Goal: Task Accomplishment & Management: Manage account settings

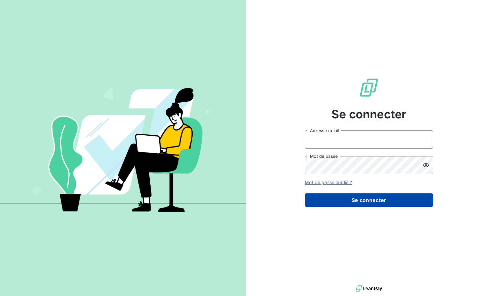
type input "[EMAIL_ADDRESS][DOMAIN_NAME]"
click at [380, 201] on button "Se connecter" at bounding box center [369, 199] width 128 height 13
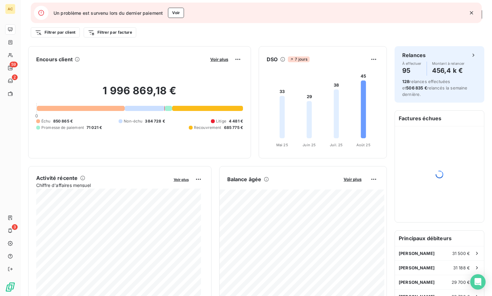
click at [473, 13] on icon "button" at bounding box center [472, 13] width 6 height 6
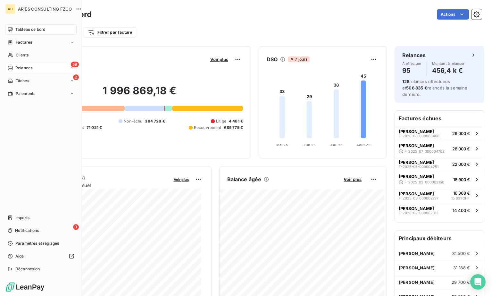
click at [19, 67] on span "Relances" at bounding box center [23, 68] width 17 height 6
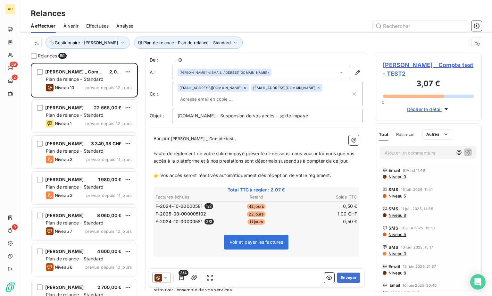
scroll to position [228, 102]
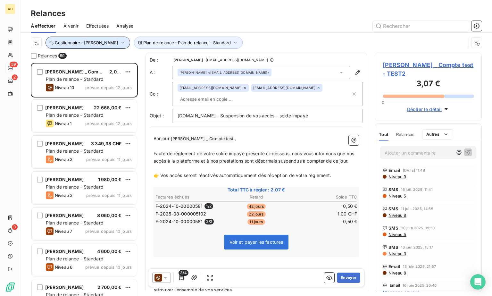
click at [121, 43] on icon "button" at bounding box center [122, 43] width 3 height 2
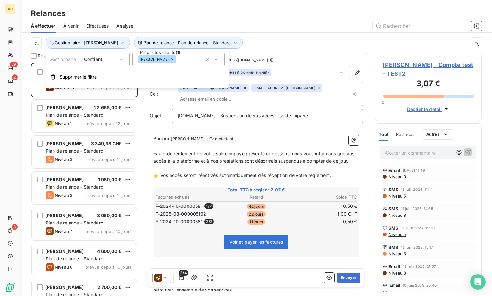
click at [158, 60] on div "[PERSON_NAME]" at bounding box center [157, 59] width 38 height 8
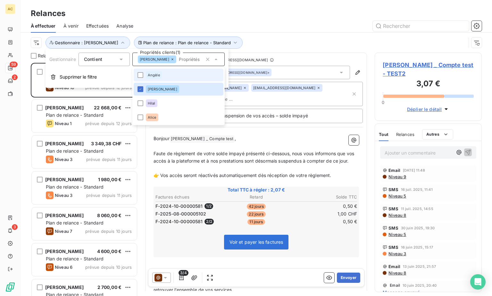
click at [156, 75] on span "Angèle" at bounding box center [154, 75] width 12 height 4
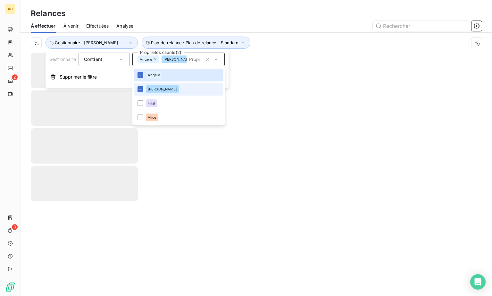
click at [153, 91] on span "[PERSON_NAME]" at bounding box center [163, 89] width 30 height 4
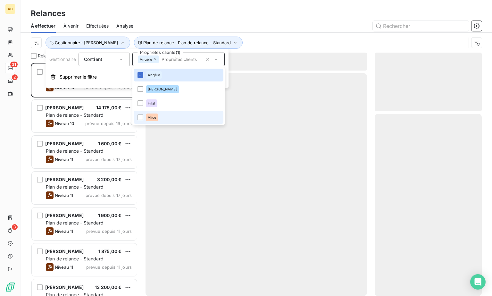
scroll to position [228, 102]
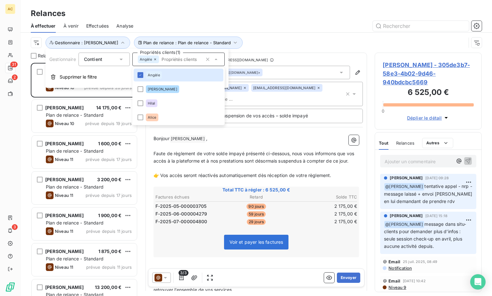
click at [270, 21] on div at bounding box center [311, 26] width 341 height 10
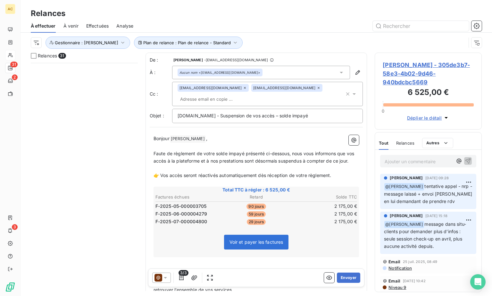
scroll to position [0, 0]
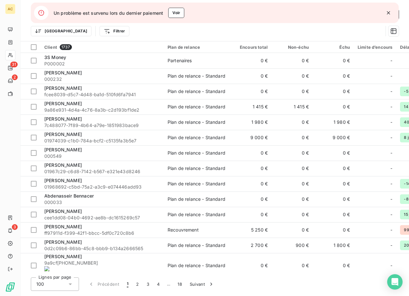
click at [387, 13] on icon "button" at bounding box center [387, 12] width 3 height 3
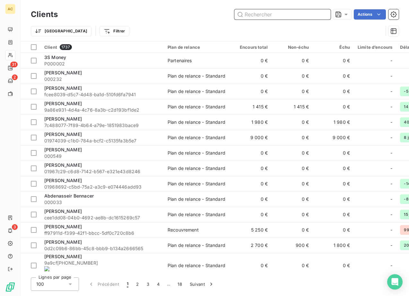
click at [286, 16] on input "text" at bounding box center [282, 14] width 96 height 10
click at [294, 17] on input "text" at bounding box center [282, 14] width 96 height 10
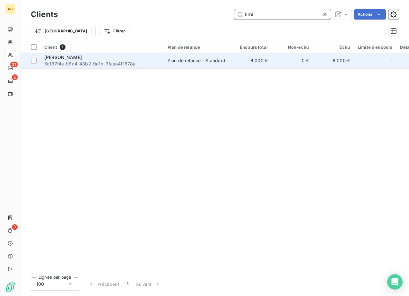
type input "timi"
click at [108, 59] on div "Timi GECAJ" at bounding box center [101, 57] width 115 height 6
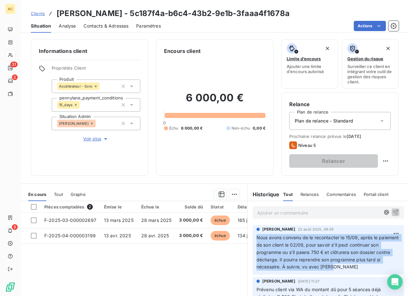
drag, startPoint x: 254, startPoint y: 236, endPoint x: 369, endPoint y: 262, distance: 118.0
click at [373, 264] on p "Nous avons convenu de le recontacter le 15/09, après le paiement de son client …" at bounding box center [327, 252] width 143 height 37
copy span "Nous avons convenu de le recontacter le 15/09, après le paiement de son client …"
click at [34, 13] on span "Clients" at bounding box center [38, 13] width 14 height 5
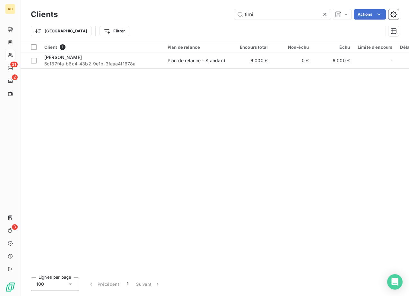
drag, startPoint x: 233, startPoint y: 11, endPoint x: 228, endPoint y: 12, distance: 5.1
click at [228, 12] on div "timi Actions" at bounding box center [231, 14] width 333 height 10
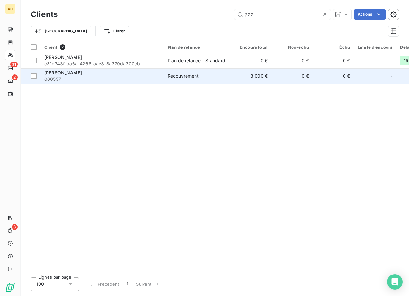
type input "azzi"
click at [90, 76] on span "000557" at bounding box center [101, 79] width 115 height 6
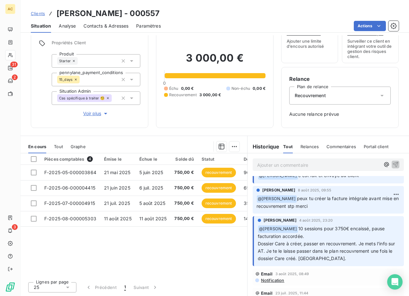
scroll to position [45, 0]
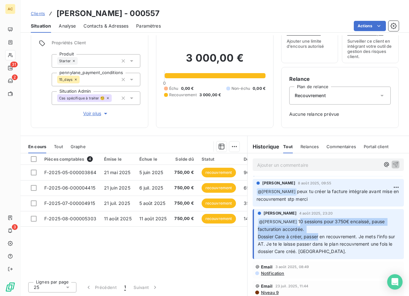
drag, startPoint x: 293, startPoint y: 221, endPoint x: 313, endPoint y: 238, distance: 26.2
click at [313, 238] on span "10 sessions pour 3750€ encaissé, pause facturation accordée. Dossier Care à cré…" at bounding box center [327, 236] width 139 height 35
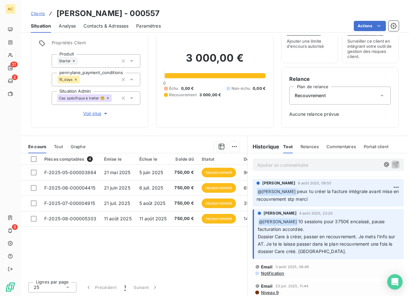
click at [329, 253] on p "﻿ @ Angèle GAUDIN 10 sessions pour 3750€ encaissé, pause facturation accordée. …" at bounding box center [329, 236] width 142 height 37
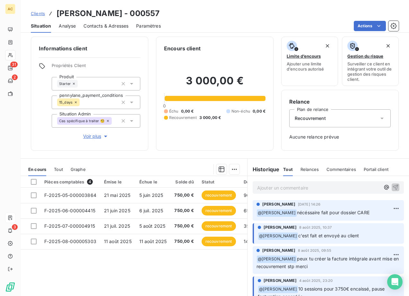
scroll to position [0, 0]
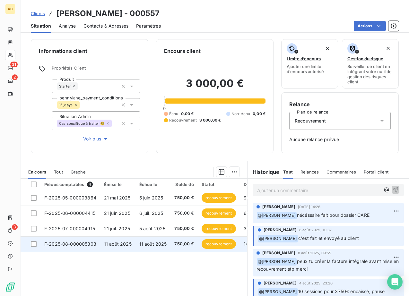
click at [84, 240] on td "F-2025-08-000005303" at bounding box center [70, 243] width 60 height 15
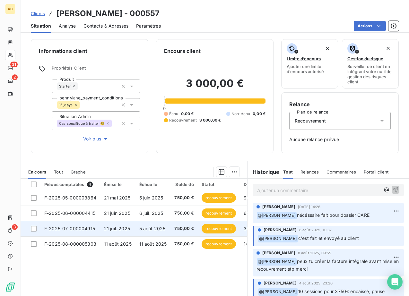
click at [76, 233] on td "F-2025-07-000004915" at bounding box center [70, 228] width 60 height 15
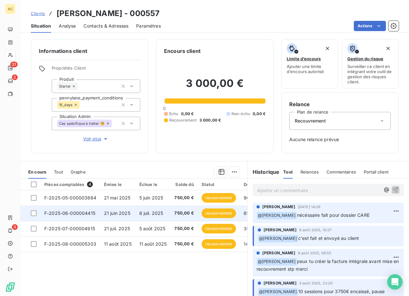
click at [86, 217] on td "F-2025-06-000004415" at bounding box center [70, 213] width 60 height 15
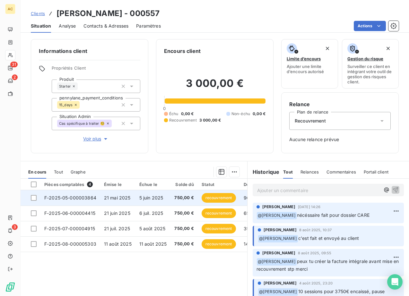
click at [119, 194] on td "21 mai 2025" at bounding box center [117, 197] width 35 height 15
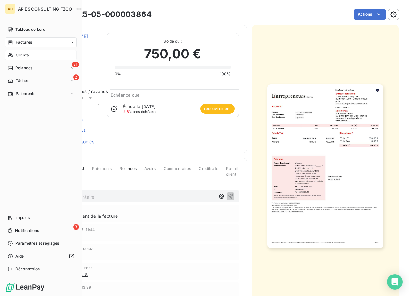
click at [17, 54] on span "Clients" at bounding box center [22, 55] width 13 height 6
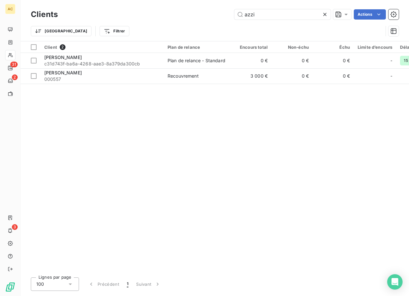
drag, startPoint x: 231, startPoint y: 4, endPoint x: 221, endPoint y: 3, distance: 9.4
click at [221, 3] on div "Clients azzi Actions Trier Filtrer" at bounding box center [215, 20] width 388 height 41
drag, startPoint x: 263, startPoint y: 9, endPoint x: 228, endPoint y: 12, distance: 34.7
click at [229, 12] on div "azzi Actions" at bounding box center [231, 14] width 333 height 10
drag, startPoint x: 261, startPoint y: 17, endPoint x: 243, endPoint y: 17, distance: 17.3
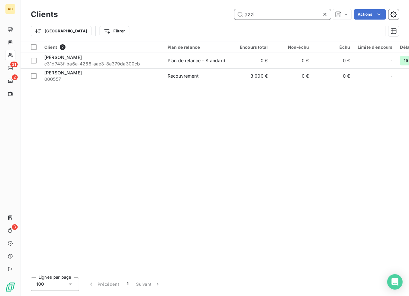
click at [243, 17] on input "azzi" at bounding box center [282, 14] width 96 height 10
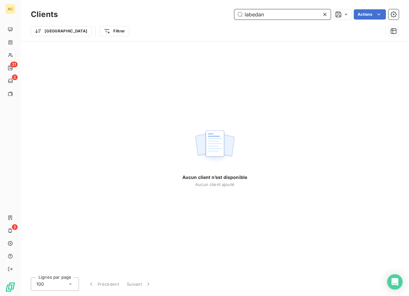
click at [255, 15] on input "labedan" at bounding box center [282, 14] width 96 height 10
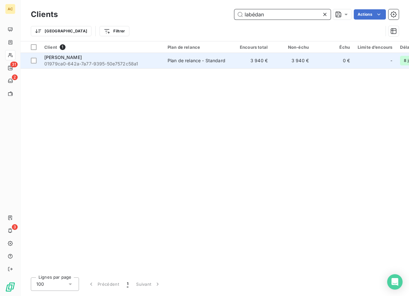
type input "labédan"
click at [122, 65] on span "01979ca0-642a-7a77-9395-50e7572c58a1" at bounding box center [101, 64] width 115 height 6
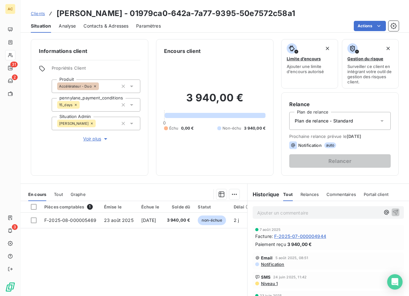
click at [62, 196] on span "Tout" at bounding box center [58, 194] width 9 height 5
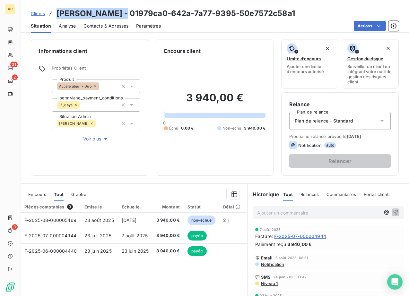
drag, startPoint x: 116, startPoint y: 13, endPoint x: 54, endPoint y: 13, distance: 62.2
click at [54, 13] on div "Clients Olivier Labédan - 01979ca0-642a-7a77-9395-50e7572c58a1" at bounding box center [163, 14] width 264 height 12
copy h3 "Olivier Labédan"
click at [40, 15] on span "Clients" at bounding box center [38, 13] width 14 height 5
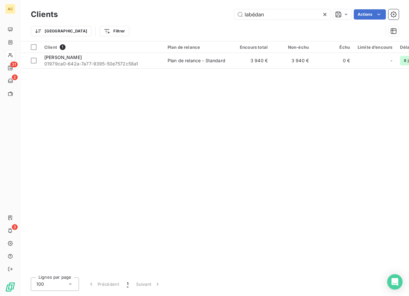
drag, startPoint x: 272, startPoint y: 13, endPoint x: 186, endPoint y: 16, distance: 86.0
click at [186, 16] on div "labédan Actions" at bounding box center [231, 14] width 333 height 10
drag, startPoint x: 260, startPoint y: 14, endPoint x: 230, endPoint y: 12, distance: 30.2
click at [230, 12] on div "yori Actions" at bounding box center [231, 14] width 333 height 10
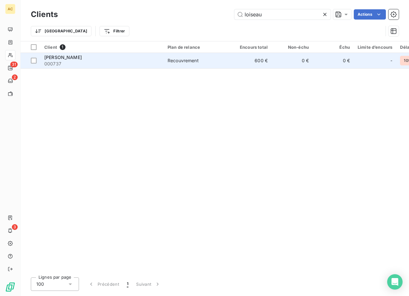
type input "loiseau"
click at [105, 67] on td "Sébastien Loiseau 000737" at bounding box center [101, 60] width 123 height 15
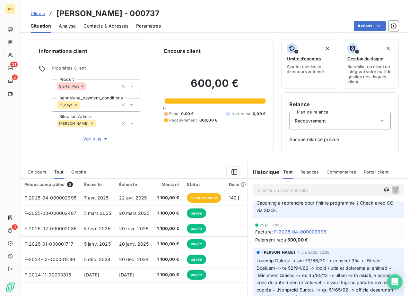
scroll to position [57, 0]
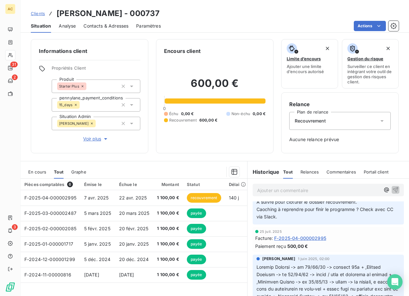
click at [97, 141] on span "Voir plus" at bounding box center [96, 139] width 26 height 6
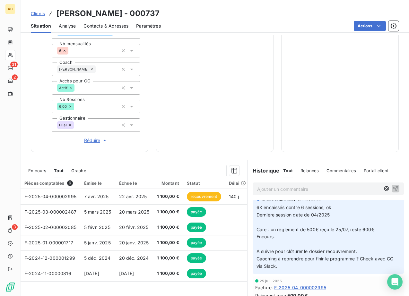
scroll to position [0, 0]
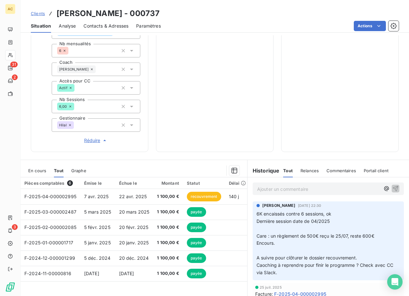
click at [38, 16] on link "Clients" at bounding box center [38, 13] width 14 height 6
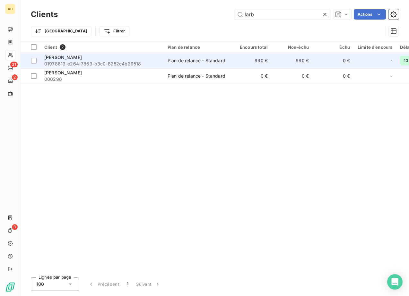
type input "larb"
click at [98, 64] on span "01978813-e264-7863-b3c0-8252c4b29518" at bounding box center [101, 64] width 115 height 6
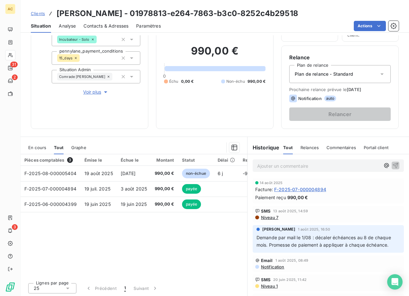
scroll to position [48, 0]
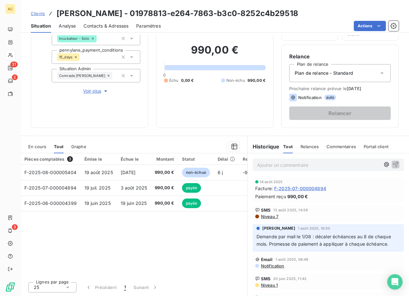
click at [41, 15] on span "Clients" at bounding box center [38, 13] width 14 height 5
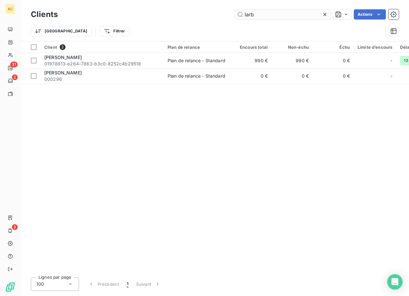
drag, startPoint x: 254, startPoint y: 14, endPoint x: 242, endPoint y: 13, distance: 12.2
click at [242, 13] on input "larb" at bounding box center [282, 14] width 96 height 10
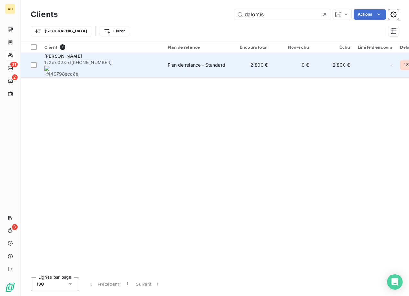
type input "dalomis"
click at [114, 64] on span "172de028-d 748-4268-8776 -f449798ecc8e" at bounding box center [101, 68] width 115 height 18
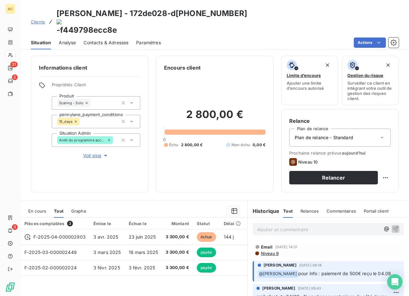
click at [87, 152] on span "Voir plus" at bounding box center [96, 155] width 26 height 6
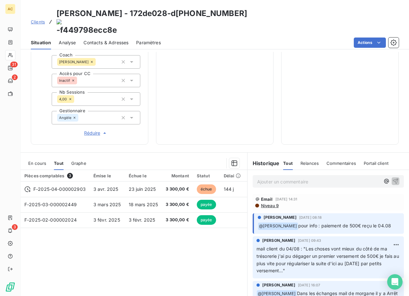
click at [39, 19] on span "Clients" at bounding box center [38, 21] width 14 height 5
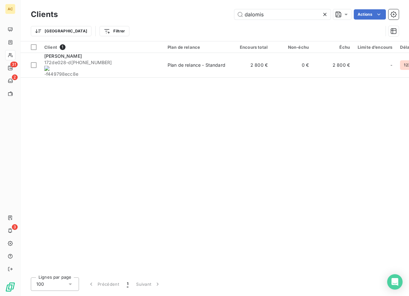
drag, startPoint x: 287, startPoint y: 14, endPoint x: 200, endPoint y: 19, distance: 87.7
click at [200, 19] on div "dalomis Actions" at bounding box center [231, 14] width 333 height 10
drag, startPoint x: 250, startPoint y: 14, endPoint x: 225, endPoint y: 14, distance: 24.4
click at [225, 14] on div "dalomis Actions" at bounding box center [231, 14] width 333 height 10
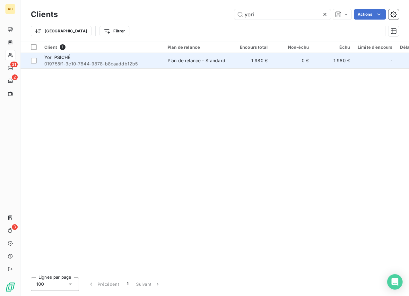
type input "yori"
click at [110, 67] on td "Yori PSICHÉ 019755f1-3c10-7844-9878-b8caaddb12b5" at bounding box center [101, 60] width 123 height 15
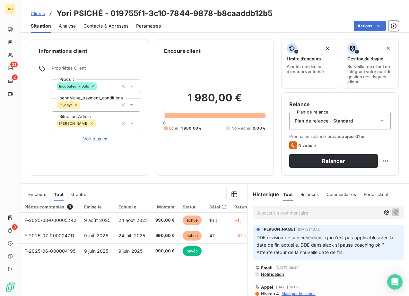
click at [90, 140] on span "Voir plus" at bounding box center [96, 139] width 26 height 6
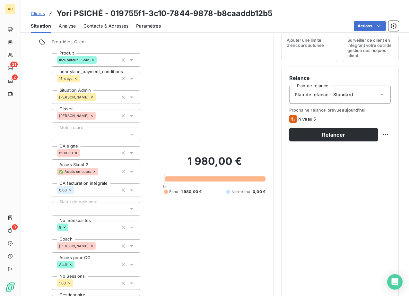
scroll to position [227, 0]
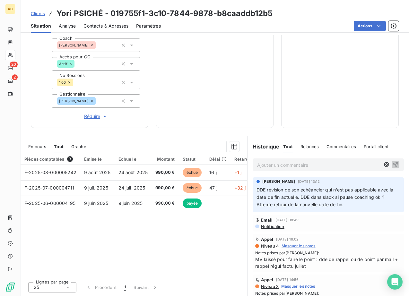
click at [36, 15] on span "Clients" at bounding box center [38, 13] width 14 height 5
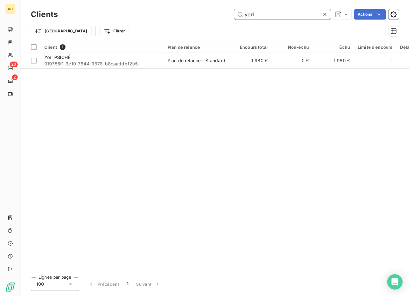
drag, startPoint x: 257, startPoint y: 15, endPoint x: 219, endPoint y: 11, distance: 37.4
click at [219, 11] on div "yori Actions" at bounding box center [231, 14] width 333 height 10
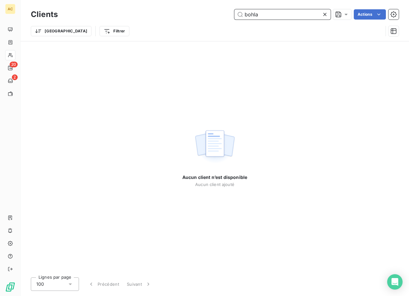
click at [251, 13] on input "bohla" at bounding box center [282, 14] width 96 height 10
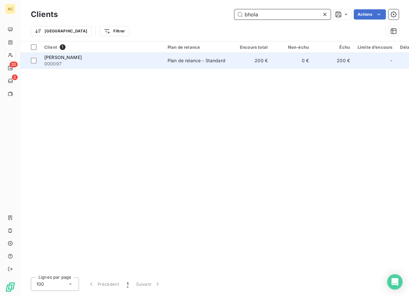
type input "bhola"
click at [106, 59] on div "[PERSON_NAME]" at bounding box center [101, 57] width 115 height 6
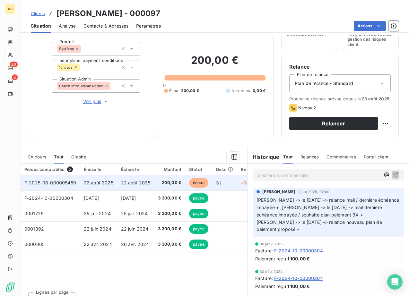
click at [118, 189] on td "22 août 2025" at bounding box center [135, 182] width 37 height 15
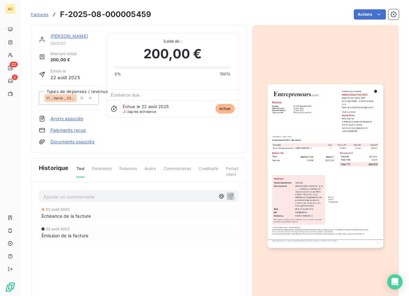
click at [318, 171] on img "button" at bounding box center [325, 166] width 116 height 164
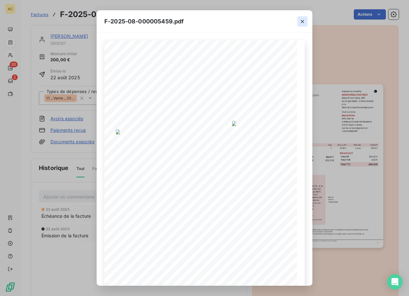
click at [303, 21] on icon "button" at bounding box center [302, 21] width 6 height 6
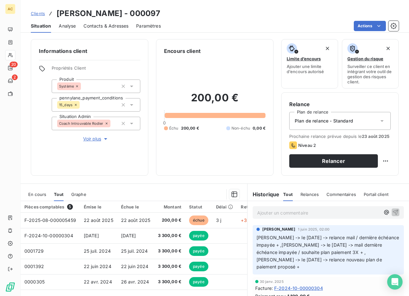
scroll to position [53, 0]
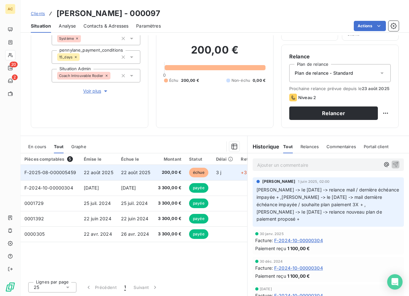
click at [136, 177] on td "22 août 2025" at bounding box center [135, 172] width 37 height 15
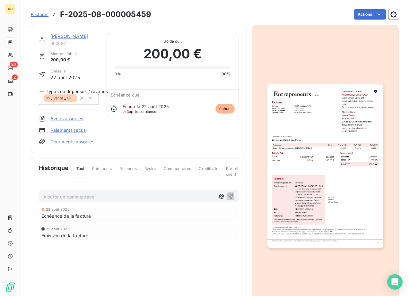
click at [286, 150] on img "button" at bounding box center [325, 166] width 116 height 164
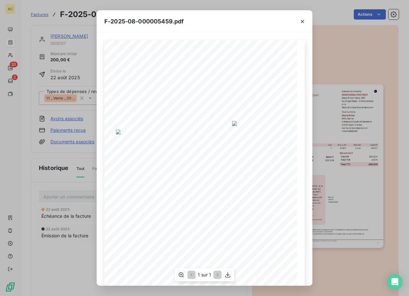
scroll to position [35, 0]
click at [301, 21] on icon "button" at bounding box center [302, 21] width 3 height 3
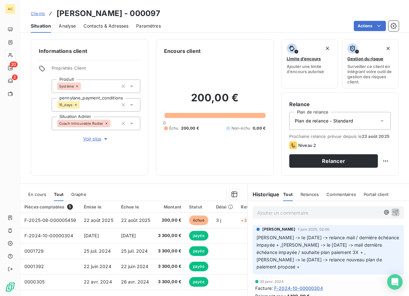
scroll to position [17, 0]
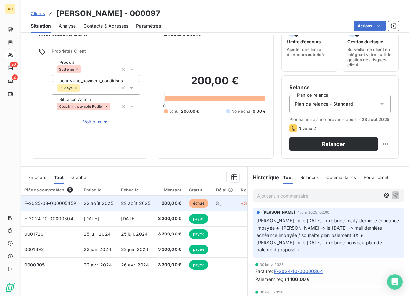
click at [116, 211] on tr "F-2025-08-000005459 22 août 2025 22 août 2025 200,00 € échue 3 j +3 j" at bounding box center [143, 203] width 244 height 15
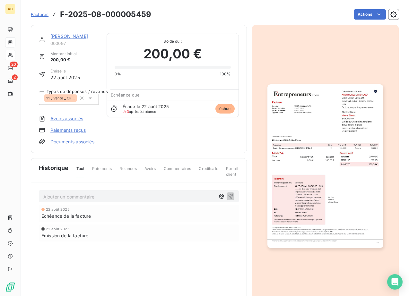
click at [309, 168] on img "button" at bounding box center [325, 166] width 116 height 164
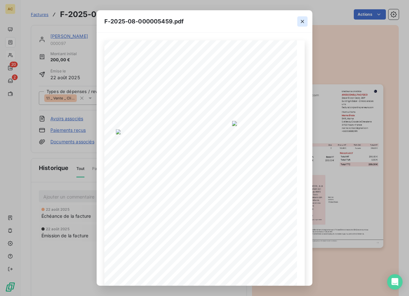
click at [301, 23] on icon "button" at bounding box center [302, 21] width 6 height 6
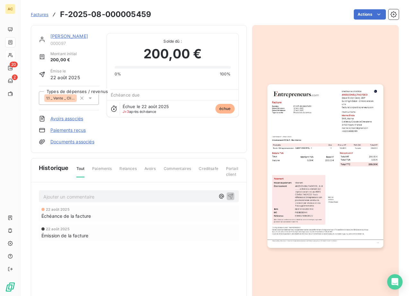
click at [62, 37] on link "[PERSON_NAME]" at bounding box center [69, 35] width 38 height 5
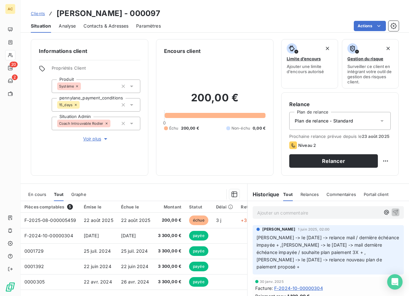
click at [56, 13] on h3 "[PERSON_NAME] - 000097" at bounding box center [108, 14] width 104 height 12
drag, startPoint x: 61, startPoint y: 13, endPoint x: 105, endPoint y: 15, distance: 44.0
click at [105, 15] on h3 "[PERSON_NAME] - 000097" at bounding box center [108, 14] width 104 height 12
copy h3 "[PERSON_NAME]"
click at [37, 14] on span "Clients" at bounding box center [38, 13] width 14 height 5
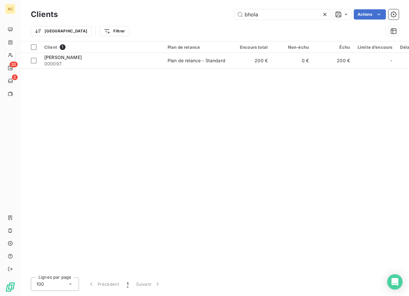
drag, startPoint x: 261, startPoint y: 17, endPoint x: 218, endPoint y: 17, distance: 43.0
click at [218, 17] on div "bhola Actions" at bounding box center [231, 14] width 333 height 10
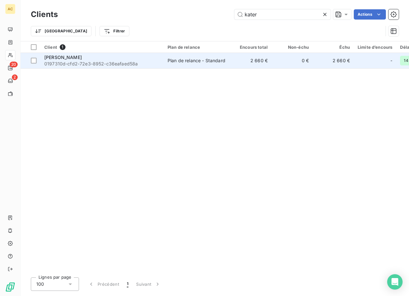
type input "kater"
click at [88, 63] on span "0197310d-cfd2-72e3-8952-c36eafaed58a" at bounding box center [101, 64] width 115 height 6
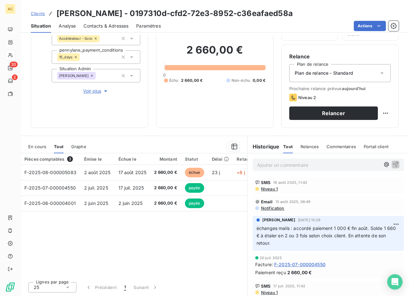
click at [102, 24] on span "Contacts & Adresses" at bounding box center [105, 26] width 45 height 6
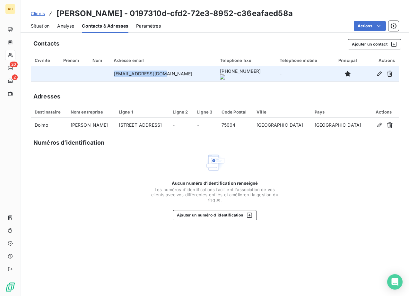
drag, startPoint x: 119, startPoint y: 74, endPoint x: 146, endPoint y: 77, distance: 27.1
click at [182, 75] on td "korotetska@dolmo.eu" at bounding box center [163, 73] width 106 height 15
copy td "korotetska@dolmo.eu"
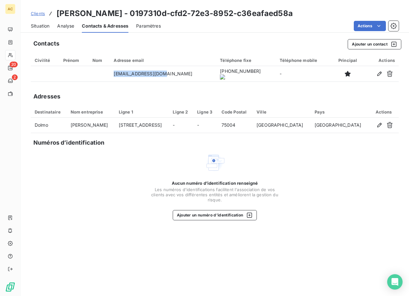
click at [37, 27] on span "Situation" at bounding box center [40, 26] width 19 height 6
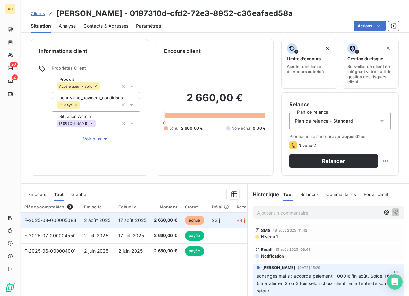
click at [133, 222] on span "17 août 2025" at bounding box center [132, 219] width 28 height 5
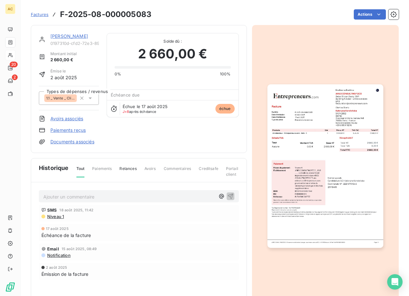
click at [63, 143] on link "Documents associés" at bounding box center [72, 142] width 44 height 6
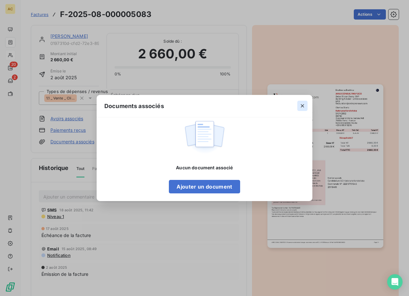
click at [303, 106] on icon "button" at bounding box center [302, 106] width 6 height 6
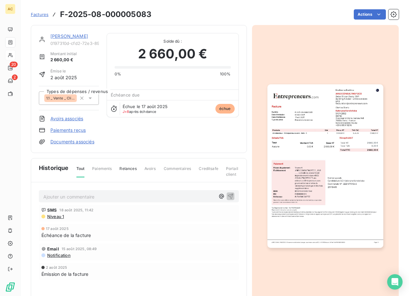
click at [65, 130] on link "Paiements reçus" at bounding box center [67, 130] width 35 height 6
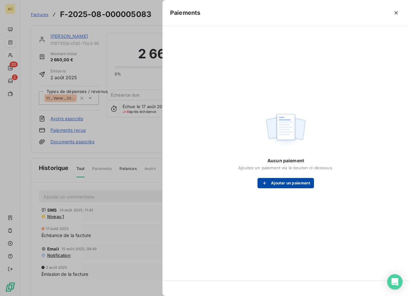
click at [267, 182] on div "button" at bounding box center [266, 183] width 10 height 6
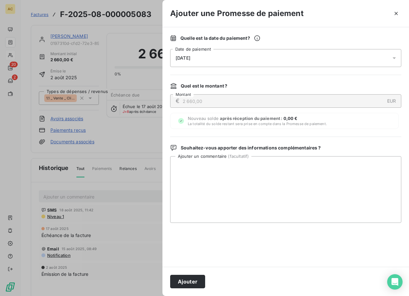
click at [146, 236] on div at bounding box center [204, 148] width 409 height 296
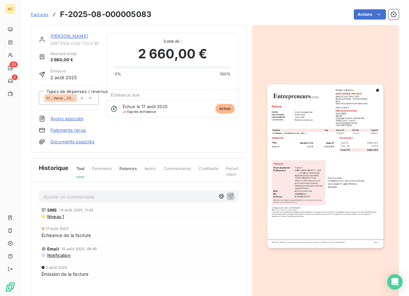
click at [67, 36] on link "[PERSON_NAME]" at bounding box center [69, 35] width 38 height 5
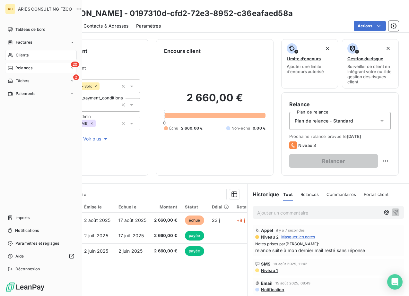
click at [16, 68] on span "Relances" at bounding box center [23, 68] width 17 height 6
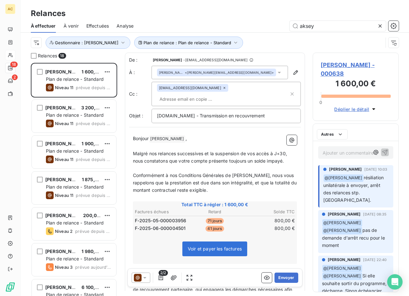
scroll to position [228, 81]
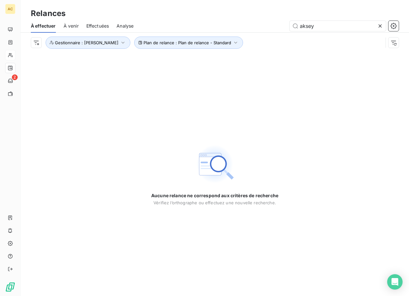
drag, startPoint x: 307, startPoint y: 27, endPoint x: 311, endPoint y: 44, distance: 17.3
click at [307, 27] on input "aksey" at bounding box center [337, 26] width 96 height 10
type input "akshey"
click at [379, 27] on icon at bounding box center [380, 26] width 6 height 6
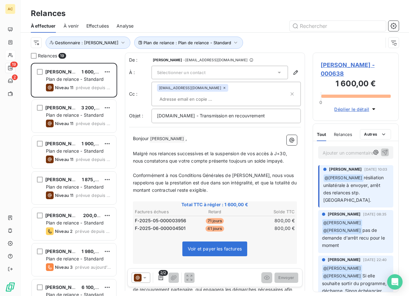
scroll to position [228, 81]
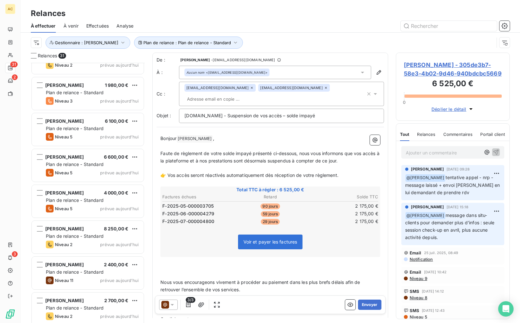
scroll to position [506, 0]
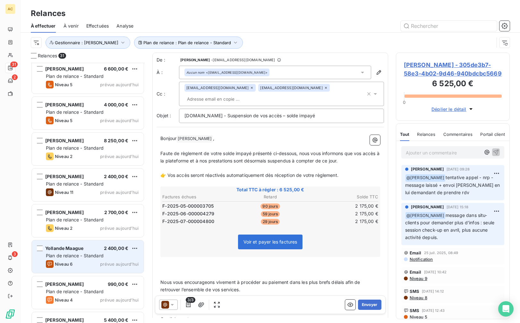
click at [93, 261] on div "Niveau 6 prévue [DATE]" at bounding box center [92, 264] width 93 height 8
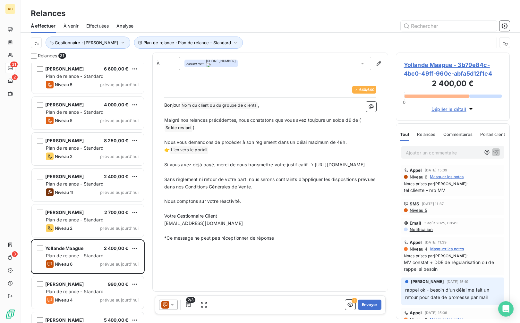
scroll to position [256, 109]
click at [373, 308] on button "Envoyer" at bounding box center [369, 305] width 23 height 10
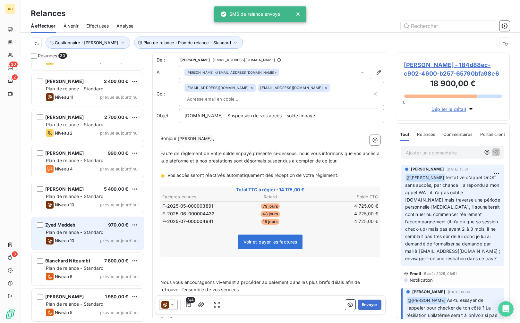
scroll to position [602, 0]
click at [91, 243] on div "Niveau 10 prévue aujourd’hui" at bounding box center [92, 240] width 93 height 8
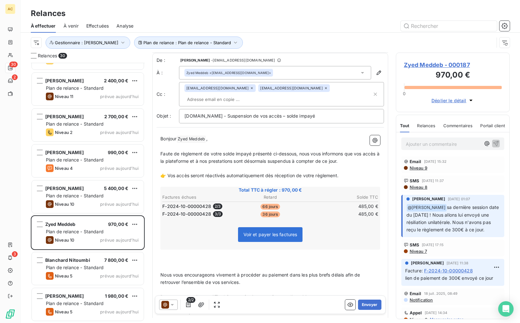
scroll to position [61, 0]
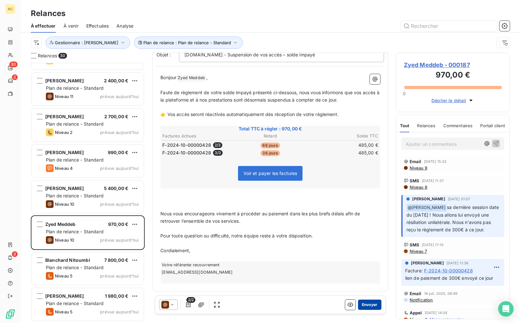
click at [365, 306] on button "Envoyer" at bounding box center [369, 305] width 23 height 10
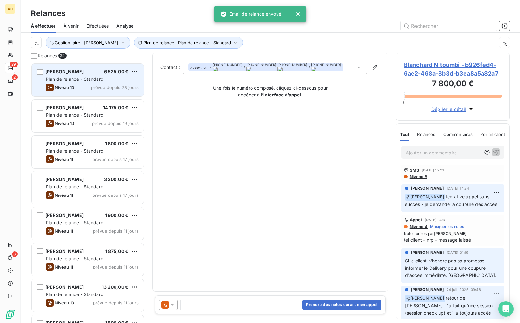
click at [90, 75] on div "Samir Agouni 6 525,00 € Plan de relance - Standard Niveau 10 prévue depuis 28 j…" at bounding box center [88, 80] width 112 height 33
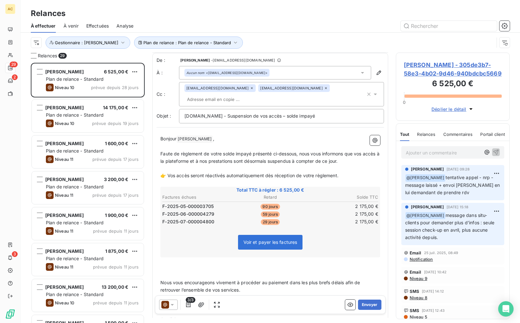
scroll to position [69, 0]
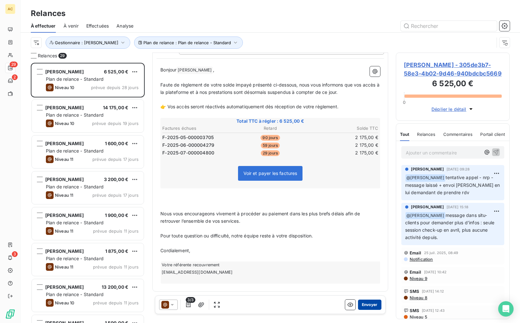
click at [367, 307] on button "Envoyer" at bounding box center [369, 305] width 23 height 10
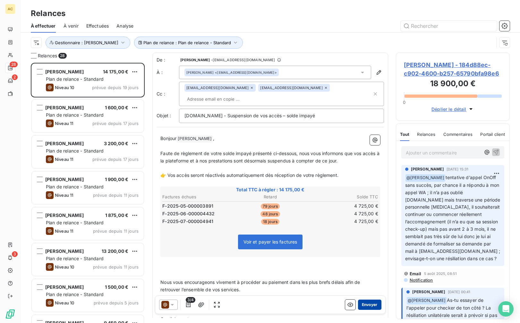
click at [365, 305] on button "Envoyer" at bounding box center [369, 305] width 23 height 10
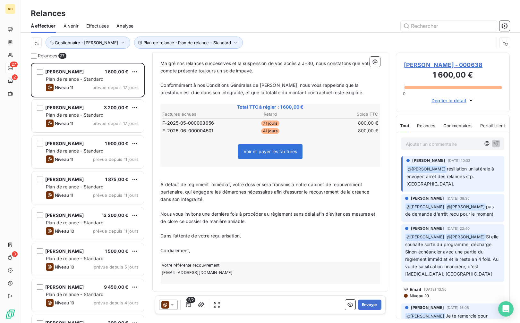
scroll to position [81, 0]
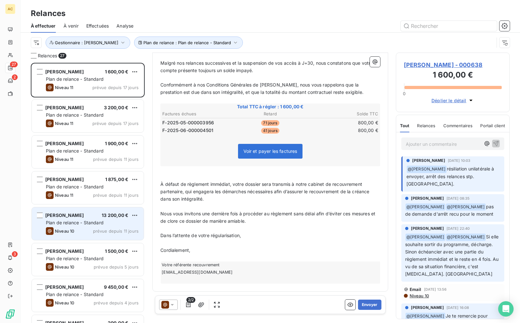
click at [97, 223] on span "Plan de relance - Standard" at bounding box center [75, 222] width 58 height 5
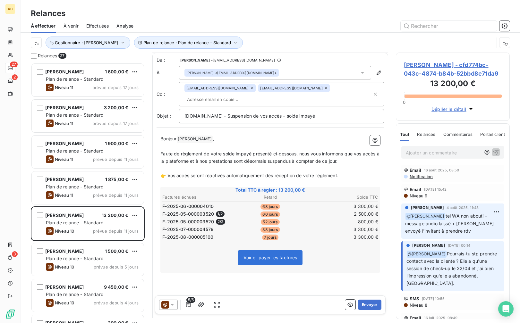
scroll to position [84, 0]
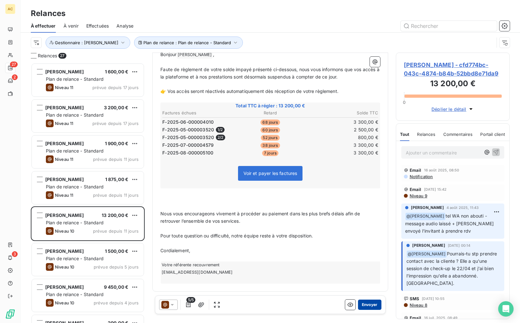
click at [362, 304] on button "Envoyer" at bounding box center [369, 305] width 23 height 10
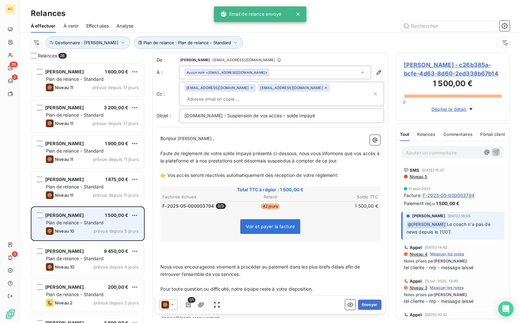
click at [90, 231] on div "Niveau 10 prévue depuis 5 jours" at bounding box center [92, 231] width 93 height 8
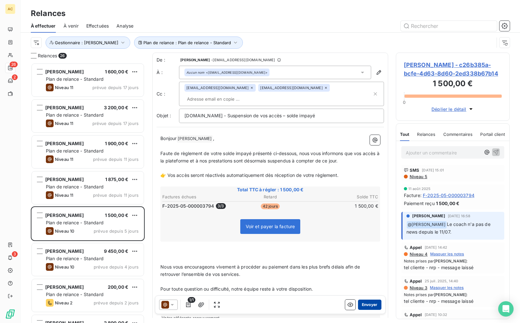
click at [364, 306] on button "Envoyer" at bounding box center [369, 305] width 23 height 10
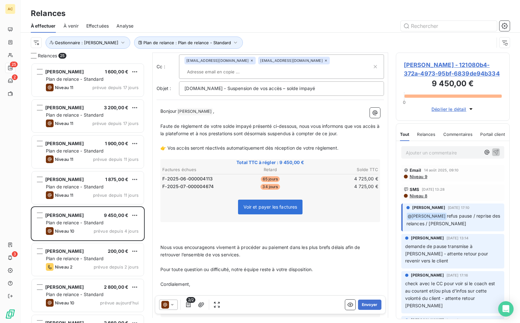
scroll to position [61, 0]
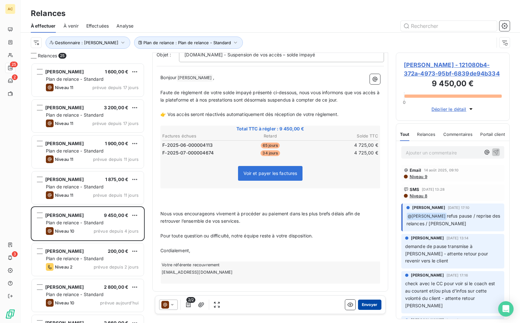
click at [363, 305] on button "Envoyer" at bounding box center [369, 305] width 23 height 10
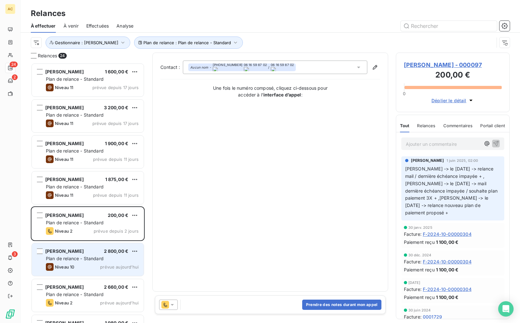
click at [79, 259] on span "Plan de relance - Standard" at bounding box center [75, 258] width 58 height 5
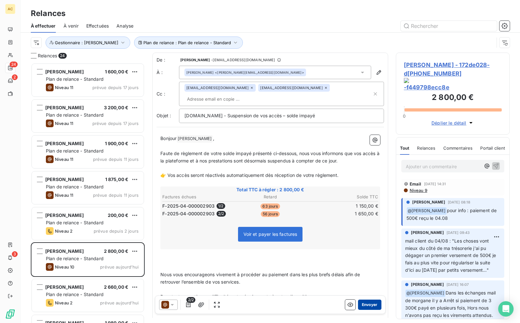
click at [362, 306] on button "Envoyer" at bounding box center [369, 305] width 23 height 10
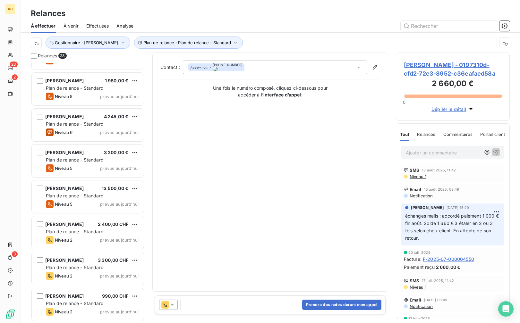
scroll to position [551, 0]
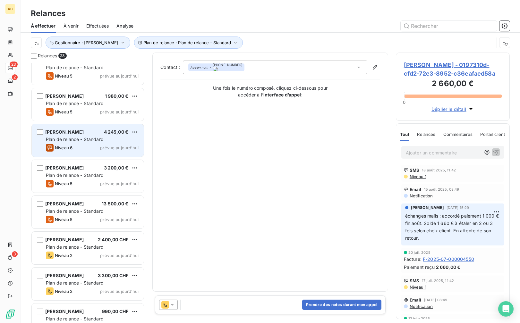
click at [90, 144] on div "Niveau 6 prévue aujourd’hui" at bounding box center [92, 148] width 93 height 8
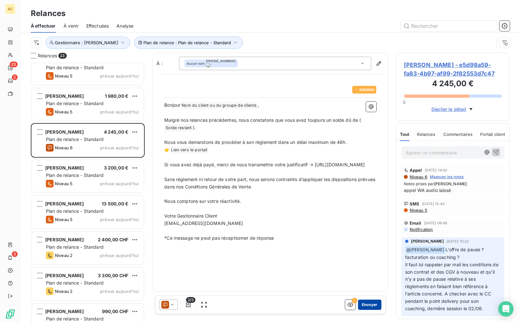
click at [370, 306] on button "Envoyer" at bounding box center [369, 305] width 23 height 10
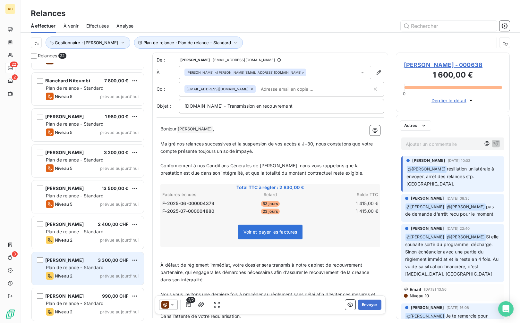
scroll to position [530, 0]
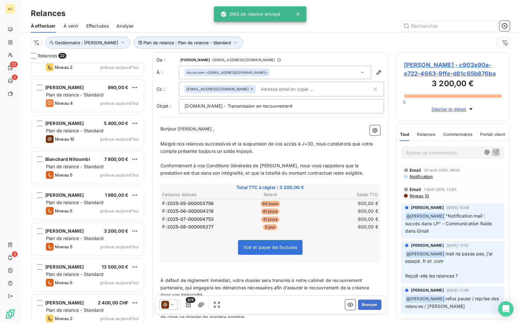
scroll to position [451, 0]
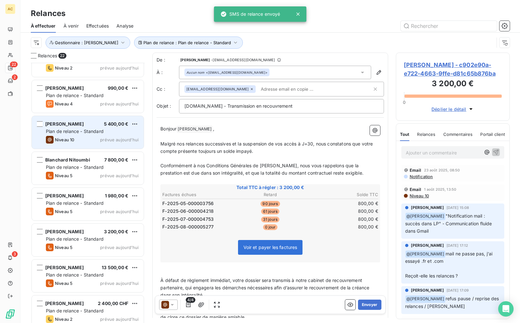
click at [93, 138] on div "Niveau 10 prévue aujourd’hui" at bounding box center [92, 140] width 93 height 8
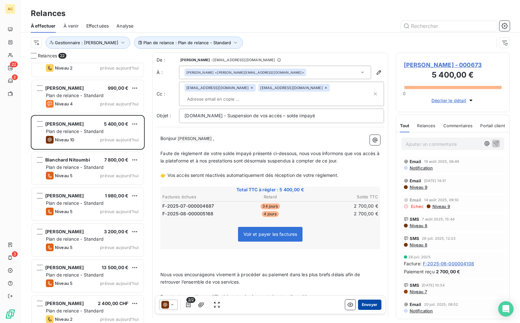
click at [359, 306] on button "Envoyer" at bounding box center [369, 305] width 23 height 10
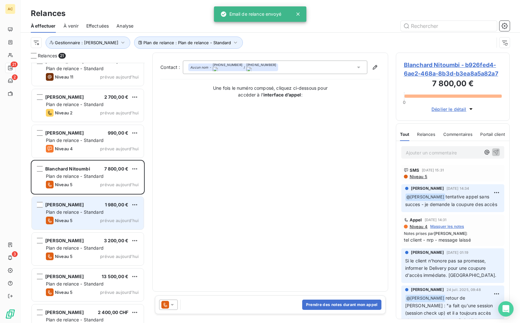
scroll to position [400, 0]
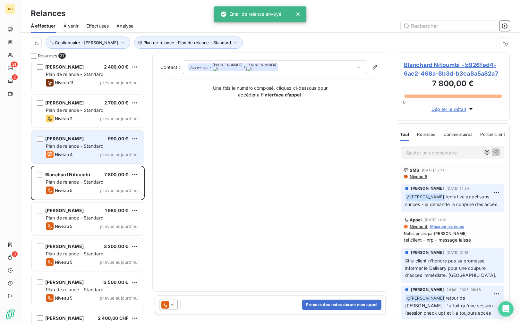
click at [73, 151] on div "Niveau 4 prévue aujourd’hui" at bounding box center [92, 155] width 93 height 8
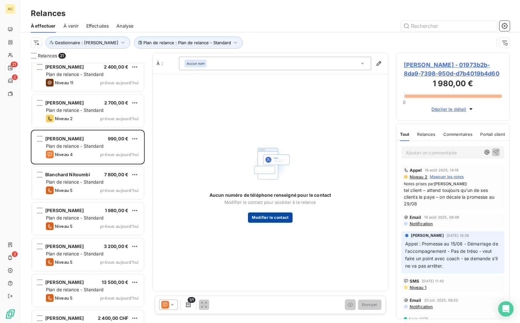
click at [268, 217] on button "Modifier le contact" at bounding box center [270, 218] width 44 height 10
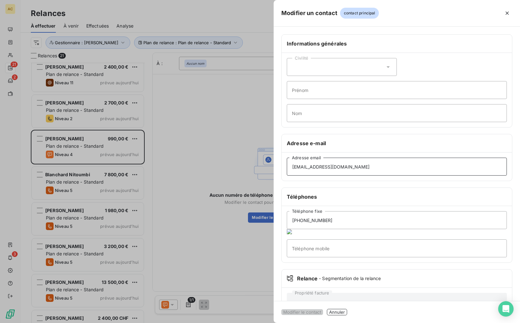
drag, startPoint x: 366, startPoint y: 165, endPoint x: 247, endPoint y: 163, distance: 119.7
click at [247, 323] on div "Modifier un contact contact principal Informations générales Civilité Prénom No…" at bounding box center [260, 323] width 520 height 0
click at [330, 247] on input "Téléphone mobile" at bounding box center [397, 249] width 220 height 18
paste input "camaramohamed162@yahoo.fr"
type input "camaramohamed162@yahoo.fr"
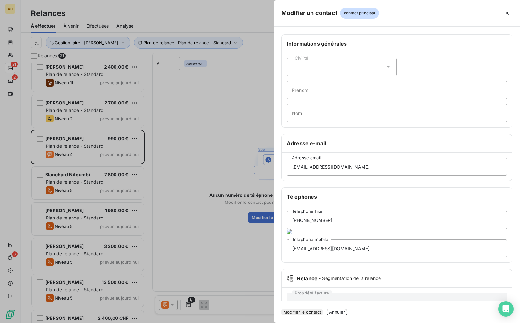
click at [323, 312] on button "Modifier le contact" at bounding box center [302, 312] width 42 height 6
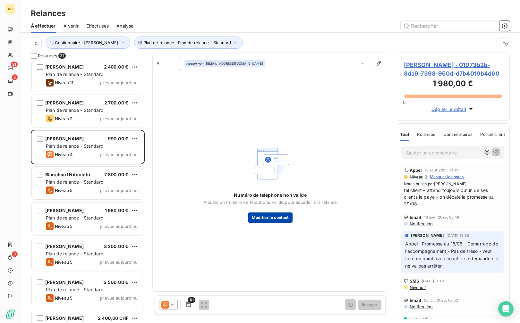
click at [280, 220] on button "Modifier le contact" at bounding box center [270, 218] width 44 height 10
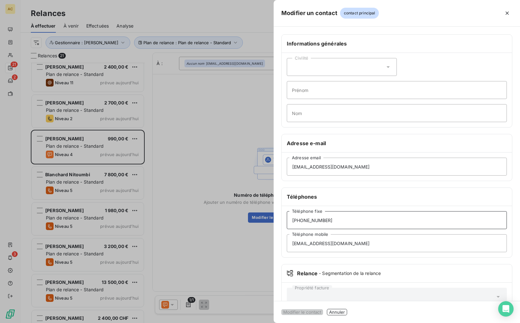
drag, startPoint x: 343, startPoint y: 220, endPoint x: 271, endPoint y: 218, distance: 71.6
click at [268, 323] on div "Modifier un contact contact principal Informations générales Civilité Prénom No…" at bounding box center [260, 323] width 520 height 0
click at [363, 245] on input "camaramohamed162@yahoo.fr" at bounding box center [397, 243] width 220 height 18
drag, startPoint x: 366, startPoint y: 243, endPoint x: 277, endPoint y: 244, distance: 88.8
click at [275, 245] on div "Informations générales Civilité Prénom Nom Adresse e-mail camaramohamed162@yaho…" at bounding box center [397, 176] width 246 height 285
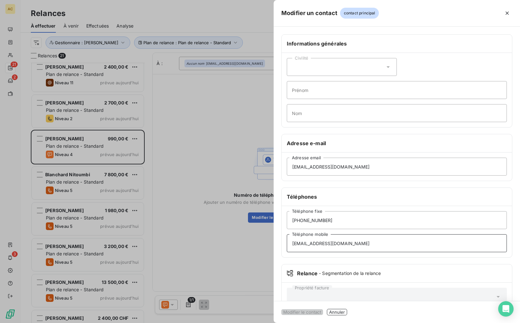
paste input "+33 6 28 66 30 17"
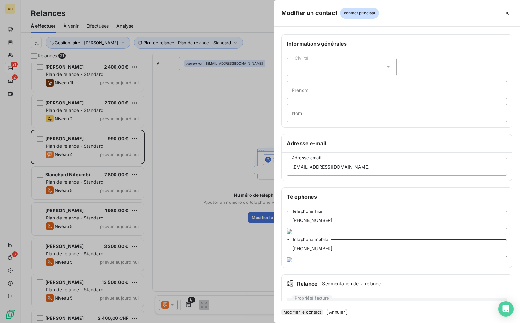
type input "+33 6 28 66 30 17"
click at [314, 309] on button "Modifier le contact" at bounding box center [302, 312] width 42 height 6
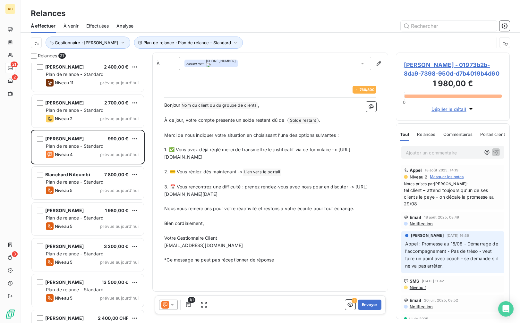
drag, startPoint x: 369, startPoint y: 194, endPoint x: 160, endPoint y: 195, distance: 209.1
click at [160, 195] on div "766 / 800 Bonjour Nom du client ou du groupe de clients ﻿ , ﻿ À ce jour, votre …" at bounding box center [270, 174] width 227 height 193
click at [376, 306] on button "Envoyer" at bounding box center [369, 305] width 23 height 10
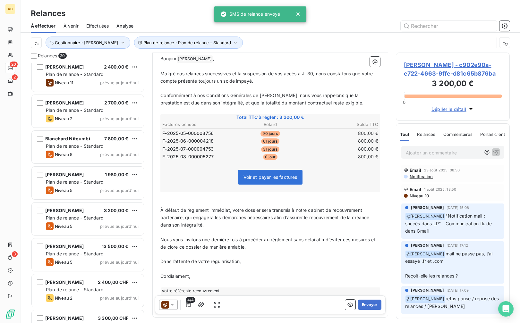
scroll to position [97, 0]
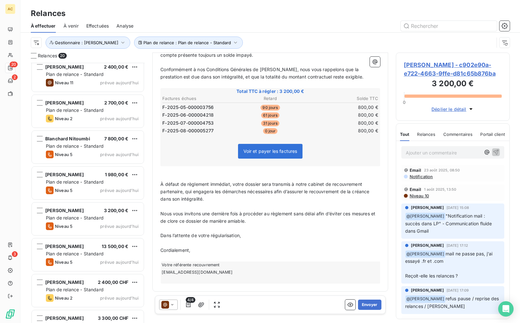
click at [93, 23] on span "Effectuées" at bounding box center [97, 26] width 23 height 6
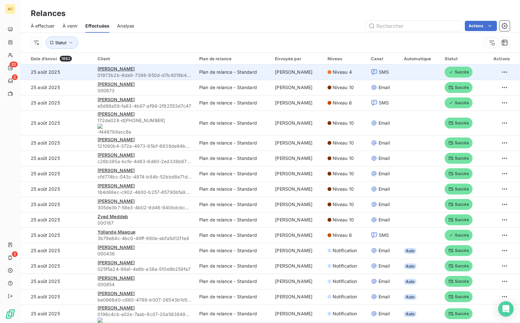
click at [261, 74] on td "Plan de relance - Standard" at bounding box center [233, 71] width 76 height 15
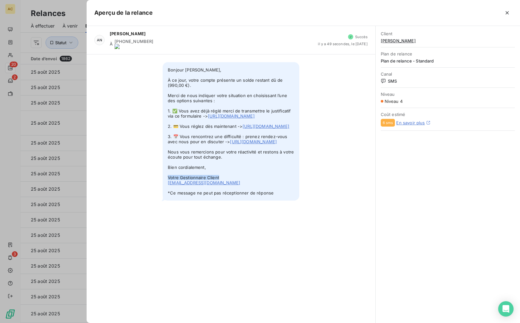
drag, startPoint x: 222, startPoint y: 209, endPoint x: 167, endPoint y: 209, distance: 54.5
click at [167, 201] on span "Bonjour Mohamed-Daman CAMARA, À ce jour, votre compte présente un solde restant…" at bounding box center [231, 131] width 137 height 139
copy span "Votre Gestionnaire Client"
click at [510, 13] on icon "button" at bounding box center [507, 13] width 6 height 6
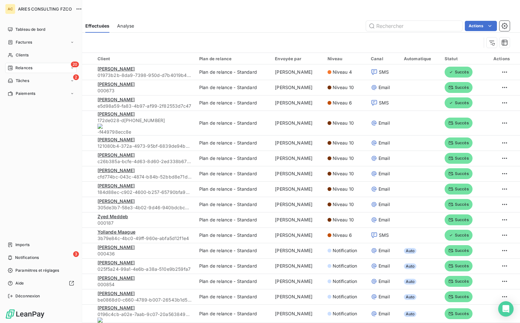
click at [24, 68] on span "Relances" at bounding box center [23, 68] width 17 height 6
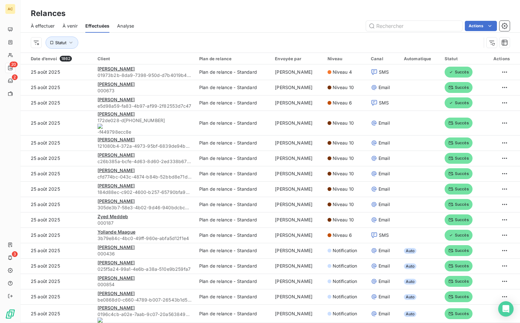
click at [40, 27] on span "À effectuer" at bounding box center [43, 26] width 24 height 6
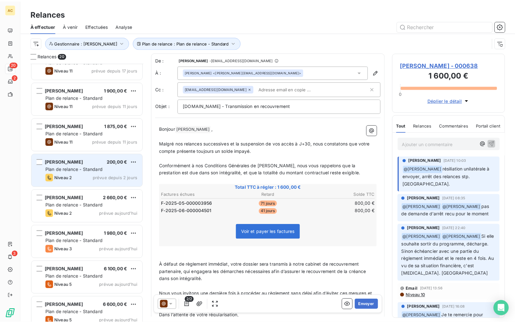
scroll to position [65, 0]
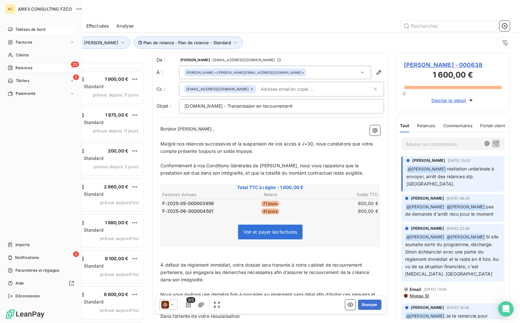
click at [23, 29] on span "Tableau de bord" at bounding box center [30, 30] width 30 height 6
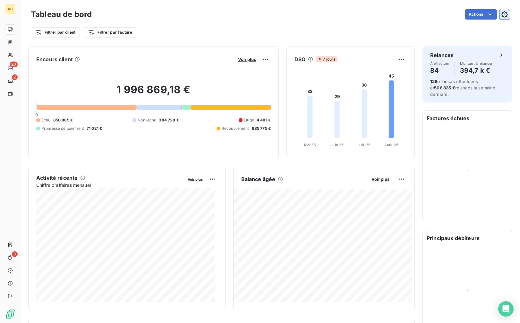
click at [502, 15] on icon "button" at bounding box center [504, 14] width 6 height 6
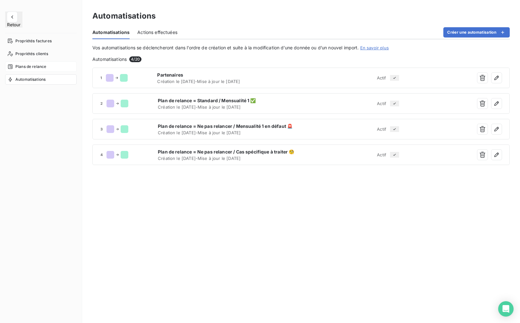
click at [23, 64] on span "Plans de relance" at bounding box center [30, 67] width 31 height 6
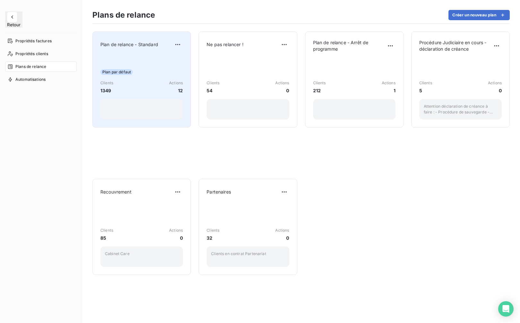
click at [149, 62] on div "Plan par défaut Clients 1349 Actions 12" at bounding box center [141, 87] width 82 height 65
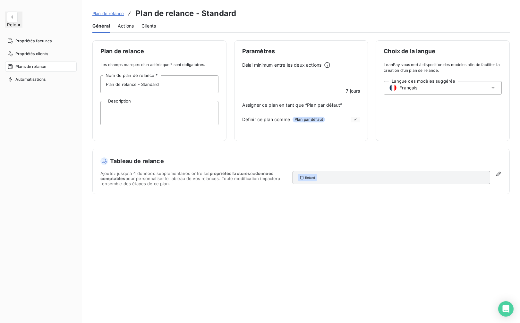
click at [125, 27] on span "Actions" at bounding box center [126, 26] width 16 height 6
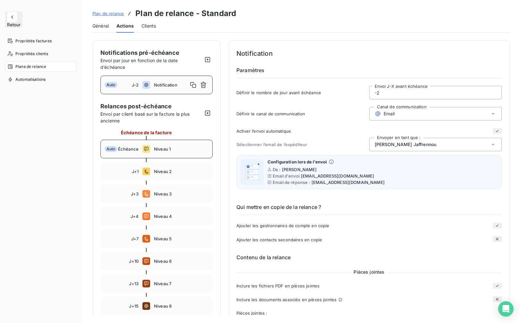
click at [177, 150] on span "Niveau 1" at bounding box center [181, 149] width 55 height 5
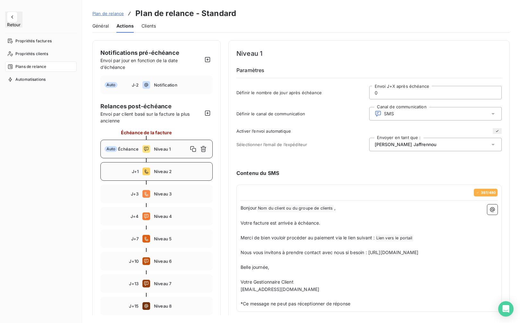
click at [177, 169] on span "Niveau 2" at bounding box center [181, 171] width 55 height 5
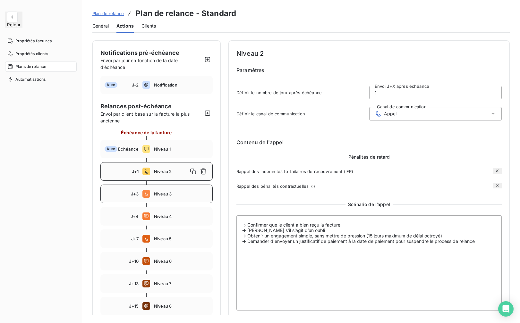
click at [177, 191] on span "Niveau 3" at bounding box center [181, 193] width 55 height 5
type input "3"
type textarea "-> SI LE CLIENT N'A PAS REPONDU A L'APPEL DU NIVEAU 2 -> Confirmer que le clien…"
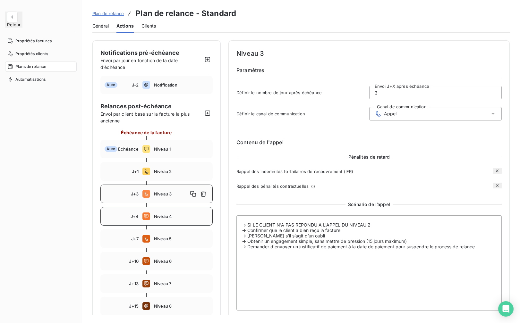
click at [178, 219] on div "J+4 Niveau 4" at bounding box center [156, 216] width 112 height 19
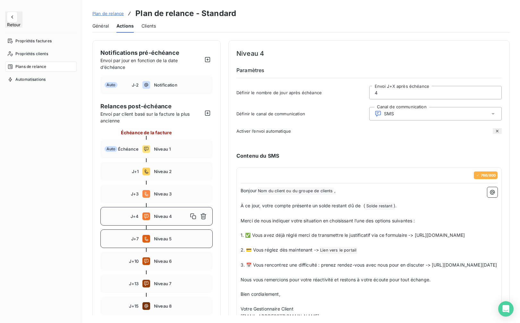
click at [179, 240] on span "Niveau 5" at bounding box center [181, 238] width 55 height 5
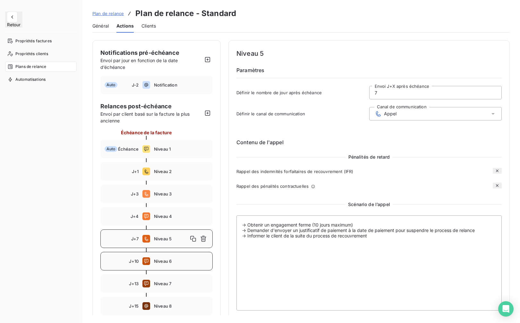
click at [180, 256] on div "J+10 Niveau 6" at bounding box center [156, 261] width 112 height 19
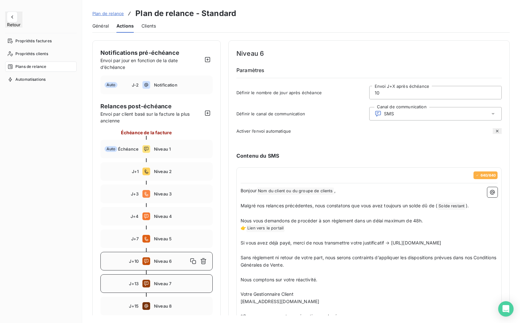
click at [181, 276] on div "J+13 Niveau 7" at bounding box center [156, 284] width 112 height 19
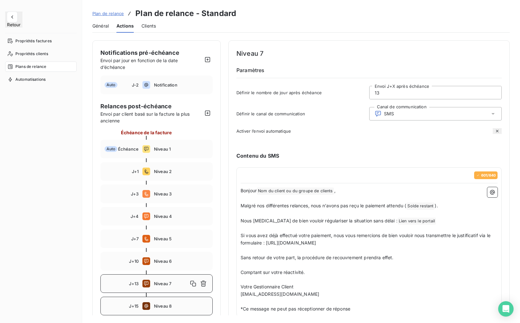
click at [177, 301] on div "J+15 Niveau 8" at bounding box center [156, 306] width 112 height 19
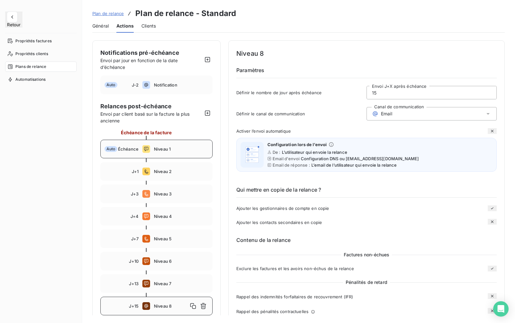
click at [171, 152] on div "Auto Échéance Niveau 1" at bounding box center [156, 149] width 112 height 19
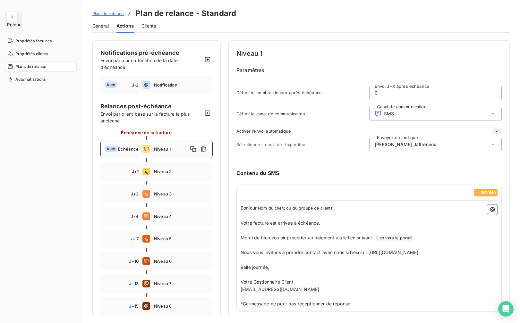
click at [409, 147] on span "Valérie Jaffrennou" at bounding box center [406, 144] width 62 height 6
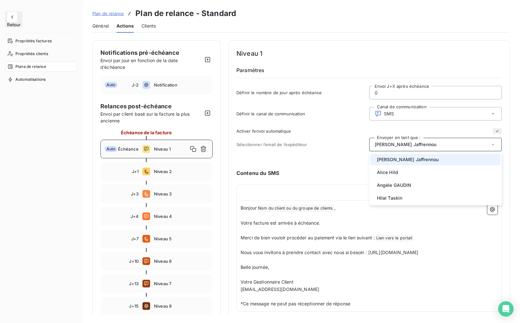
click at [409, 147] on span "Valérie Jaffrennou" at bounding box center [406, 144] width 62 height 6
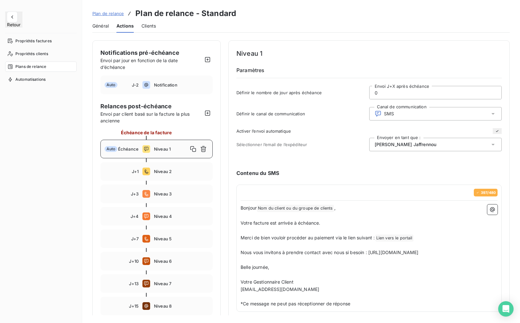
click at [380, 176] on h6 "Contenu du SMS" at bounding box center [368, 173] width 265 height 8
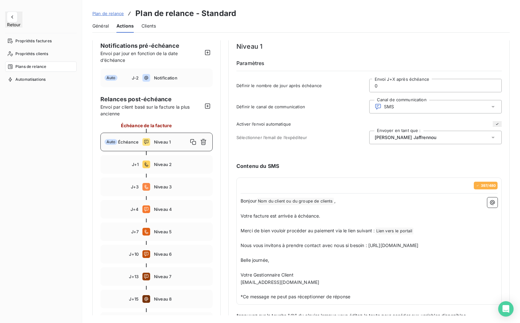
scroll to position [19, 0]
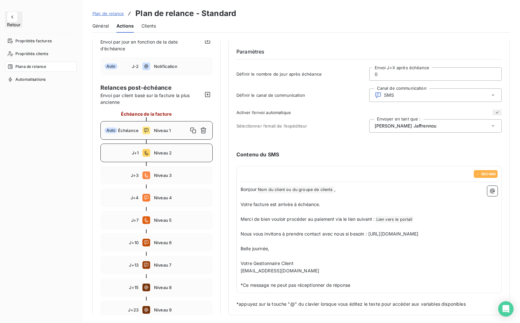
click at [187, 156] on div "J+1 Niveau 2" at bounding box center [156, 153] width 112 height 19
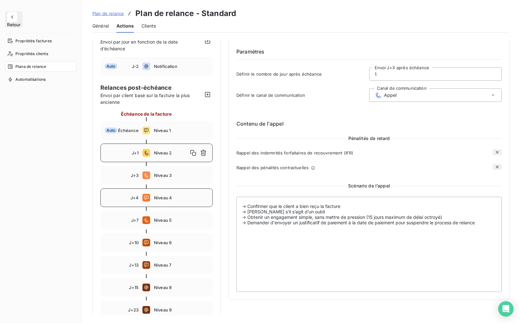
click at [180, 198] on span "Niveau 4" at bounding box center [181, 197] width 55 height 5
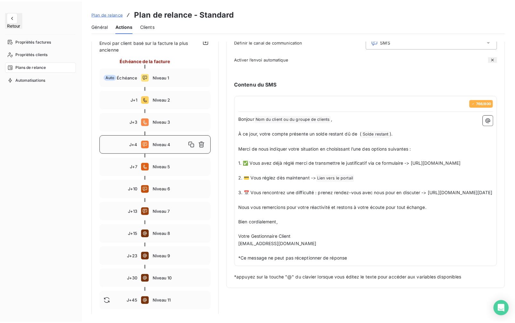
scroll to position [75, 0]
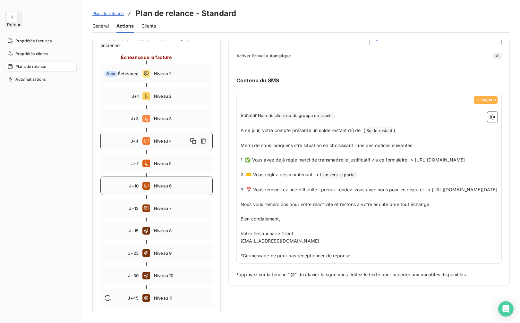
click at [167, 186] on span "Niveau 6" at bounding box center [181, 185] width 55 height 5
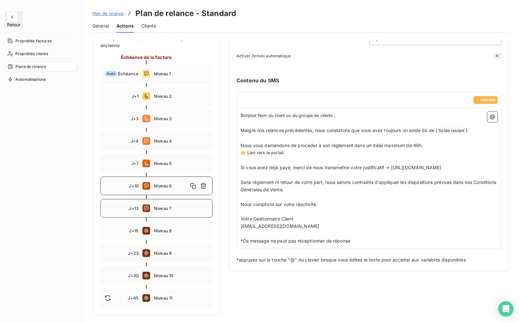
click at [171, 206] on span "Niveau 7" at bounding box center [181, 208] width 55 height 5
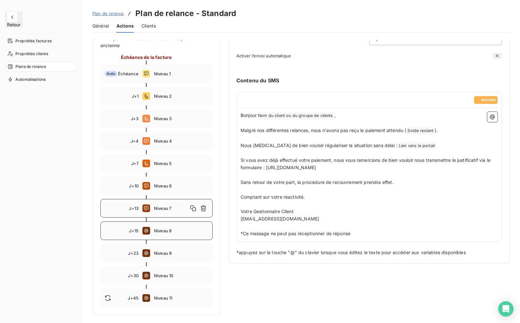
click at [165, 233] on span "Niveau 8" at bounding box center [181, 230] width 55 height 5
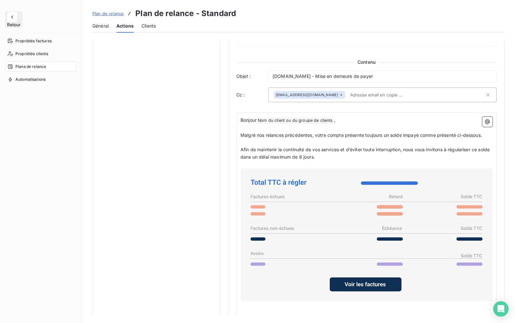
scroll to position [239, 0]
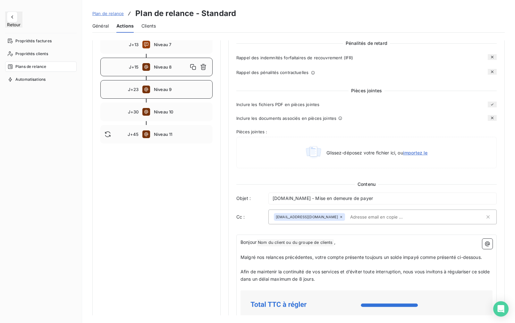
click at [190, 94] on div "J+23 Niveau 9" at bounding box center [156, 89] width 112 height 19
type input "23"
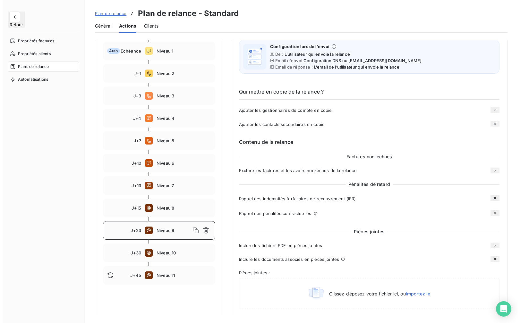
scroll to position [0, 0]
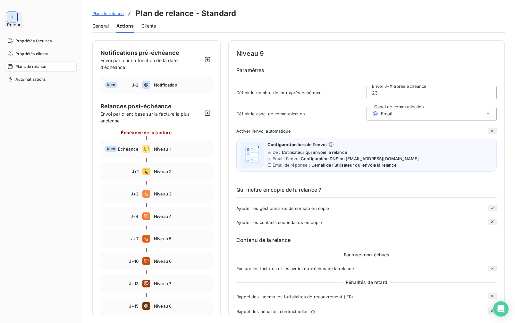
click at [13, 20] on button "button" at bounding box center [12, 17] width 10 height 10
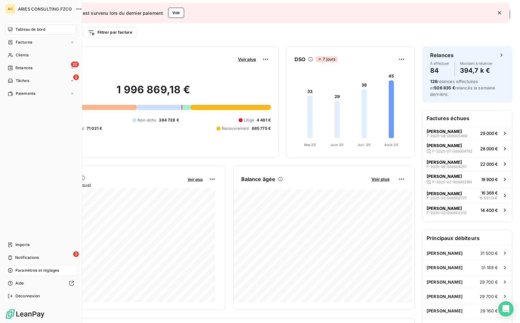
click at [26, 269] on span "Paramètres et réglages" at bounding box center [37, 271] width 44 height 6
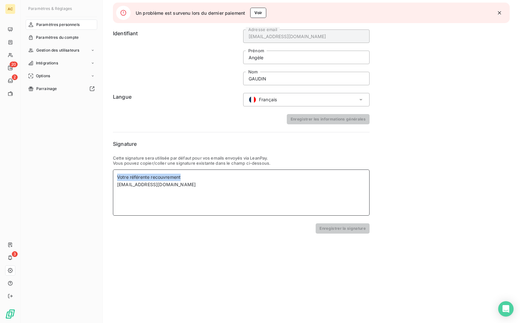
drag, startPoint x: 188, startPoint y: 176, endPoint x: 90, endPoint y: 177, distance: 97.8
click at [90, 177] on div "Paramètres & Réglages Paramètres personnels Paramètres du compte Gestion des ut…" at bounding box center [270, 161] width 499 height 323
paste div
click at [194, 207] on div "Votre Gestionnaire Client recouvrement@entrepreneurs.com" at bounding box center [241, 193] width 257 height 46
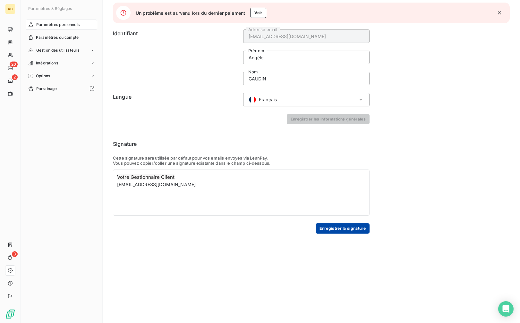
click at [343, 230] on button "Enregistrer la signature" at bounding box center [343, 229] width 54 height 10
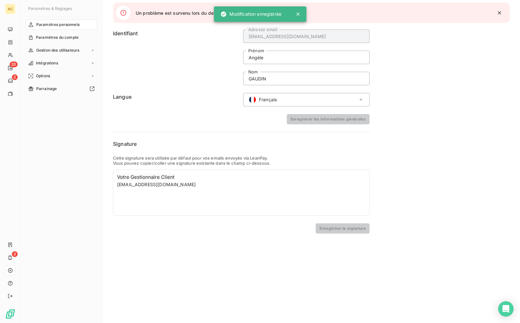
click at [498, 11] on icon "button" at bounding box center [499, 13] width 6 height 6
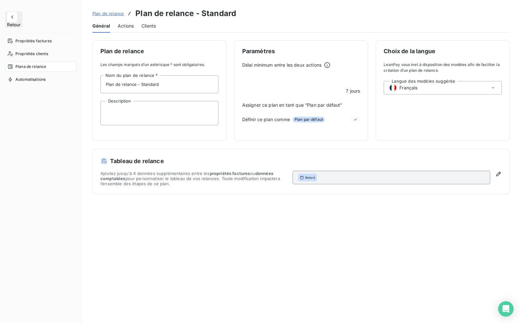
click at [120, 26] on span "Actions" at bounding box center [126, 26] width 16 height 6
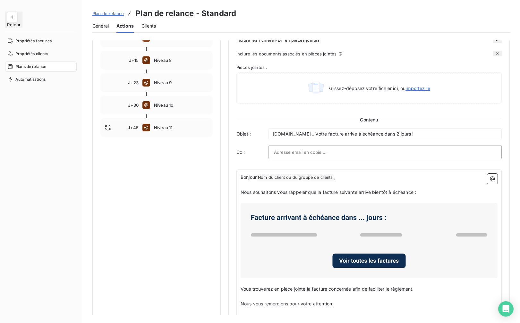
scroll to position [304, 0]
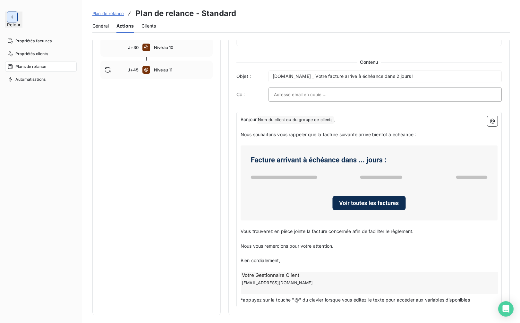
click at [12, 18] on icon "button" at bounding box center [12, 17] width 6 height 6
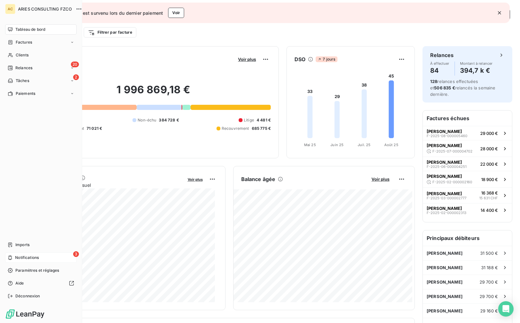
drag, startPoint x: 22, startPoint y: 271, endPoint x: 77, endPoint y: 256, distance: 57.1
click at [22, 271] on span "Paramètres et réglages" at bounding box center [37, 271] width 44 height 6
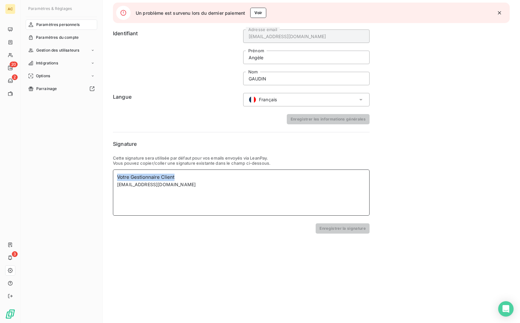
drag, startPoint x: 193, startPoint y: 178, endPoint x: 85, endPoint y: 178, distance: 108.4
click at [85, 178] on div "Paramètres & Réglages Paramètres personnels Paramètres du compte Gestion des ut…" at bounding box center [270, 161] width 499 height 323
click at [138, 178] on p at bounding box center [241, 177] width 248 height 7
click at [194, 198] on div "Votre Gestionnaire Client recouvrement@entrepreneurs.com" at bounding box center [241, 193] width 257 height 46
drag, startPoint x: 194, startPoint y: 198, endPoint x: 103, endPoint y: 175, distance: 93.5
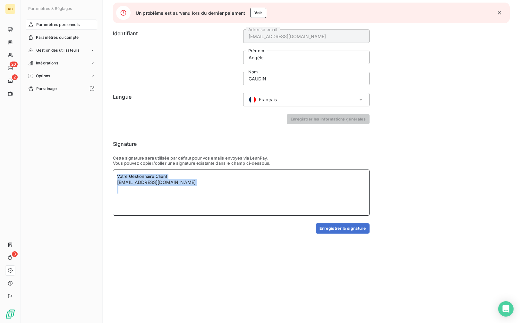
click at [103, 175] on div "Paramètres personnels Identifiant recouvrement1@entrepreneurs.com Adresse email…" at bounding box center [311, 161] width 417 height 323
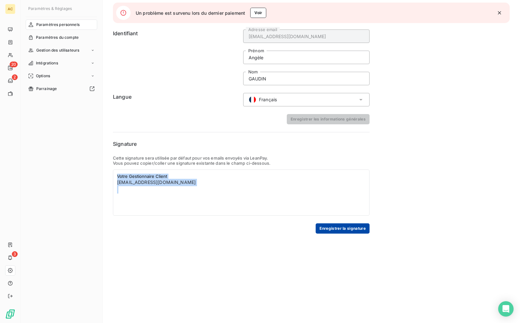
click at [353, 230] on button "Enregistrer la signature" at bounding box center [343, 229] width 54 height 10
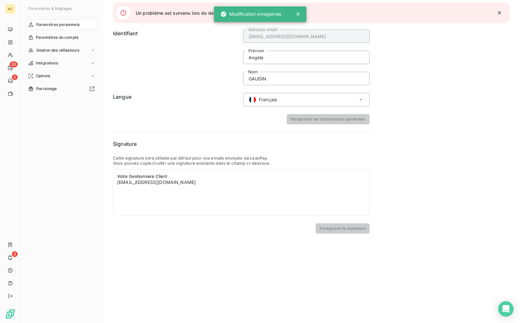
click at [495, 13] on button "button" at bounding box center [499, 13] width 14 height 14
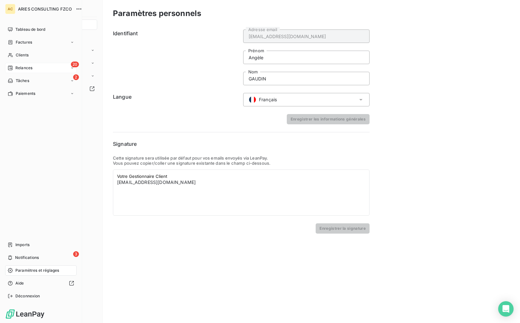
click at [18, 66] on span "Relances" at bounding box center [23, 68] width 17 height 6
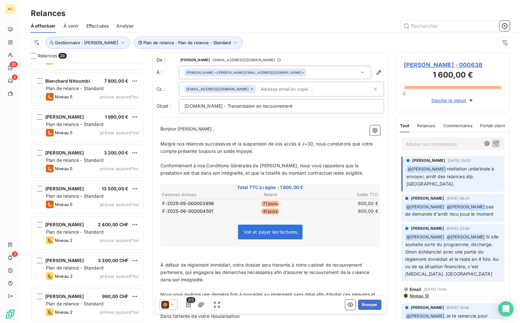
scroll to position [458, 0]
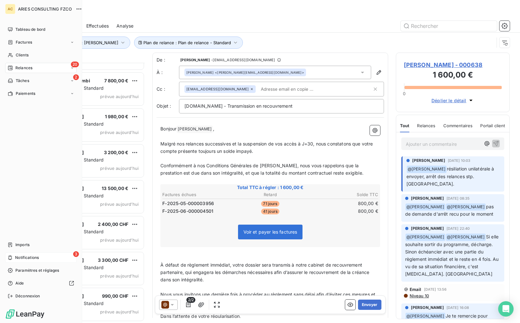
click at [39, 260] on span "Notifications" at bounding box center [27, 258] width 24 height 6
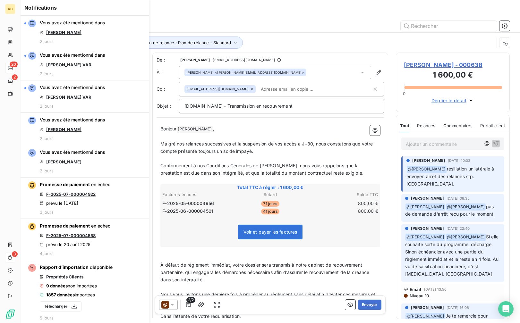
click at [215, 21] on div at bounding box center [325, 26] width 369 height 10
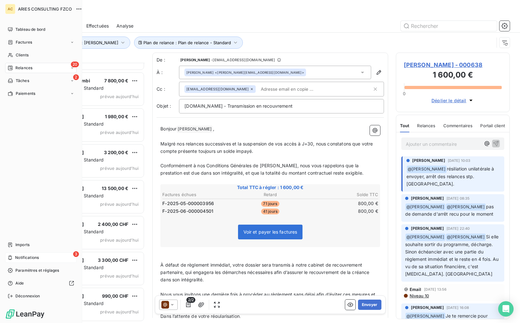
click at [17, 252] on nav "Imports 3 Notifications Paramètres et réglages Aide Déconnexion" at bounding box center [41, 271] width 72 height 62
click at [30, 258] on span "Notifications" at bounding box center [27, 258] width 24 height 6
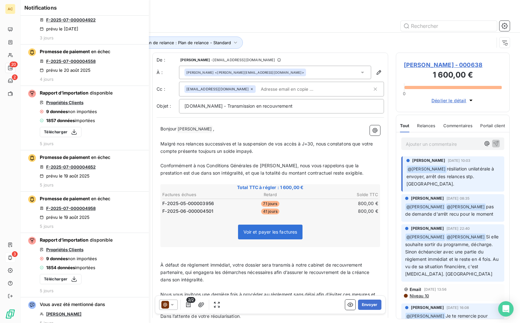
scroll to position [0, 0]
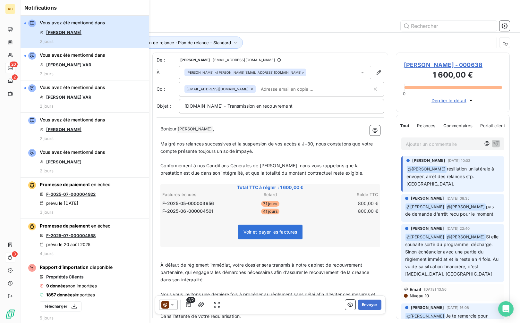
click at [118, 44] on button "Vous avez été mentionné dans Thomas Besry 2 jours" at bounding box center [85, 32] width 128 height 32
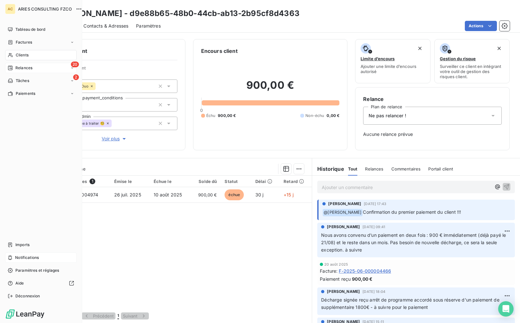
click at [24, 72] on div "20 Relances" at bounding box center [41, 68] width 72 height 10
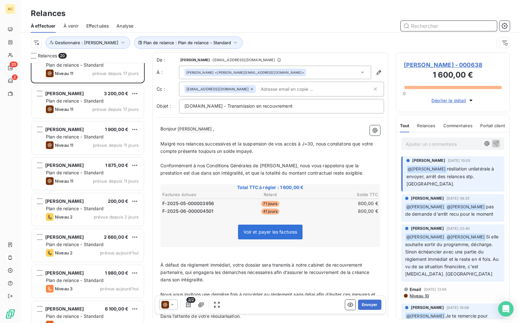
scroll to position [19, 0]
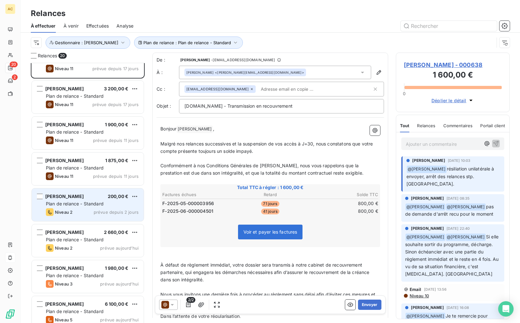
click at [84, 205] on span "Plan de relance - Standard" at bounding box center [75, 203] width 58 height 5
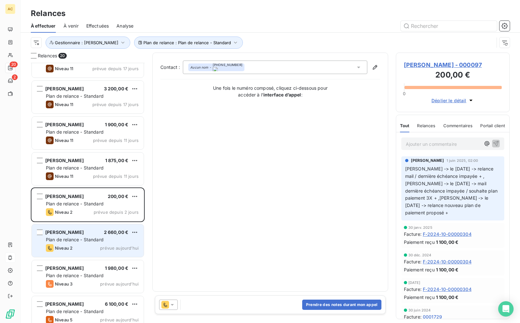
click at [65, 245] on div "Niveau 2" at bounding box center [59, 248] width 27 height 8
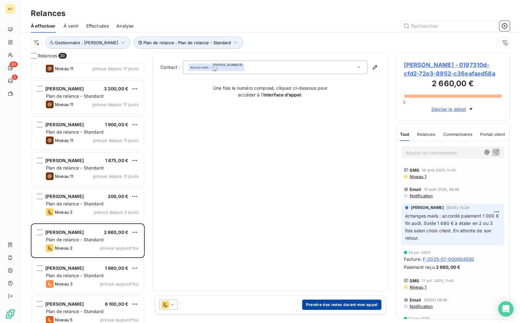
click at [339, 306] on button "Prendre des notes durant mon appel" at bounding box center [341, 305] width 79 height 10
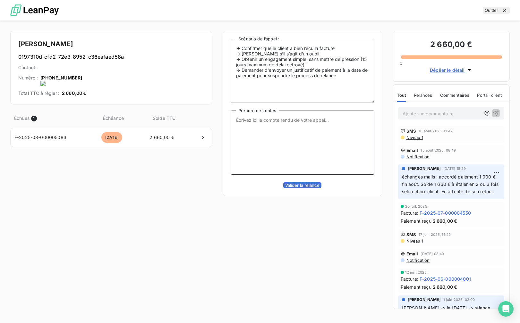
click at [263, 140] on textarea "Prendre des notes" at bounding box center [303, 143] width 144 height 64
type textarea "relance suite à mon dernier mail resté sans réponse"
click at [286, 188] on button "Valider la relance" at bounding box center [302, 185] width 38 height 6
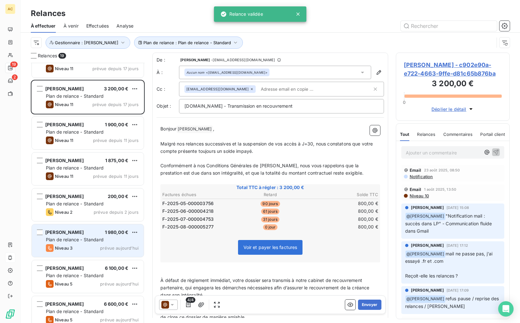
click at [100, 239] on span "Plan de relance - Standard" at bounding box center [75, 239] width 58 height 5
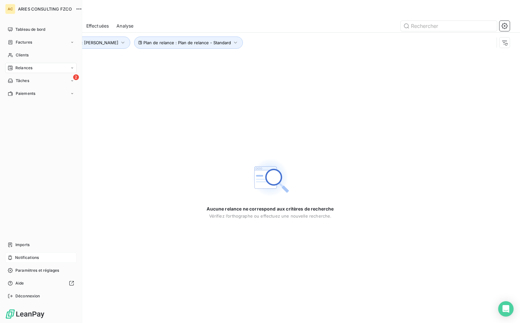
click at [21, 69] on span "Relances" at bounding box center [23, 68] width 17 height 6
click at [31, 81] on span "À effectuer" at bounding box center [25, 81] width 21 height 6
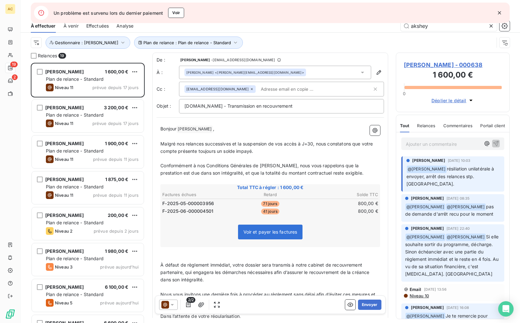
scroll to position [256, 109]
click at [501, 12] on icon "button" at bounding box center [499, 13] width 6 height 6
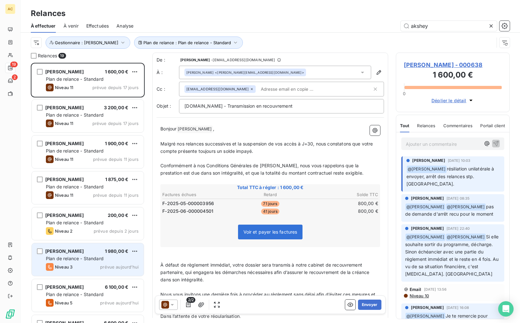
click at [84, 259] on span "Plan de relance - Standard" at bounding box center [75, 258] width 58 height 5
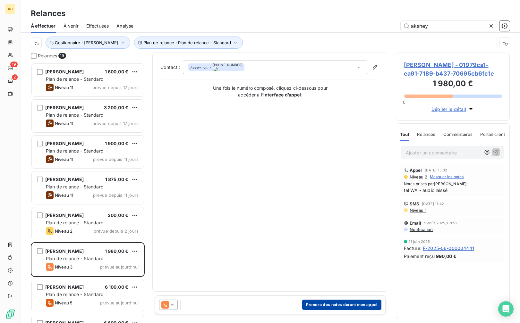
click at [328, 304] on button "Prendre des notes durant mon appel" at bounding box center [341, 305] width 79 height 10
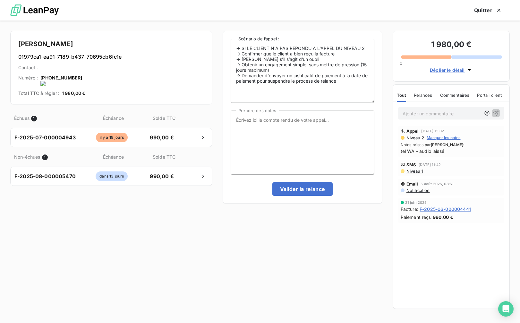
click at [80, 69] on onoff-telecom-ce-actions-button at bounding box center [80, 69] width 0 height 0
drag, startPoint x: 47, startPoint y: 79, endPoint x: 77, endPoint y: 79, distance: 29.2
click at [77, 79] on onoff-telecom-ce-phone-number-wrapper "[PHONE_NUMBER]" at bounding box center [61, 77] width 42 height 5
copy onoff-telecom-ce-phone-number-wrapper "[PHONE_NUMBER]"
click at [331, 134] on textarea "Prendre des notes" at bounding box center [303, 143] width 144 height 64
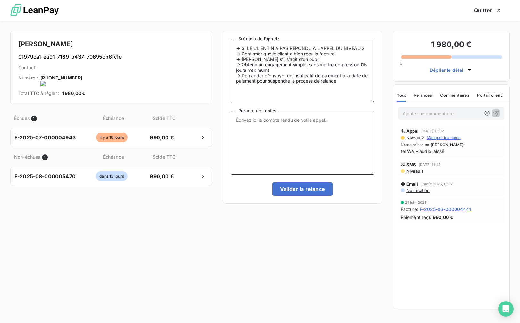
click at [331, 134] on textarea "Prendre des notes" at bounding box center [303, 143] width 144 height 64
type textarea "rel"
click at [259, 127] on textarea "rel" at bounding box center [303, 143] width 144 height 64
type textarea "relance WA"
click at [301, 192] on button "Valider la relance" at bounding box center [302, 188] width 61 height 13
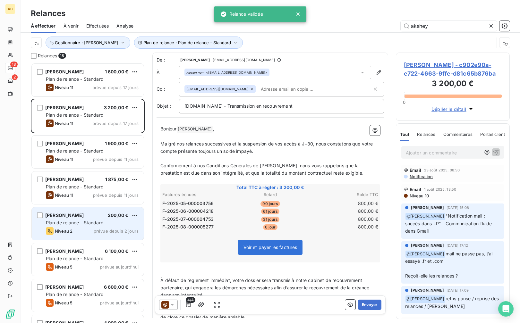
click at [83, 229] on div "Niveau 2 prévue depuis 2 jours" at bounding box center [92, 231] width 93 height 8
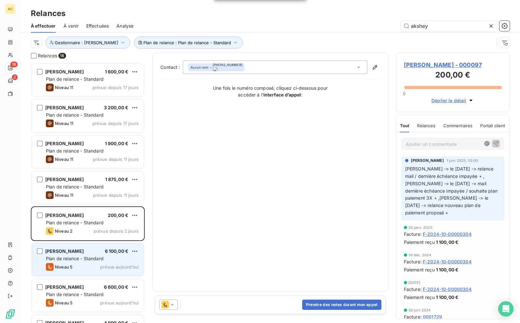
click at [84, 257] on span "Plan de relance - Standard" at bounding box center [75, 258] width 58 height 5
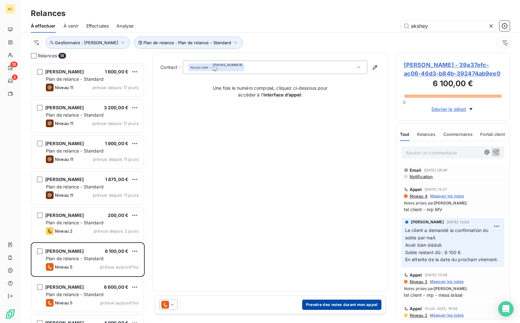
click at [340, 307] on button "Prendre des notes durant mon appel" at bounding box center [341, 305] width 79 height 10
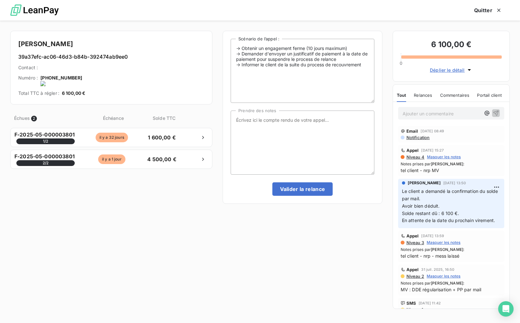
click at [83, 69] on onoff-telecom-ce-actions-button at bounding box center [83, 69] width 0 height 0
click at [295, 140] on textarea "Prendre des notes" at bounding box center [303, 143] width 144 height 64
drag, startPoint x: 441, startPoint y: 170, endPoint x: 405, endPoint y: 170, distance: 35.6
click at [405, 170] on span "tel client - nrp MV" at bounding box center [451, 170] width 101 height 7
click at [403, 170] on span "tel client - nrp MV" at bounding box center [451, 170] width 101 height 7
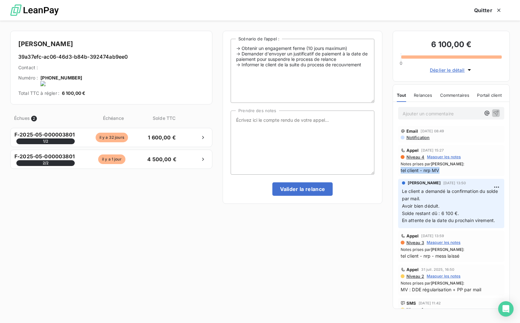
drag, startPoint x: 401, startPoint y: 171, endPoint x: 438, endPoint y: 171, distance: 37.5
click at [439, 172] on span "tel client - nrp MV" at bounding box center [451, 170] width 101 height 7
copy span "tel client - nrp MV"
click at [297, 120] on textarea "Prendre des notes" at bounding box center [303, 143] width 144 height 64
paste textarea "tel client - nrp MV"
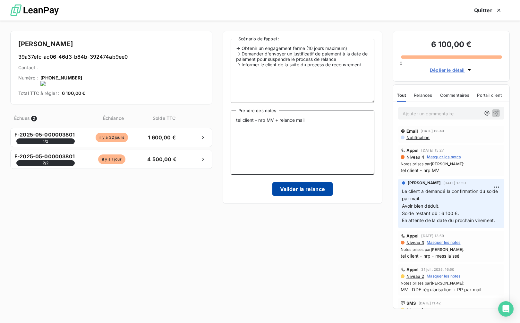
type textarea "tel client - nrp MV + relance mail"
click at [306, 192] on button "Valider la relance" at bounding box center [302, 188] width 61 height 13
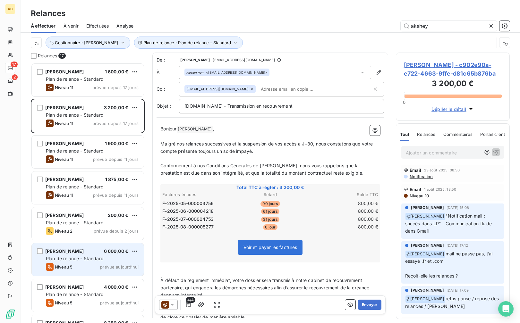
click at [79, 261] on span "Plan de relance - Standard" at bounding box center [75, 258] width 58 height 5
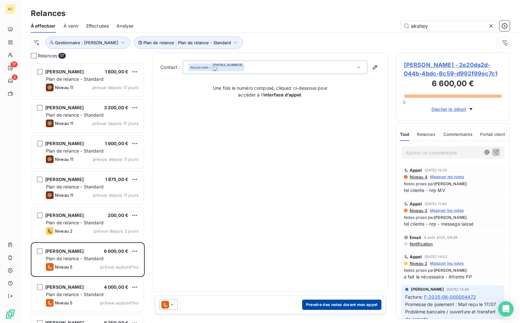
click at [342, 303] on button "Prendre des notes durant mon appel" at bounding box center [341, 305] width 79 height 10
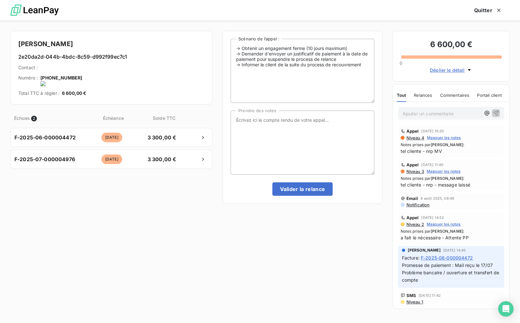
click at [82, 69] on onoff-telecom-ce-actions-button at bounding box center [82, 69] width 0 height 0
click at [307, 121] on textarea "Prendre des notes" at bounding box center [303, 143] width 144 height 64
click at [333, 130] on textarea "tel cliente -" at bounding box center [303, 143] width 144 height 64
click at [267, 121] on textarea "tel cliente - a bébloqué la situation" at bounding box center [303, 143] width 144 height 64
click at [334, 124] on textarea "tel cliente - a débloqué la situation" at bounding box center [303, 143] width 144 height 64
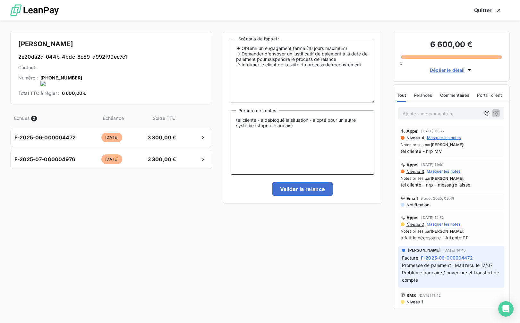
click at [276, 125] on textarea "tel cliente - a débloqué la situation - a opté pour un autre système (stripe de…" at bounding box center [303, 143] width 144 height 64
click at [300, 119] on textarea "tel cliente - a débloqué la situation - a opté pour un autre système (stripe dé…" at bounding box center [303, 143] width 144 height 64
click at [301, 125] on textarea "tel cliente - a débloqué la situation - a opté pour un autre système (stripe dé…" at bounding box center [303, 143] width 144 height 64
click at [359, 128] on textarea "tel cliente - a débloqué la situation - a opté pour un autre système (stripe dé…" at bounding box center [303, 143] width 144 height 64
click at [311, 146] on textarea "tel cliente - a débloqué la situation - a opté pour un autre système (stripe dé…" at bounding box center [303, 143] width 144 height 64
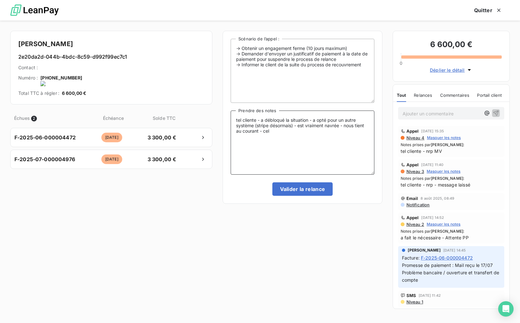
type textarea "tel cliente - a débloqué la situation - a opté pour un autre système (stripe dé…"
click button "Valider la relance" at bounding box center [302, 188] width 61 height 13
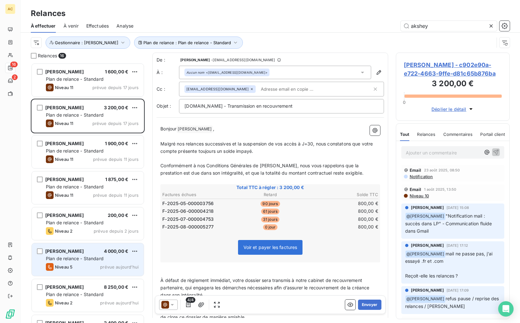
click at [85, 257] on span "Plan de relance - Standard" at bounding box center [75, 258] width 58 height 5
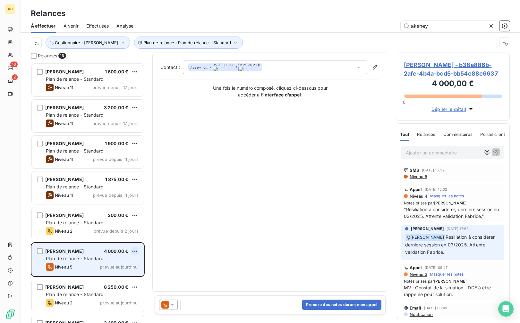
click at [133, 251] on html "AC 16 2 Relances À effectuer À venir Effectuées Analyse akshey Plan de relance …" at bounding box center [260, 161] width 520 height 323
click at [98, 278] on div "Passer cette action" at bounding box center [106, 276] width 57 height 10
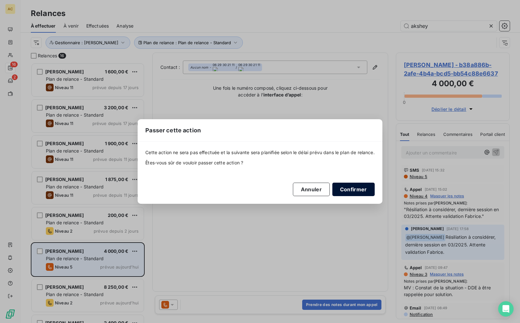
click at [345, 191] on button "Confirmer" at bounding box center [353, 189] width 42 height 13
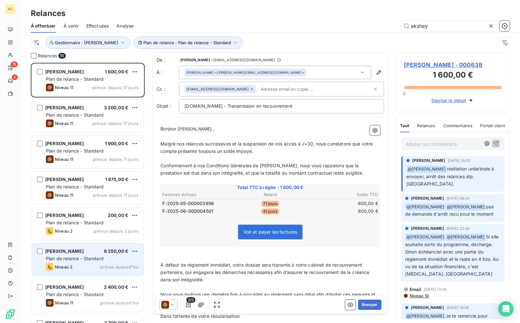
click at [83, 258] on span "Plan de relance - Standard" at bounding box center [75, 258] width 58 height 5
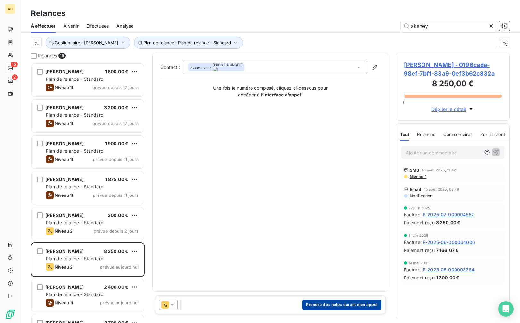
click at [354, 305] on button "Prendre des notes durant mon appel" at bounding box center [341, 305] width 79 height 10
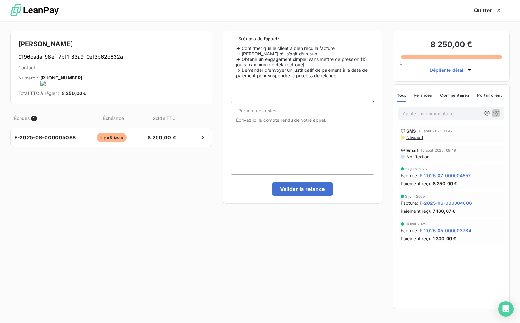
click at [84, 69] on onoff-telecom-ce-actions-button at bounding box center [84, 69] width 0 height 0
click at [307, 136] on textarea "Prendre des notes" at bounding box center [303, 143] width 144 height 64
type textarea "tel client nrp MV"
click at [284, 125] on textarea "tel client nrp MV" at bounding box center [303, 143] width 144 height 64
click at [303, 191] on button "Valider la relance" at bounding box center [302, 188] width 61 height 13
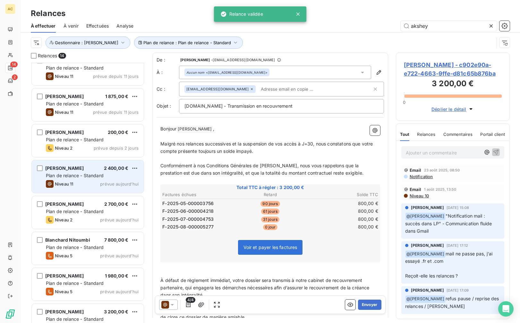
scroll to position [90, 0]
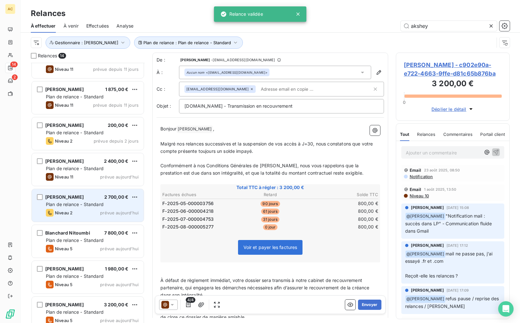
click at [91, 208] on div "Nicolas BOYER 2 700,00 € Plan de relance - Standard Niveau 2 prévue aujourd’hui" at bounding box center [88, 205] width 112 height 33
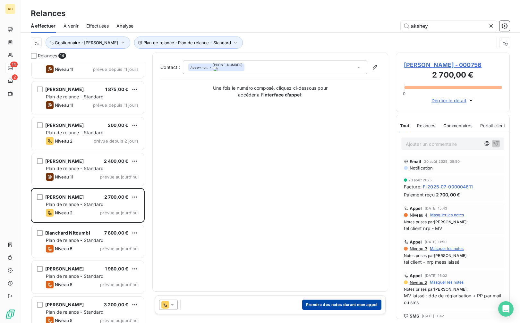
click at [329, 307] on button "Prendre des notes durant mon appel" at bounding box center [341, 305] width 79 height 10
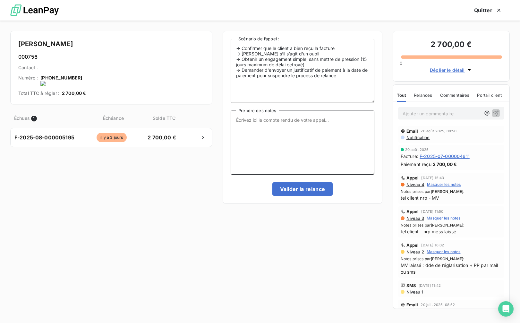
click at [263, 129] on textarea "Prendre des notes" at bounding box center [303, 143] width 144 height 64
click at [236, 122] on textarea "relance par mail -" at bounding box center [303, 143] width 144 height 64
click at [257, 119] on textarea "paiement reçu suite à mon relance par mail -" at bounding box center [303, 143] width 144 height 64
drag, startPoint x: 259, startPoint y: 118, endPoint x: 272, endPoint y: 160, distance: 44.1
click at [260, 118] on textarea "paiement huillet reçu suite à mon relance par mail -" at bounding box center [303, 143] width 144 height 64
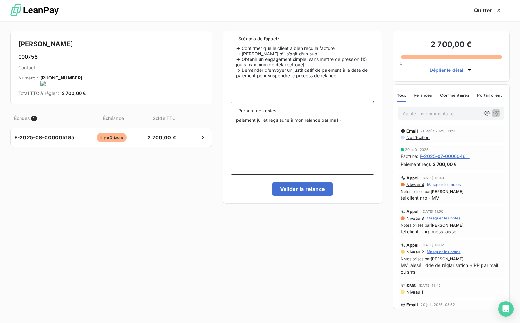
click at [295, 120] on textarea "paiement juillet reçu suite à mon relance par mail -" at bounding box center [303, 143] width 144 height 64
drag, startPoint x: 333, startPoint y: 120, endPoint x: 323, endPoint y: 121, distance: 10.3
click at [323, 121] on textarea "paiement juillet reçu suite à mon appel - mon relance par mail -" at bounding box center [303, 143] width 144 height 64
click at [359, 121] on textarea "paiement juillet reçu suite à mon appel - relance par mail -" at bounding box center [303, 143] width 144 height 64
click at [275, 128] on textarea "paiement juillet reçu suite à mon appel - relance par mail pour aout" at bounding box center [303, 143] width 144 height 64
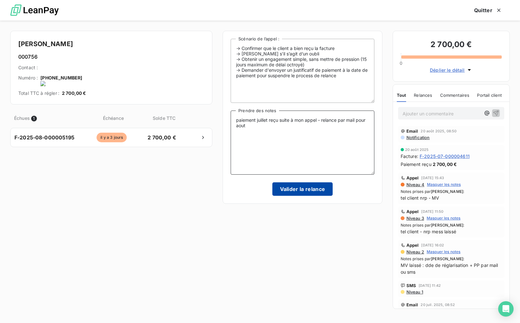
type textarea "paiement juillet reçu suite à mon appel - relance par mail pour aout"
click at [298, 191] on button "Valider la relance" at bounding box center [302, 188] width 61 height 13
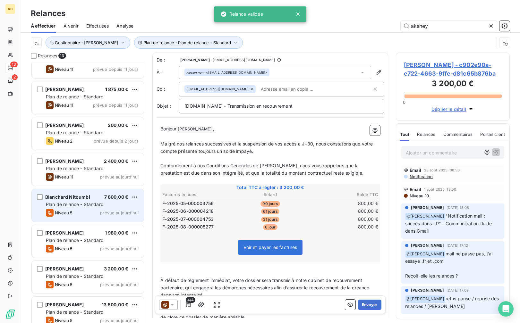
click at [93, 205] on span "Plan de relance - Standard" at bounding box center [75, 204] width 58 height 5
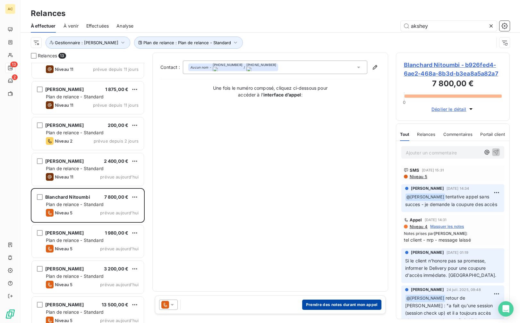
click at [334, 305] on button "Prendre des notes durant mon appel" at bounding box center [341, 305] width 79 height 10
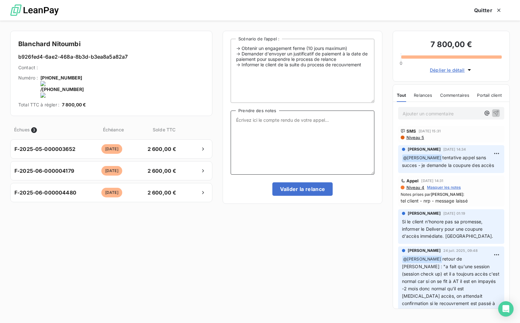
click at [269, 148] on textarea "Prendre des notes" at bounding box center [303, 143] width 144 height 64
type textarea "rdv visio fixé le 27/08"
click at [304, 191] on button "Valider la relance" at bounding box center [302, 188] width 61 height 13
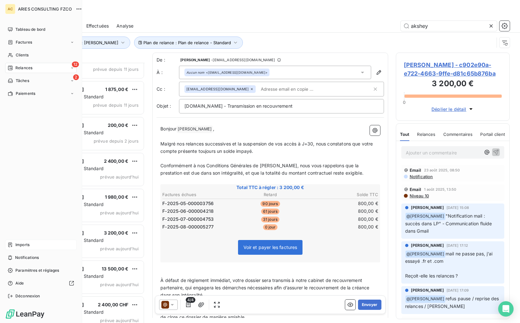
click at [30, 246] on div "Imports" at bounding box center [41, 245] width 72 height 10
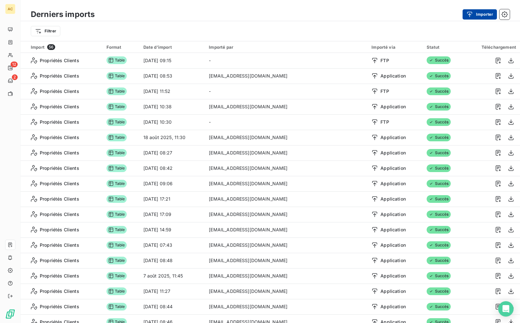
click at [473, 15] on div "button" at bounding box center [471, 14] width 10 height 6
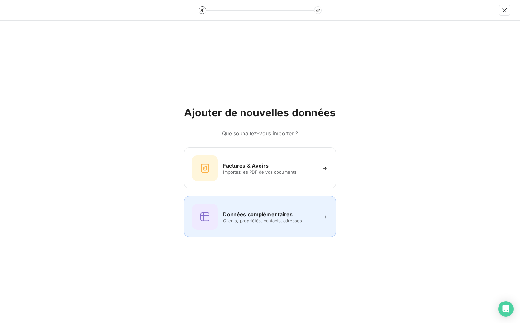
click at [238, 221] on span "Clients, propriétés, contacts, adresses..." at bounding box center [269, 220] width 93 height 5
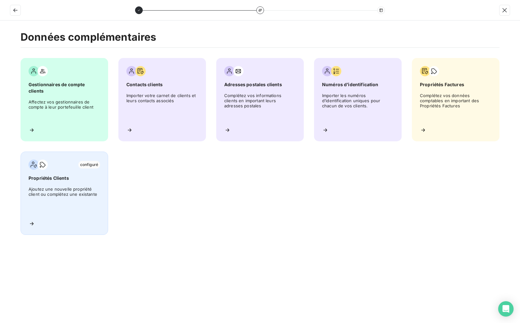
click at [47, 205] on span "Ajoutez une nouvelle propriété client ou complétez une existante" at bounding box center [65, 201] width 72 height 29
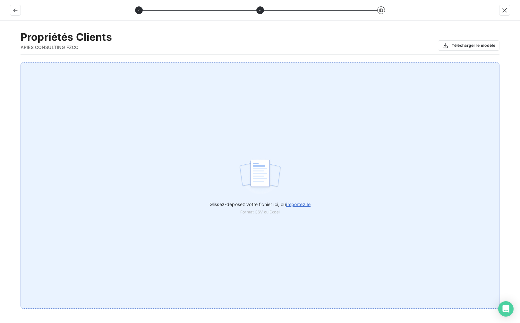
click at [298, 202] on span "importez le" at bounding box center [298, 204] width 25 height 5
click at [0, 63] on input "Glissez-déposez votre fichier ici, ou importez le" at bounding box center [0, 63] width 0 height 0
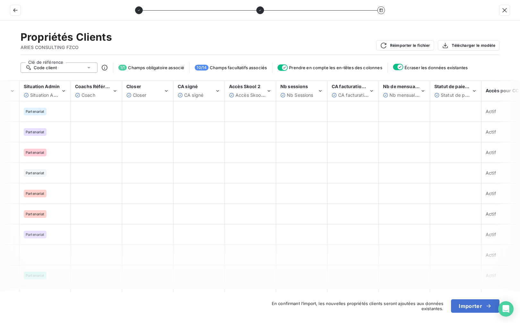
scroll to position [0, 148]
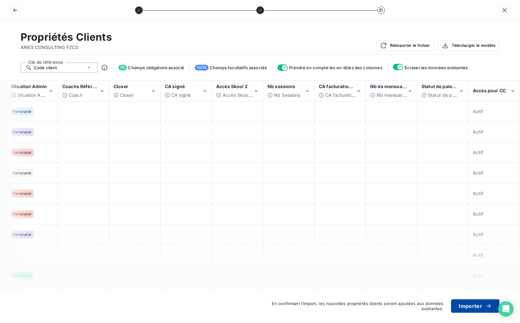
click at [474, 305] on button "Importer" at bounding box center [475, 306] width 48 height 13
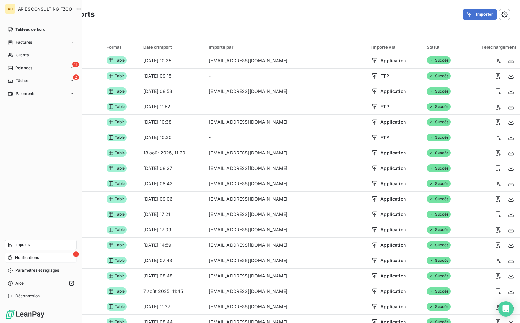
click at [30, 255] on span "Notifications" at bounding box center [27, 258] width 24 height 6
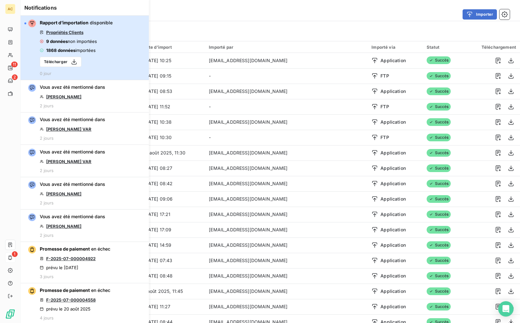
click at [119, 44] on button "Rapport d’importation disponible Propriétés Clients 9 données non importées 186…" at bounding box center [85, 48] width 128 height 64
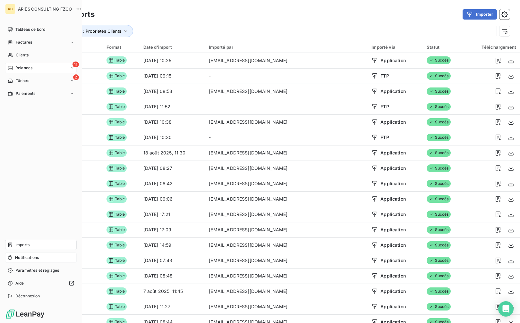
click at [22, 68] on span "Relances" at bounding box center [23, 68] width 17 height 6
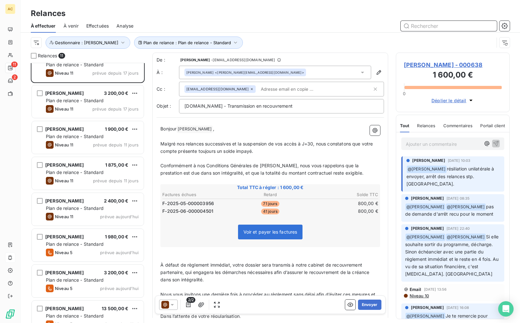
scroll to position [16, 0]
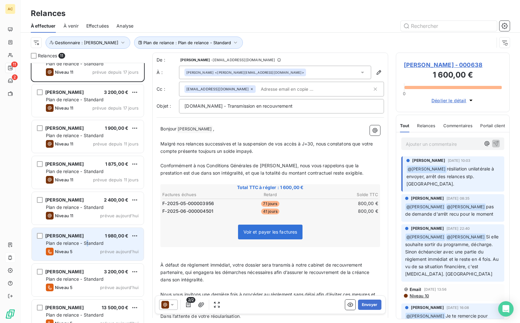
click at [88, 243] on span "Plan de relance - Standard" at bounding box center [75, 243] width 58 height 5
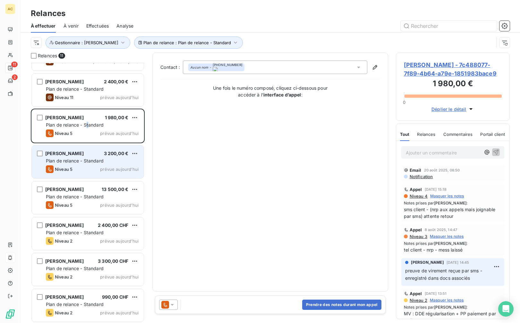
scroll to position [135, 0]
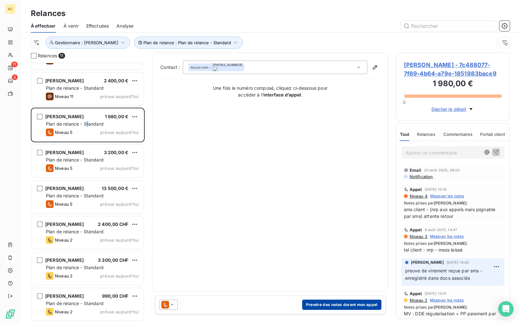
click at [352, 306] on button "Prendre des notes durant mon appel" at bounding box center [341, 305] width 79 height 10
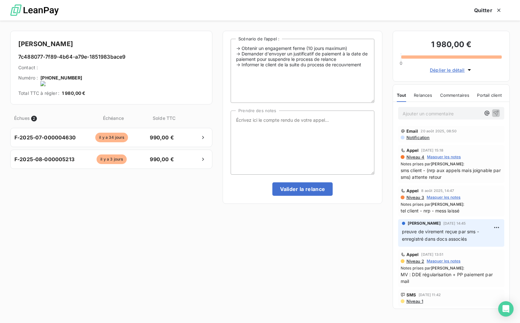
click at [81, 77] on onoff-telecom-ce-phone-number-wrapper "+33 6 45 97 15 35" at bounding box center [61, 77] width 42 height 5
click at [299, 144] on textarea "Prendre des notes" at bounding box center [303, 143] width 144 height 64
type textarea "tel client nrp MV + relance par mail"
click at [340, 135] on textarea "tel client nrp MV + relance par mail" at bounding box center [303, 143] width 144 height 64
click at [281, 189] on button "Valider la relance" at bounding box center [302, 188] width 61 height 13
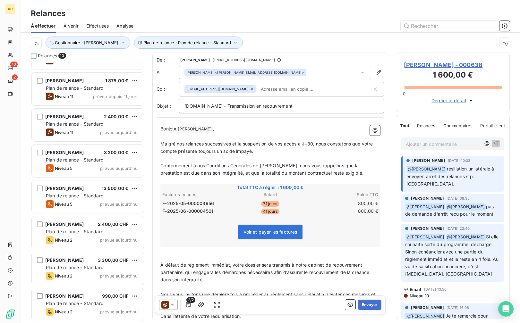
scroll to position [99, 0]
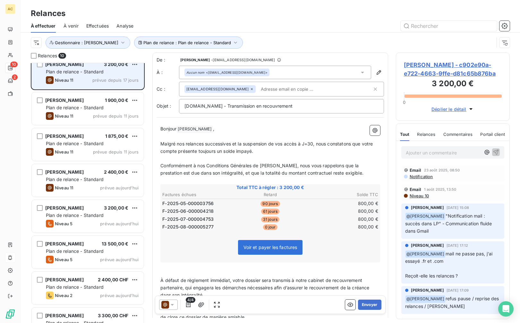
scroll to position [57, 0]
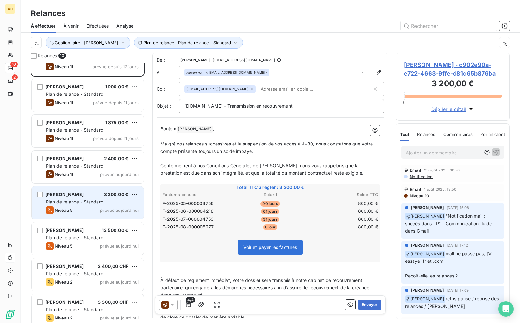
click at [69, 203] on span "Plan de relance - Standard" at bounding box center [75, 201] width 58 height 5
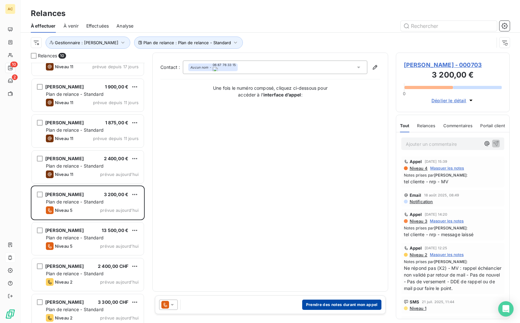
click at [322, 304] on button "Prendre des notes durant mon appel" at bounding box center [341, 305] width 79 height 10
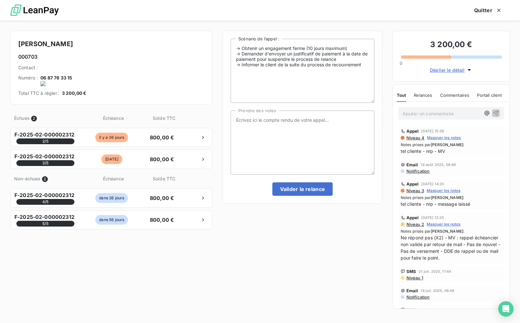
click at [75, 69] on onoff-telecom-ce-actions-button at bounding box center [75, 69] width 0 height 0
click at [286, 130] on textarea "Prendre des notes" at bounding box center [303, 143] width 144 height 64
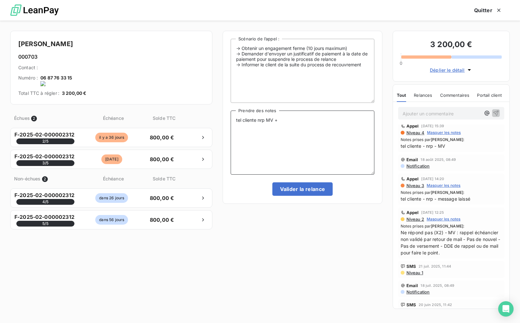
scroll to position [0, 0]
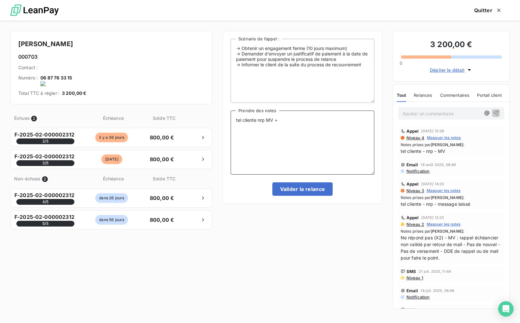
click at [310, 129] on textarea "tel cliente nrp MV +" at bounding box center [303, 143] width 144 height 64
type textarea "tel cliente nrp MV + relance par mail"
click at [300, 190] on button "Valider la relance" at bounding box center [302, 188] width 61 height 13
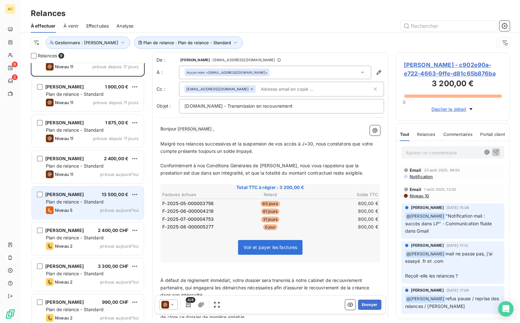
click at [89, 206] on div "Laura Clausier 13 500,00 € Plan de relance - Standard Niveau 5 prévue aujourd’h…" at bounding box center [88, 203] width 112 height 33
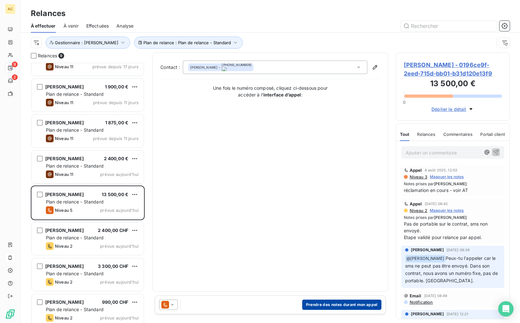
click at [334, 304] on button "Prendre des notes durant mon appel" at bounding box center [341, 305] width 79 height 10
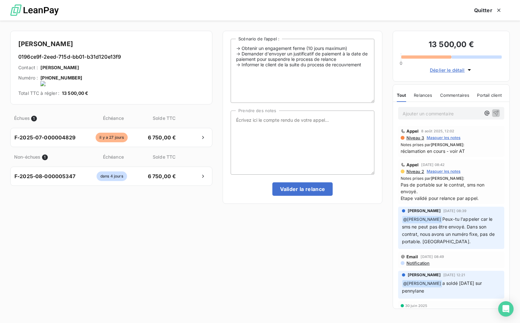
click at [83, 69] on onoff-telecom-ce-actions-button at bounding box center [83, 69] width 0 height 0
click at [257, 255] on div "-> Obtenir un engagement ferme (10 jours maximum) -> Demander d'envoyer un just…" at bounding box center [303, 172] width 160 height 282
click at [245, 121] on textarea "Prendre des notes" at bounding box center [303, 143] width 144 height 64
click at [283, 125] on textarea "eu la cliente -" at bounding box center [303, 143] width 144 height 64
paste textarea "Changement de coach suite mécontentement, client estime avoir perdu presque un …"
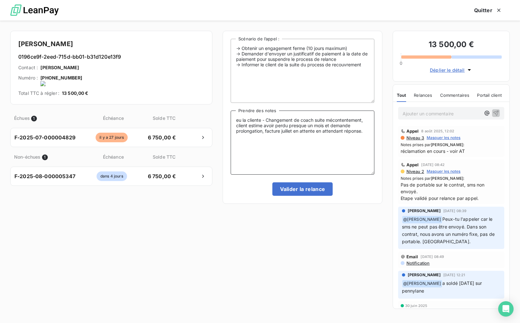
click at [266, 119] on textarea "eu la cliente - Changement de coach suite mécontentement, client estime avoir p…" at bounding box center [303, 143] width 144 height 64
type textarea "eu la cliente - changement de coach suite mécontentement, client estime avoir p…"
click at [299, 191] on button "Valider la relance" at bounding box center [302, 188] width 61 height 13
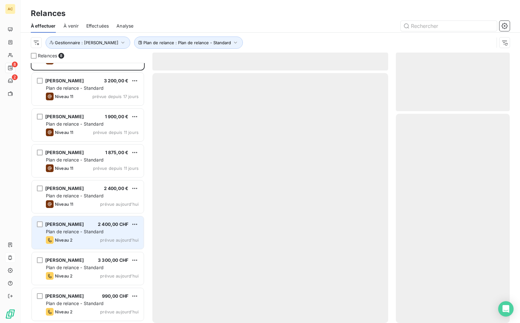
scroll to position [27, 0]
click at [91, 233] on span "Plan de relance - Standard" at bounding box center [75, 231] width 58 height 5
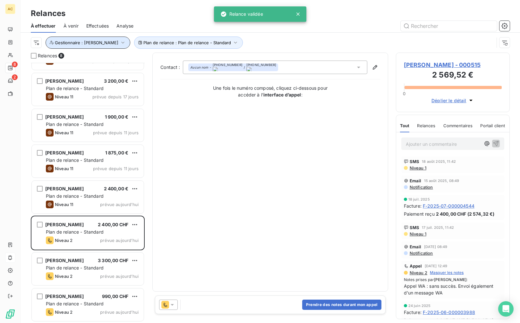
click at [120, 45] on icon "button" at bounding box center [123, 42] width 6 height 6
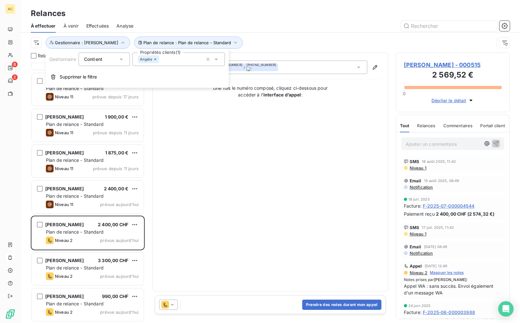
click at [158, 61] on div "Angèle" at bounding box center [148, 59] width 21 height 8
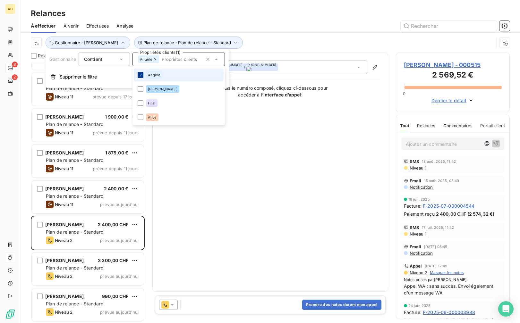
click at [142, 77] on icon at bounding box center [141, 75] width 4 height 4
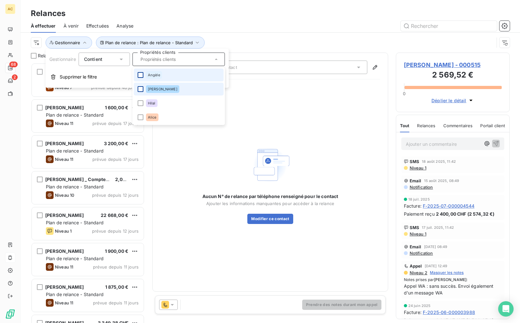
scroll to position [256, 109]
click at [141, 90] on div at bounding box center [141, 89] width 6 height 6
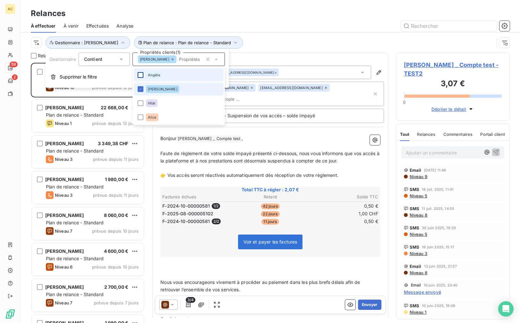
scroll to position [256, 109]
click at [142, 76] on div at bounding box center [141, 75] width 6 height 6
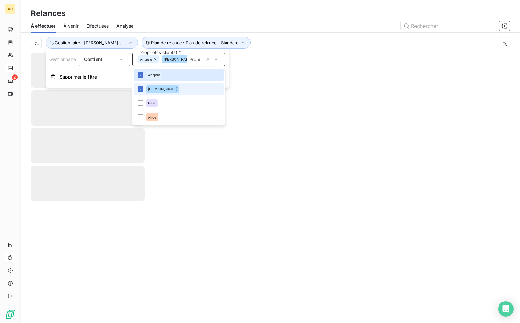
drag, startPoint x: 141, startPoint y: 90, endPoint x: 215, endPoint y: 93, distance: 73.5
click at [141, 90] on icon at bounding box center [141, 89] width 4 height 4
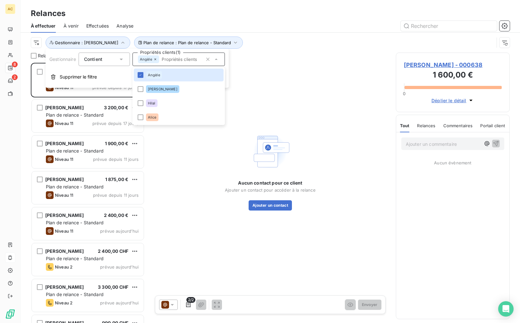
scroll to position [256, 109]
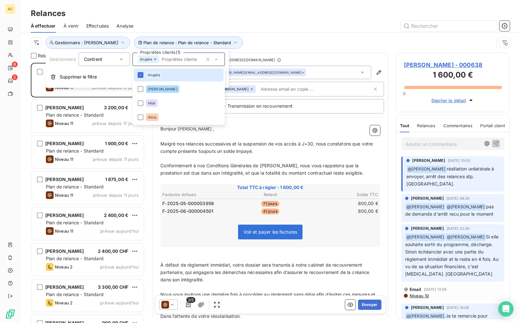
click at [267, 22] on div at bounding box center [325, 26] width 369 height 10
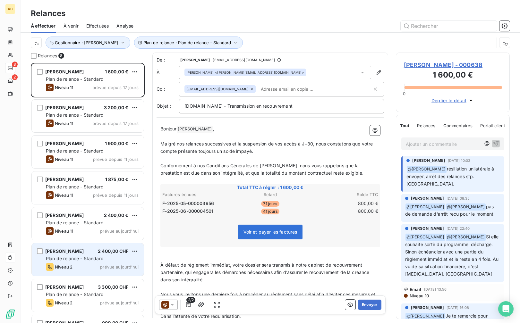
click at [85, 259] on span "Plan de relance - Standard" at bounding box center [75, 258] width 58 height 5
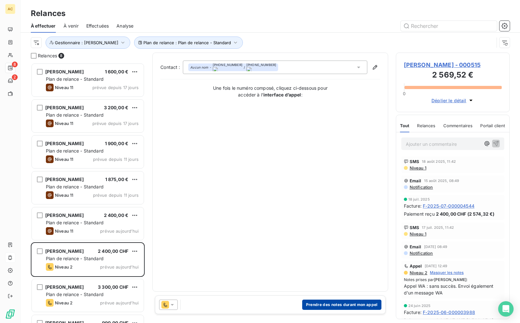
click at [327, 303] on button "Prendre des notes durant mon appel" at bounding box center [341, 305] width 79 height 10
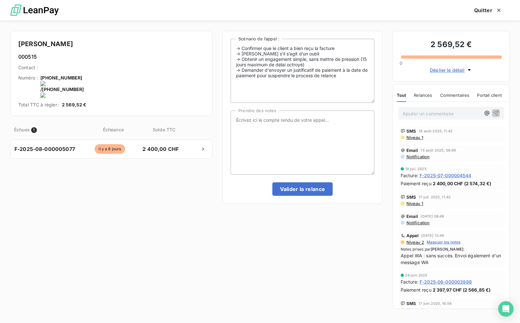
click at [127, 69] on onoff-telecom-ce-actions-button at bounding box center [127, 69] width 0 height 0
click at [319, 134] on textarea "Prendre des notes" at bounding box center [303, 143] width 144 height 64
type textarea "tel client - nrp MV"
click at [308, 191] on button "Valider la relance" at bounding box center [302, 188] width 61 height 13
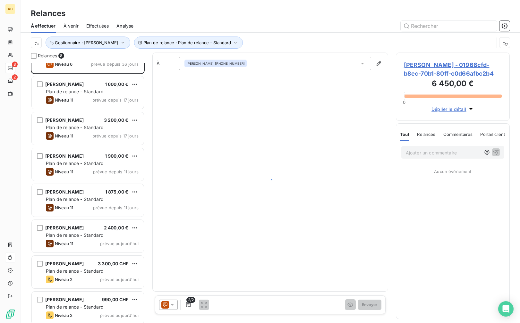
scroll to position [27, 0]
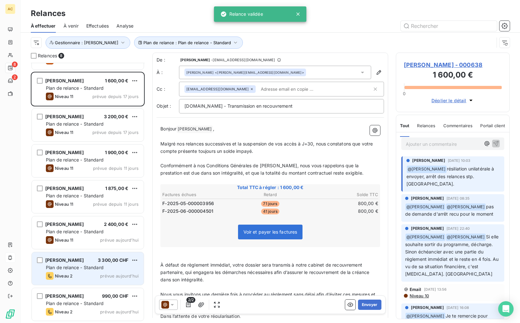
click at [78, 277] on div "Niveau 2 prévue aujourd’hui" at bounding box center [92, 276] width 93 height 8
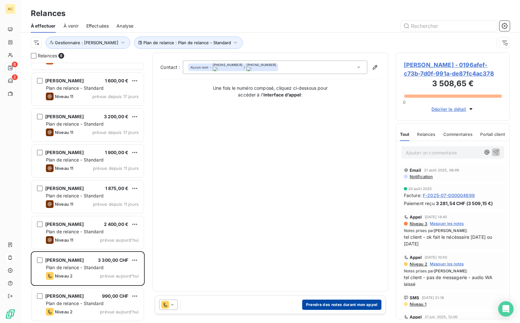
click at [337, 306] on button "Prendre des notes durant mon appel" at bounding box center [341, 305] width 79 height 10
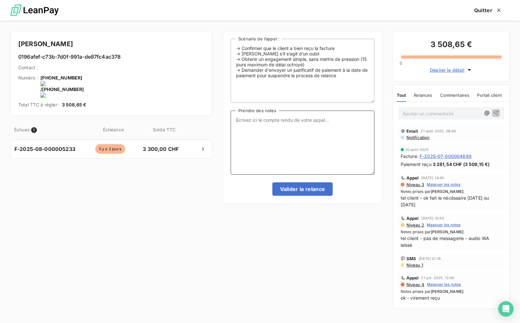
click at [262, 142] on textarea "Prendre des notes" at bounding box center [303, 143] width 144 height 64
drag, startPoint x: 282, startPoint y: 123, endPoint x: 207, endPoint y: 117, distance: 74.9
click at [207, 117] on div "Kewin Liardon 0196afef-c73b-7d0f-991a-de87fc4ac378 Contact : Numéro : +41 79 63…" at bounding box center [260, 172] width 520 height 303
click at [353, 121] on textarea "paiement de juillet bien reçu suite à mon appel - relannce par mail pour aout" at bounding box center [303, 143] width 144 height 64
click at [317, 131] on textarea "paiement de juillet bien reçu suite à mon appel - relance par mail pour aout" at bounding box center [303, 143] width 144 height 64
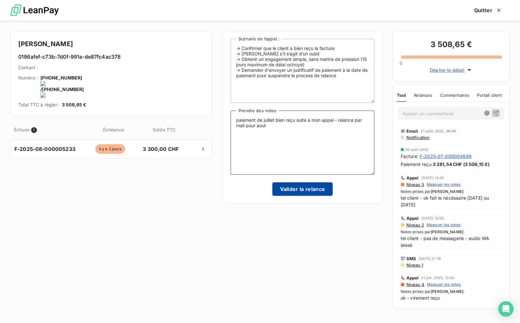
type textarea "paiement de juillet bien reçu suite à mon appel - relance par mail pour aout"
click at [304, 187] on button "Valider la relance" at bounding box center [302, 188] width 61 height 13
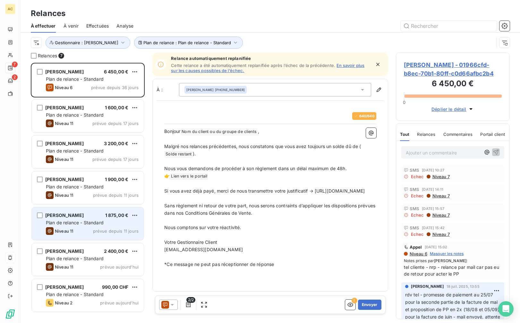
scroll to position [256, 109]
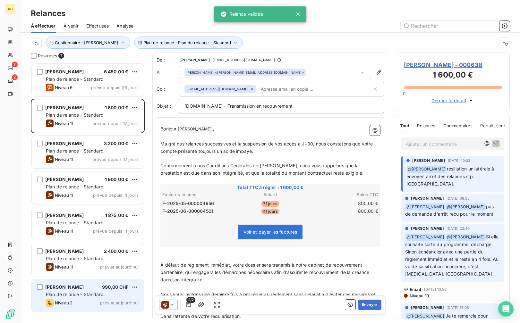
click at [83, 297] on span "Plan de relance - Standard" at bounding box center [75, 294] width 58 height 5
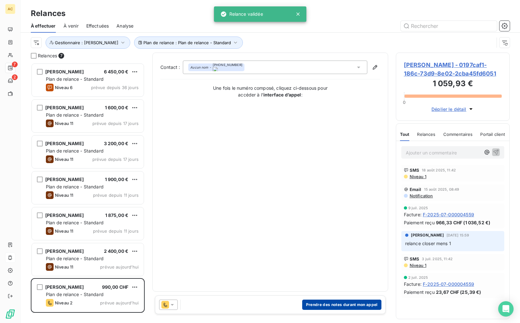
click at [324, 306] on button "Prendre des notes durant mon appel" at bounding box center [341, 305] width 79 height 10
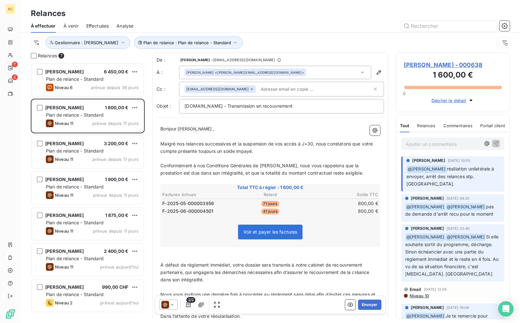
click at [94, 28] on span "Effectuées" at bounding box center [97, 26] width 23 height 6
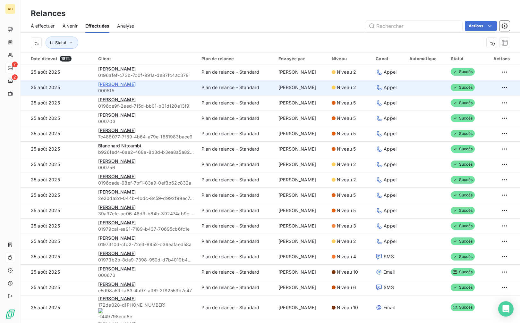
click at [122, 86] on span "[PERSON_NAME]" at bounding box center [117, 83] width 38 height 5
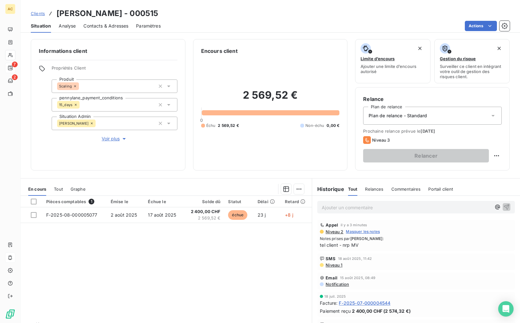
click at [102, 29] on div "Contacts & Adresses" at bounding box center [105, 25] width 45 height 13
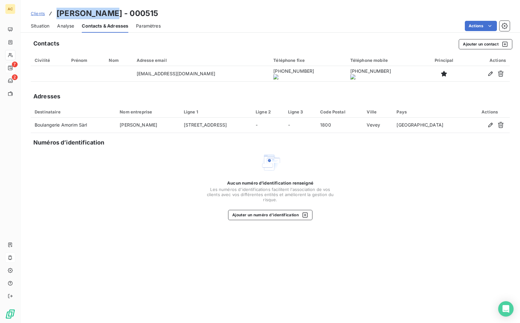
drag, startPoint x: 57, startPoint y: 15, endPoint x: 113, endPoint y: 13, distance: 55.2
click at [113, 13] on h3 "Baba Mahamat - 000515" at bounding box center [107, 14] width 102 height 12
copy h3 "[PERSON_NAME]"
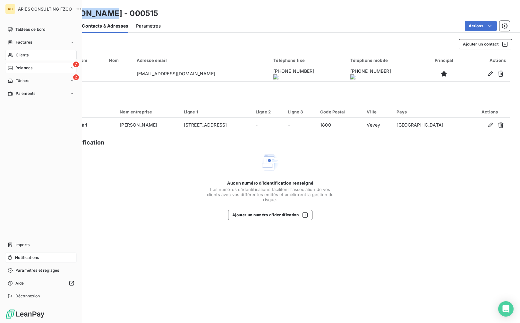
click at [23, 69] on span "Relances" at bounding box center [23, 68] width 17 height 6
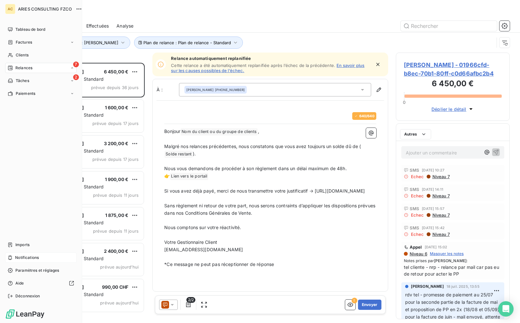
scroll to position [256, 109]
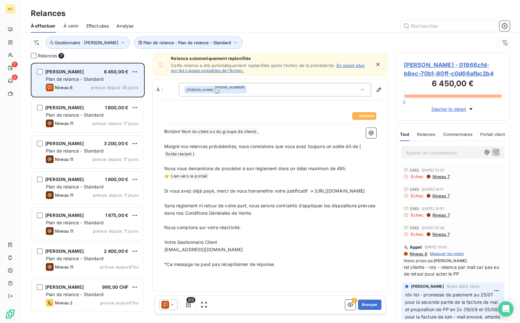
click at [95, 85] on span "prévue depuis 36 jours" at bounding box center [114, 87] width 47 height 5
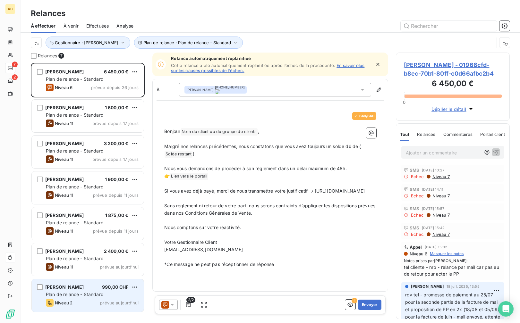
click at [64, 295] on span "Plan de relance - Standard" at bounding box center [75, 294] width 58 height 5
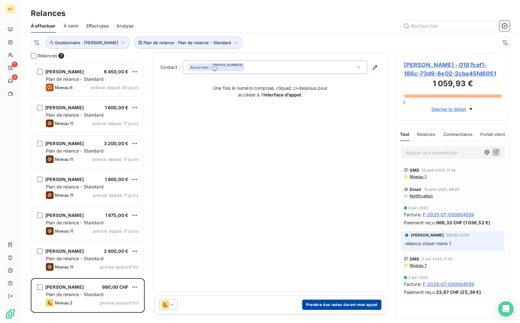
click at [321, 306] on button "Prendre des notes durant mon appel" at bounding box center [341, 305] width 79 height 10
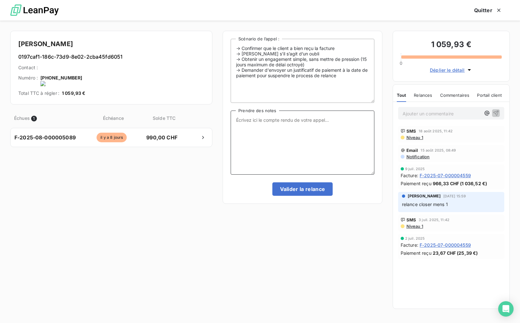
click at [267, 129] on textarea "Prendre des notes" at bounding box center [303, 143] width 144 height 64
click at [82, 69] on onoff-telecom-ce-actions-button at bounding box center [82, 69] width 0 height 0
drag, startPoint x: 81, startPoint y: 81, endPoint x: 48, endPoint y: 81, distance: 33.0
click at [48, 81] on div "Corinne Besson 0197caf1-186c-73d9-8e02-2cba45fd6051 Contact : Numéro : +41 79 4…" at bounding box center [111, 68] width 202 height 74
drag, startPoint x: 80, startPoint y: 82, endPoint x: 42, endPoint y: 79, distance: 38.0
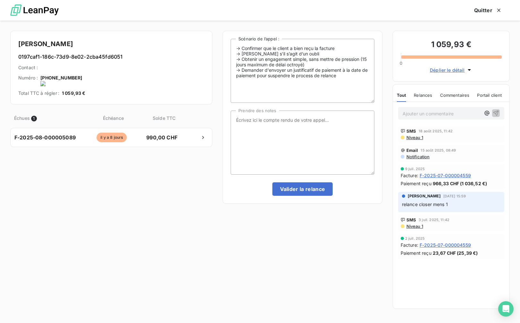
click at [42, 79] on div "Corinne Besson 0197caf1-186c-73d9-8e02-2cba45fd6051 Contact : Numéro : +41 79 4…" at bounding box center [111, 68] width 202 height 74
copy onoff-telecom-ce-phone-number-wrapper "+41 79 439 83 70"
click at [300, 141] on textarea "Prendre des notes" at bounding box center [303, 143] width 144 height 64
type textarea "relance via WA"
click at [320, 189] on button "Valider la relance" at bounding box center [302, 188] width 61 height 13
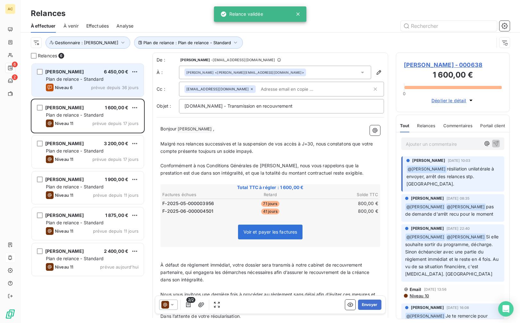
click at [90, 84] on div "Niveau 6 prévue depuis 36 jours" at bounding box center [92, 88] width 93 height 8
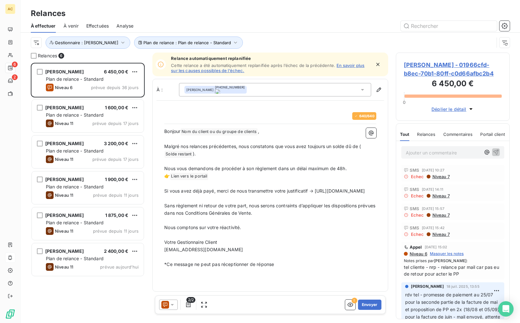
click at [444, 176] on span "Niveau 7" at bounding box center [441, 176] width 18 height 5
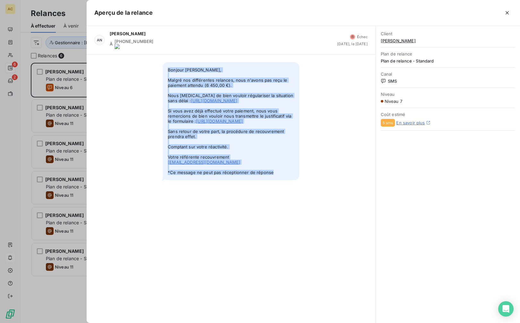
drag, startPoint x: 169, startPoint y: 64, endPoint x: 276, endPoint y: 192, distance: 166.8
click at [276, 180] on span "Bonjour Karine ENGRAND, Malgré nos différentes relances, nous n'avons pas reçu …" at bounding box center [231, 121] width 137 height 118
copy span "Bonjour Karine ENGRAND, Malgré nos différentes relances, nous n'avons pas reçu …"
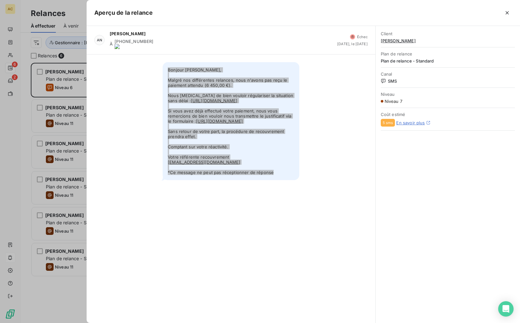
click at [507, 13] on icon "button" at bounding box center [506, 12] width 3 height 3
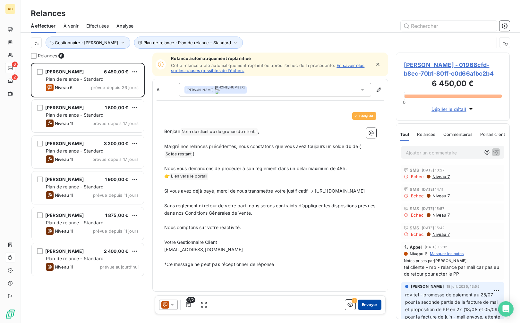
click at [370, 307] on button "Envoyer" at bounding box center [369, 305] width 23 height 10
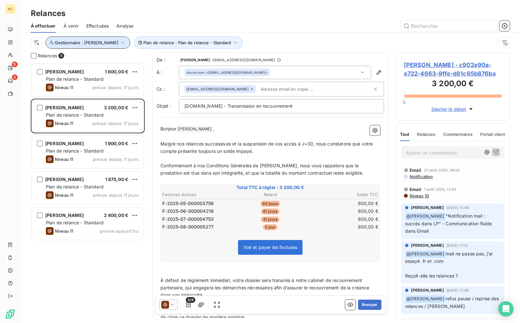
click at [97, 43] on span "Gestionnaire : [PERSON_NAME]" at bounding box center [87, 42] width 64 height 5
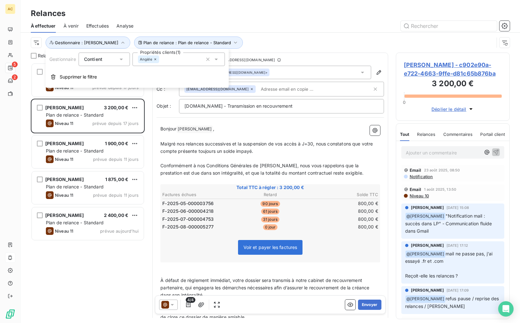
click at [158, 60] on div "Angèle" at bounding box center [148, 59] width 21 height 8
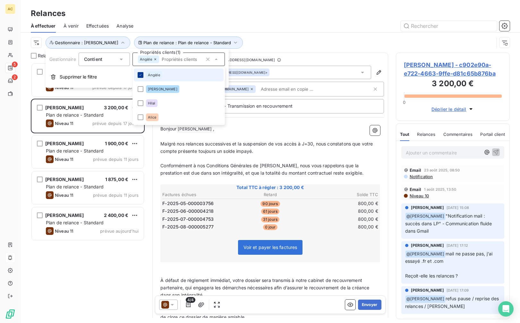
click at [140, 77] on div at bounding box center [141, 75] width 6 height 6
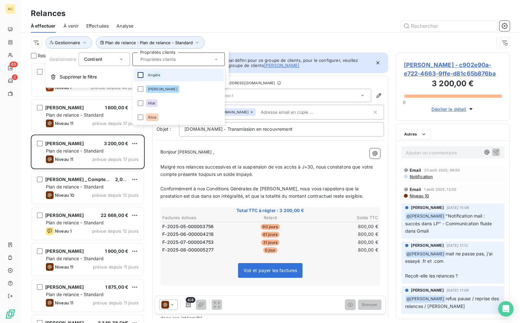
scroll to position [256, 109]
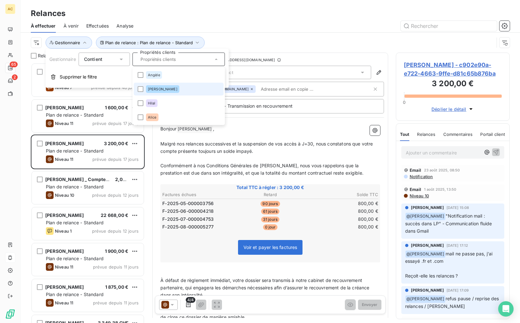
drag, startPoint x: 140, startPoint y: 90, endPoint x: 142, endPoint y: 93, distance: 3.7
click at [140, 90] on div at bounding box center [141, 89] width 6 height 6
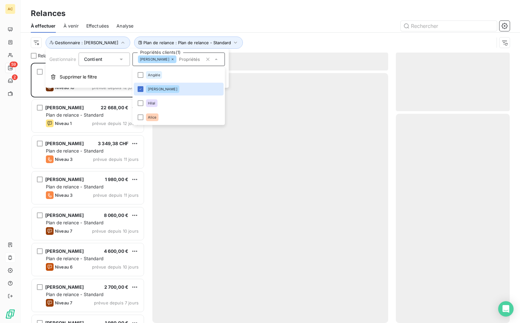
scroll to position [256, 109]
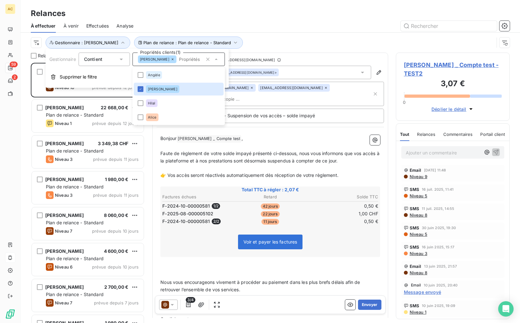
click at [297, 20] on div "À effectuer À venir Effectuées Analyse" at bounding box center [270, 25] width 499 height 13
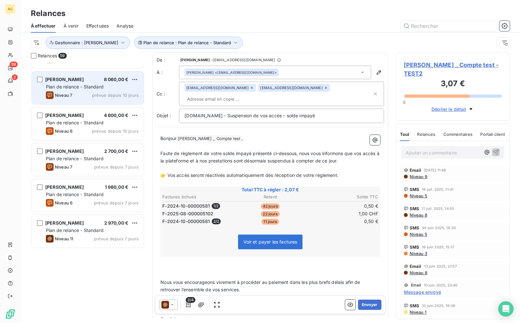
scroll to position [0, 0]
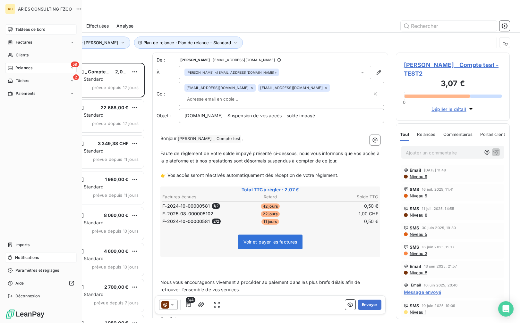
click at [26, 28] on span "Tableau de bord" at bounding box center [30, 30] width 30 height 6
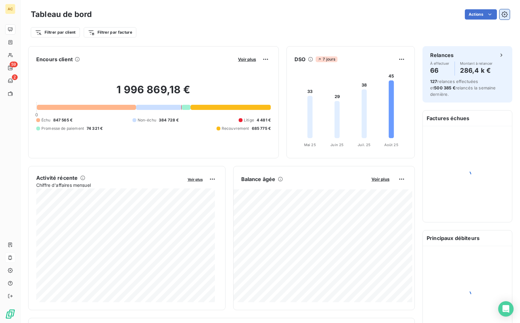
click at [501, 17] on icon "button" at bounding box center [504, 14] width 6 height 6
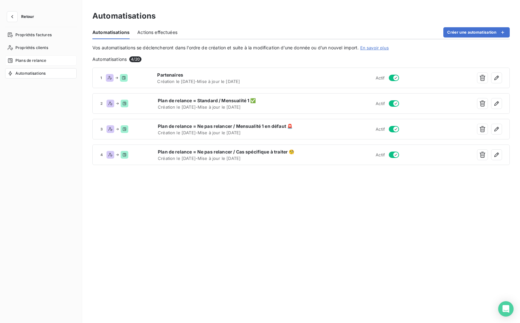
click at [38, 62] on span "Plans de relance" at bounding box center [30, 61] width 31 height 6
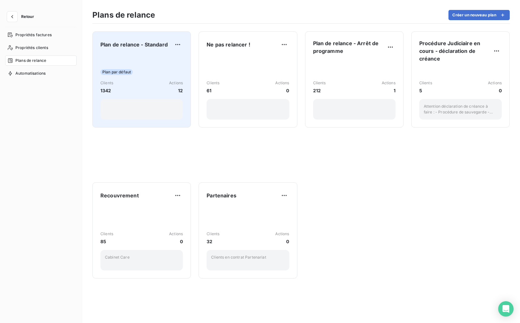
click at [149, 72] on div "Plan par défaut" at bounding box center [141, 72] width 82 height 6
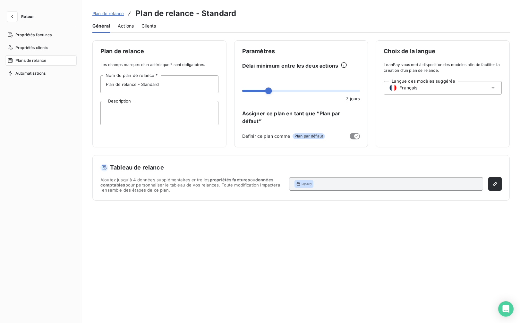
click at [121, 26] on span "Actions" at bounding box center [126, 26] width 16 height 6
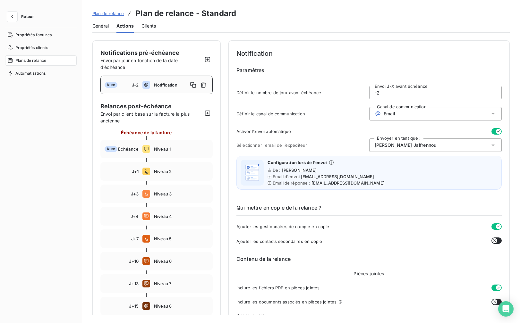
click at [106, 27] on span "Général" at bounding box center [100, 26] width 16 height 6
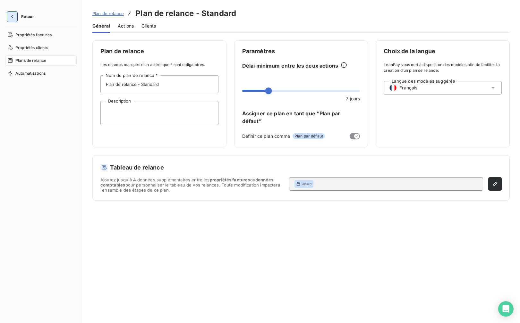
click at [16, 21] on button "button" at bounding box center [12, 17] width 10 height 10
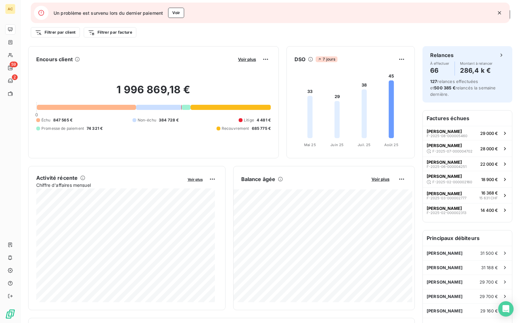
click at [499, 13] on icon "button" at bounding box center [499, 13] width 6 height 6
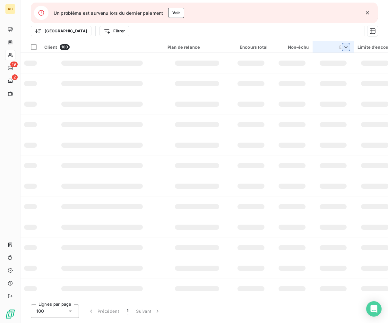
click at [368, 12] on icon "button" at bounding box center [367, 12] width 3 height 3
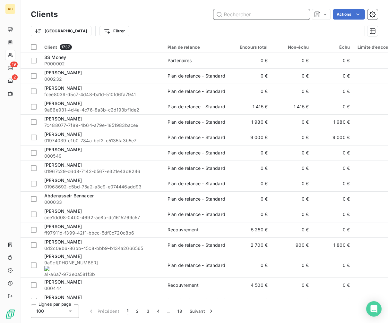
click at [248, 16] on input "text" at bounding box center [261, 14] width 96 height 10
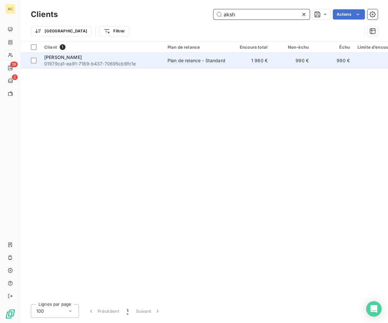
type input "aksh"
click at [107, 63] on span "01979ca1-ea91-7189-b437-70695cb6fc1e" at bounding box center [101, 64] width 115 height 6
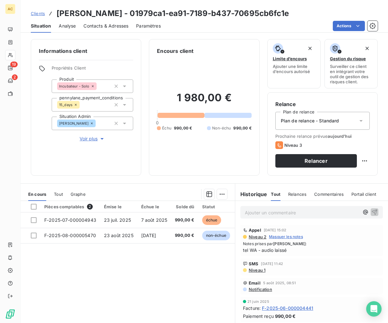
click at [62, 195] on span "Tout" at bounding box center [58, 194] width 9 height 5
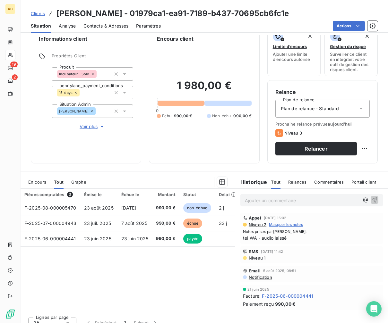
scroll to position [21, 0]
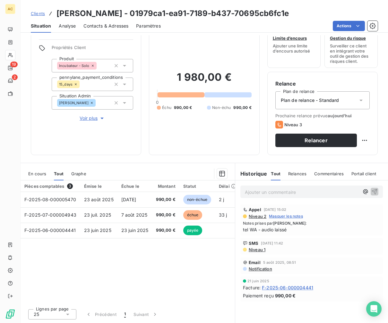
click at [99, 28] on span "Contacts & Adresses" at bounding box center [105, 26] width 45 height 6
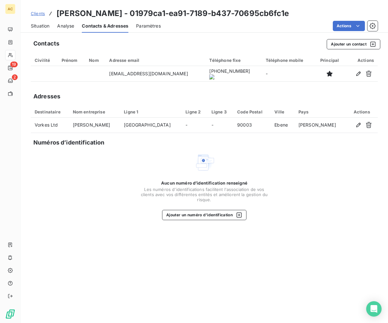
click at [38, 14] on span "Clients" at bounding box center [38, 13] width 14 height 5
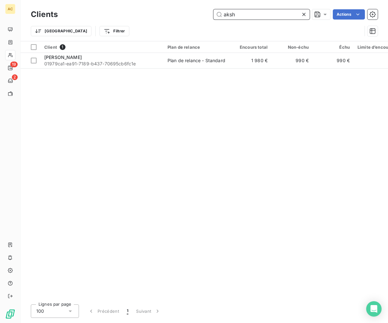
drag, startPoint x: 241, startPoint y: 14, endPoint x: 208, endPoint y: 13, distance: 33.0
click at [208, 13] on div "aksh Actions" at bounding box center [221, 14] width 312 height 10
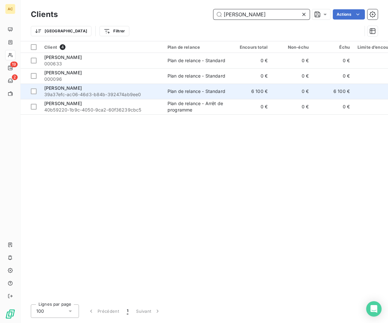
type input "[PERSON_NAME]"
click at [98, 95] on span "39a37efc-ac06-46d3-b84b-392474ab9ee0" at bounding box center [101, 94] width 115 height 6
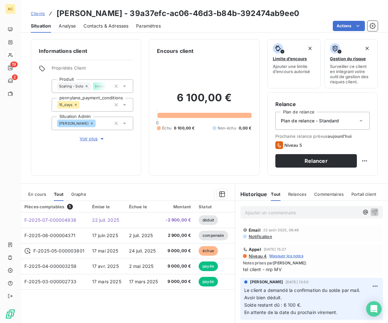
click at [113, 25] on span "Contacts & Adresses" at bounding box center [105, 26] width 45 height 6
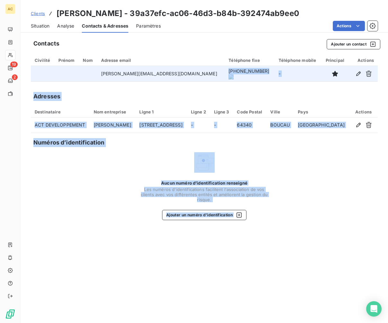
drag, startPoint x: 197, startPoint y: 73, endPoint x: 199, endPoint y: 77, distance: 4.3
click at [226, 73] on body "AC 19 2 Clients [PERSON_NAME] - 39a37efc-ac06-46d3-b84b-392474ab9ee0 Situation …" at bounding box center [194, 161] width 388 height 323
click at [146, 78] on td "[PERSON_NAME][EMAIL_ADDRESS][DOMAIN_NAME]" at bounding box center [161, 73] width 128 height 15
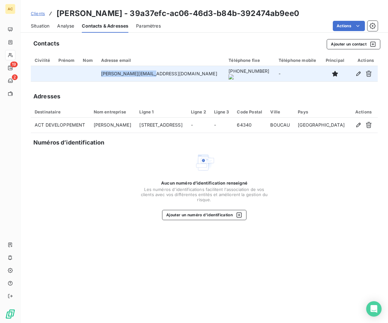
drag, startPoint x: 164, startPoint y: 74, endPoint x: 102, endPoint y: 74, distance: 61.9
click at [102, 74] on tr "[PERSON_NAME][EMAIL_ADDRESS][DOMAIN_NAME] [PHONE_NUMBER] -" at bounding box center [204, 73] width 347 height 15
copy tr "[PERSON_NAME][EMAIL_ADDRESS][DOMAIN_NAME]"
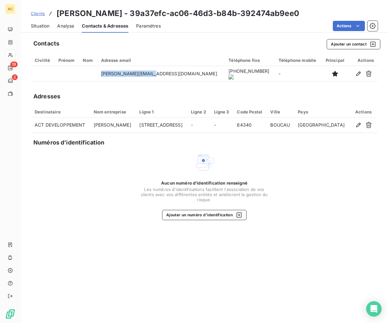
click at [39, 27] on span "Situation" at bounding box center [40, 26] width 19 height 6
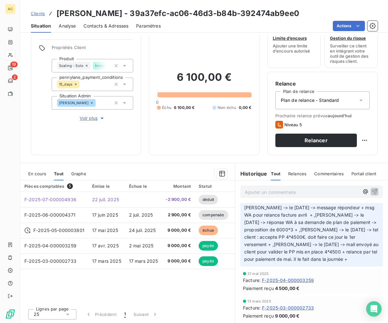
scroll to position [275, 0]
click at [88, 119] on span "Voir plus" at bounding box center [93, 118] width 26 height 6
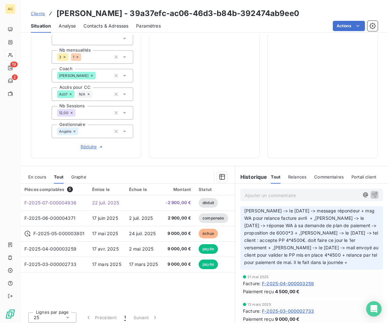
scroll to position [200, 0]
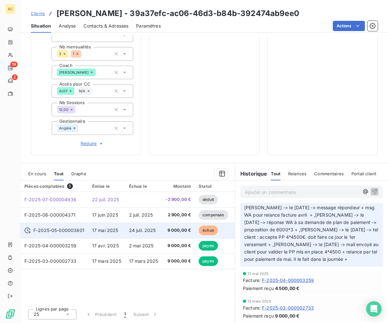
click at [102, 234] on td "17 mai 2025" at bounding box center [106, 230] width 37 height 15
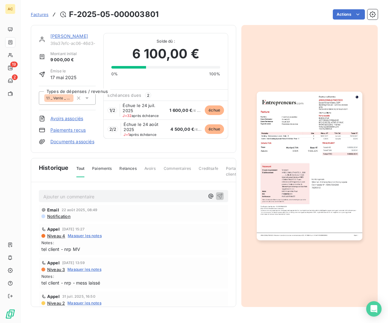
click at [61, 38] on link "[PERSON_NAME]" at bounding box center [69, 35] width 38 height 5
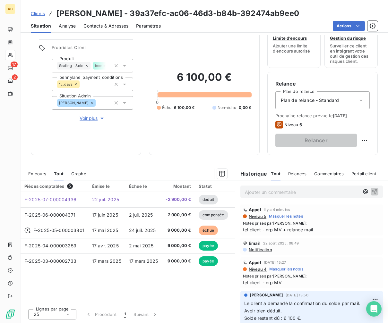
click at [38, 11] on span "Clients" at bounding box center [38, 13] width 14 height 5
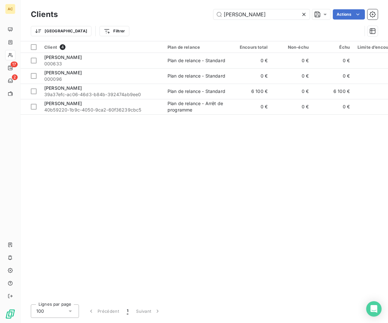
drag, startPoint x: 241, startPoint y: 17, endPoint x: 194, endPoint y: 11, distance: 46.9
click at [194, 11] on div "[PERSON_NAME] Actions" at bounding box center [221, 14] width 312 height 10
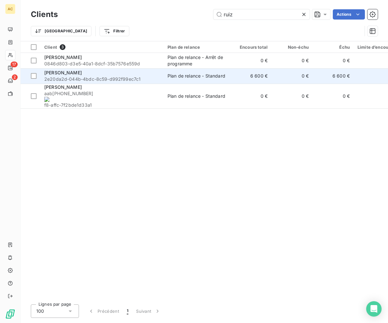
type input "ruiz"
click at [87, 76] on span "2e20da2d-044b-4bdc-8c59-d992f99ec7c1" at bounding box center [101, 79] width 115 height 6
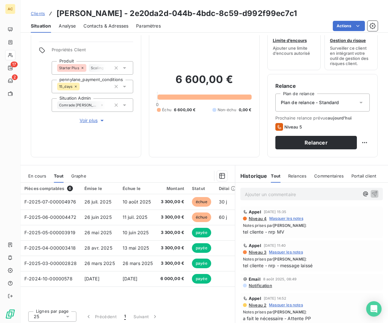
scroll to position [19, 0]
click at [88, 122] on span "Voir plus" at bounding box center [93, 120] width 26 height 6
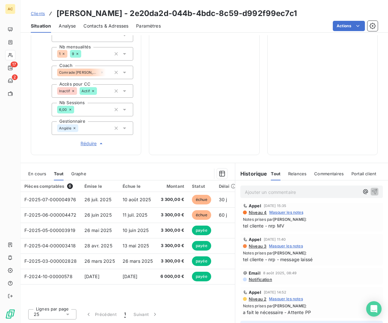
scroll to position [0, 0]
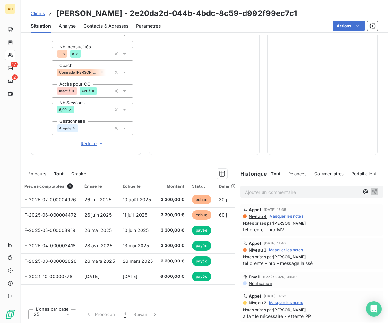
click at [90, 26] on span "Contacts & Adresses" at bounding box center [105, 26] width 45 height 6
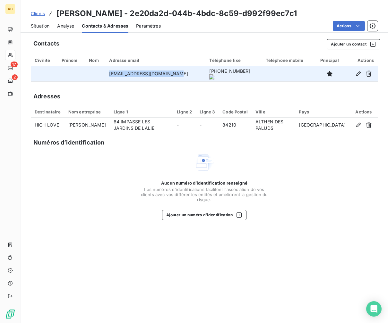
drag, startPoint x: 174, startPoint y: 73, endPoint x: 106, endPoint y: 74, distance: 67.7
click at [106, 74] on tr "[EMAIL_ADDRESS][DOMAIN_NAME] [PHONE_NUMBER] -" at bounding box center [204, 73] width 347 height 15
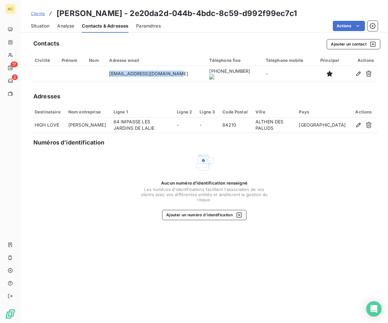
click at [66, 26] on span "Analyse" at bounding box center [65, 26] width 17 height 6
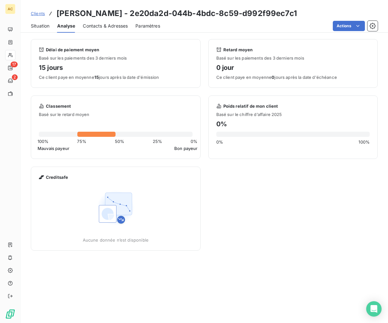
click at [38, 26] on span "Situation" at bounding box center [40, 26] width 19 height 6
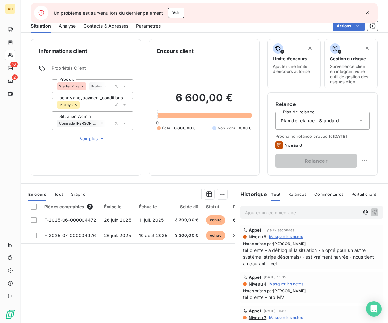
click at [369, 14] on icon "button" at bounding box center [367, 13] width 6 height 6
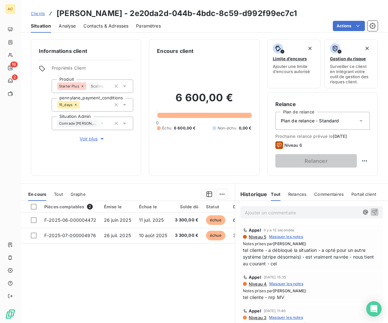
click at [325, 254] on span "tel cliente - a débloqué la situation - a opté pour un autre système (stripe dé…" at bounding box center [311, 257] width 137 height 20
click at [291, 212] on p "Ajouter un commentaire ﻿" at bounding box center [302, 213] width 114 height 8
click at [118, 257] on div "Pièces comptables 2 Émise le Échue le Solde dû Statut Délai Retard F-2025-06-00…" at bounding box center [128, 262] width 214 height 123
click at [285, 215] on p "suite" at bounding box center [302, 212] width 114 height 7
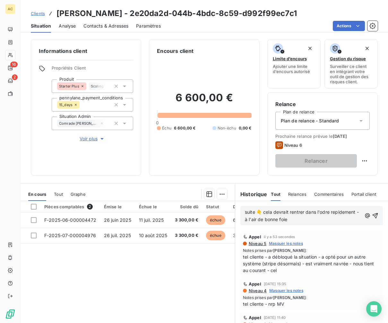
click at [263, 212] on span "suite 👇 cela devrait rentrer dans l'odre repidement - à l'air de bonne foie" at bounding box center [302, 215] width 115 height 13
click at [324, 213] on span "suite 👇 : cela devrait rentrer dans l'odre rapidement - à l'air de bonne foie" at bounding box center [304, 215] width 118 height 13
click at [320, 219] on p "suite 👇 : cela devrait rentrer dans l'ordre rapidement - à l'air de bonne foie" at bounding box center [303, 216] width 117 height 15
click at [272, 220] on span "suite 👇 : cela devrait rentrer dans l'ordre rapidement - à l'air de bonne foie)" at bounding box center [303, 215] width 116 height 13
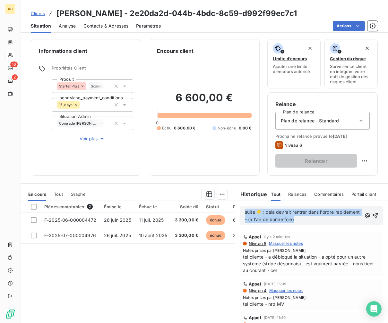
drag, startPoint x: 334, startPoint y: 219, endPoint x: 244, endPoint y: 212, distance: 89.8
click at [240, 211] on div "suite 👇 : cela devrait rentrer dans l'ordre rapidement - (a l'air de bonne foie)" at bounding box center [311, 215] width 142 height 19
copy span "suite 👇 : cela devrait rentrer dans l'ordre rapidement - (a l'air de bonne foie)"
click at [270, 213] on span "suite 👇 : cela devrait rentrer dans l'ordre rapidement - (a l'air de bonne foie)" at bounding box center [303, 215] width 116 height 13
click at [268, 213] on span "suite 👇 : cela devrait rentrer dans l'ordre rapidement - (a l'air de bonne foie)" at bounding box center [303, 215] width 116 height 13
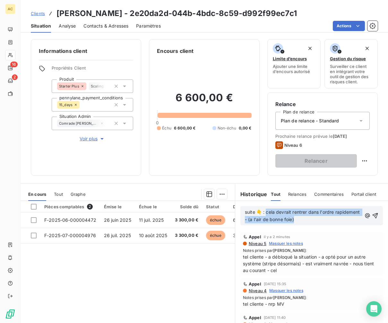
drag, startPoint x: 265, startPoint y: 212, endPoint x: 320, endPoint y: 221, distance: 56.3
click at [320, 221] on p "suite 👇 : cela devrait rentrer dans l'ordre rapidement - (a l'air de bonne foie)" at bounding box center [303, 216] width 117 height 15
drag, startPoint x: 265, startPoint y: 211, endPoint x: 281, endPoint y: 257, distance: 48.2
click at [265, 211] on span "suite 👇 : Cela devrait rentrer dans l'ordre rapidement – (a l’air de bonne foi)" at bounding box center [303, 215] width 117 height 13
click at [372, 216] on icon "button" at bounding box center [375, 216] width 6 height 6
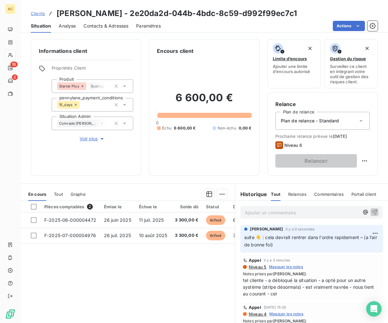
click at [58, 195] on span "Tout" at bounding box center [58, 194] width 9 height 5
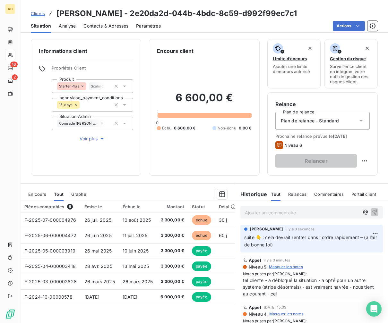
drag, startPoint x: 127, startPoint y: 316, endPoint x: 130, endPoint y: 318, distance: 3.6
click at [127, 316] on div "Pièces comptables 6 Émise le Échue le Montant Statut Délai Retard F-2025-07-000…" at bounding box center [128, 262] width 214 height 123
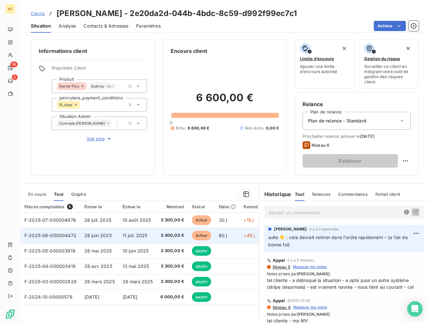
click at [154, 233] on td "11 juil. 2025" at bounding box center [138, 235] width 38 height 15
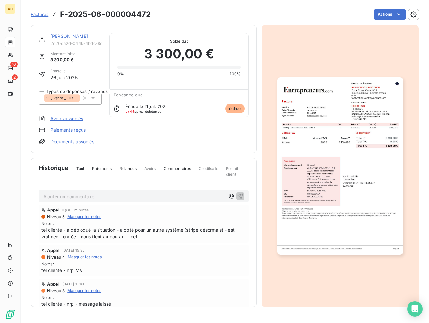
click at [65, 130] on link "Paiements reçus" at bounding box center [67, 130] width 35 height 6
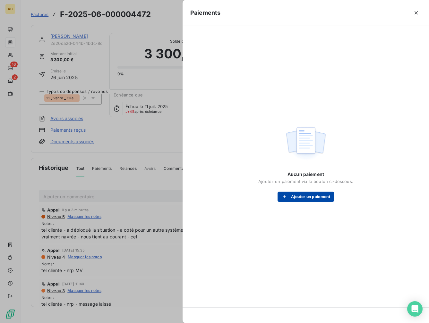
click at [310, 195] on button "Ajouter un paiement" at bounding box center [305, 197] width 56 height 10
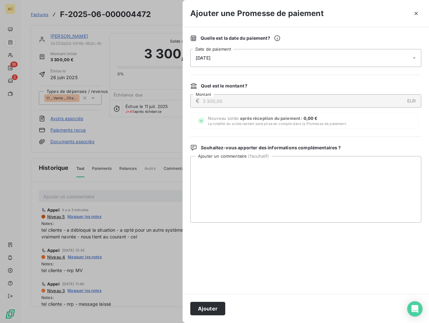
click at [213, 54] on div "[DATE]" at bounding box center [305, 58] width 231 height 18
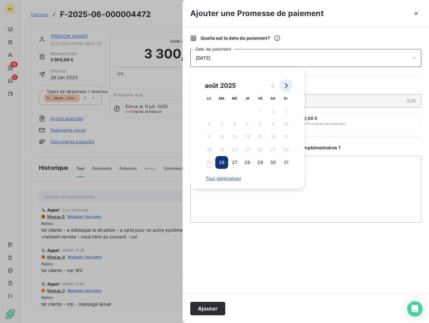
click at [288, 84] on icon "Go to next month" at bounding box center [285, 85] width 5 height 5
click at [236, 111] on button "3" at bounding box center [234, 111] width 13 height 13
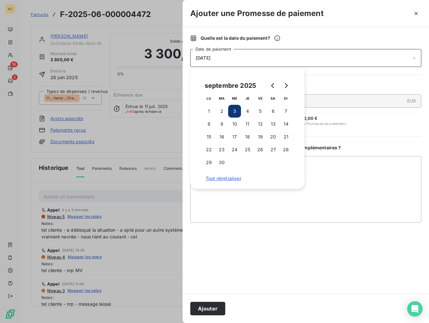
click at [276, 262] on div at bounding box center [305, 259] width 231 height 56
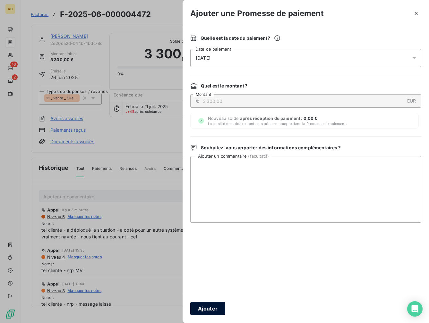
click at [203, 309] on button "Ajouter" at bounding box center [207, 308] width 35 height 13
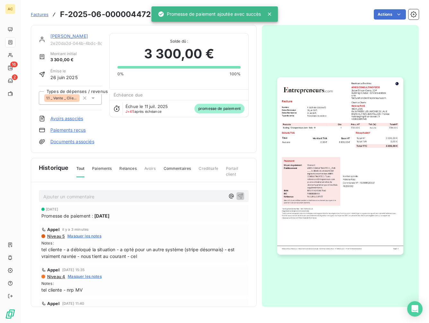
click at [61, 45] on span "2e20da2d-044b-4bdc-8c59-d992f99ec7c1" at bounding box center [75, 43] width 51 height 5
click at [63, 39] on div "[PERSON_NAME]" at bounding box center [75, 36] width 51 height 6
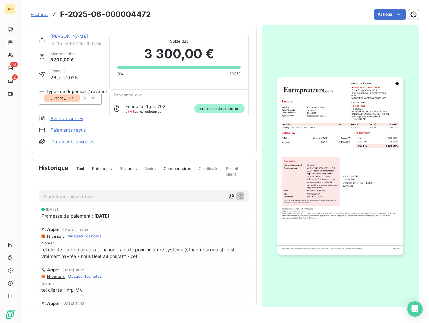
click at [63, 36] on link "[PERSON_NAME]" at bounding box center [69, 35] width 38 height 5
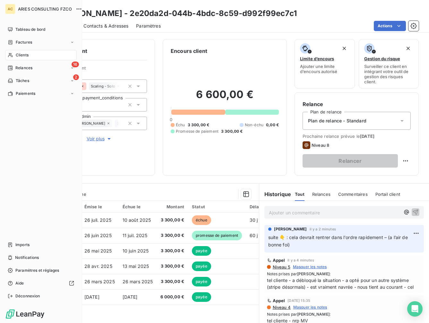
click at [21, 56] on span "Clients" at bounding box center [22, 55] width 13 height 6
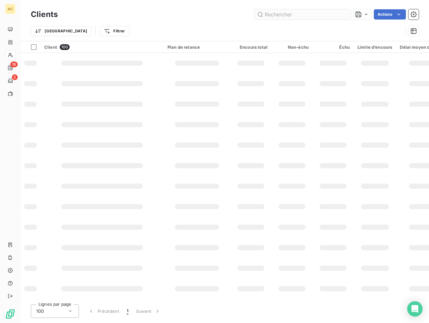
click at [325, 16] on input "text" at bounding box center [302, 14] width 96 height 10
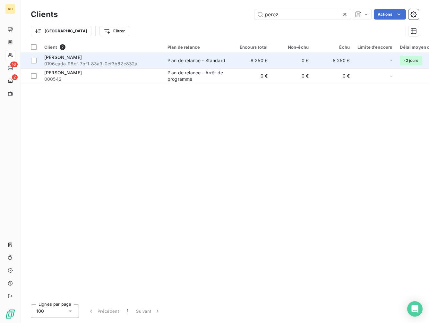
type input "perez"
click at [122, 61] on span "0196cada-98ef-7bf1-83a9-0ef3b62c832a" at bounding box center [101, 64] width 115 height 6
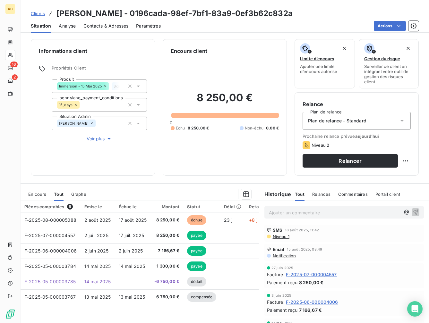
click at [102, 139] on span "Voir plus" at bounding box center [100, 139] width 26 height 6
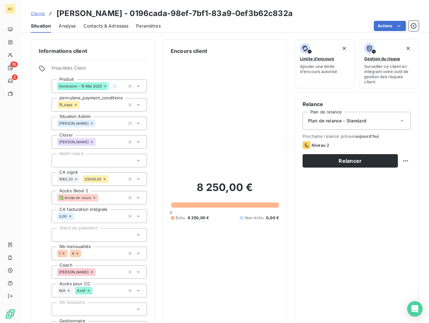
click at [100, 27] on span "Contacts & Adresses" at bounding box center [105, 26] width 45 height 6
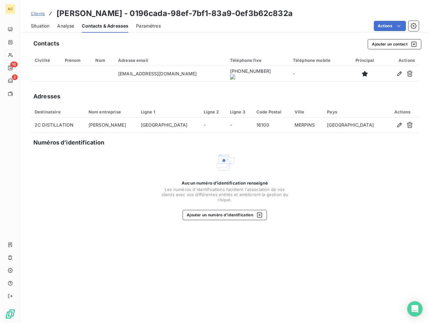
click at [68, 26] on span "Analyse" at bounding box center [65, 26] width 17 height 6
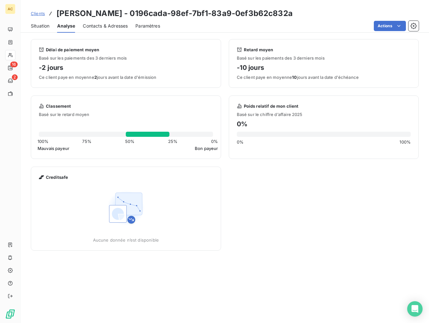
click at [49, 26] on span "Situation" at bounding box center [40, 26] width 19 height 6
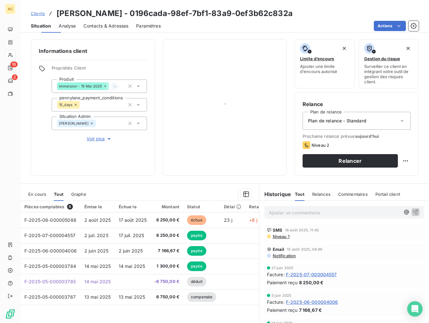
click at [45, 26] on span "Situation" at bounding box center [41, 26] width 20 height 6
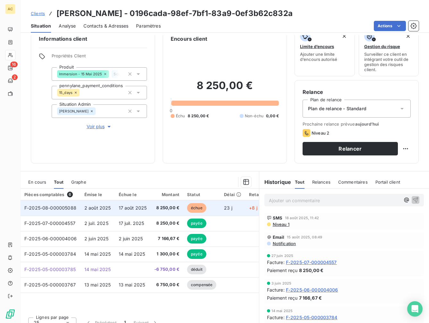
scroll to position [21, 0]
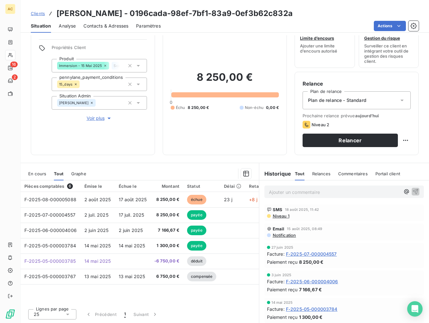
click at [99, 122] on button "Voir plus" at bounding box center [99, 118] width 95 height 7
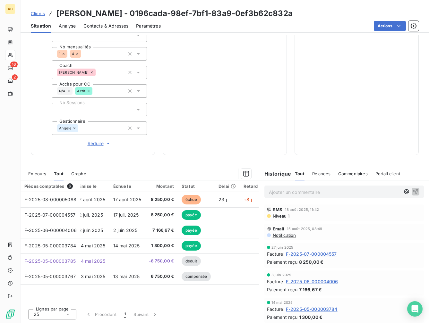
scroll to position [0, 0]
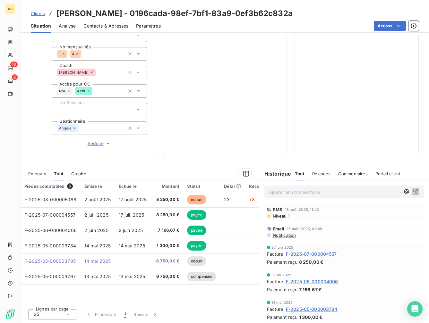
click at [40, 15] on span "Clients" at bounding box center [38, 13] width 14 height 5
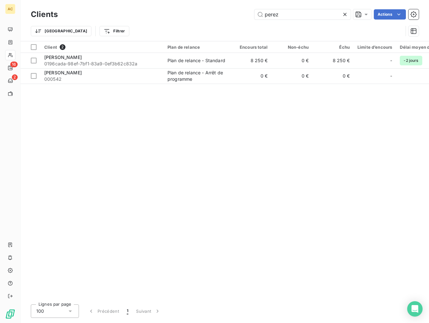
drag, startPoint x: 289, startPoint y: 14, endPoint x: 222, endPoint y: 3, distance: 68.0
click at [222, 3] on div "Clients perez Actions Trier Filtrer" at bounding box center [225, 20] width 408 height 41
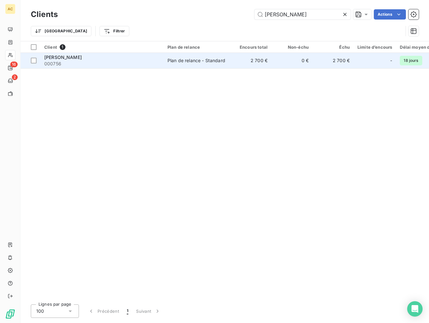
type input "boyer"
click at [122, 59] on div "Nicolas BOYER" at bounding box center [101, 57] width 115 height 6
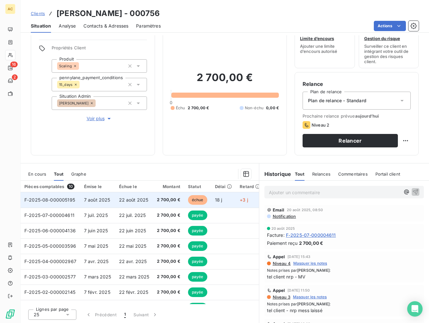
scroll to position [21, 0]
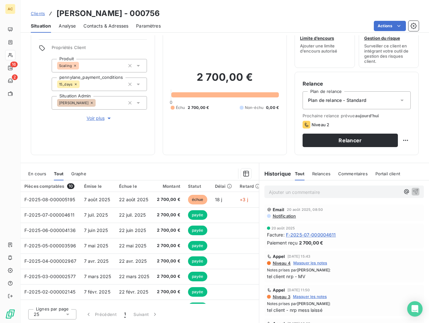
click at [103, 26] on span "Contacts & Adresses" at bounding box center [105, 26] width 45 height 6
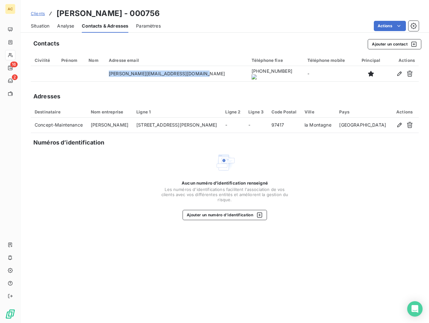
drag, startPoint x: 214, startPoint y: 75, endPoint x: 89, endPoint y: 60, distance: 125.7
click at [89, 60] on table "Civilité Prénom Nom Adresse email Téléphone fixe Téléphone mobile Principal Act…" at bounding box center [225, 68] width 388 height 27
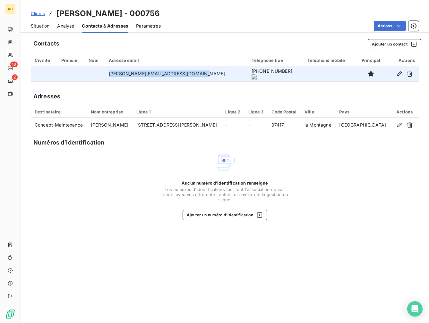
copy tr "nicolas.boyer@concept-maintenance.re"
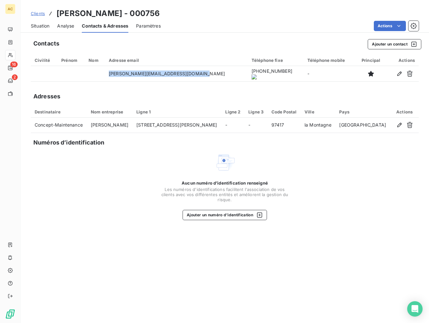
click at [44, 26] on span "Situation" at bounding box center [40, 26] width 19 height 6
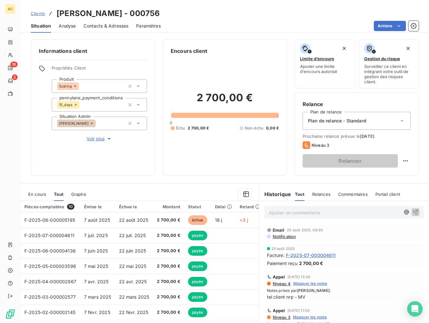
click at [43, 15] on span "Clients" at bounding box center [38, 13] width 14 height 5
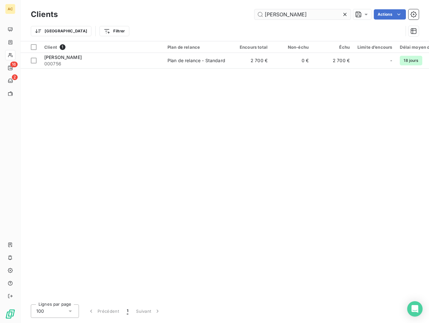
drag, startPoint x: 290, startPoint y: 17, endPoint x: 261, endPoint y: 14, distance: 28.7
click at [261, 14] on input "boyer" at bounding box center [302, 14] width 96 height 10
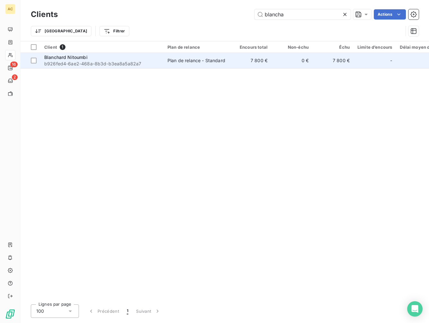
type input "blancha"
click at [83, 58] on span "Blanchard Nitoumbi" at bounding box center [65, 57] width 43 height 5
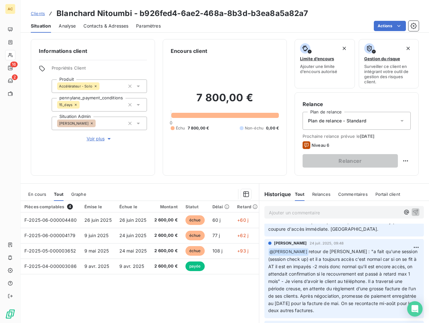
scroll to position [133, 0]
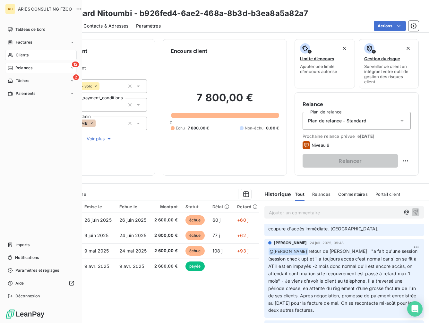
click at [19, 67] on span "Relances" at bounding box center [23, 68] width 17 height 6
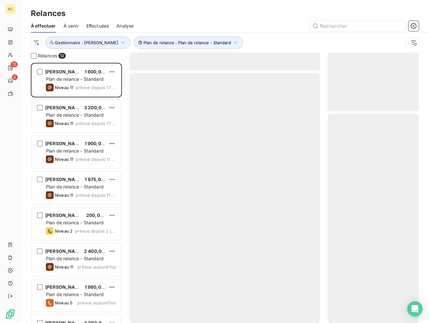
scroll to position [256, 87]
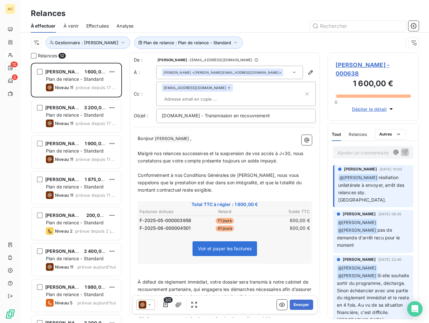
click at [91, 23] on span "Effectuées" at bounding box center [97, 26] width 23 height 6
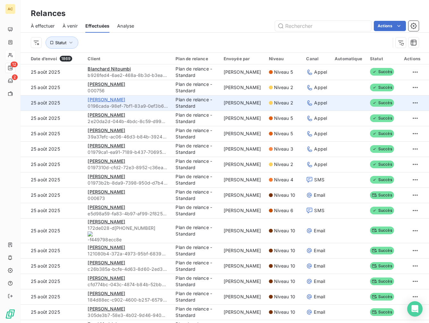
click at [116, 99] on span "Maxime PEREZ" at bounding box center [107, 99] width 38 height 5
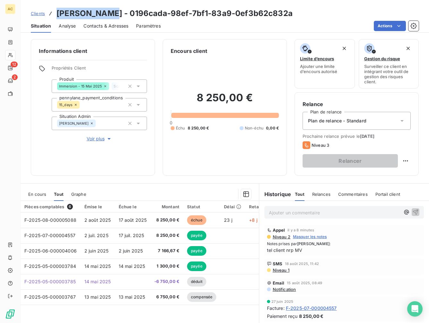
drag, startPoint x: 112, startPoint y: 11, endPoint x: 47, endPoint y: 12, distance: 65.1
click at [47, 12] on div "Clients Maxime PEREZ - 0196cada-98ef-7bf1-83a9-0ef3b62c832a" at bounding box center [162, 14] width 262 height 12
copy h3 "Maxime PEREZ"
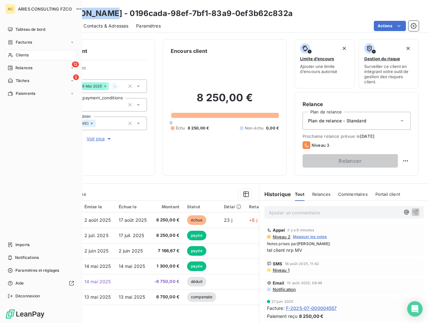
drag, startPoint x: 18, startPoint y: 57, endPoint x: 3, endPoint y: 69, distance: 19.1
click at [18, 57] on span "Clients" at bounding box center [22, 55] width 13 height 6
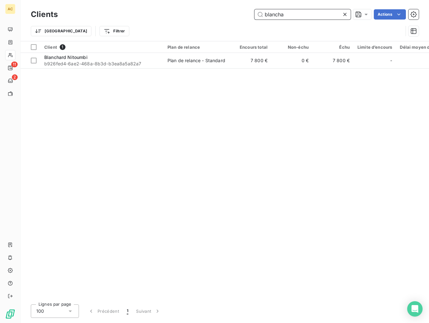
drag, startPoint x: 290, startPoint y: 12, endPoint x: 228, endPoint y: 18, distance: 62.2
click at [228, 18] on div "blancha Actions" at bounding box center [241, 14] width 353 height 10
drag, startPoint x: 265, startPoint y: 17, endPoint x: 262, endPoint y: 21, distance: 5.7
click at [259, 17] on input "blancha" at bounding box center [302, 14] width 96 height 10
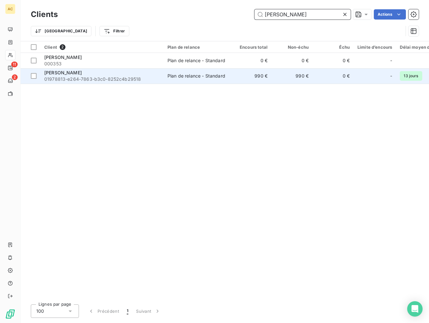
type input "lucien"
click at [108, 80] on span "01978813-e264-7863-b3c0-8252c4b29518" at bounding box center [101, 79] width 115 height 6
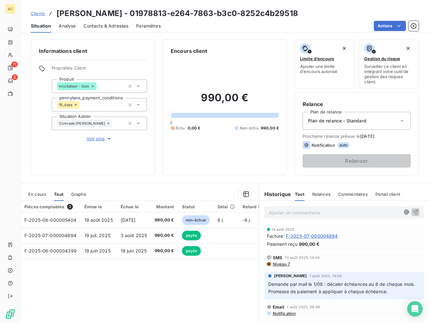
scroll to position [19, 0]
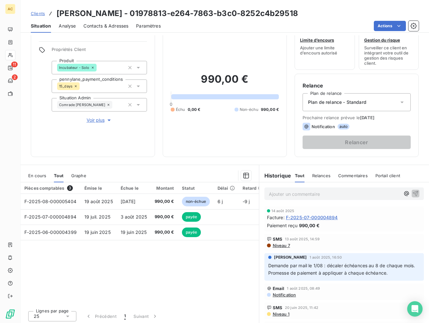
click at [95, 123] on span "Voir plus" at bounding box center [100, 120] width 26 height 6
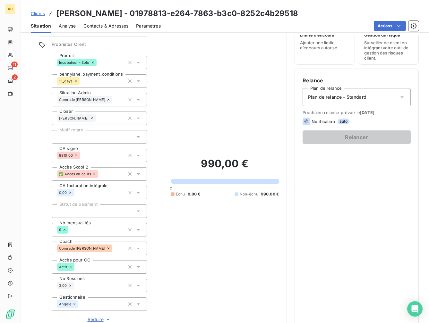
scroll to position [0, 0]
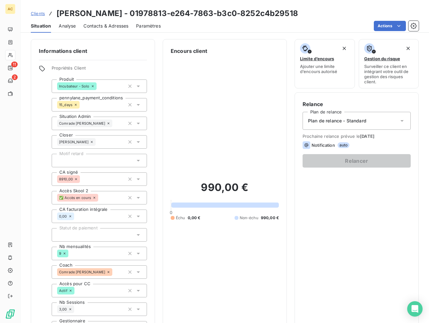
click at [37, 13] on span "Clients" at bounding box center [38, 13] width 14 height 5
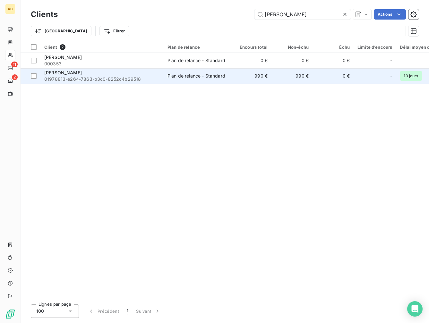
click at [76, 76] on span "01978813-e264-7863-b3c0-8252c4b29518" at bounding box center [101, 79] width 115 height 6
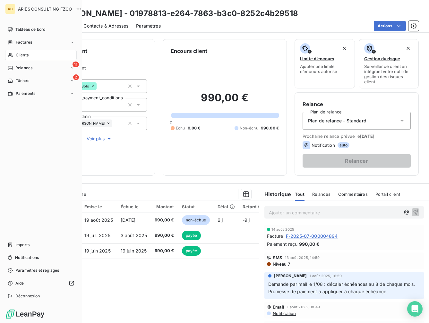
click at [18, 54] on span "Clients" at bounding box center [22, 55] width 13 height 6
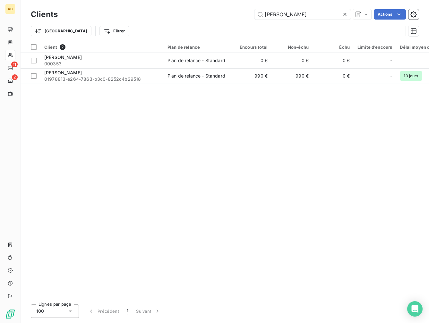
drag, startPoint x: 289, startPoint y: 12, endPoint x: 257, endPoint y: 8, distance: 32.9
click at [256, 8] on div "Clients lucien Actions" at bounding box center [225, 14] width 388 height 13
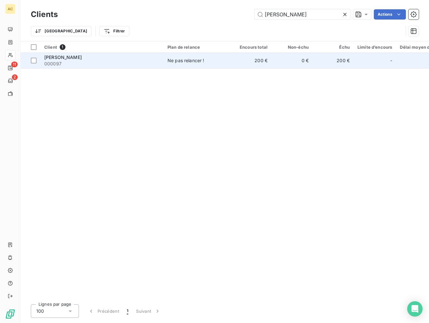
type input "[PERSON_NAME]"
click at [132, 59] on div "[PERSON_NAME]" at bounding box center [101, 57] width 115 height 6
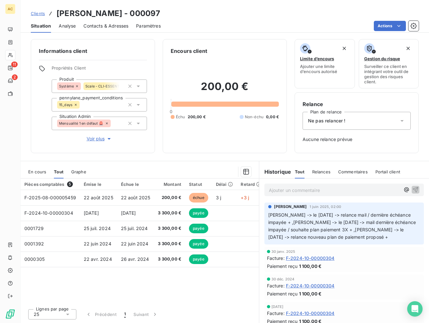
click at [96, 140] on span "Voir plus" at bounding box center [100, 139] width 26 height 6
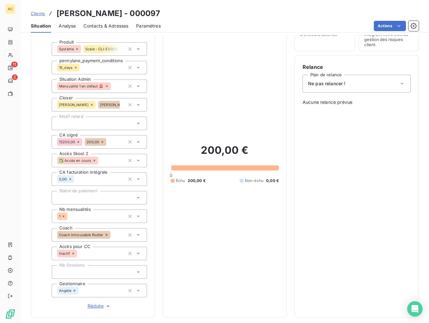
scroll to position [127, 0]
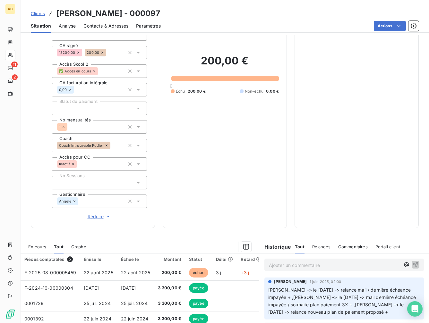
click at [41, 15] on span "Clients" at bounding box center [38, 13] width 14 height 5
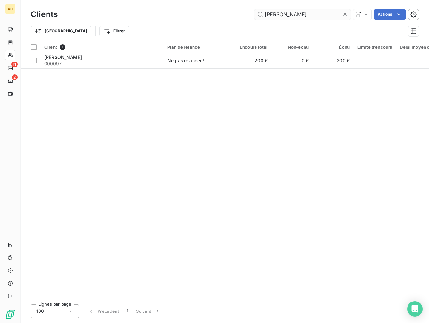
drag, startPoint x: 299, startPoint y: 16, endPoint x: 258, endPoint y: 15, distance: 41.1
click at [258, 15] on input "[PERSON_NAME]" at bounding box center [302, 14] width 96 height 10
type input "hatar"
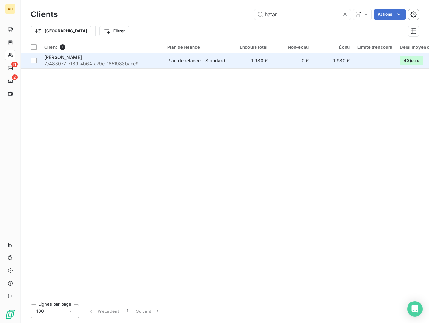
click at [88, 57] on div "[PERSON_NAME]" at bounding box center [101, 57] width 115 height 6
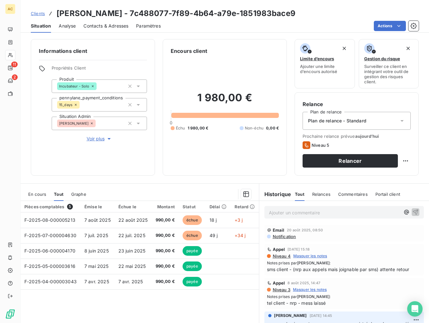
click at [100, 27] on span "Contacts & Adresses" at bounding box center [105, 26] width 45 height 6
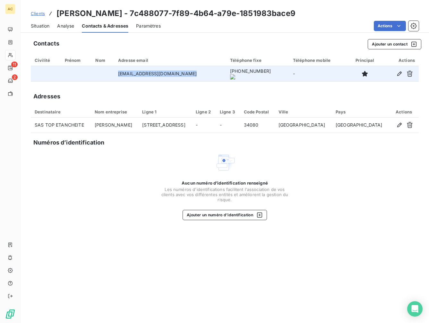
drag, startPoint x: 123, startPoint y: 75, endPoint x: 203, endPoint y: 73, distance: 80.8
click at [203, 73] on td "topetancheite34000@gmail.com" at bounding box center [170, 73] width 112 height 15
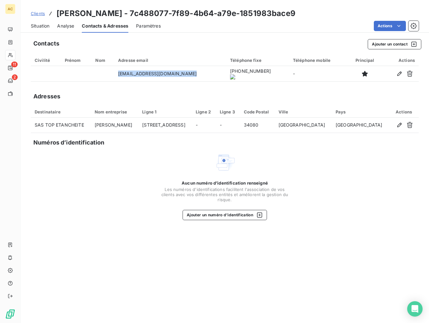
click at [38, 13] on span "Clients" at bounding box center [38, 13] width 14 height 5
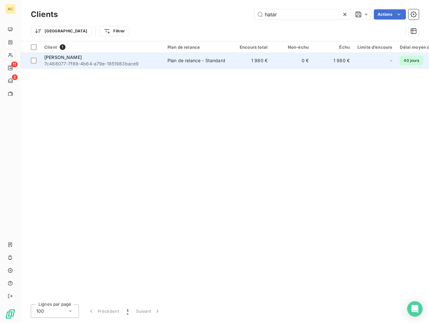
click at [90, 59] on div "ABDELATIF HATAR" at bounding box center [101, 57] width 115 height 6
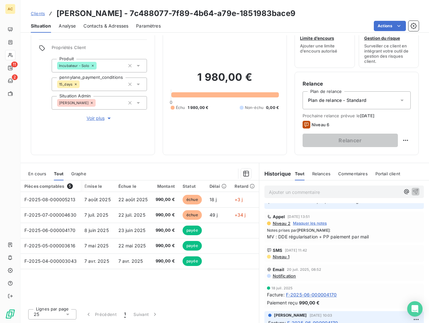
scroll to position [0, 1]
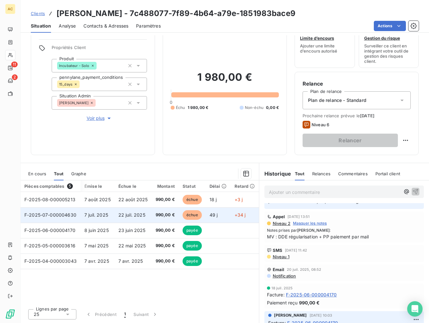
click at [102, 218] on td "7 juil. 2025" at bounding box center [98, 215] width 34 height 15
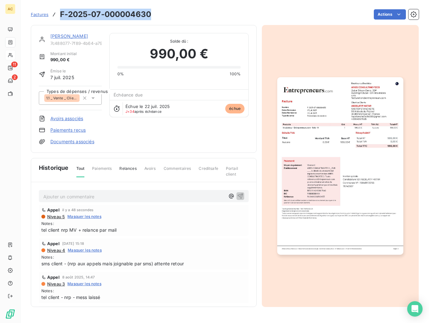
drag, startPoint x: 150, startPoint y: 16, endPoint x: 49, endPoint y: 4, distance: 101.7
click at [49, 4] on div "Factures F-2025-07-000004630 Actions" at bounding box center [225, 10] width 388 height 21
copy h3 "F-2025-07-000004630"
click at [38, 14] on span "Factures" at bounding box center [40, 14] width 18 height 5
click at [74, 38] on link "ABDELATIF HATAR" at bounding box center [69, 35] width 38 height 5
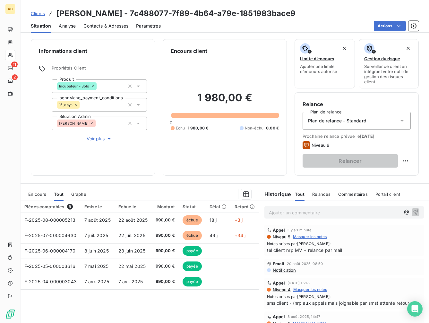
scroll to position [21, 0]
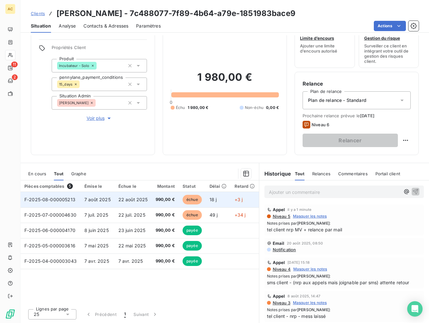
click at [85, 203] on td "7 août 2025" at bounding box center [98, 199] width 34 height 15
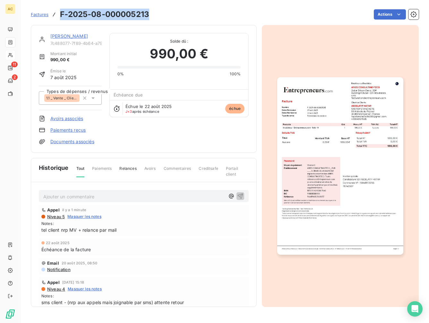
drag, startPoint x: 147, startPoint y: 14, endPoint x: 61, endPoint y: 13, distance: 86.0
click at [61, 13] on div "Factures F-2025-08-000005213 Actions" at bounding box center [225, 14] width 388 height 13
click at [73, 35] on link "ABDELATIF HATAR" at bounding box center [69, 35] width 38 height 5
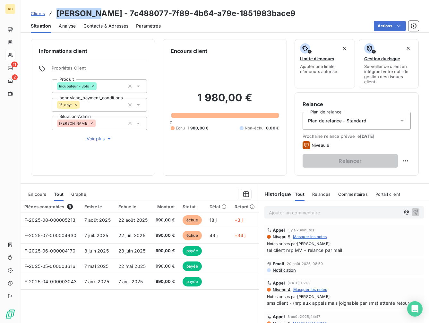
drag, startPoint x: 58, startPoint y: 14, endPoint x: 97, endPoint y: 13, distance: 38.5
click at [97, 13] on h3 "ABDELATIF HATAR - 7c488077-7f89-4b64-a79e-1851983bace9" at bounding box center [175, 14] width 239 height 12
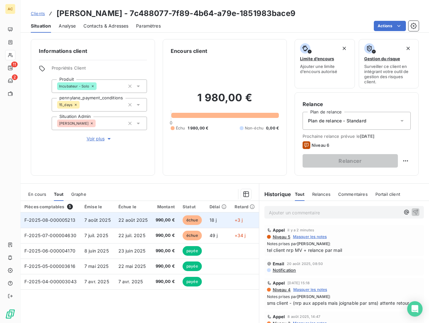
click at [60, 219] on span "F-2025-08-000005213" at bounding box center [49, 219] width 51 height 5
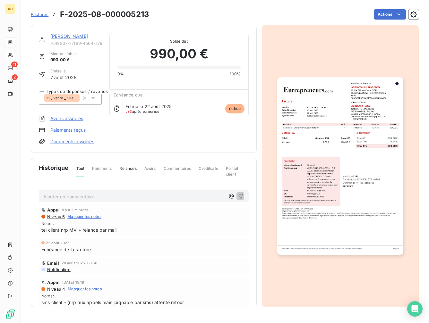
click at [149, 19] on h3 "F-2025-08-000005213" at bounding box center [104, 15] width 89 height 12
drag, startPoint x: 149, startPoint y: 15, endPoint x: 73, endPoint y: 6, distance: 75.9
click at [73, 6] on div "Factures F-2025-08-000005213 Actions" at bounding box center [225, 10] width 388 height 21
copy h3 "F-2025-08-000005213"
click at [71, 37] on link "ABDELATIF HATAR" at bounding box center [69, 35] width 38 height 5
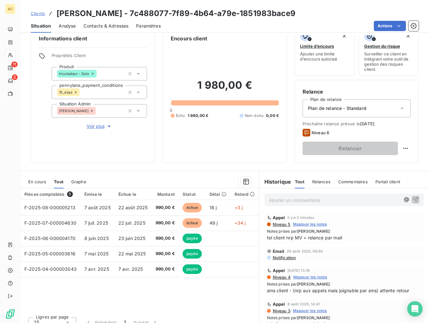
scroll to position [13, 0]
click at [37, 14] on span "Clients" at bounding box center [38, 13] width 14 height 5
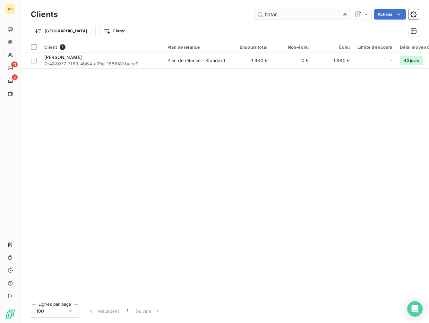
drag, startPoint x: 267, startPoint y: 17, endPoint x: 254, endPoint y: 17, distance: 12.5
click at [254, 17] on input "hatar" at bounding box center [302, 14] width 96 height 10
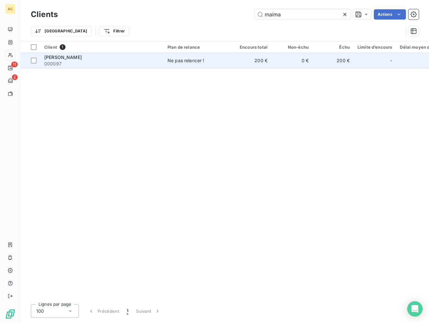
type input "maima"
click at [161, 58] on td "Maima Bhola 000097" at bounding box center [101, 60] width 123 height 15
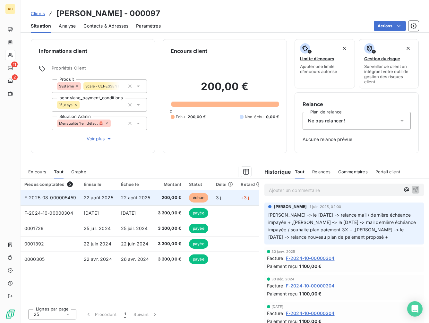
click at [166, 193] on td "200,00 €" at bounding box center [169, 197] width 31 height 15
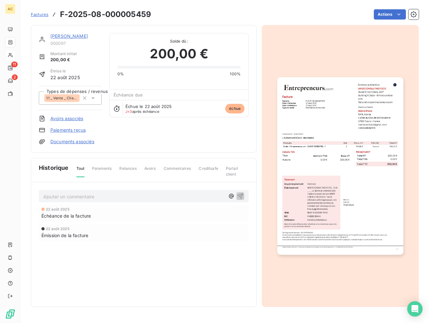
click at [309, 137] on img "button" at bounding box center [340, 166] width 126 height 178
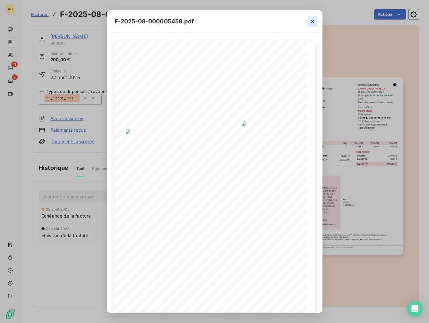
click at [313, 21] on icon "button" at bounding box center [312, 21] width 6 height 6
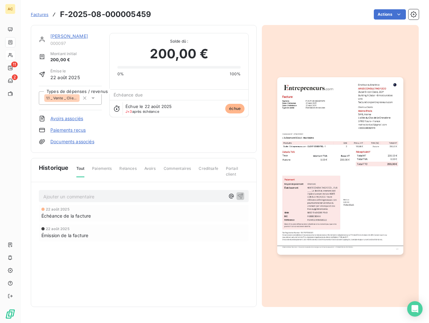
click at [60, 37] on link "[PERSON_NAME]" at bounding box center [69, 35] width 38 height 5
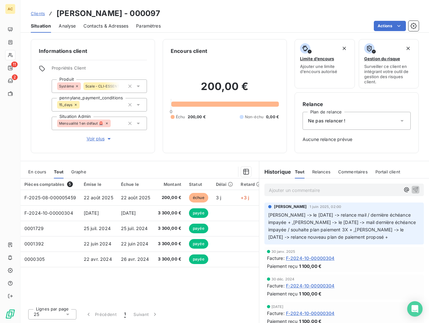
click at [97, 140] on span "Voir plus" at bounding box center [100, 139] width 26 height 6
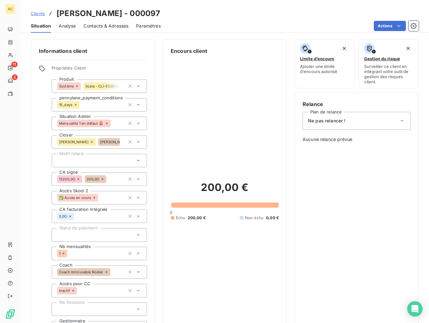
scroll to position [200, 0]
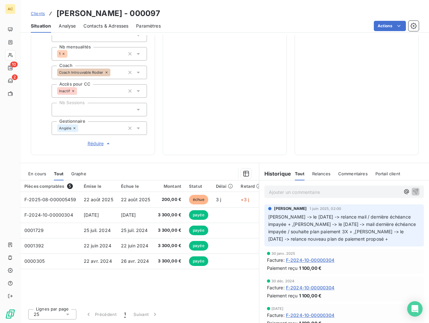
click at [42, 17] on div "Clients Maima Bhola - 000097" at bounding box center [95, 14] width 129 height 12
click at [42, 14] on span "Clients" at bounding box center [38, 13] width 14 height 5
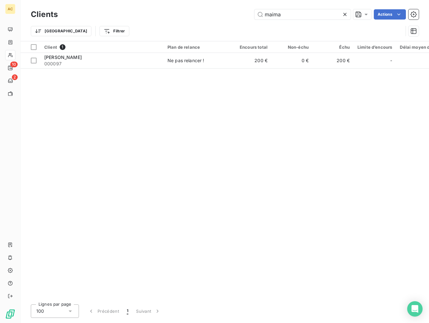
drag, startPoint x: 283, startPoint y: 16, endPoint x: 251, endPoint y: 14, distance: 31.5
click at [251, 14] on div "maima Actions" at bounding box center [241, 14] width 353 height 10
type input "k"
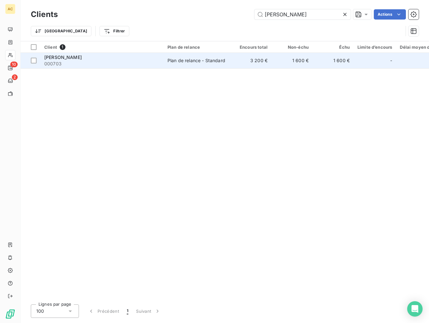
type input "justine clement"
click at [139, 60] on div "Justine Clement" at bounding box center [101, 57] width 115 height 6
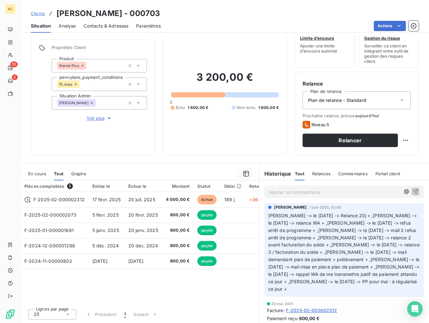
scroll to position [213, 0]
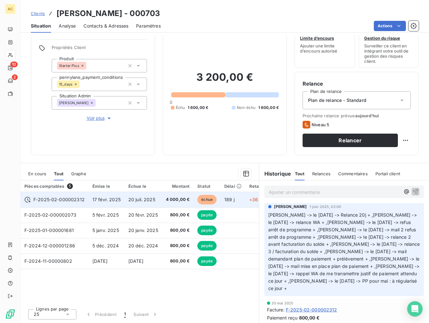
click at [171, 201] on span "4 000,00 €" at bounding box center [178, 200] width 24 height 6
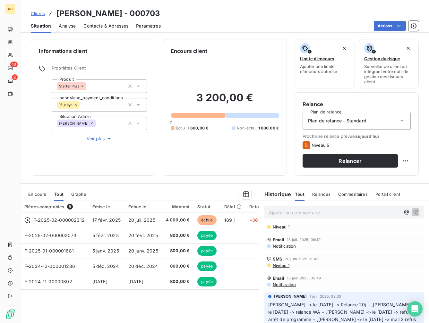
scroll to position [180, 0]
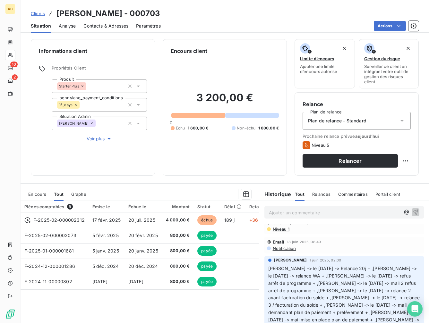
click at [113, 30] on div "Contacts & Adresses" at bounding box center [105, 25] width 45 height 13
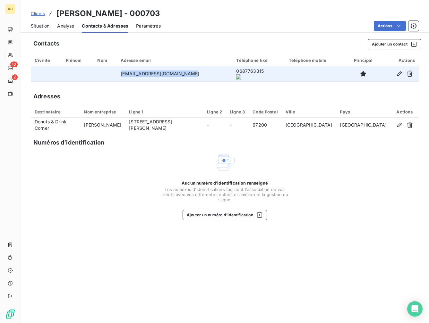
drag, startPoint x: 209, startPoint y: 72, endPoint x: 120, endPoint y: 72, distance: 89.5
click at [120, 72] on td "strasbourg@dreamsdonuts.com" at bounding box center [174, 73] width 115 height 15
copy td "strasbourg@dreamsdonuts.com"
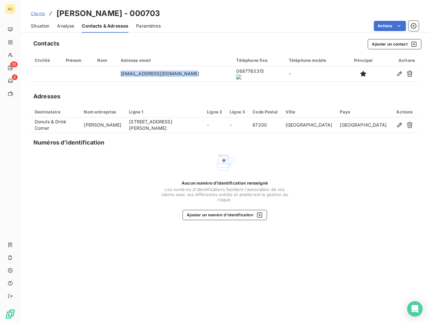
click at [39, 26] on span "Situation" at bounding box center [40, 26] width 19 height 6
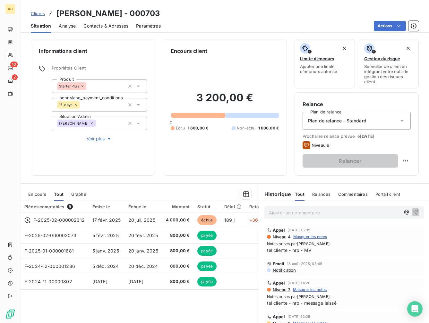
click at [39, 15] on span "Clients" at bounding box center [38, 13] width 14 height 5
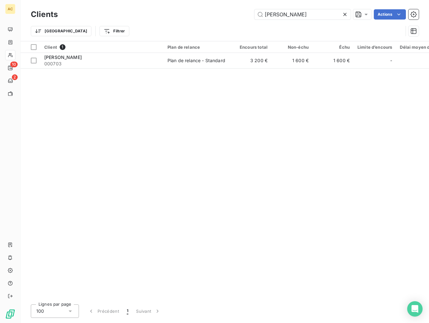
drag, startPoint x: 314, startPoint y: 17, endPoint x: 241, endPoint y: 13, distance: 73.3
click at [241, 13] on div "justine clement Actions" at bounding box center [241, 14] width 353 height 10
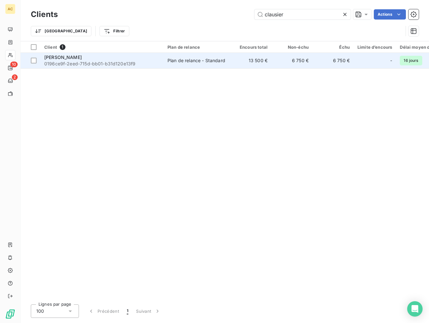
type input "clausier"
click at [81, 65] on span "0196ce9f-2eed-715d-bb01-b31d120e13f9" at bounding box center [101, 64] width 115 height 6
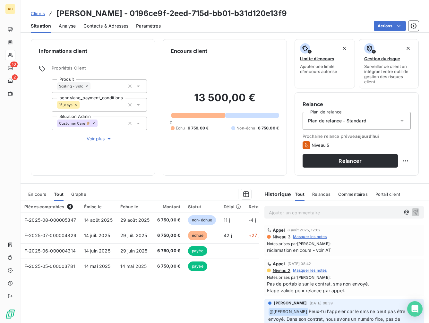
click at [95, 140] on span "Voir plus" at bounding box center [100, 139] width 26 height 6
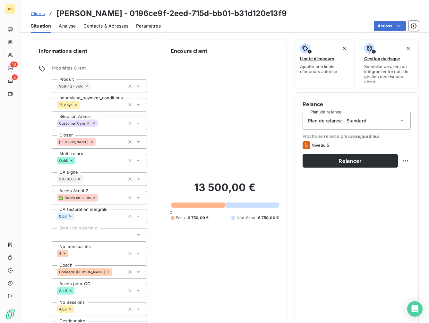
click at [131, 154] on div "Oubli" at bounding box center [99, 160] width 95 height 13
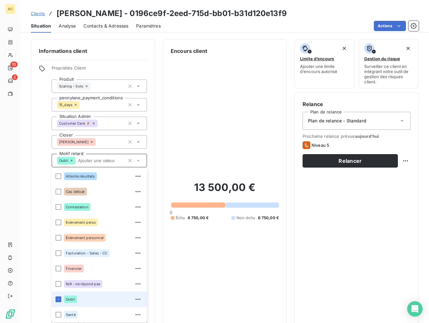
click at [157, 155] on div "Informations client Propriétés Client Produit Scaling - Solo pennylane_payment_…" at bounding box center [225, 197] width 408 height 316
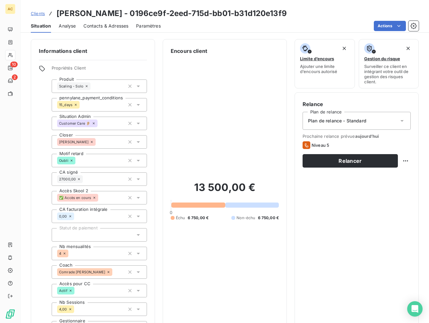
scroll to position [17, 0]
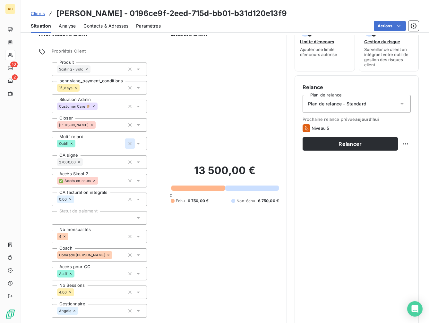
click at [130, 146] on icon "button" at bounding box center [130, 143] width 6 height 6
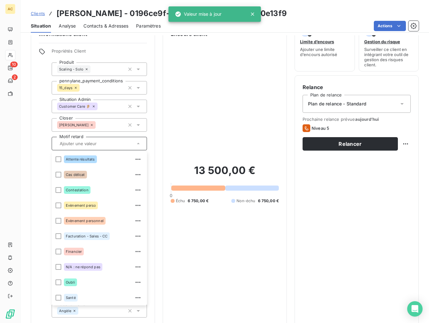
click at [158, 141] on div "Informations client Propriétés Client Produit Scaling - Solo pennylane_payment_…" at bounding box center [225, 180] width 408 height 316
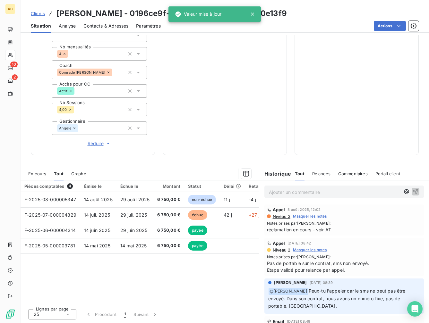
scroll to position [1, 0]
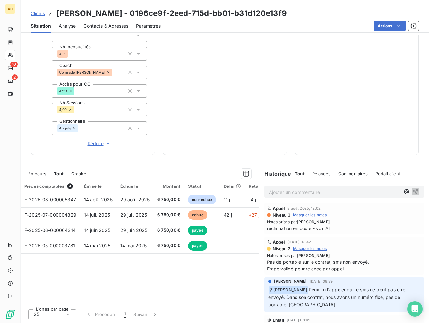
click at [108, 26] on span "Contacts & Adresses" at bounding box center [105, 26] width 45 height 6
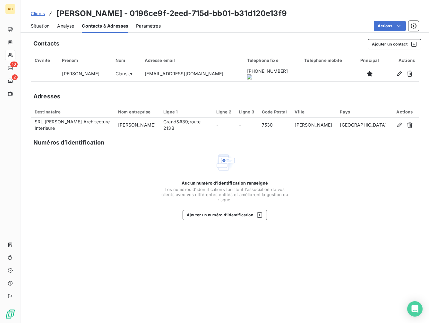
click at [40, 25] on span "Situation" at bounding box center [40, 26] width 19 height 6
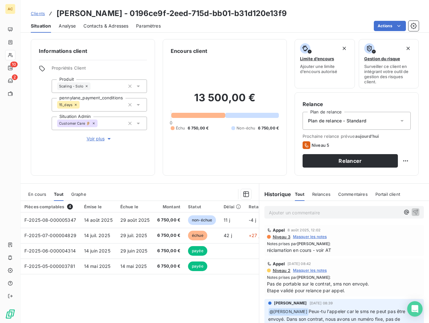
click at [95, 141] on span "Voir plus" at bounding box center [100, 139] width 26 height 6
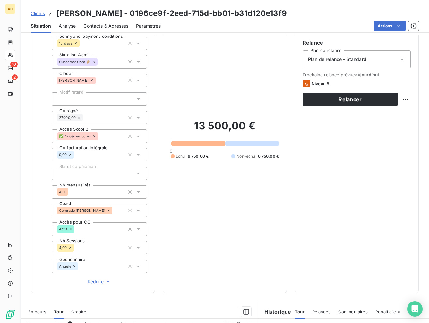
scroll to position [116, 0]
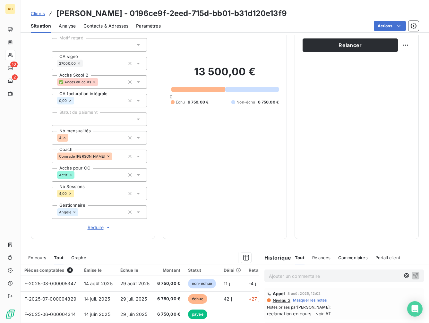
click at [28, 24] on div "Situation Analyse Contacts & Adresses Paramètres Actions" at bounding box center [225, 25] width 408 height 13
click at [33, 24] on span "Situation" at bounding box center [41, 26] width 20 height 6
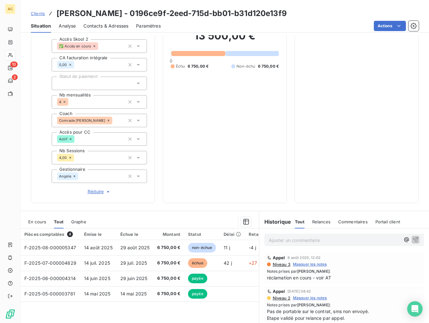
scroll to position [200, 0]
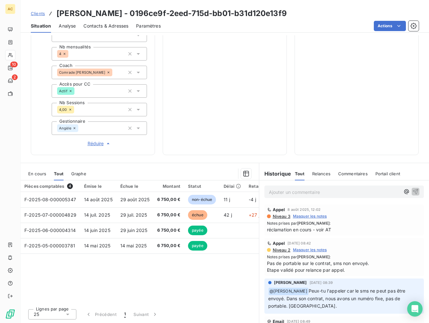
click at [37, 174] on span "En cours" at bounding box center [37, 173] width 18 height 5
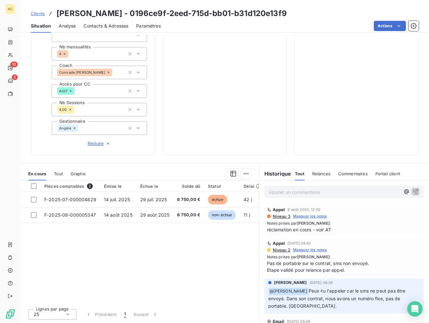
click at [165, 255] on div "Pièces comptables 2 Émise le Échue le Solde dû Statut Délai Retard F-2025-07-00…" at bounding box center [140, 242] width 238 height 123
click at [56, 173] on span "Tout" at bounding box center [58, 173] width 9 height 5
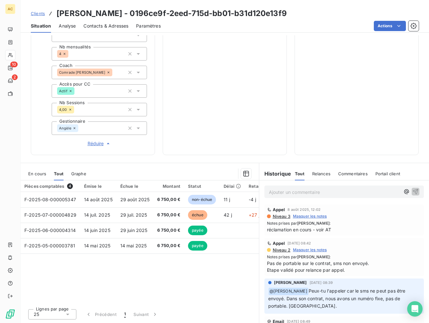
click at [38, 14] on span "Clients" at bounding box center [38, 13] width 14 height 5
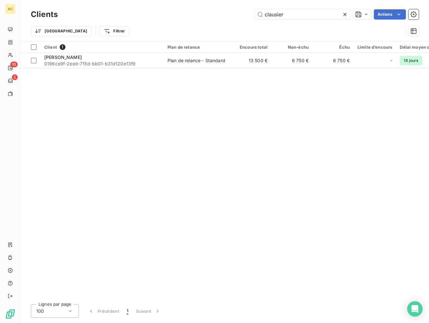
drag, startPoint x: 291, startPoint y: 15, endPoint x: 251, endPoint y: 15, distance: 39.8
click at [251, 15] on div "clausier Actions" at bounding box center [241, 14] width 353 height 10
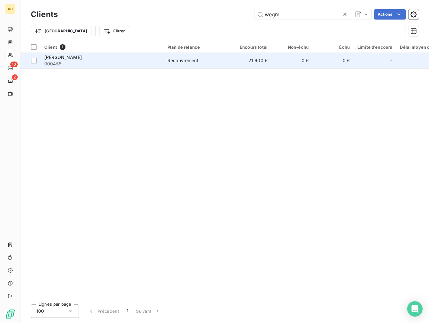
type input "wegm"
click at [135, 60] on div "Alexis Wegmann" at bounding box center [101, 57] width 115 height 6
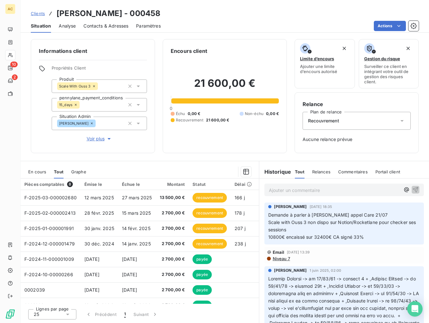
click at [102, 141] on span "Voir plus" at bounding box center [100, 139] width 26 height 6
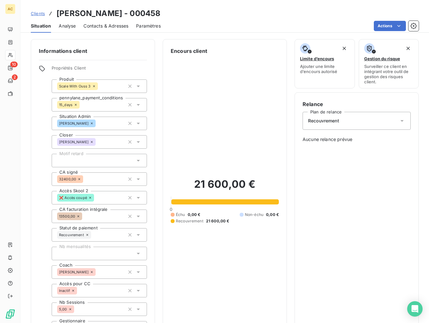
click at [43, 17] on div "Clients Alexis Wegmann - 000458" at bounding box center [96, 14] width 130 height 12
click at [41, 15] on span "Clients" at bounding box center [38, 13] width 14 height 5
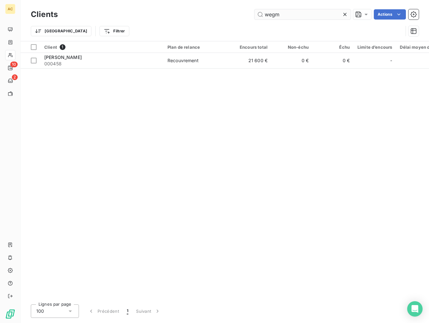
drag, startPoint x: 278, startPoint y: 14, endPoint x: 267, endPoint y: 12, distance: 11.4
click at [267, 12] on input "wegm" at bounding box center [302, 14] width 96 height 10
type input "w"
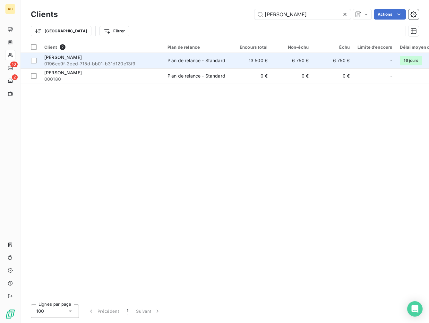
type input "laura"
click at [75, 61] on span "0196ce9f-2eed-715d-bb01-b31d120e13f9" at bounding box center [101, 64] width 115 height 6
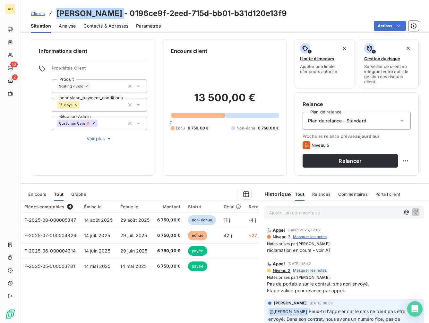
drag, startPoint x: 57, startPoint y: 13, endPoint x: 110, endPoint y: 15, distance: 52.9
click at [110, 15] on h3 "Laura Clausier - 0196ce9f-2eed-715d-bb01-b31d120e13f9" at bounding box center [171, 14] width 230 height 12
copy h3 "[PERSON_NAME]"
click at [37, 15] on span "Clients" at bounding box center [38, 13] width 14 height 5
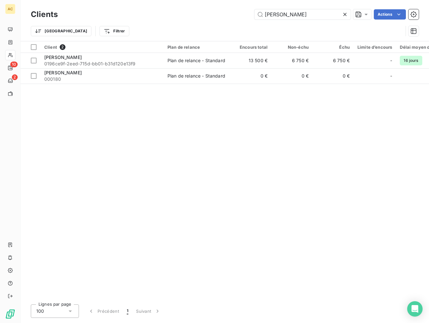
drag, startPoint x: 274, startPoint y: 15, endPoint x: 239, endPoint y: 12, distance: 35.1
click at [239, 12] on div "laura Actions" at bounding box center [241, 14] width 353 height 10
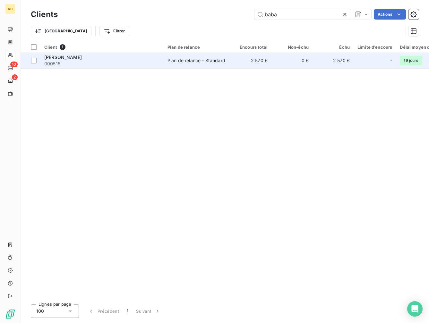
type input "baba"
click at [125, 59] on div "[PERSON_NAME]" at bounding box center [101, 57] width 115 height 6
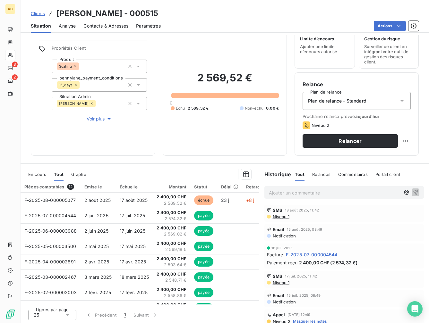
scroll to position [21, 0]
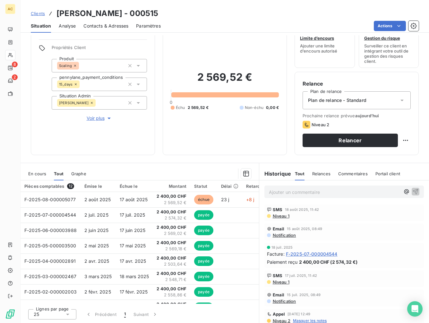
click at [38, 14] on span "Clients" at bounding box center [38, 13] width 14 height 5
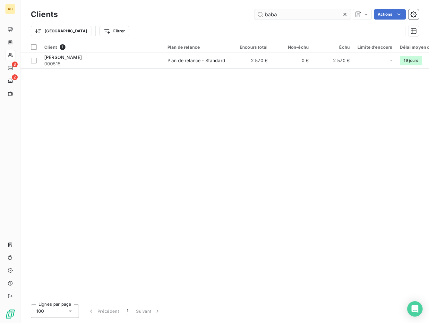
drag, startPoint x: 306, startPoint y: 16, endPoint x: 268, endPoint y: 15, distance: 37.5
click at [268, 15] on input "baba" at bounding box center [302, 14] width 96 height 10
drag, startPoint x: 268, startPoint y: 15, endPoint x: 262, endPoint y: 13, distance: 6.4
click at [262, 13] on input "baba" at bounding box center [302, 14] width 96 height 10
drag, startPoint x: 277, startPoint y: 16, endPoint x: 255, endPoint y: 17, distance: 22.5
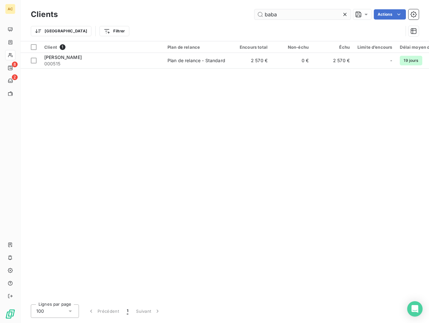
click at [255, 17] on input "baba" at bounding box center [302, 14] width 96 height 10
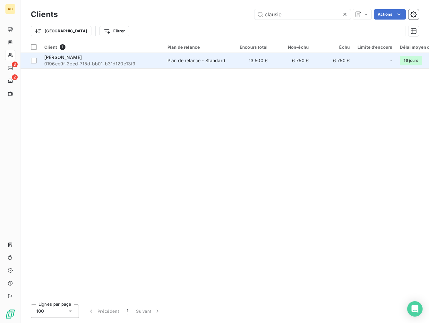
type input "clausie"
click at [115, 65] on span "0196ce9f-2eed-715d-bb01-b31d120e13f9" at bounding box center [101, 64] width 115 height 6
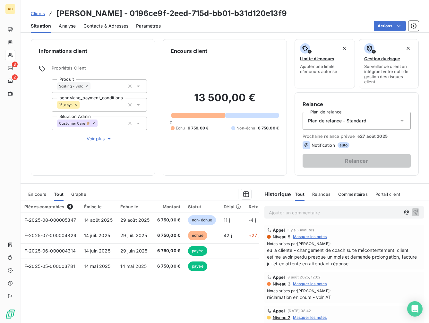
click at [287, 216] on p "Ajouter un commentaire ﻿" at bounding box center [334, 213] width 131 height 8
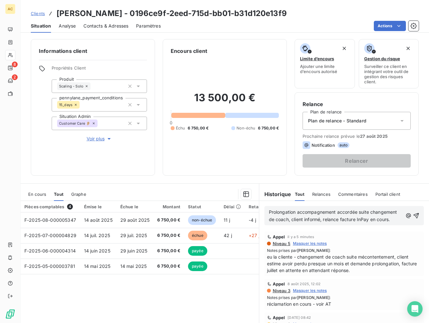
drag, startPoint x: 317, startPoint y: 221, endPoint x: 320, endPoint y: 226, distance: 5.7
click at [320, 224] on p "Prolongation accompagnement accordée suite changement de coach, client informé,…" at bounding box center [336, 216] width 134 height 15
drag, startPoint x: 315, startPoint y: 221, endPoint x: 319, endPoint y: 225, distance: 6.1
click at [321, 224] on p "Prolongation accompagnement accordée suite changement de coach, client informé,…" at bounding box center [336, 216] width 134 height 15
drag, startPoint x: 316, startPoint y: 220, endPoint x: 329, endPoint y: 227, distance: 15.2
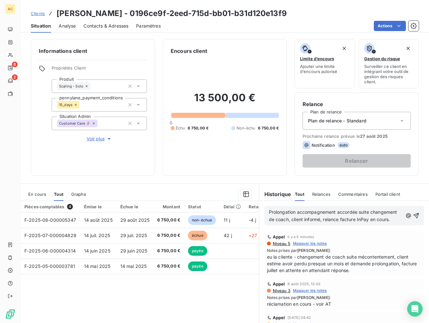
click at [330, 224] on p "Prolongation accompagnement accordée suite changement de coach, client informé,…" at bounding box center [336, 216] width 134 height 15
drag, startPoint x: 315, startPoint y: 220, endPoint x: 302, endPoint y: 226, distance: 13.6
click at [302, 224] on p "Prolongation accompagnement accordée suite changement de coach, client informé,…" at bounding box center [336, 216] width 134 height 15
click at [387, 216] on icon "button" at bounding box center [415, 216] width 6 height 6
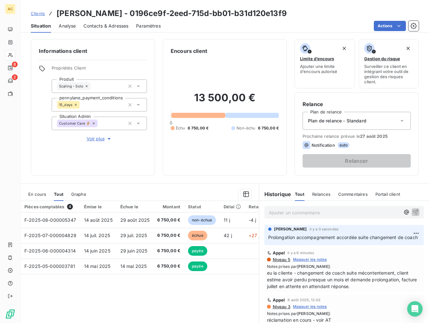
scroll to position [83, 0]
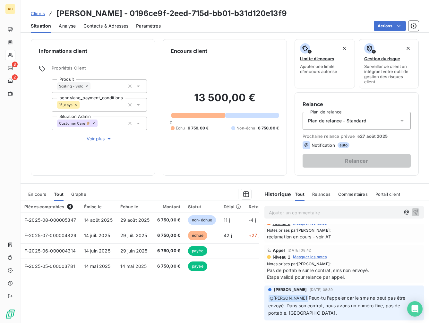
click at [36, 14] on span "Clients" at bounding box center [38, 13] width 14 height 5
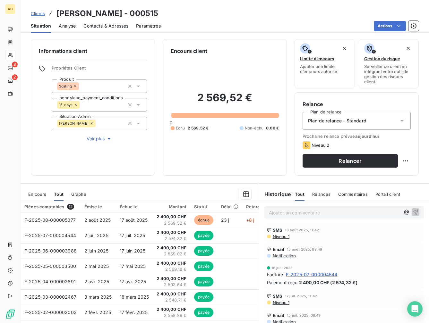
click at [114, 26] on span "Contacts & Adresses" at bounding box center [105, 26] width 45 height 6
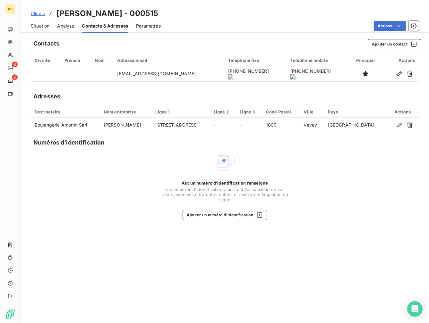
click at [38, 25] on span "Situation" at bounding box center [40, 26] width 19 height 6
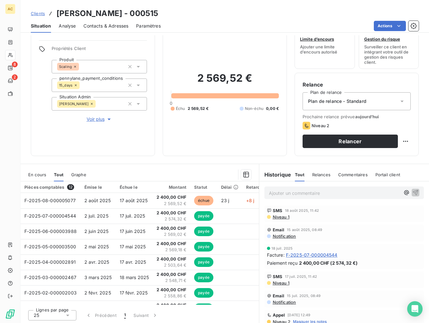
scroll to position [21, 0]
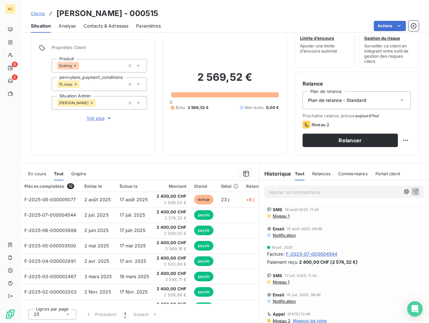
click at [32, 175] on span "En cours" at bounding box center [37, 173] width 18 height 5
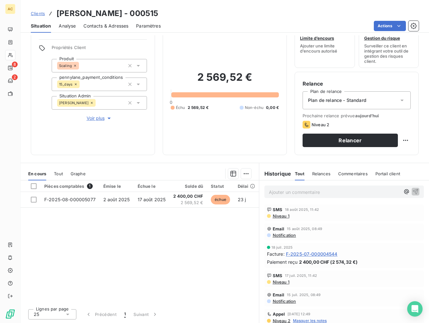
click at [35, 14] on span "Clients" at bounding box center [38, 13] width 14 height 5
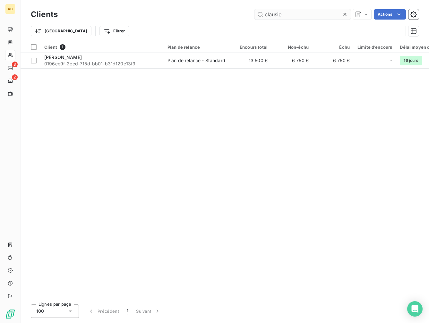
drag, startPoint x: 290, startPoint y: 13, endPoint x: 260, endPoint y: 16, distance: 30.3
click at [260, 15] on input "clausie" at bounding box center [302, 14] width 96 height 10
type input "kewin"
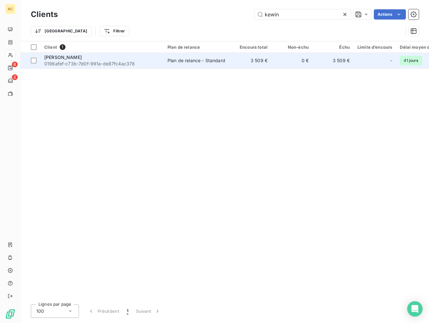
click at [102, 66] on span "0196afef-c73b-7d0f-991a-de87fc4ac378" at bounding box center [101, 64] width 115 height 6
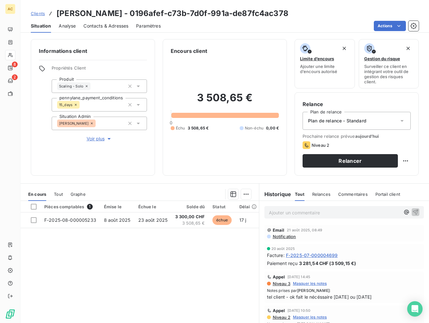
click at [63, 195] on div "En cours Tout Graphe" at bounding box center [140, 194] width 238 height 13
click at [55, 198] on div "Tout" at bounding box center [58, 194] width 9 height 13
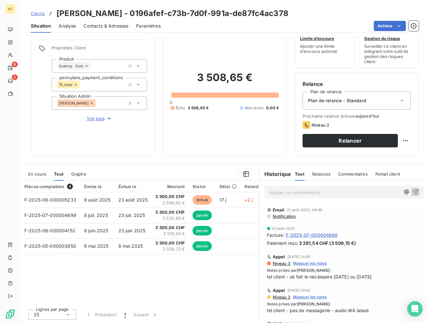
scroll to position [21, 0]
click at [92, 27] on span "Contacts & Adresses" at bounding box center [105, 26] width 45 height 6
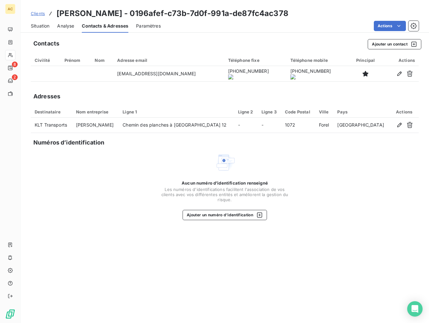
click at [41, 28] on span "Situation" at bounding box center [40, 26] width 19 height 6
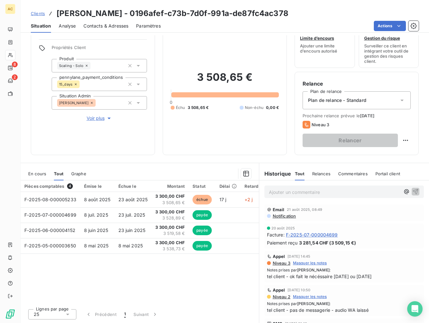
click at [41, 15] on span "Clients" at bounding box center [38, 13] width 14 height 5
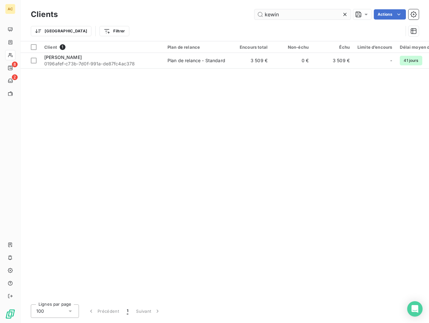
drag, startPoint x: 283, startPoint y: 18, endPoint x: 256, endPoint y: 14, distance: 27.6
click at [257, 14] on input "kewin" at bounding box center [302, 14] width 96 height 10
type input "besson"
click at [103, 51] on th "Client 1" at bounding box center [101, 47] width 123 height 12
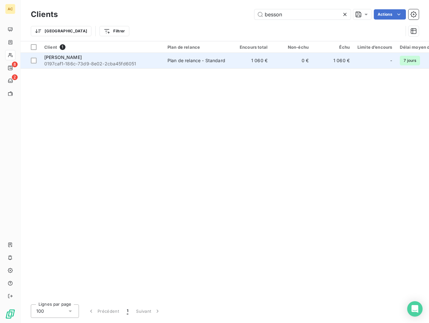
click at [101, 56] on div "[PERSON_NAME]" at bounding box center [101, 57] width 115 height 6
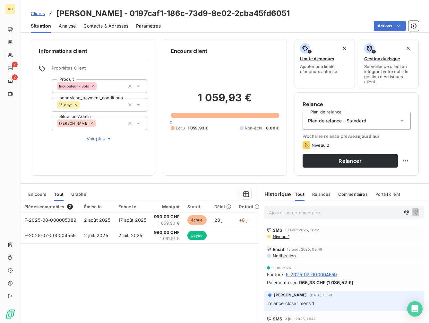
click at [102, 26] on span "Contacts & Adresses" at bounding box center [105, 26] width 45 height 6
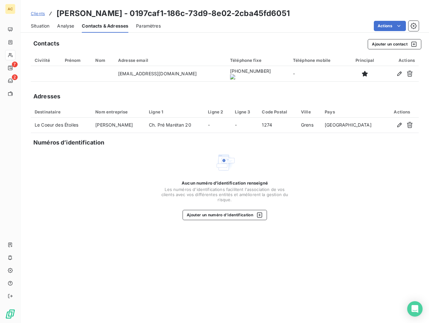
click at [41, 27] on span "Situation" at bounding box center [40, 26] width 19 height 6
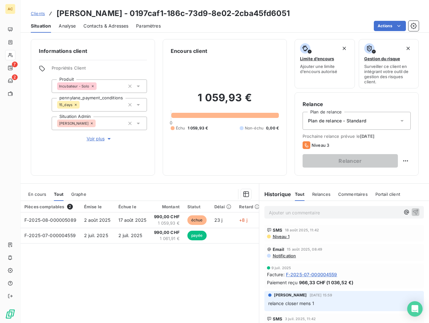
click at [39, 11] on span "Clients" at bounding box center [38, 13] width 14 height 5
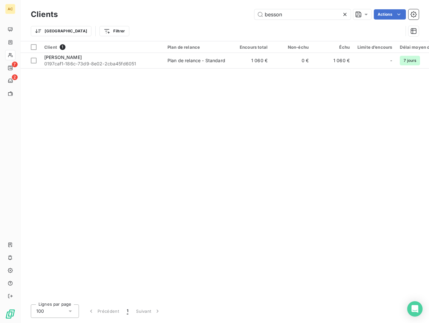
drag, startPoint x: 236, startPoint y: 9, endPoint x: 233, endPoint y: 9, distance: 3.2
click at [233, 9] on div "besson Actions" at bounding box center [241, 14] width 353 height 10
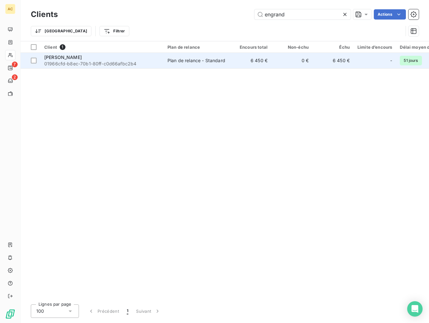
type input "engrand"
click at [101, 64] on span "01966cfd-b8ec-70b1-80ff-c0d66afbc2b4" at bounding box center [101, 64] width 115 height 6
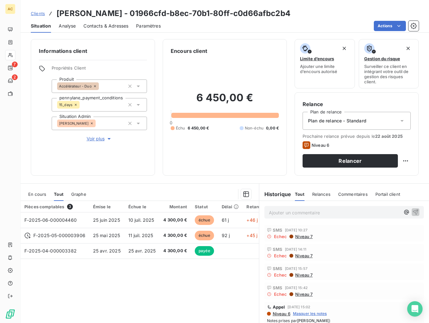
click at [115, 26] on span "Contacts & Adresses" at bounding box center [105, 26] width 45 height 6
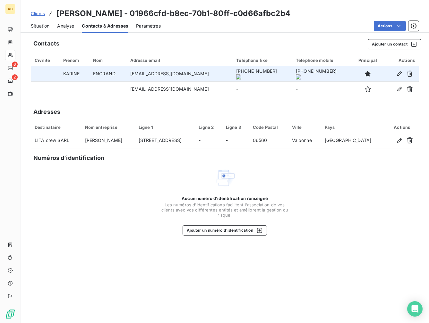
drag, startPoint x: 216, startPoint y: 74, endPoint x: 254, endPoint y: 75, distance: 38.2
click at [254, 74] on onoff-telecom-ce-phone-number-wrapper "+33 6 72 83 17 62" at bounding box center [256, 70] width 41 height 5
copy onoff-telecom-ce-phone-number-wrapper "+33 6 72 83 17 62"
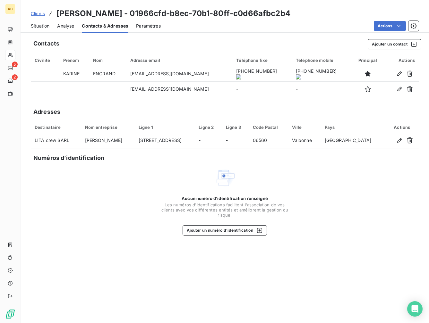
click at [37, 14] on span "Clients" at bounding box center [38, 13] width 14 height 5
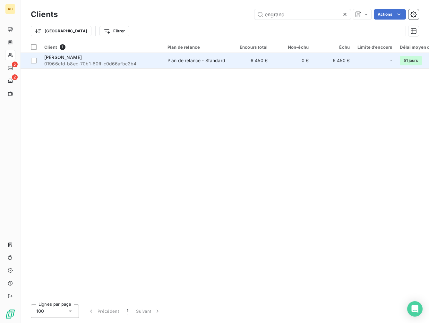
click at [114, 62] on span "01966cfd-b8ec-70b1-80ff-c0d66afbc2b4" at bounding box center [101, 64] width 115 height 6
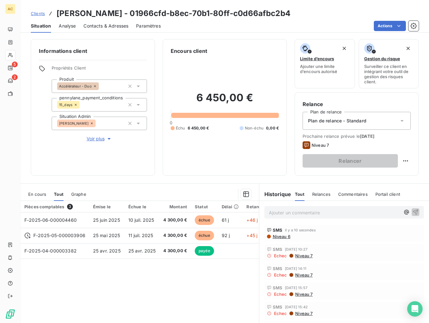
click at [310, 215] on p "Ajouter un commentaire ﻿" at bounding box center [334, 213] width 131 height 8
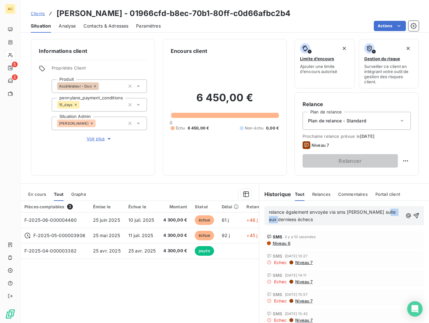
click at [282, 221] on span "relance également envoyée via sms OnOff suite aux derniees échecs" at bounding box center [333, 215] width 128 height 13
click at [312, 220] on p "relance également envoyée via sms OnOff suite aux derniers échecs" at bounding box center [335, 216] width 133 height 15
click at [387, 217] on icon "button" at bounding box center [415, 216] width 6 height 6
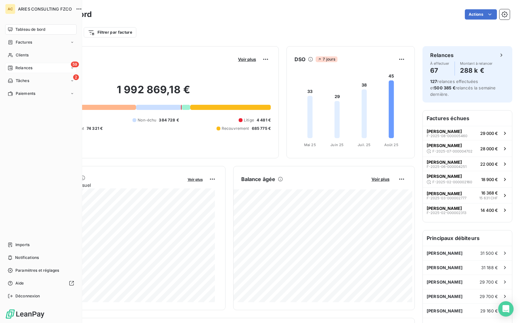
click at [24, 69] on span "Relances" at bounding box center [23, 68] width 17 height 6
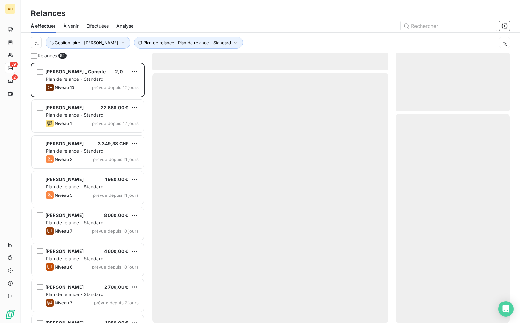
scroll to position [256, 109]
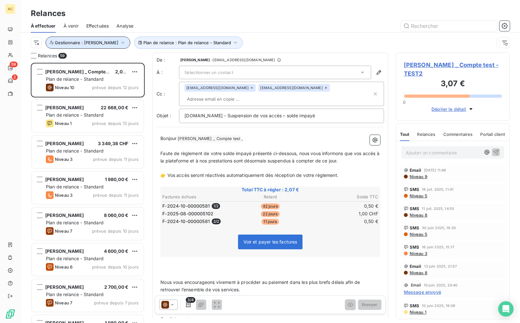
click at [103, 46] on button "Gestionnaire : [PERSON_NAME]" at bounding box center [88, 43] width 85 height 12
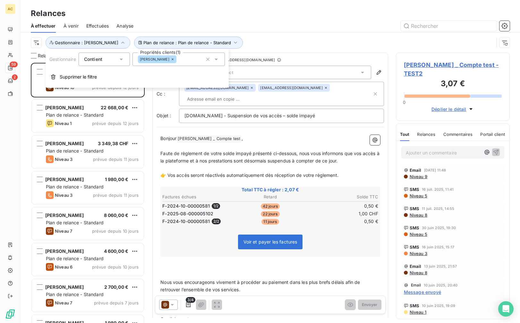
click at [171, 58] on icon at bounding box center [173, 59] width 4 height 4
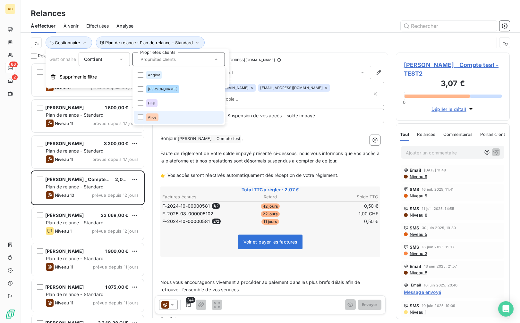
click at [145, 118] on li "Alice" at bounding box center [179, 117] width 90 height 13
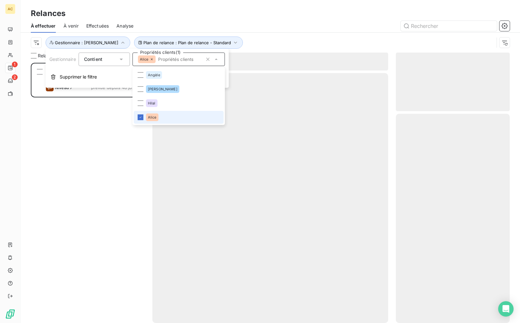
scroll to position [256, 109]
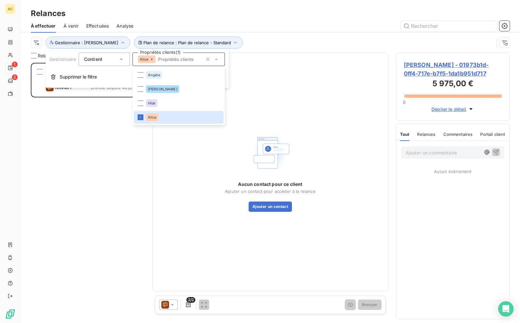
click at [89, 148] on div "[PERSON_NAME] 5 975,00 € Plan de relance - Standard Niveau 7 prévue depuis 48 j…" at bounding box center [88, 193] width 114 height 260
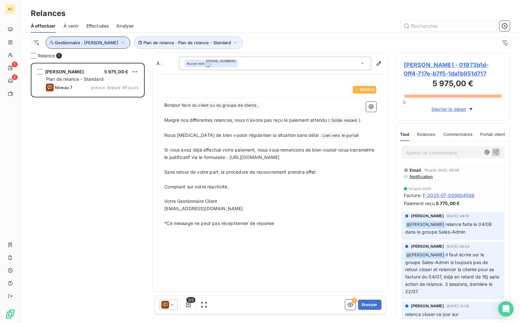
click at [89, 43] on span "Gestionnaire : [PERSON_NAME]" at bounding box center [87, 42] width 64 height 5
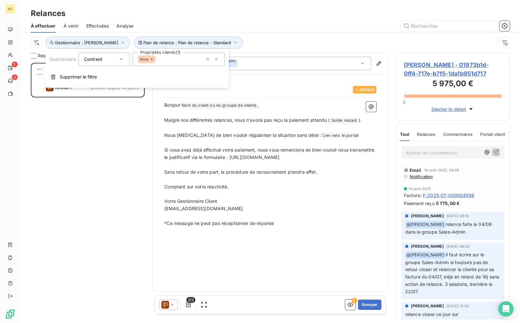
click at [153, 60] on icon at bounding box center [152, 59] width 4 height 4
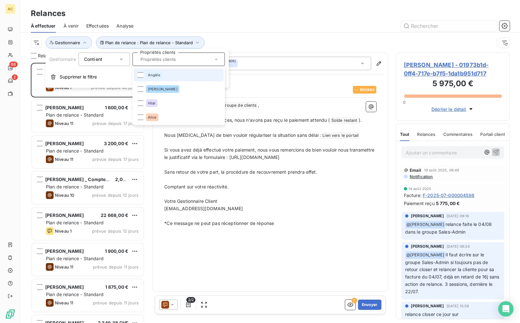
click at [154, 77] on span "Angèle" at bounding box center [154, 75] width 12 height 4
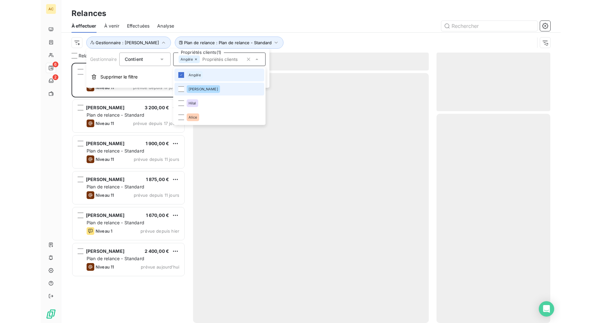
scroll to position [256, 109]
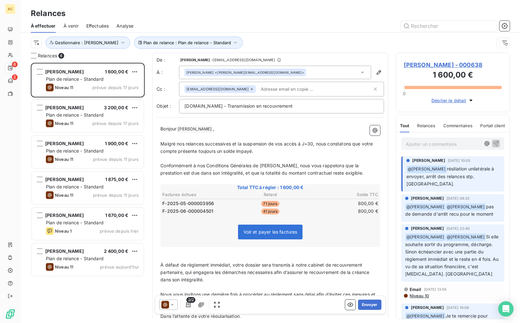
click at [234, 21] on div at bounding box center [325, 26] width 369 height 10
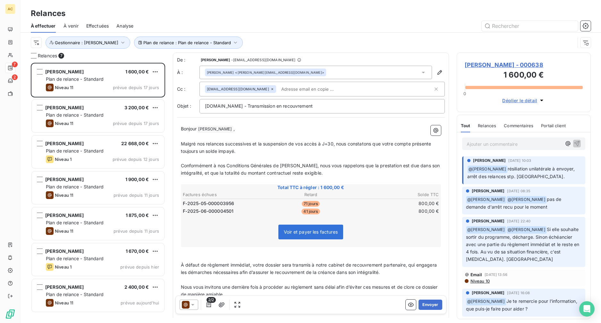
scroll to position [256, 129]
click at [208, 44] on button "Plan de relance : Plan de relance - Standard" at bounding box center [188, 43] width 109 height 12
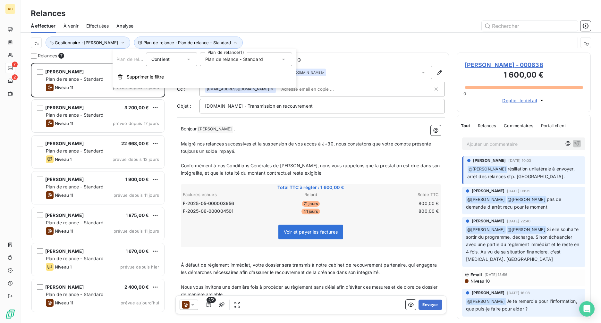
click at [222, 62] on span "Plan de relance - Standard" at bounding box center [234, 59] width 58 height 6
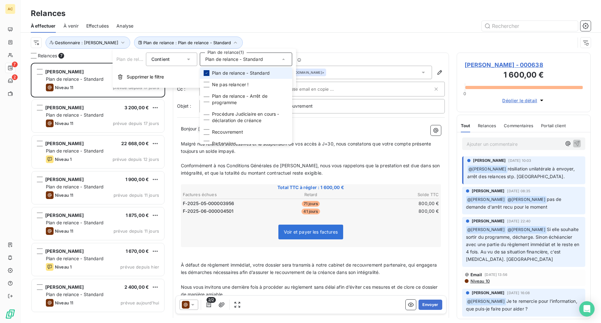
click at [206, 73] on icon at bounding box center [207, 73] width 4 height 4
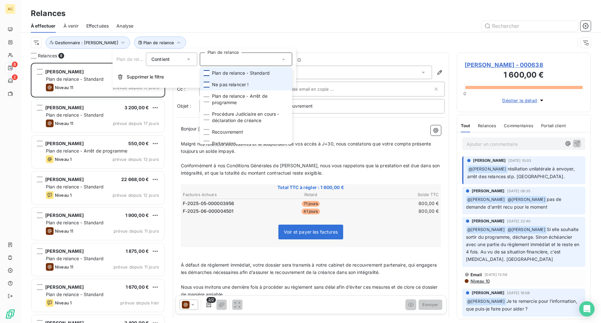
click at [207, 85] on div at bounding box center [207, 85] width 6 height 6
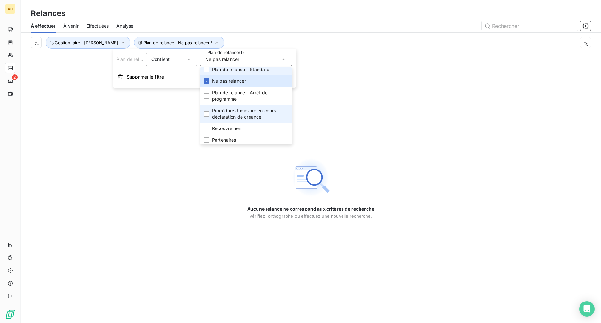
scroll to position [5, 0]
click at [251, 25] on div at bounding box center [366, 26] width 450 height 10
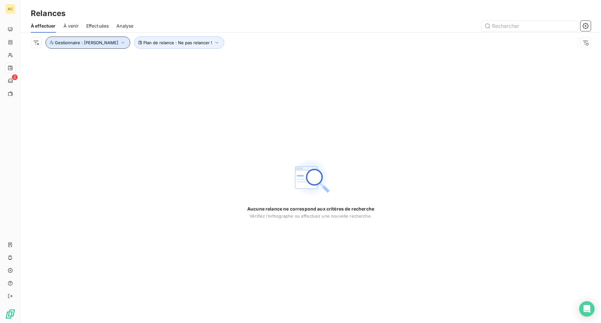
click at [120, 43] on icon "button" at bounding box center [123, 42] width 6 height 6
click at [155, 60] on icon at bounding box center [155, 59] width 4 height 4
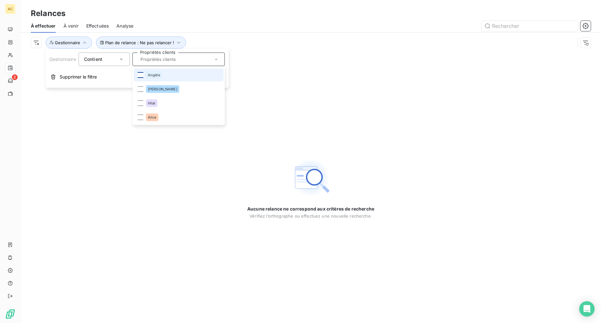
click at [140, 74] on div at bounding box center [141, 75] width 6 height 6
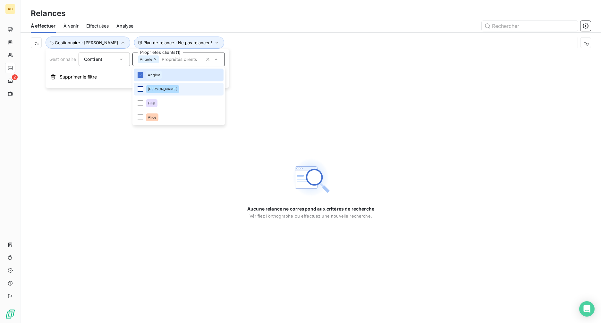
click at [141, 86] on div at bounding box center [141, 89] width 6 height 6
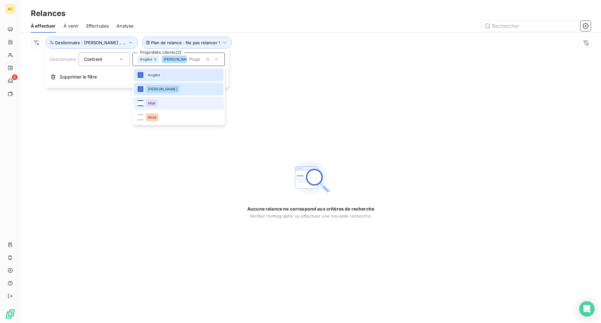
click at [141, 102] on div at bounding box center [141, 103] width 6 height 6
click at [142, 120] on div at bounding box center [141, 117] width 6 height 6
click at [263, 49] on div "Plan de relance : Ne pas relancer ! Gestionnaire : Angèle , ..." at bounding box center [311, 43] width 560 height 20
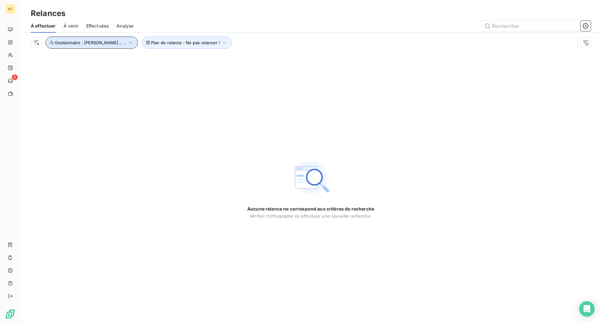
click at [127, 41] on icon "button" at bounding box center [130, 42] width 6 height 6
click at [154, 59] on icon at bounding box center [155, 59] width 4 height 4
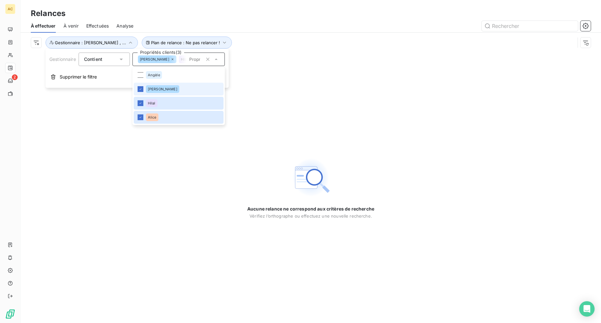
click at [171, 59] on icon at bounding box center [173, 59] width 4 height 4
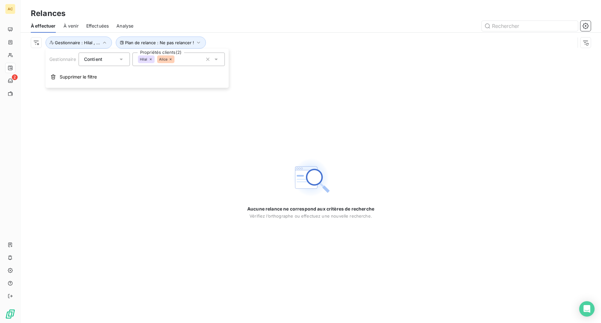
click at [155, 59] on div "Hilal Alice" at bounding box center [156, 59] width 37 height 8
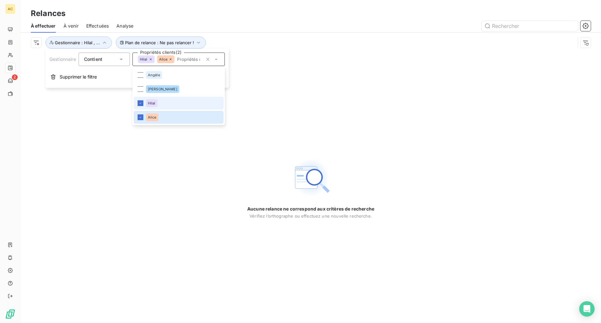
click at [152, 59] on icon at bounding box center [151, 59] width 4 height 4
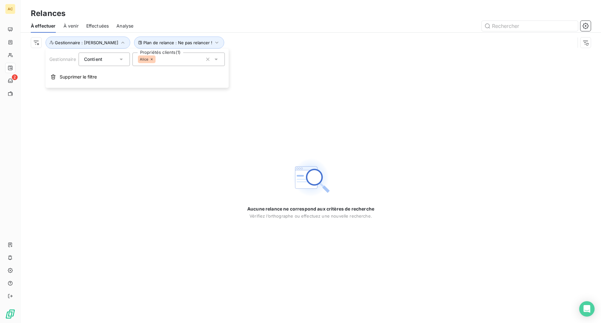
click at [151, 60] on icon at bounding box center [152, 59] width 2 height 2
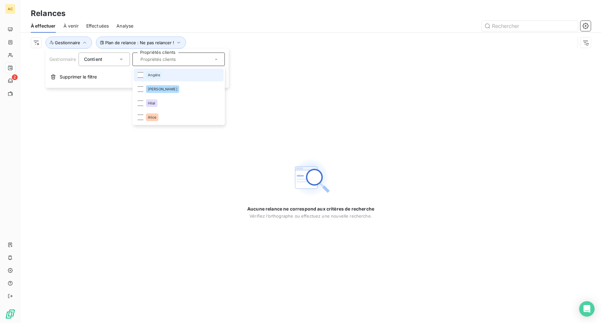
click at [298, 58] on div "Aucune relance ne correspond aux critères de recherche Vérifiez l’orthographe o…" at bounding box center [311, 188] width 581 height 271
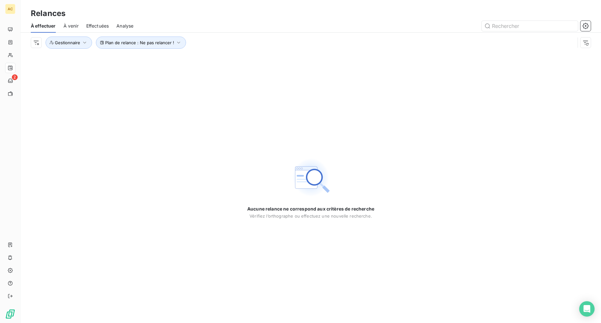
click at [69, 26] on span "À venir" at bounding box center [71, 26] width 15 height 6
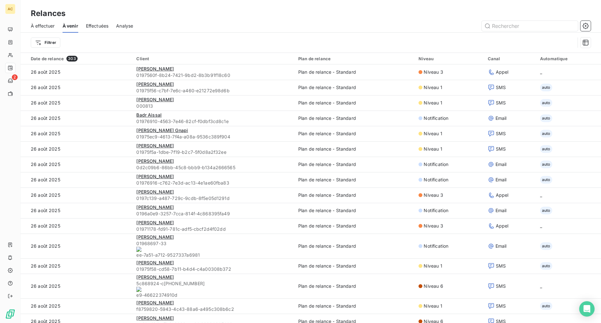
click at [124, 28] on span "Analyse" at bounding box center [124, 26] width 17 height 6
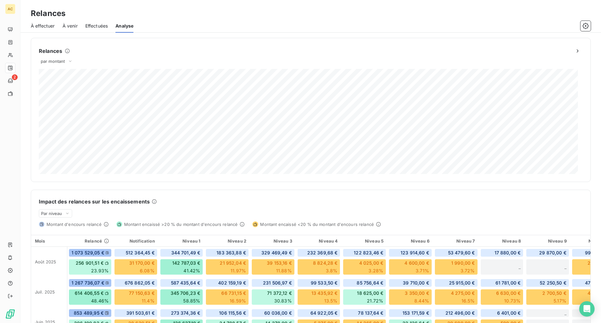
click at [48, 26] on span "À effectuer" at bounding box center [43, 26] width 24 height 6
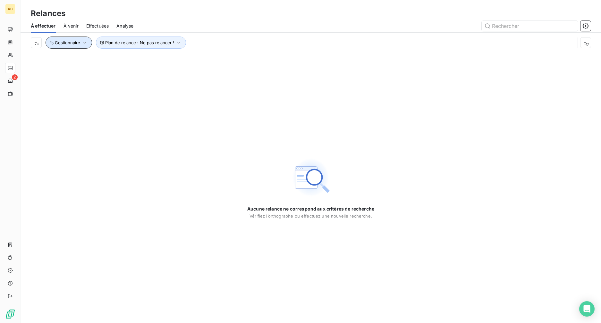
click at [86, 46] on icon "button" at bounding box center [84, 42] width 6 height 6
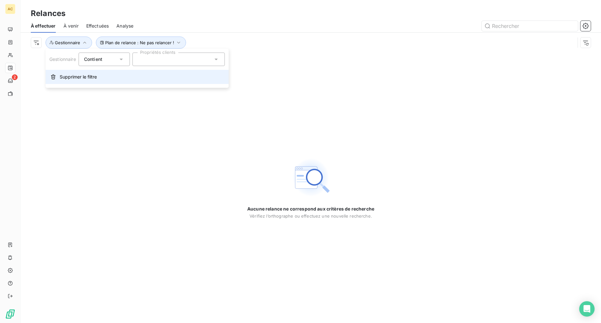
click at [84, 75] on span "Supprimer le filtre" at bounding box center [78, 77] width 37 height 6
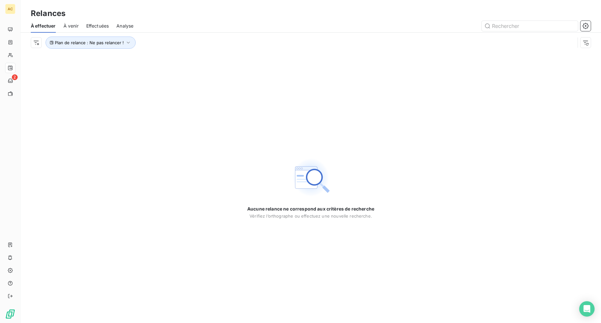
click at [100, 145] on div "Aucune relance ne correspond aux critères de recherche Vérifiez l’orthographe o…" at bounding box center [311, 188] width 581 height 271
click at [127, 43] on icon "button" at bounding box center [128, 43] width 3 height 2
click at [173, 56] on span "Ne pas relancer !" at bounding box center [156, 59] width 37 height 6
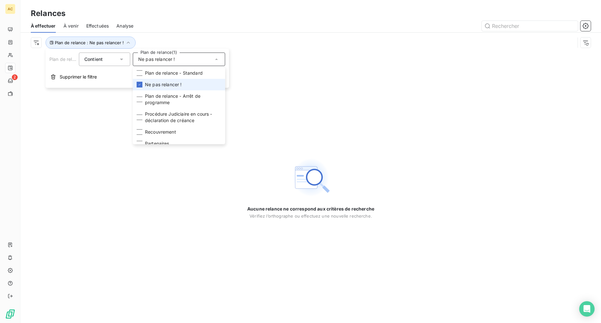
click at [166, 86] on span "Ne pas relancer !" at bounding box center [163, 84] width 37 height 6
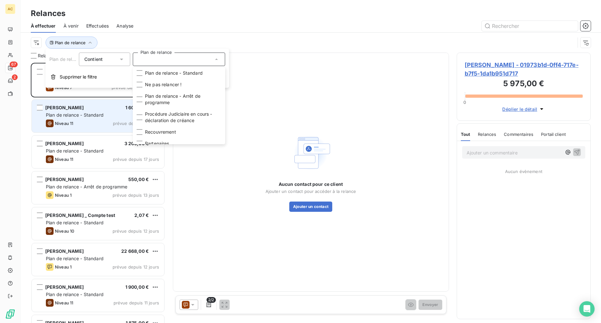
scroll to position [256, 129]
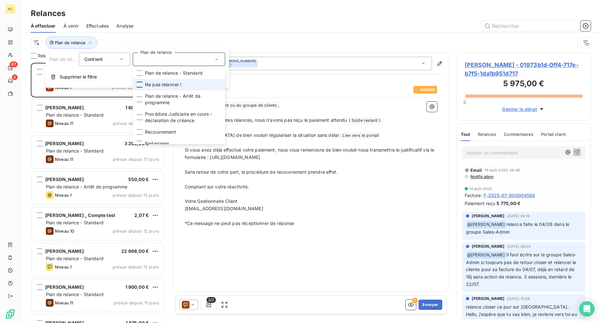
click at [140, 83] on div at bounding box center [140, 85] width 6 height 6
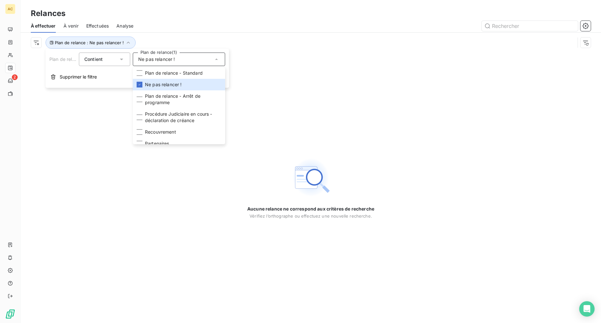
click at [203, 38] on div "Plan de relance : Ne pas relancer !" at bounding box center [303, 43] width 544 height 12
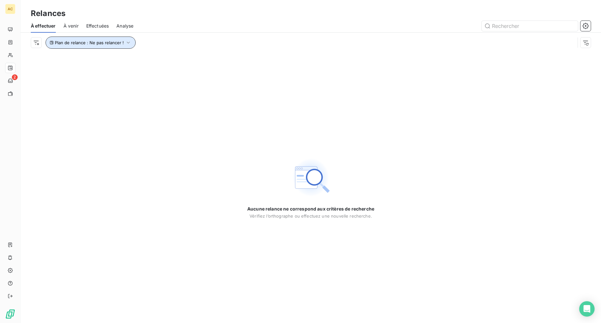
click at [128, 44] on icon "button" at bounding box center [128, 42] width 6 height 6
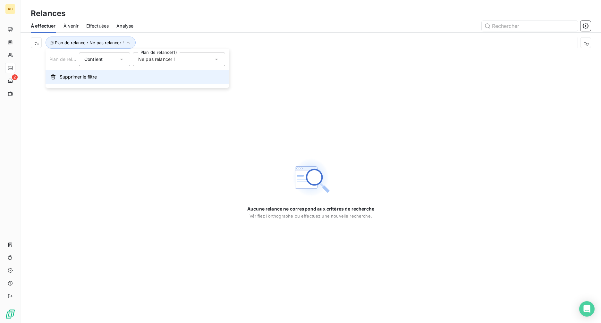
click at [97, 79] on span "Supprimer le filtre" at bounding box center [78, 77] width 37 height 6
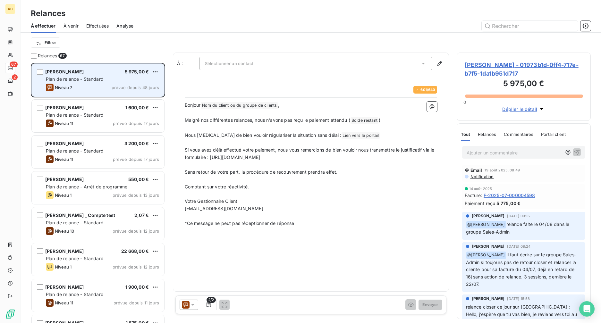
scroll to position [256, 129]
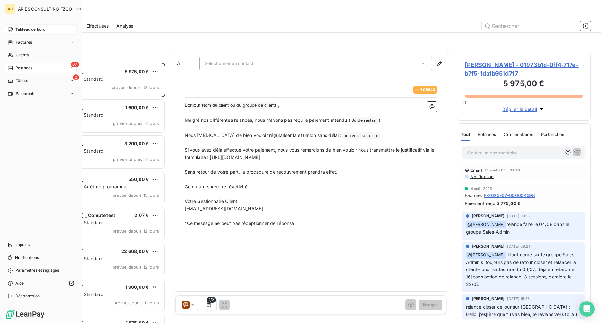
click at [21, 30] on span "Tableau de bord" at bounding box center [30, 30] width 30 height 6
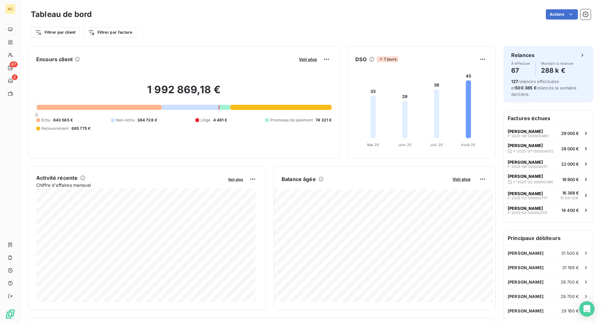
click at [423, 13] on html "AC 67 2 Tableau de bord Actions Filtrer par client Filtrer par facture Encours …" at bounding box center [300, 161] width 601 height 323
click at [520, 14] on icon "button" at bounding box center [586, 15] width 2 height 2
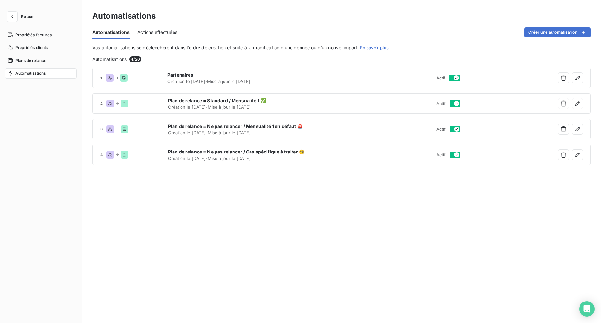
click at [147, 31] on span "Actions effectuées" at bounding box center [157, 32] width 40 height 6
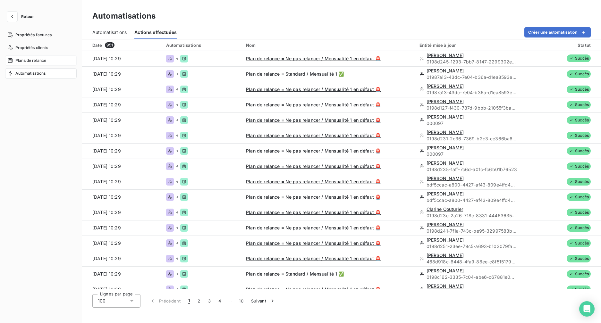
click at [25, 60] on span "Plans de relance" at bounding box center [30, 61] width 31 height 6
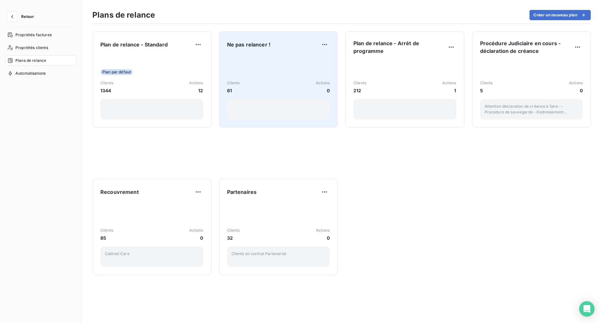
click at [270, 77] on div "Clients 61 Actions 0" at bounding box center [278, 87] width 103 height 65
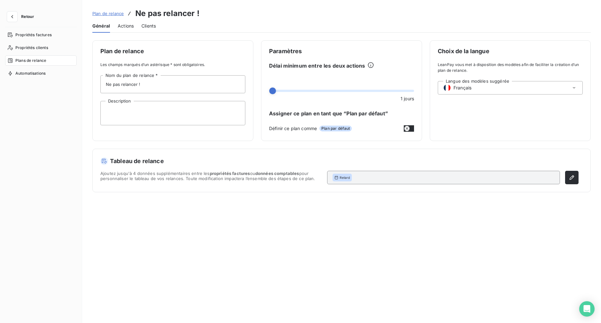
click at [153, 26] on span "Clients" at bounding box center [148, 26] width 14 height 6
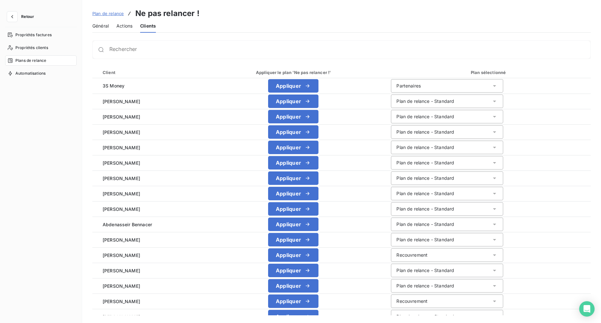
click at [127, 25] on span "Actions" at bounding box center [124, 26] width 16 height 6
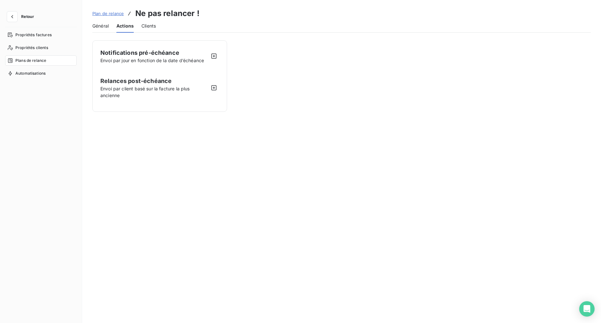
click at [100, 26] on span "Général" at bounding box center [100, 26] width 16 height 6
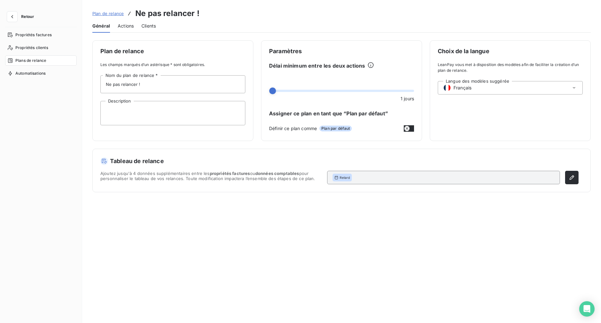
click at [24, 62] on span "Plans de relance" at bounding box center [30, 61] width 31 height 6
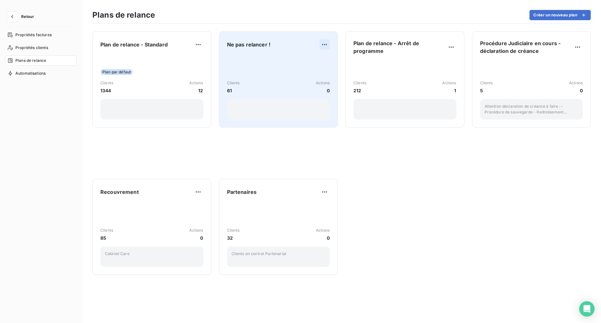
click at [327, 44] on html "Retour Propriétés factures Propriétés clients Plans de relance Automatisations …" at bounding box center [300, 161] width 601 height 323
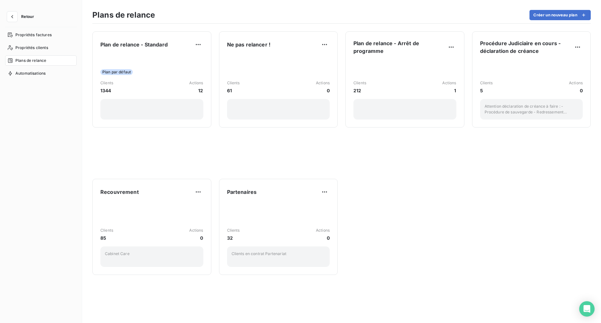
click at [292, 137] on html "Retour Propriétés factures Propriétés clients Plans de relance Automatisations …" at bounding box center [300, 161] width 601 height 323
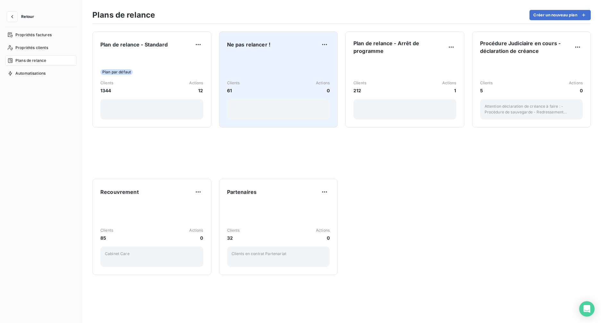
click at [266, 77] on div "Clients 61 Actions 0" at bounding box center [278, 87] width 103 height 65
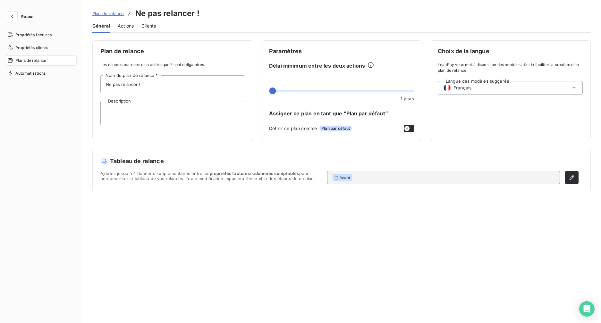
click at [152, 29] on div "Clients" at bounding box center [148, 25] width 14 height 13
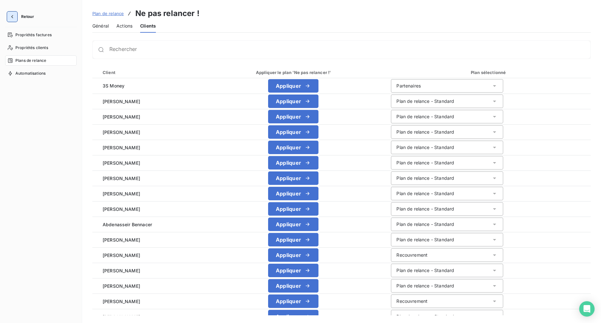
click at [13, 17] on icon "button" at bounding box center [12, 16] width 2 height 3
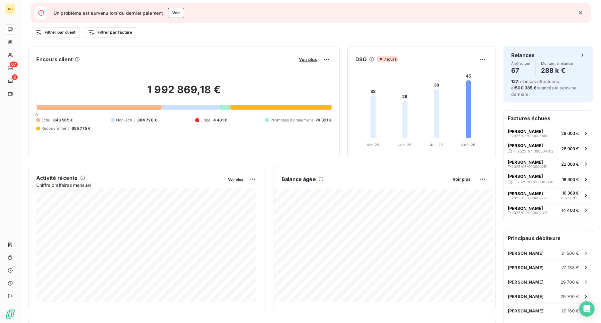
click at [520, 13] on icon "button" at bounding box center [580, 12] width 3 height 3
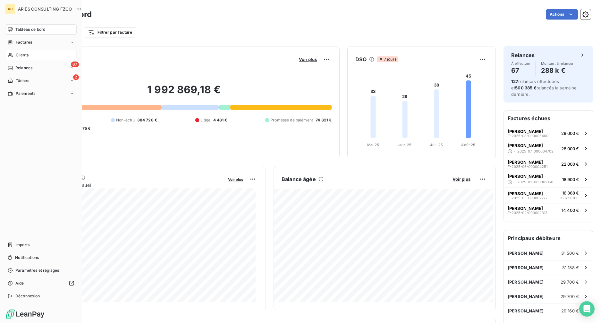
click at [30, 55] on div "Clients" at bounding box center [41, 55] width 72 height 10
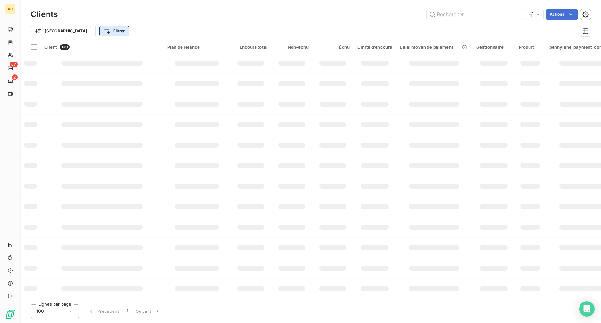
click at [88, 31] on html "AC 67 2 Clients Actions Trier Filtrer Client 100 Plan de relance Encours total …" at bounding box center [300, 161] width 601 height 323
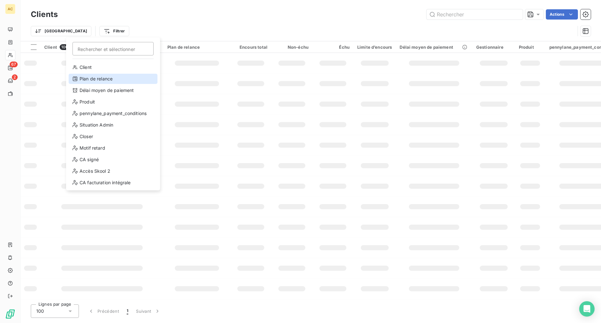
click at [98, 79] on div "Plan de relance" at bounding box center [113, 79] width 89 height 10
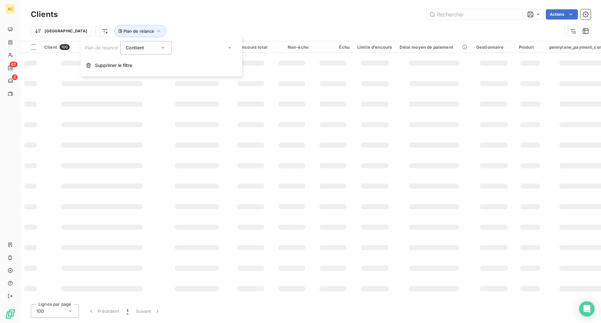
click at [197, 45] on div at bounding box center [206, 47] width 64 height 13
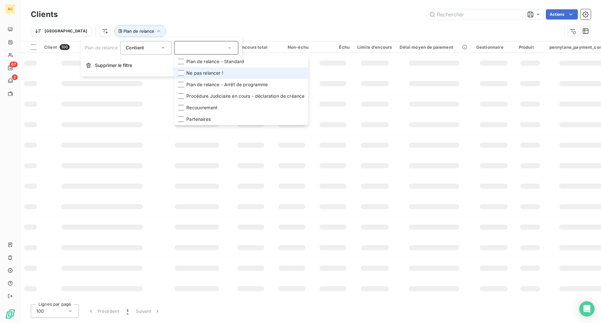
click at [197, 72] on span "Ne pas relancer !" at bounding box center [204, 73] width 37 height 6
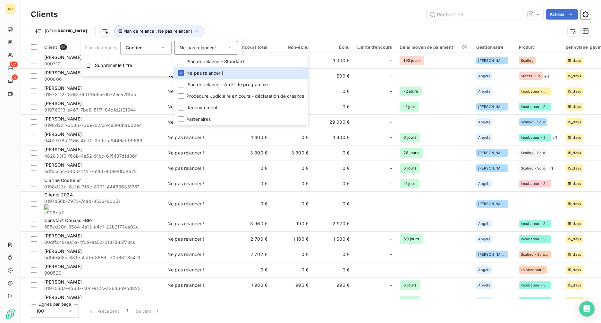
click at [197, 18] on div "Actions" at bounding box center [327, 14] width 525 height 10
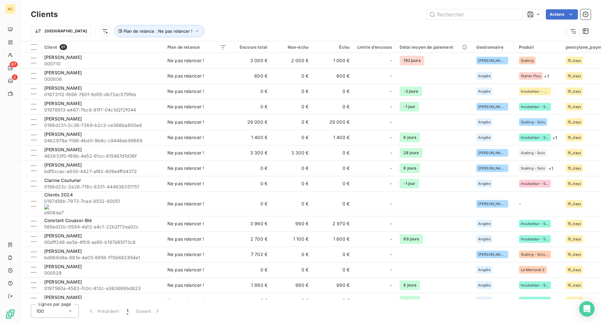
click at [49, 29] on html "AC 67 2 Clients Actions Trier Plan de relance : Ne pas relancer ! Client 61 Pla…" at bounding box center [300, 161] width 601 height 323
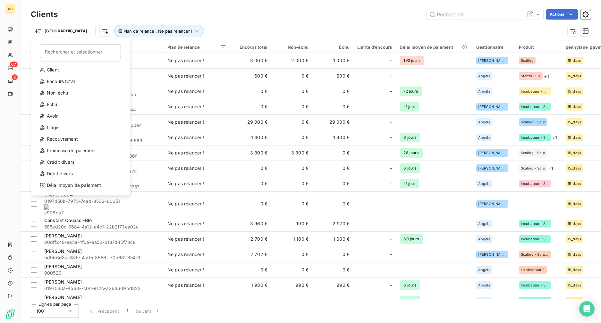
click at [221, 27] on html "AC 67 2 Clients Actions Trier Rechercher et sélectionner Client Encours total N…" at bounding box center [300, 161] width 601 height 323
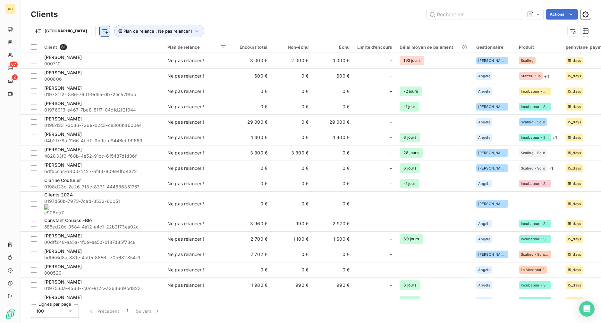
click at [72, 30] on html "AC 67 2 Clients Actions Trier Plan de relance : Ne pas relancer ! Client 61 Pla…" at bounding box center [300, 161] width 601 height 323
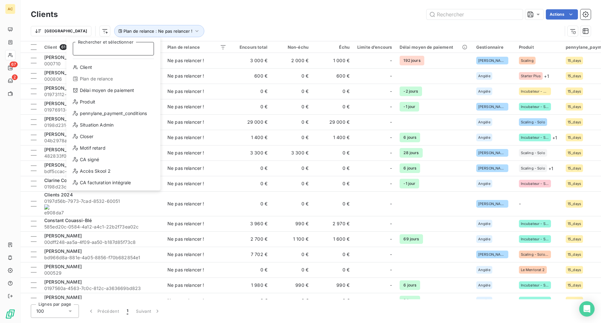
click at [84, 48] on input "Rechercher et sélectionner" at bounding box center [113, 48] width 81 height 13
type input "g"
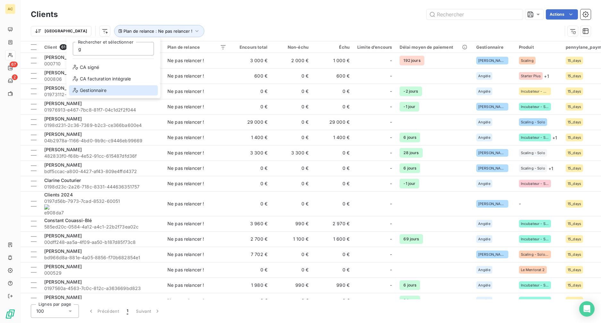
click at [91, 92] on div "Gestionnaire" at bounding box center [113, 90] width 89 height 10
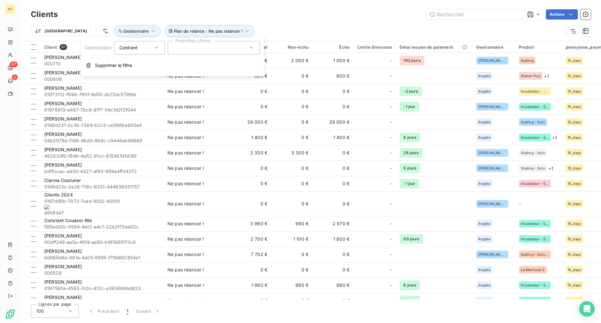
click at [193, 43] on div at bounding box center [214, 47] width 92 height 13
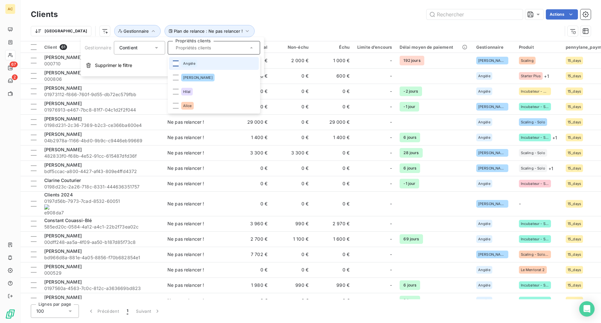
click at [178, 64] on div at bounding box center [176, 64] width 6 height 6
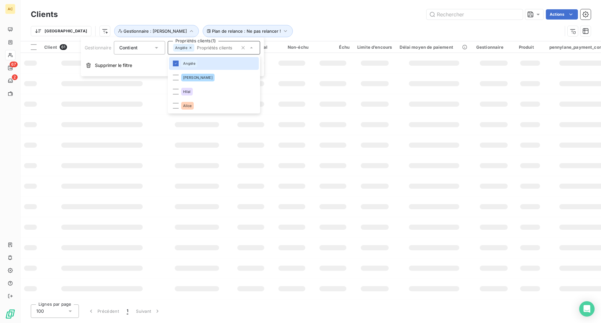
click at [271, 21] on div "Trier Plan de relance : Ne pas relancer ! Gestionnaire : Angèle" at bounding box center [311, 31] width 560 height 20
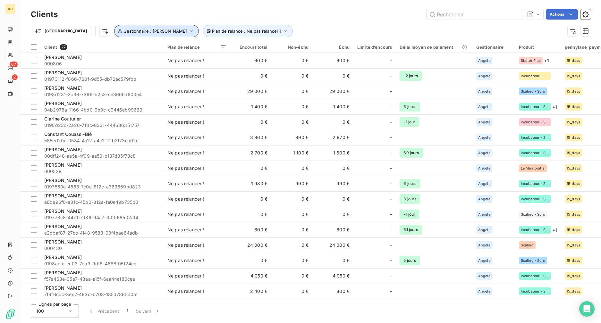
click at [142, 33] on button "Gestionnaire : [PERSON_NAME]" at bounding box center [156, 31] width 85 height 12
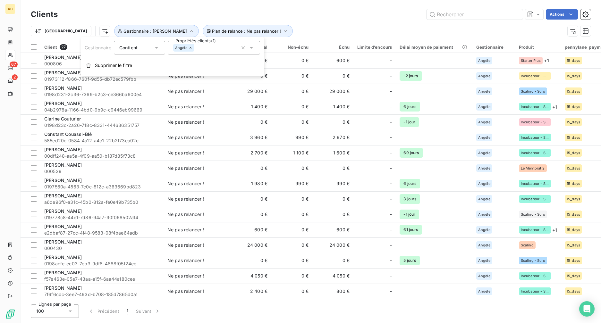
click at [191, 47] on icon at bounding box center [191, 48] width 4 height 4
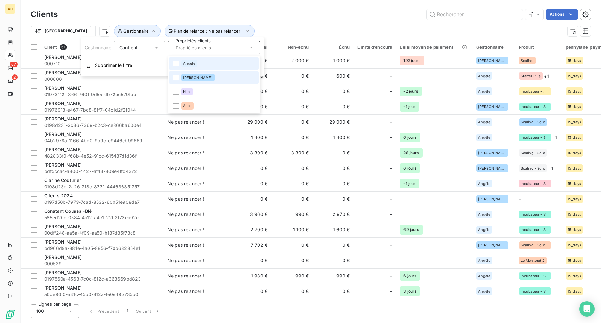
click at [176, 79] on div at bounding box center [176, 78] width 6 height 6
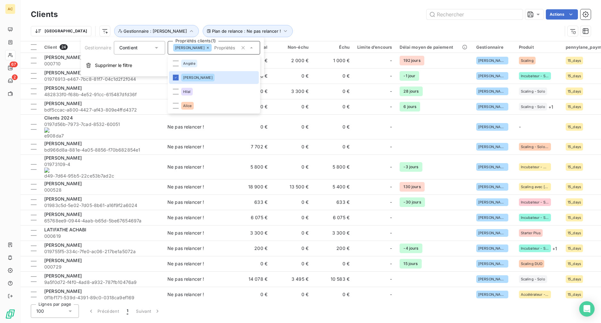
click at [191, 50] on div "[PERSON_NAME]" at bounding box center [192, 48] width 38 height 8
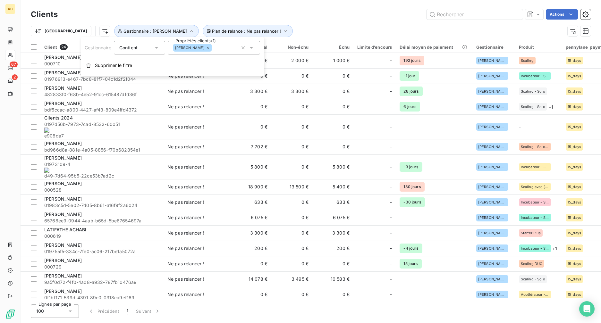
click at [206, 48] on icon at bounding box center [208, 48] width 4 height 4
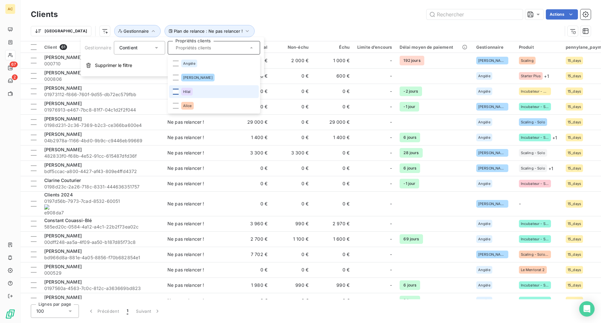
click at [178, 92] on div at bounding box center [176, 92] width 6 height 6
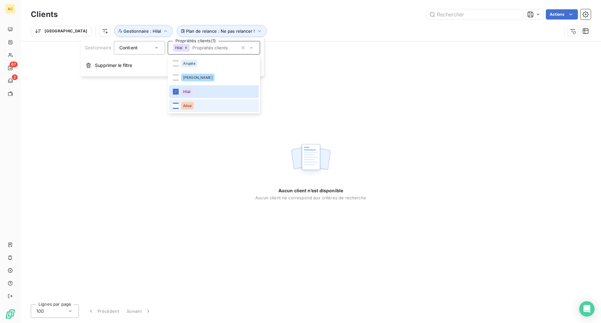
click at [177, 107] on div at bounding box center [176, 106] width 6 height 6
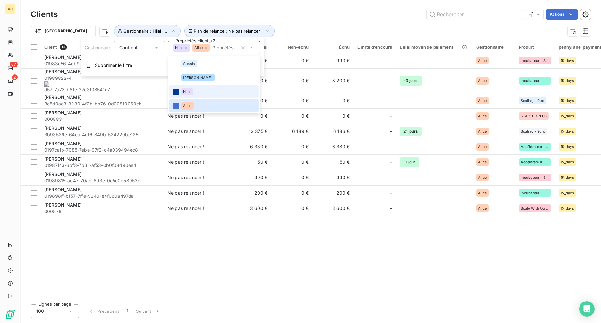
click at [177, 92] on icon at bounding box center [176, 92] width 4 height 4
click at [267, 29] on div "Trier Plan de relance : Ne pas relancer ! Gestionnaire : Alice" at bounding box center [296, 31] width 531 height 12
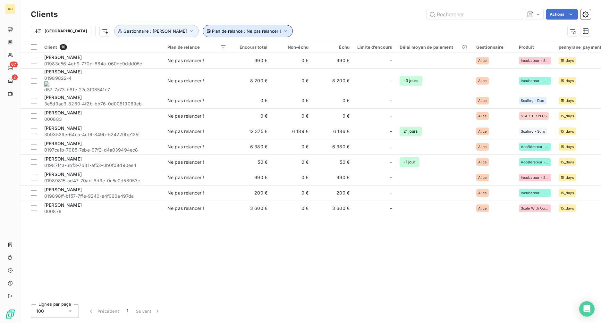
click at [212, 32] on span "Plan de relance : Ne pas relancer !" at bounding box center [246, 31] width 69 height 5
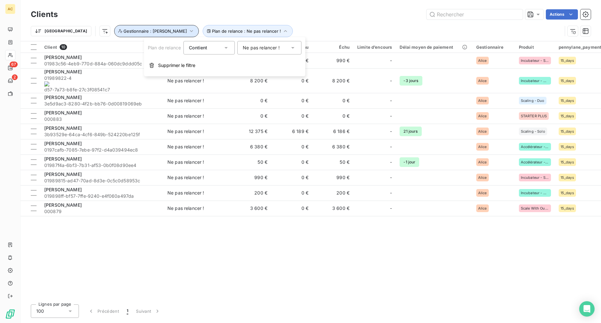
click at [188, 32] on icon "button" at bounding box center [191, 31] width 6 height 6
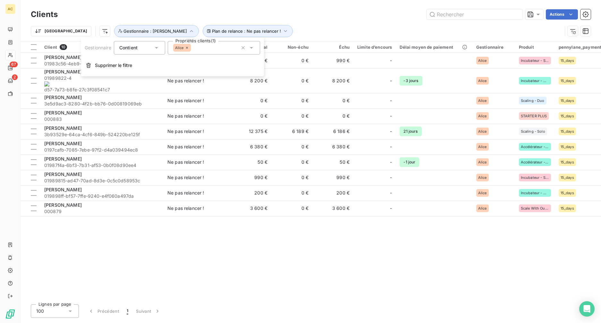
click at [187, 48] on icon at bounding box center [187, 48] width 2 height 2
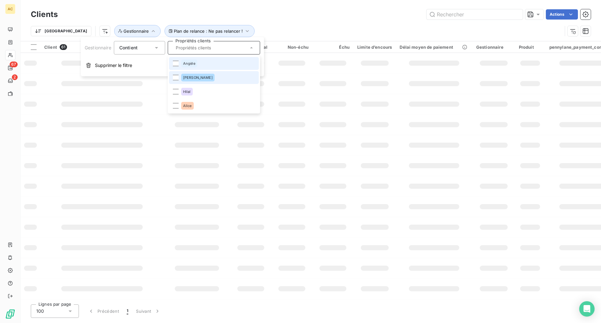
click at [177, 65] on div at bounding box center [176, 64] width 6 height 6
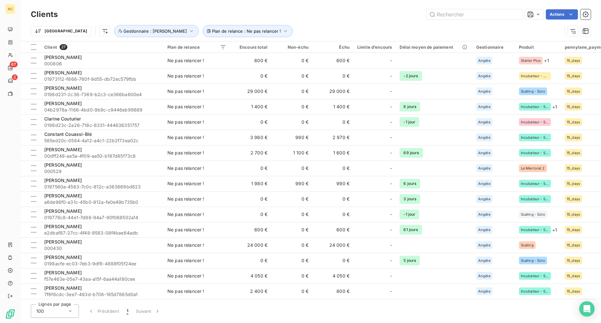
click at [256, 21] on div "Trier Plan de relance : Ne pas relancer ! Gestionnaire : Angèle" at bounding box center [311, 31] width 560 height 20
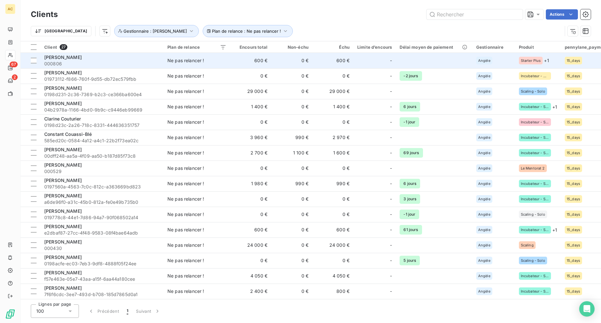
click at [64, 57] on span "[PERSON_NAME]" at bounding box center [63, 57] width 38 height 5
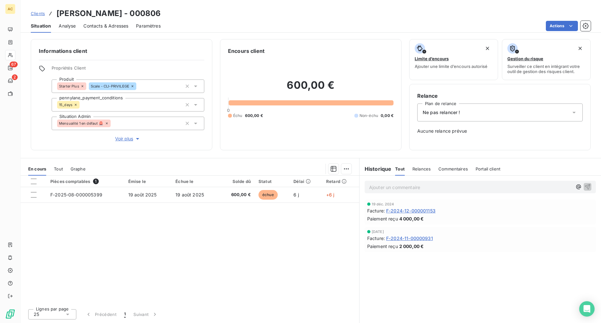
click at [59, 171] on div "Tout" at bounding box center [58, 168] width 9 height 13
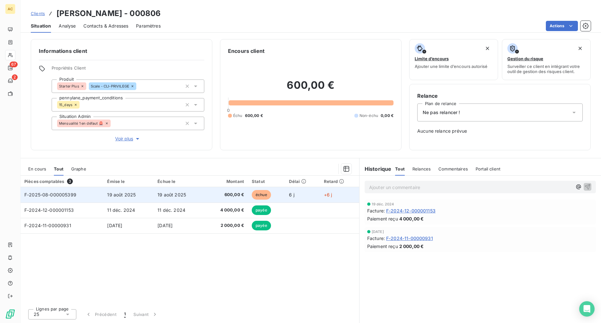
click at [112, 194] on span "19 août 2025" at bounding box center [121, 194] width 29 height 5
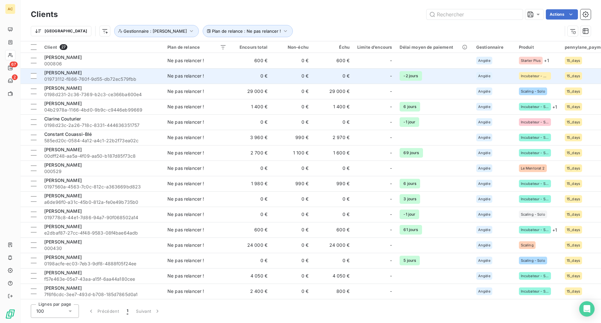
click at [118, 78] on span "01973112-f866-760f-9d55-db72ec579fbb" at bounding box center [101, 79] width 115 height 6
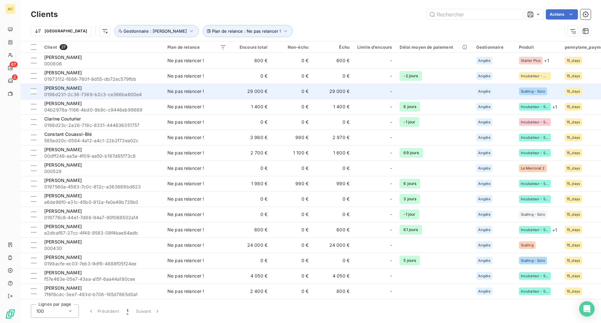
click at [71, 92] on span "0198d231-2c36-7369-b2c3-ce366ba600e4" at bounding box center [101, 94] width 115 height 6
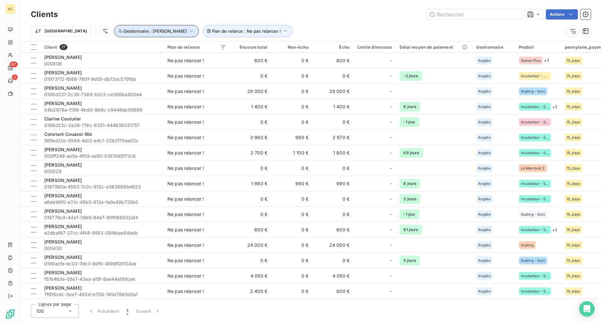
click at [131, 31] on span "Gestionnaire : [PERSON_NAME]" at bounding box center [155, 31] width 64 height 5
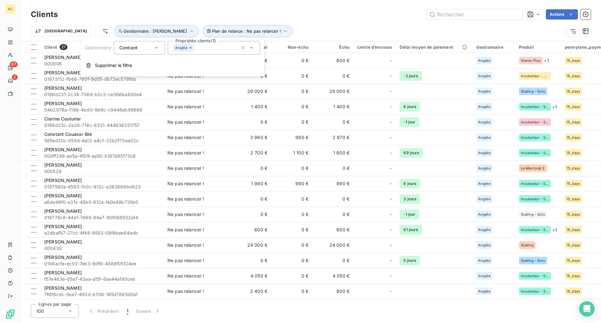
click at [191, 47] on icon at bounding box center [191, 48] width 4 height 4
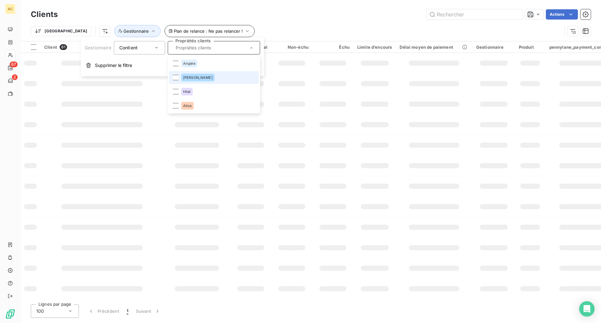
click at [177, 77] on div at bounding box center [176, 78] width 6 height 6
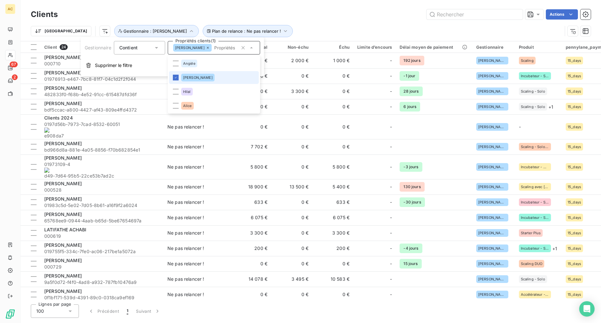
click at [174, 79] on icon at bounding box center [176, 78] width 4 height 4
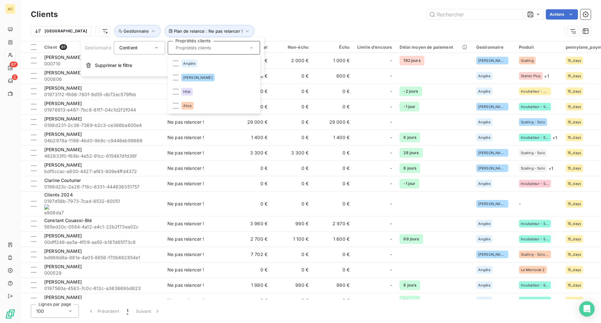
click at [136, 6] on div "Clients Actions Trier Plan de relance : Ne pas relancer ! Gestionnaire" at bounding box center [311, 20] width 581 height 41
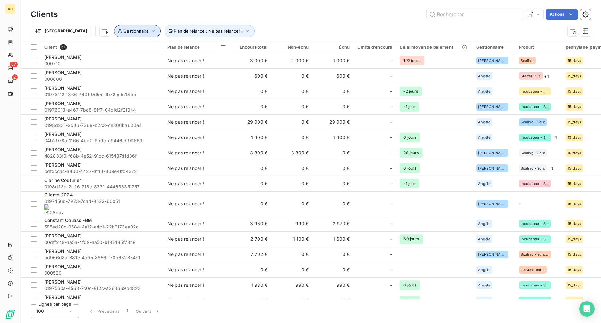
click at [150, 33] on icon "button" at bounding box center [153, 31] width 6 height 6
click at [178, 48] on input "text" at bounding box center [175, 48] width 5 height 6
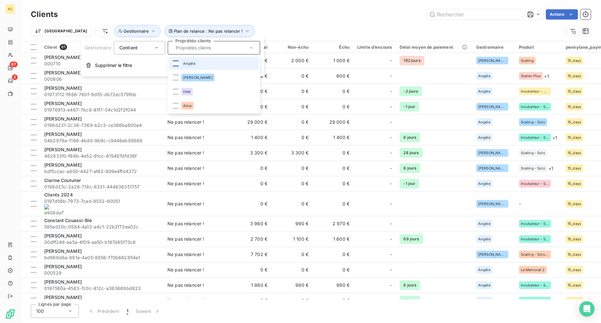
click at [178, 63] on div at bounding box center [176, 64] width 6 height 6
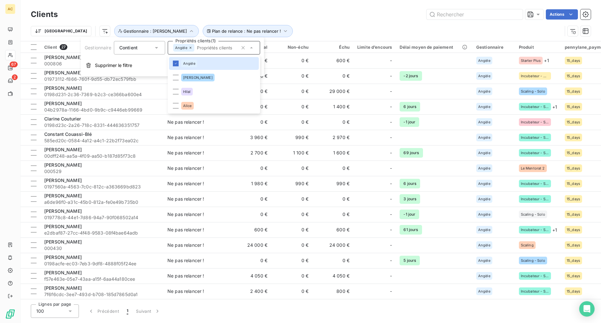
click at [263, 15] on div "Actions" at bounding box center [327, 14] width 525 height 10
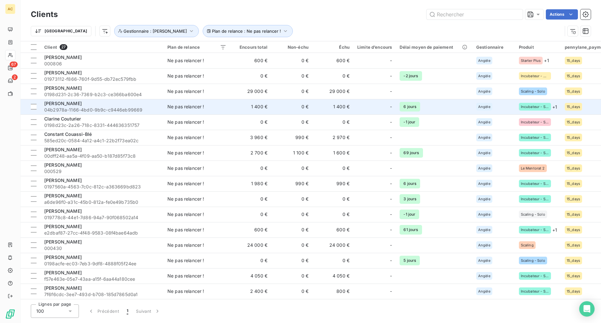
click at [68, 103] on span "[PERSON_NAME]" at bounding box center [63, 103] width 38 height 5
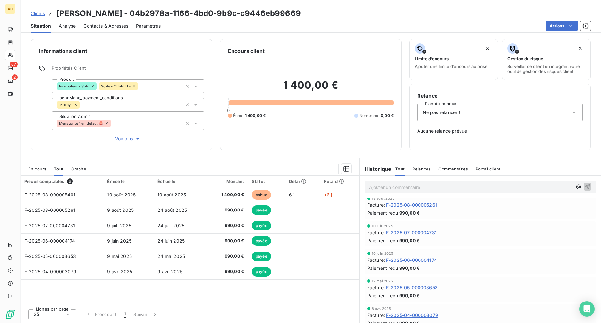
scroll to position [13, 0]
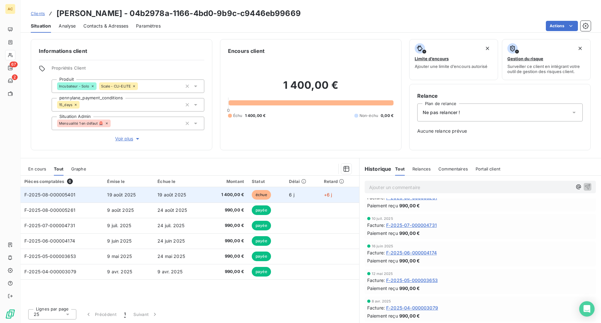
click at [144, 199] on td "19 août 2025" at bounding box center [128, 194] width 50 height 15
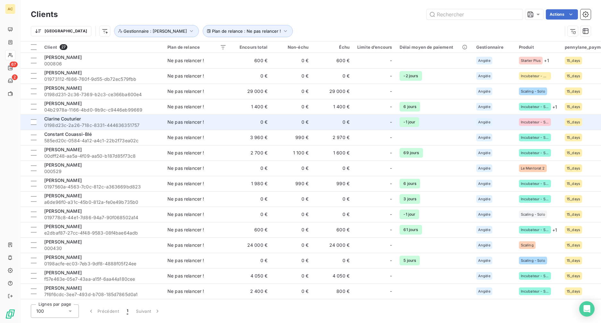
click at [91, 123] on span "0198d23c-2a26-718c-8331-444636351757" at bounding box center [101, 125] width 115 height 6
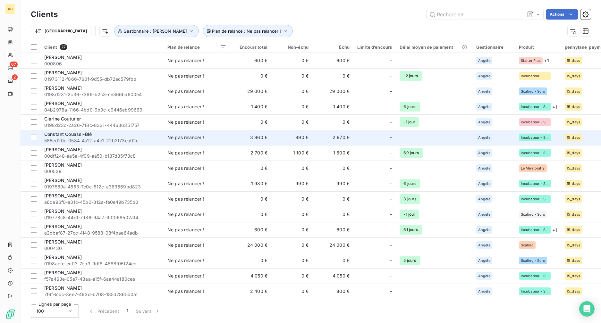
click at [102, 140] on span "585ed20c-0584-4a12-a4c1-22b2f73ea02c" at bounding box center [101, 141] width 115 height 6
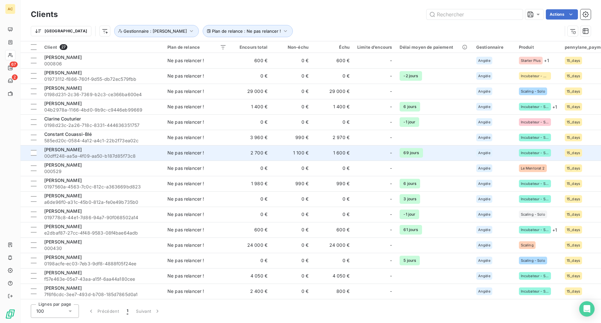
click at [73, 151] on span "[PERSON_NAME]" at bounding box center [63, 149] width 38 height 5
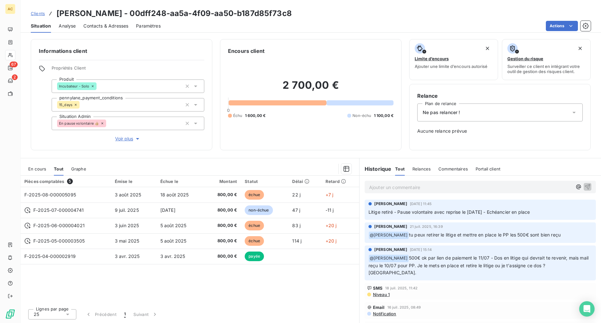
click at [514, 112] on div "Ne pas relancer !" at bounding box center [499, 113] width 165 height 18
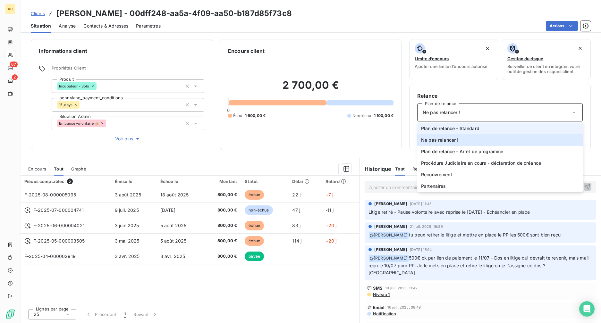
click at [489, 127] on li "Plan de relance - Standard" at bounding box center [499, 129] width 165 height 12
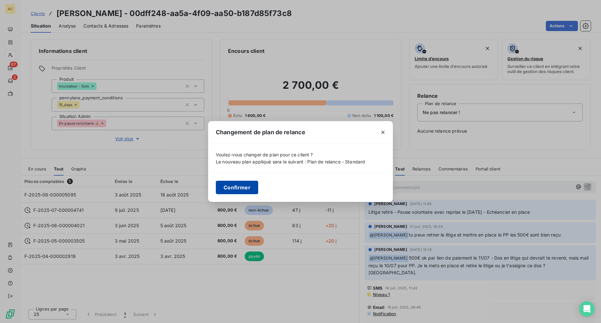
click at [238, 187] on button "Confirmer" at bounding box center [237, 187] width 42 height 13
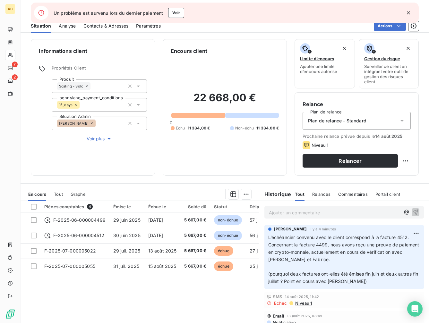
click at [60, 194] on span "Tout" at bounding box center [58, 194] width 9 height 5
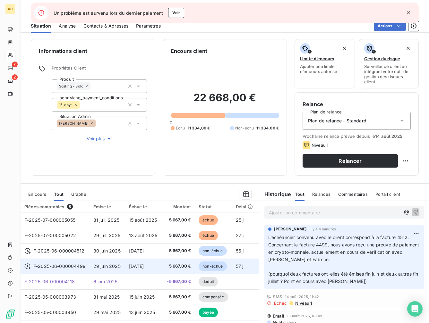
click at [90, 269] on td "29 juin 2025" at bounding box center [107, 266] width 36 height 15
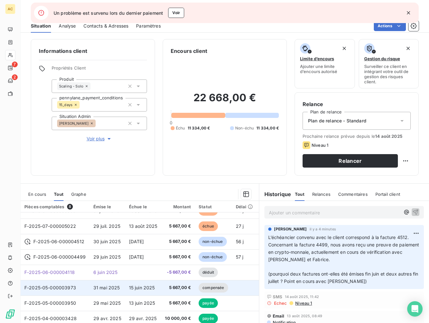
scroll to position [14, 0]
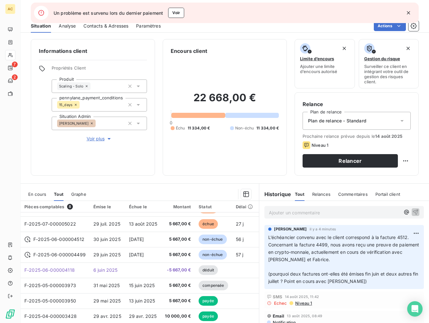
click at [408, 12] on icon "button" at bounding box center [408, 12] width 3 height 3
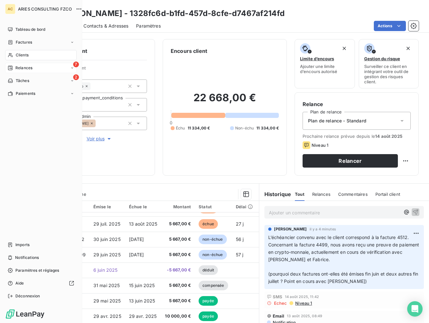
click at [30, 67] on span "Relances" at bounding box center [23, 68] width 17 height 6
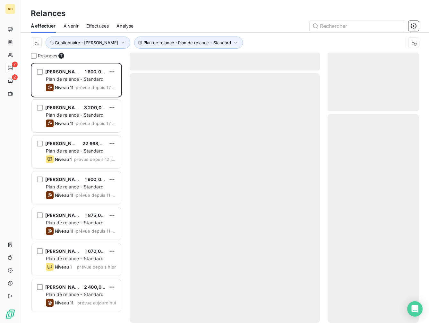
scroll to position [256, 87]
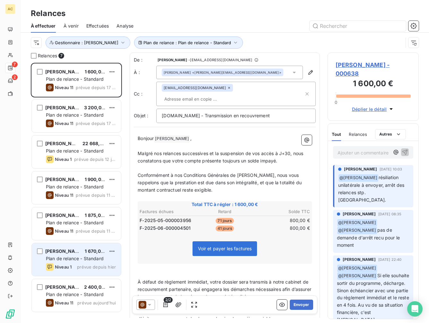
click at [77, 263] on div "[PERSON_NAME] 1 670,00 € Plan de relance - Standard Niveau 1 prévue depuis [DAT…" at bounding box center [76, 259] width 89 height 33
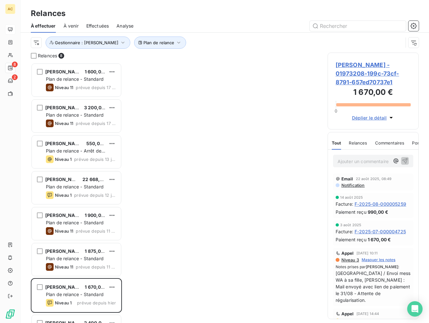
scroll to position [256, 87]
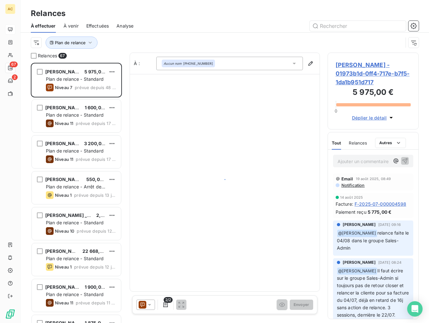
scroll to position [256, 87]
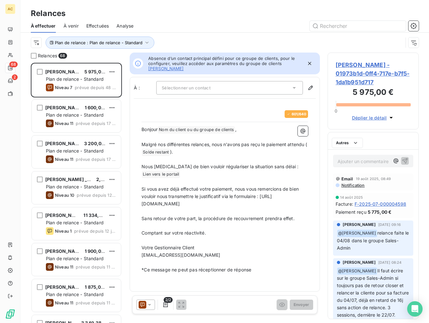
scroll to position [256, 87]
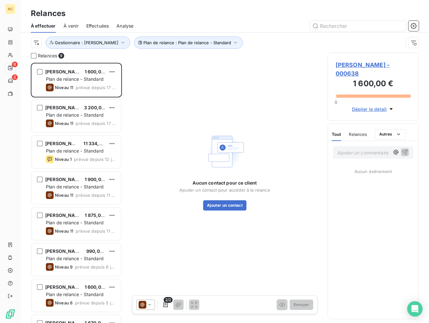
scroll to position [256, 87]
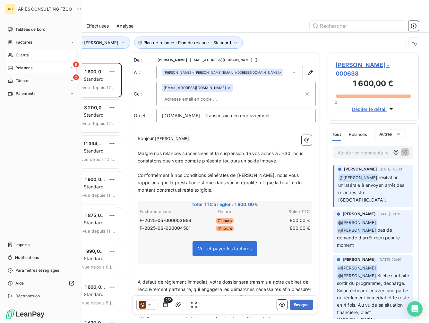
click at [15, 57] on div "Clients" at bounding box center [41, 55] width 72 height 10
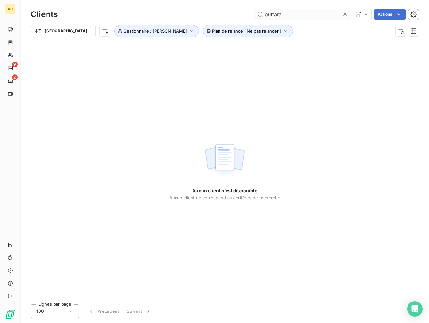
click at [271, 15] on input "outtara" at bounding box center [302, 14] width 96 height 10
drag, startPoint x: 293, startPoint y: 15, endPoint x: 250, endPoint y: 15, distance: 42.3
click at [250, 15] on div "ouattara Actions" at bounding box center [241, 14] width 353 height 10
type input "ouat"
click at [72, 33] on html "AC 9 2 Clients ouat Actions Trier Plan de relance : Ne pas relancer ! Gestionna…" at bounding box center [214, 161] width 429 height 323
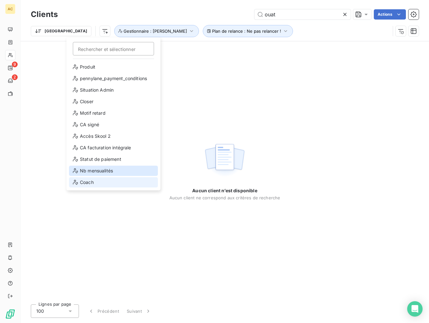
scroll to position [69, 0]
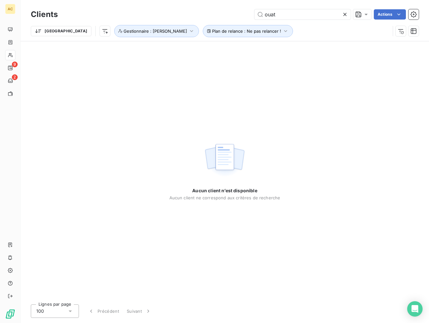
click at [135, 35] on html "AC 9 2 Clients ouat Actions Trier Plan de relance : Ne pas relancer ! Gestionna…" at bounding box center [214, 161] width 429 height 323
click at [123, 30] on span "Gestionnaire : [PERSON_NAME]" at bounding box center [155, 31] width 64 height 5
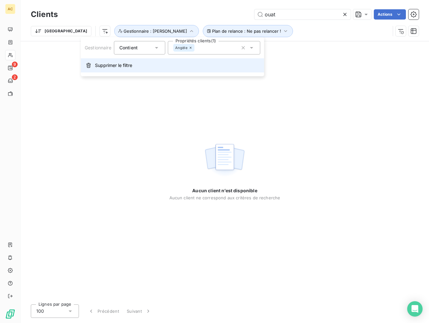
click at [105, 66] on span "Supprimer le filtre" at bounding box center [113, 65] width 37 height 6
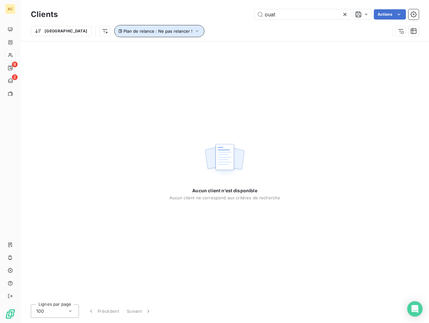
click at [149, 33] on span "Plan de relance : Ne pas relancer !" at bounding box center [157, 31] width 69 height 5
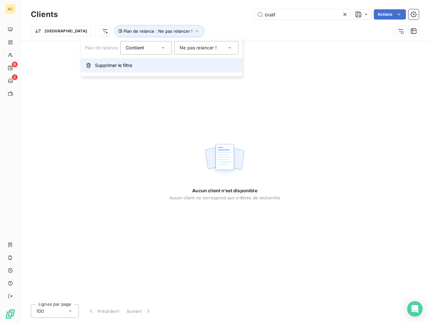
click at [123, 70] on button "Supprimer le filtre" at bounding box center [161, 65] width 161 height 14
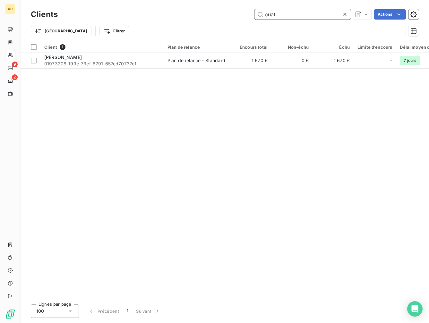
click at [277, 17] on input "ouat" at bounding box center [302, 14] width 96 height 10
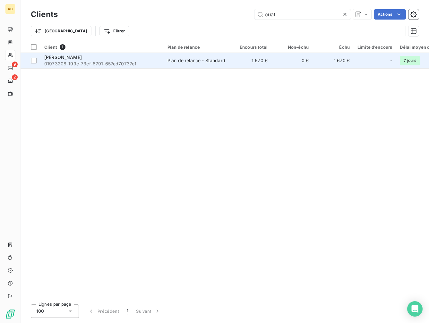
click at [114, 65] on span "01973208-199c-73cf-8791-657ed70737e1" at bounding box center [101, 64] width 115 height 6
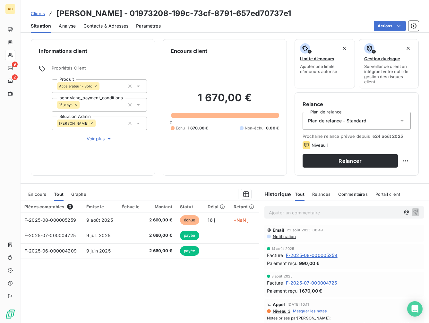
click at [95, 140] on span "Voir plus" at bounding box center [100, 139] width 26 height 6
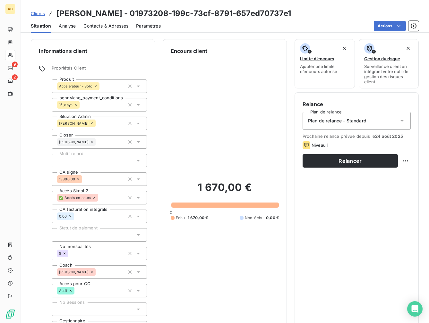
scroll to position [98, 0]
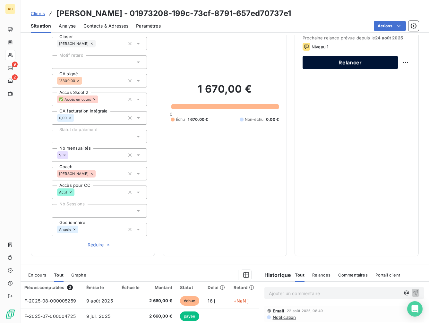
click at [334, 60] on button "Relancer" at bounding box center [349, 62] width 95 height 13
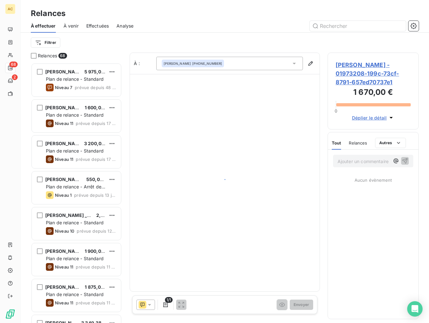
scroll to position [256, 87]
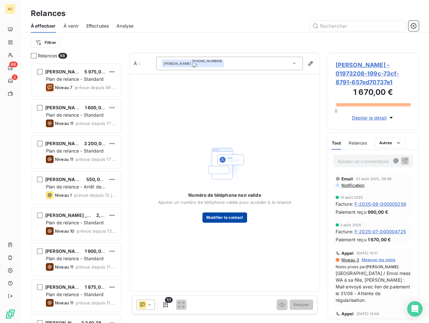
click at [236, 217] on button "Modifier le contact" at bounding box center [224, 218] width 44 height 10
type input "[DEMOGRAPHIC_DATA]"
type input "Ouattara"
type input "[EMAIL_ADDRESS][DOMAIN_NAME]"
type input "[PHONE_NUMBER]"
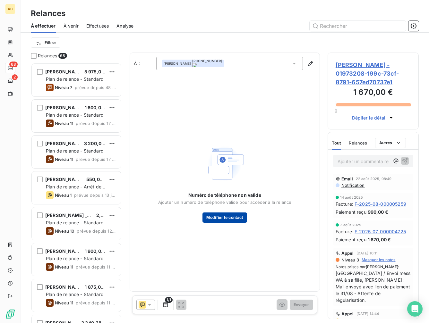
type input "[PHONE_NUMBER]"
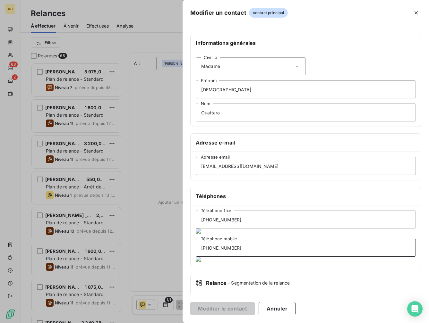
drag, startPoint x: 250, startPoint y: 242, endPoint x: 189, endPoint y: 246, distance: 61.1
click at [189, 246] on div "Informations générales Civilité Madame [PERSON_NAME] Nom Adresse e-mail [EMAIL_…" at bounding box center [305, 181] width 246 height 295
drag, startPoint x: 231, startPoint y: 220, endPoint x: 222, endPoint y: 266, distance: 46.7
click at [231, 221] on input "[PHONE_NUMBER]" at bounding box center [306, 220] width 220 height 18
click at [213, 221] on input "[PHONE_NUMBER]" at bounding box center [306, 220] width 220 height 18
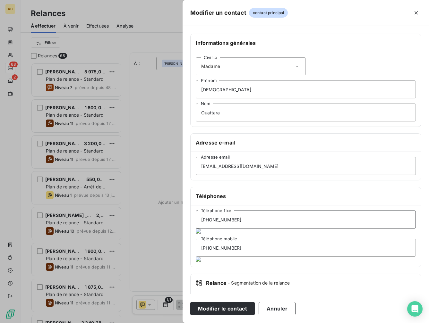
click at [223, 219] on input "[PHONE_NUMBER]" at bounding box center [306, 220] width 220 height 18
click at [232, 219] on input "[PHONE_NUMBER]" at bounding box center [306, 220] width 220 height 18
type input "[PHONE_NUMBER]"
click at [229, 309] on button "Modifier le contact" at bounding box center [222, 308] width 64 height 13
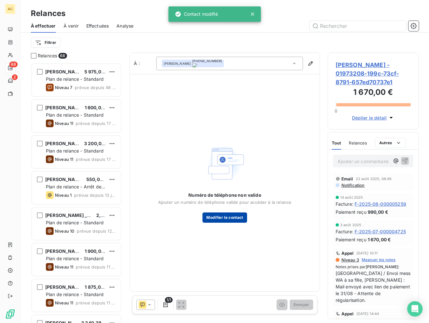
click at [222, 218] on button "Modifier le contact" at bounding box center [224, 218] width 44 height 10
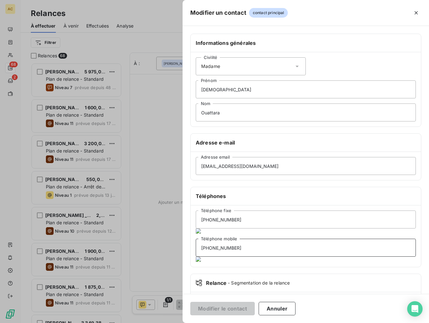
click at [254, 240] on input "[PHONE_NUMBER]" at bounding box center [306, 248] width 220 height 18
click at [251, 220] on input "[PHONE_NUMBER]" at bounding box center [306, 220] width 220 height 18
click at [245, 239] on input "[PHONE_NUMBER]" at bounding box center [306, 248] width 220 height 18
drag, startPoint x: 242, startPoint y: 244, endPoint x: 176, endPoint y: 243, distance: 66.1
click at [176, 323] on div "Modifier un contact contact principal Informations générales Civilité Madame [P…" at bounding box center [214, 323] width 429 height 0
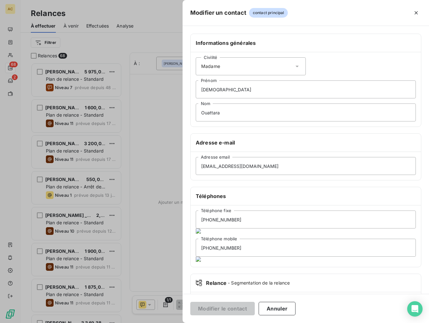
click at [123, 91] on div at bounding box center [214, 161] width 429 height 323
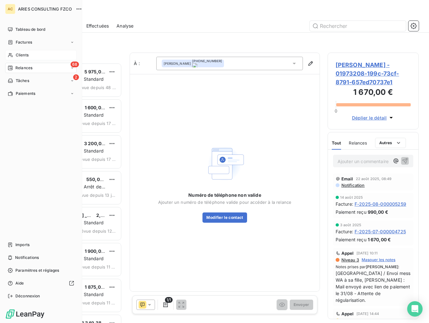
click at [41, 55] on div "Clients" at bounding box center [41, 55] width 72 height 10
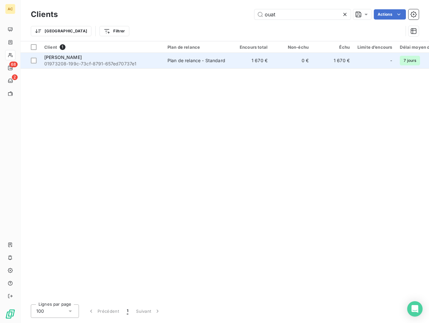
click at [127, 65] on span "01973208-199c-73cf-8791-657ed70737e1" at bounding box center [101, 64] width 115 height 6
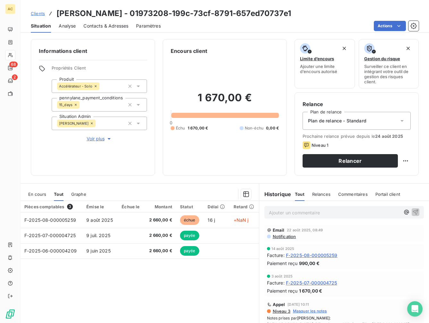
click at [97, 28] on span "Contacts & Adresses" at bounding box center [105, 26] width 45 height 6
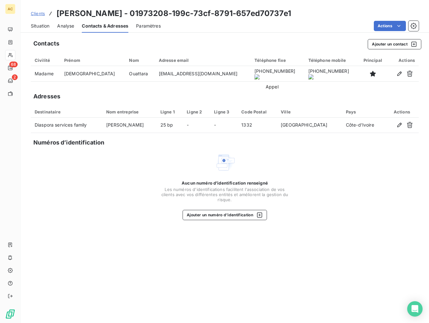
click at [266, 65] on onoff-telecom-ce-actions-button at bounding box center [266, 65] width 0 height 0
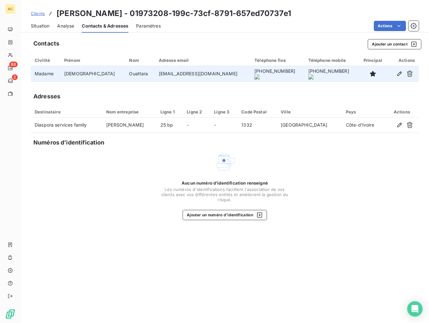
drag, startPoint x: 203, startPoint y: 76, endPoint x: 132, endPoint y: 75, distance: 70.6
click at [155, 76] on td "[EMAIL_ADDRESS][DOMAIN_NAME]" at bounding box center [203, 73] width 96 height 15
copy td "[EMAIL_ADDRESS][DOMAIN_NAME]"
drag, startPoint x: 229, startPoint y: 75, endPoint x: 262, endPoint y: 75, distance: 32.7
click at [264, 74] on onoff-telecom-ce-phone-number-wrapper "[PHONE_NUMBER]" at bounding box center [274, 70] width 41 height 5
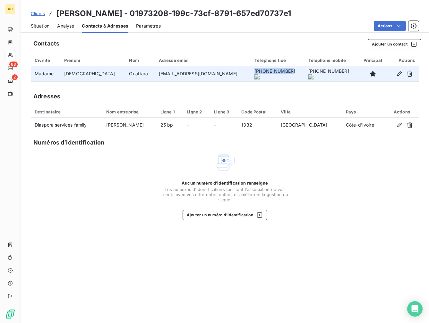
copy onoff-telecom-ce-phone-number-wrapper "[PHONE_NUMBER]"
click at [401, 73] on icon "button" at bounding box center [399, 74] width 4 height 4
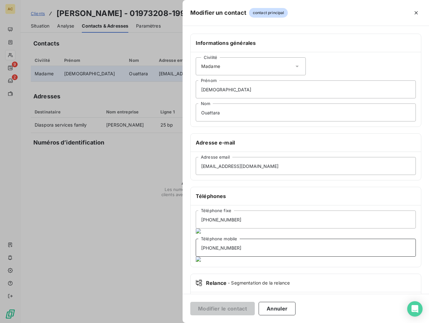
drag, startPoint x: 224, startPoint y: 243, endPoint x: 151, endPoint y: 244, distance: 73.4
click at [150, 323] on div "Modifier un contact contact principal Informations générales Civilité Madame [P…" at bounding box center [214, 323] width 429 height 0
paste input "2250757547417"
type input "[PHONE_NUMBER]"
click at [216, 309] on button "Modifier le contact" at bounding box center [222, 308] width 64 height 13
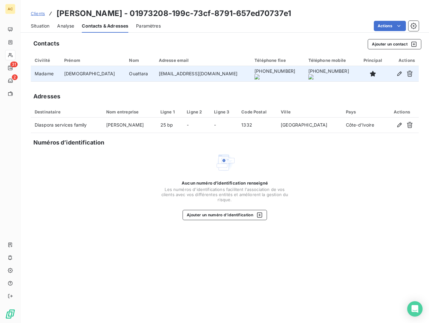
click at [37, 13] on span "Clients" at bounding box center [38, 13] width 14 height 5
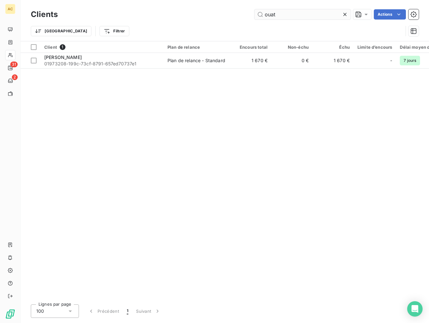
drag, startPoint x: 282, startPoint y: 17, endPoint x: 263, endPoint y: 13, distance: 18.9
click at [263, 13] on input "ouat" at bounding box center [302, 14] width 96 height 10
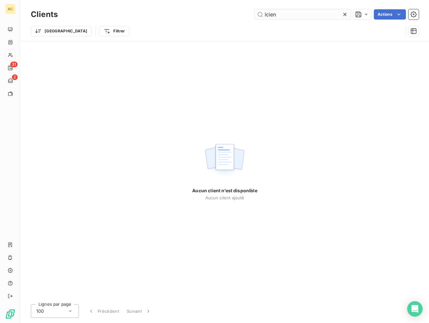
click at [266, 14] on input "lcien" at bounding box center [302, 14] width 96 height 10
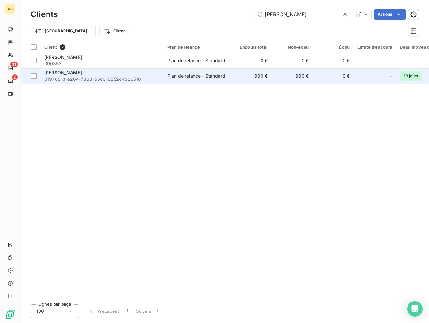
type input "[PERSON_NAME]"
click at [92, 77] on span "01978813-e264-7863-b3c0-8252c4b29518" at bounding box center [101, 79] width 115 height 6
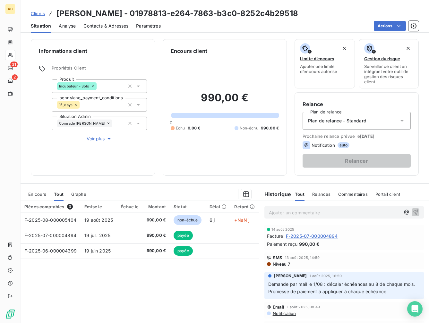
click at [109, 29] on span "Contacts & Adresses" at bounding box center [105, 26] width 45 height 6
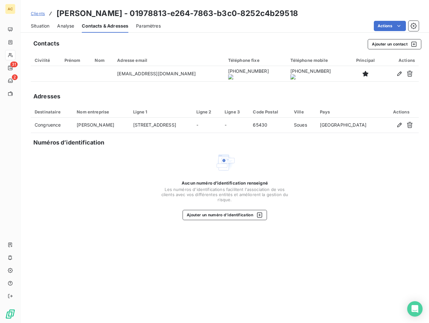
click at [257, 65] on onoff-telecom-ce-actions-button at bounding box center [257, 65] width 0 height 0
drag, startPoint x: 58, startPoint y: 15, endPoint x: 110, endPoint y: 14, distance: 52.3
click at [110, 14] on h3 "[PERSON_NAME] - 01978813-e264-7863-b3c0-8252c4b29518" at bounding box center [177, 14] width 242 height 12
copy h3 "[PERSON_NAME]"
click at [39, 26] on span "Situation" at bounding box center [40, 26] width 19 height 6
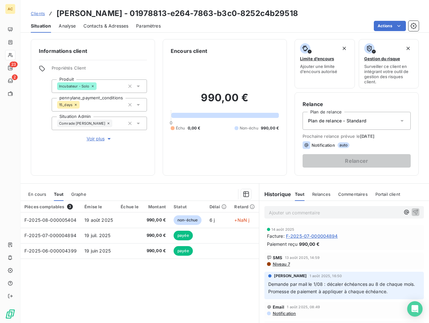
click at [276, 211] on p "Ajouter un commentaire ﻿" at bounding box center [334, 213] width 131 height 8
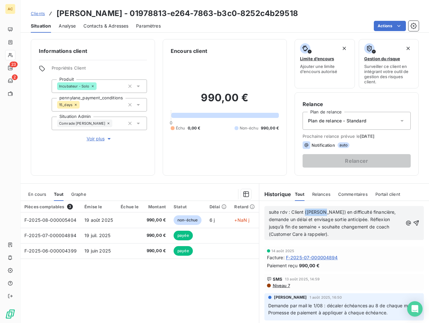
drag, startPoint x: 320, startPoint y: 212, endPoint x: 302, endPoint y: 214, distance: 18.7
click at [302, 214] on span "suite rdv : Client ([PERSON_NAME]) en difficulté financière, demande un délai e…" at bounding box center [333, 223] width 128 height 28
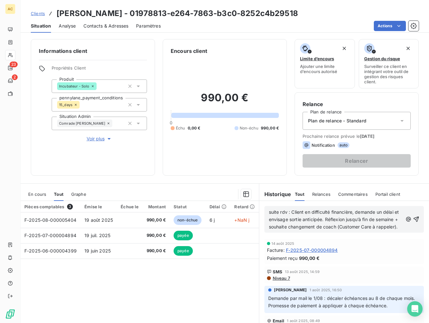
click at [291, 212] on span "suite rdv : Client en difficulté financière, demande un délai et envisage sorti…" at bounding box center [334, 219] width 131 height 20
click at [309, 228] on span "suite rdv : client en difficulté financière, demande un délai et envisage sorti…" at bounding box center [334, 219] width 131 height 20
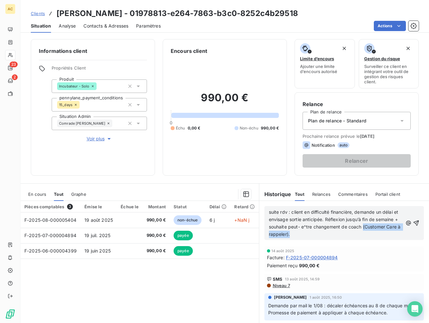
drag, startPoint x: 329, startPoint y: 235, endPoint x: 266, endPoint y: 235, distance: 63.2
click at [269, 235] on p "suite rdv : client en difficulté financière, demande un délai et envisage sorti…" at bounding box center [336, 224] width 134 height 30
click at [331, 227] on span "suite rdv : client en difficulté financière, demande un délai et envisage sorti…" at bounding box center [334, 223] width 131 height 28
click at [269, 233] on span "suite rdv : client en difficulté financière, demande un délai et envisage sorti…" at bounding box center [334, 223] width 131 height 28
click at [350, 237] on p "suite rdv : client en difficulté financière, demande un délai et envisage sorti…" at bounding box center [336, 224] width 134 height 30
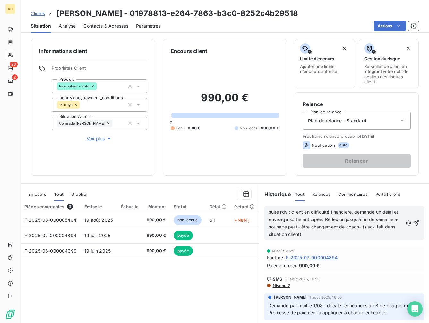
click at [331, 234] on span "suite rdv : client en difficulté financière, demande un délai et envisage sorti…" at bounding box center [334, 223] width 131 height 28
click at [351, 237] on p "suite rdv : client en difficulté financière, demande un délai et envisage sorti…" at bounding box center [336, 224] width 134 height 30
click at [354, 235] on p "suite rdv : client en difficulté financière, demande un délai et envisage sorti…" at bounding box center [336, 224] width 134 height 30
click at [320, 237] on span "suite rdv : client en difficulté financière, demande un délai et envisage sorti…" at bounding box center [334, 223] width 131 height 28
click at [413, 223] on icon "button" at bounding box center [416, 223] width 6 height 6
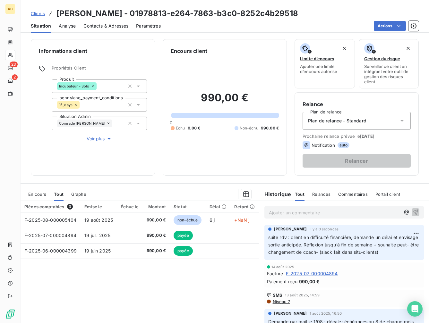
click at [41, 14] on span "Clients" at bounding box center [38, 13] width 14 height 5
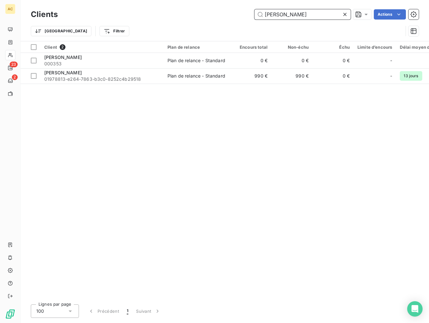
drag, startPoint x: 290, startPoint y: 13, endPoint x: 234, endPoint y: 13, distance: 56.1
click at [234, 13] on div "[PERSON_NAME]" at bounding box center [241, 14] width 353 height 10
paste input "[PERSON_NAME]"
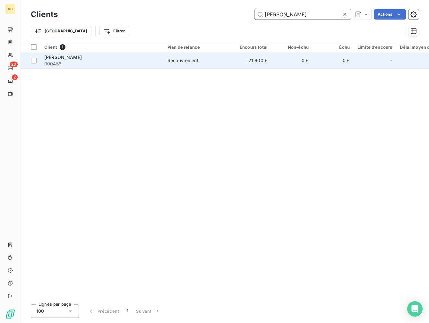
type input "[PERSON_NAME]"
click at [127, 64] on span "000458" at bounding box center [101, 64] width 115 height 6
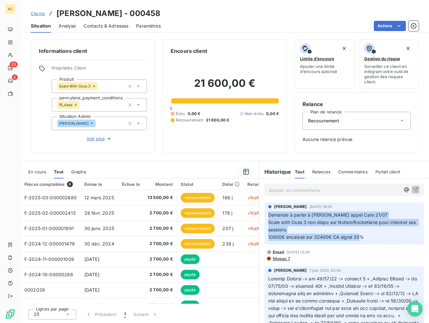
drag, startPoint x: 268, startPoint y: 216, endPoint x: 376, endPoint y: 251, distance: 113.0
click at [376, 245] on div "[PERSON_NAME] [DATE] 18:35 Demande à parler à [PERSON_NAME] appel Care 21/07 Sc…" at bounding box center [343, 224] width 159 height 42
copy span "Demande à parler à [PERSON_NAME] appel Care 21/07 Scale with Ouss 3 non dispo s…"
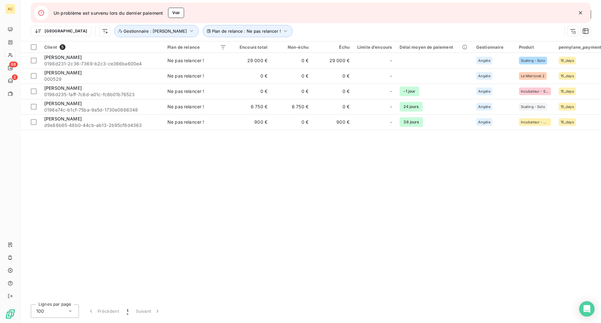
click at [583, 13] on icon "button" at bounding box center [580, 13] width 6 height 6
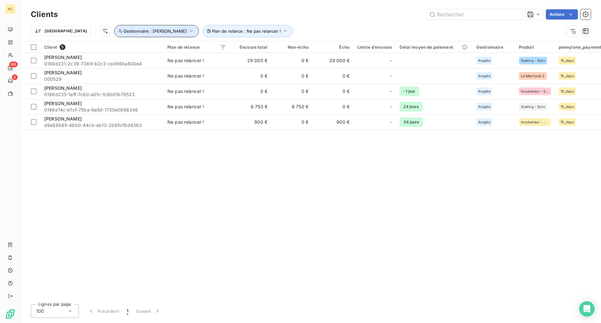
click at [132, 32] on span "Gestionnaire : [PERSON_NAME]" at bounding box center [155, 31] width 64 height 5
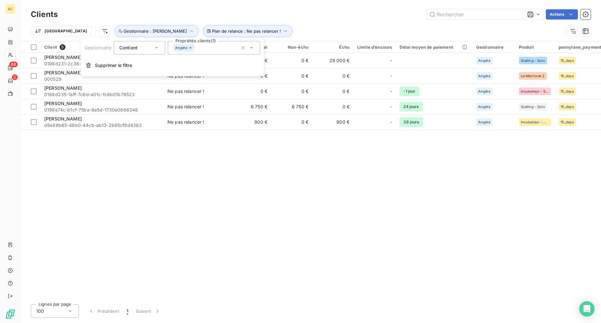
click at [190, 48] on icon at bounding box center [191, 48] width 4 height 4
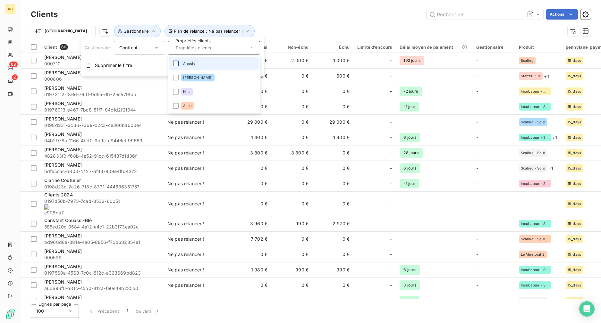
click at [176, 64] on div at bounding box center [176, 64] width 6 height 6
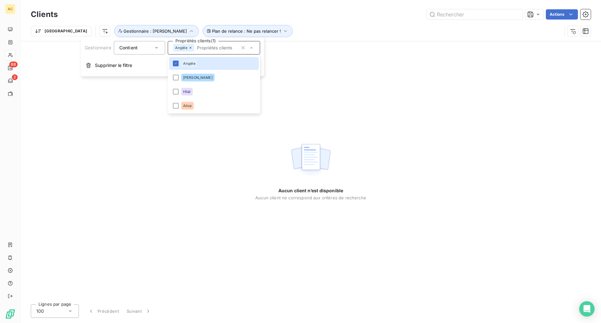
click at [149, 91] on div "Aucun client n’est disponible Aucun client ne correspond aux critères de recher…" at bounding box center [311, 170] width 581 height 258
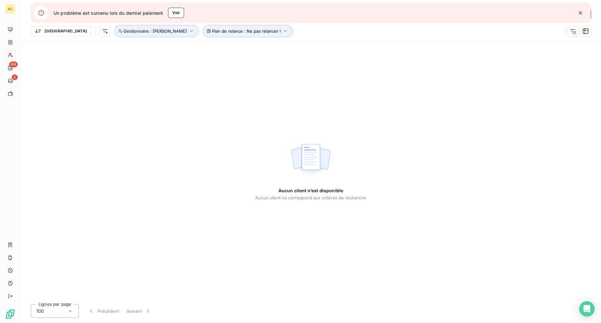
click at [578, 11] on icon "button" at bounding box center [580, 13] width 6 height 6
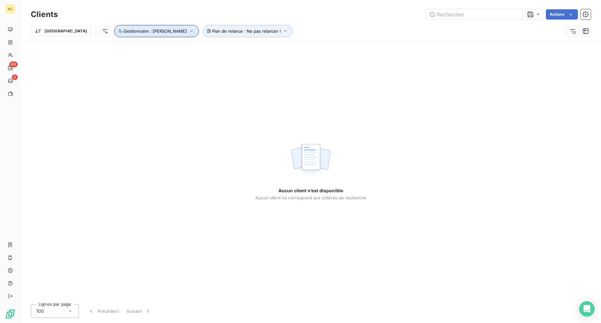
click at [188, 32] on icon "button" at bounding box center [191, 31] width 6 height 6
click at [191, 48] on icon at bounding box center [191, 48] width 2 height 2
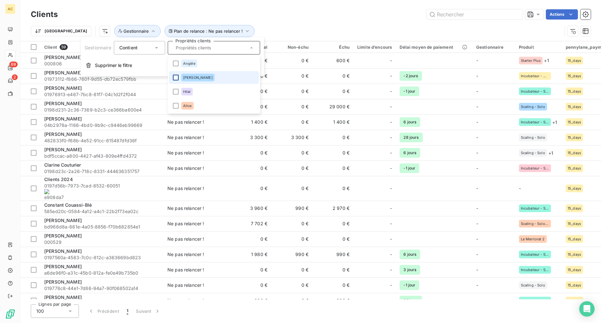
click at [177, 78] on div at bounding box center [176, 78] width 6 height 6
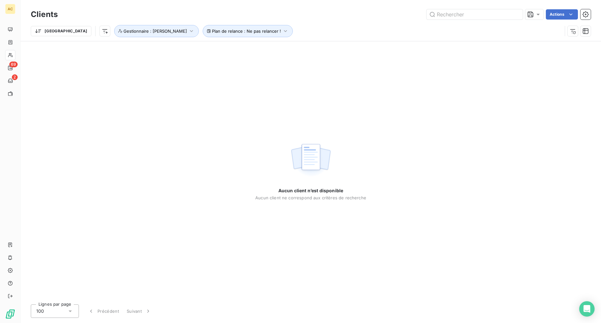
click at [303, 47] on div "Aucun client n’est disponible Aucun client ne correspond aux critères de recher…" at bounding box center [310, 170] width 111 height 258
click at [282, 33] on icon "button" at bounding box center [285, 31] width 6 height 6
click at [276, 50] on div "Ne pas relancer !" at bounding box center [265, 48] width 37 height 6
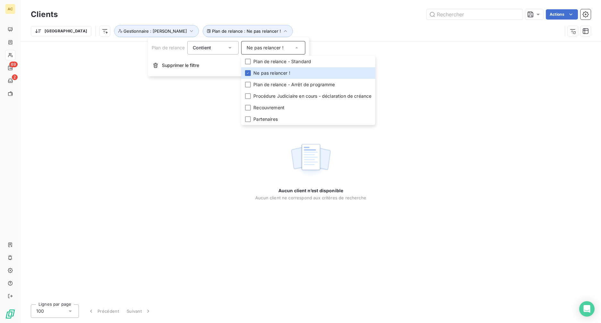
click at [216, 48] on div "Contient" at bounding box center [210, 47] width 34 height 9
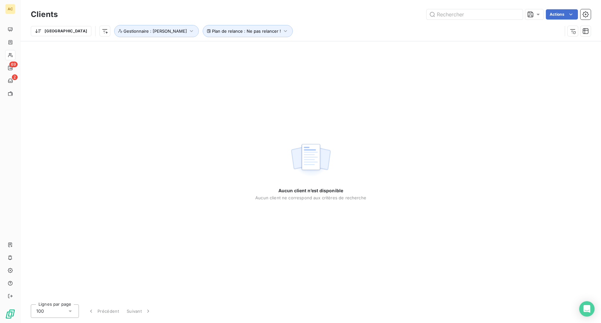
click at [342, 48] on div "Aucun client n’est disponible Aucun client ne correspond aux critères de recher…" at bounding box center [310, 170] width 111 height 258
click at [188, 33] on icon "button" at bounding box center [191, 31] width 6 height 6
click at [193, 50] on div "[PERSON_NAME]" at bounding box center [192, 48] width 38 height 8
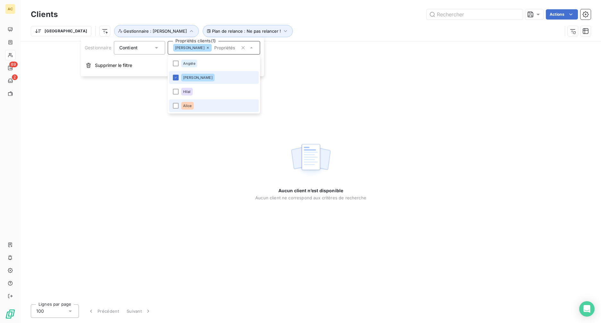
drag, startPoint x: 175, startPoint y: 78, endPoint x: 232, endPoint y: 101, distance: 61.2
click at [175, 78] on icon at bounding box center [176, 78] width 4 height 4
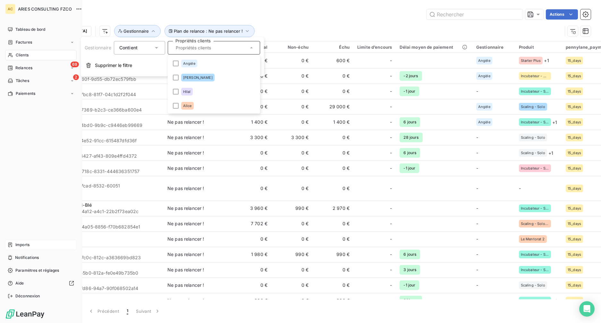
click at [24, 246] on span "Imports" at bounding box center [22, 245] width 14 height 6
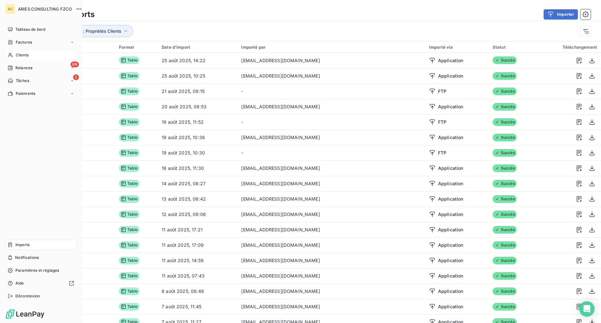
click at [21, 57] on span "Clients" at bounding box center [22, 55] width 13 height 6
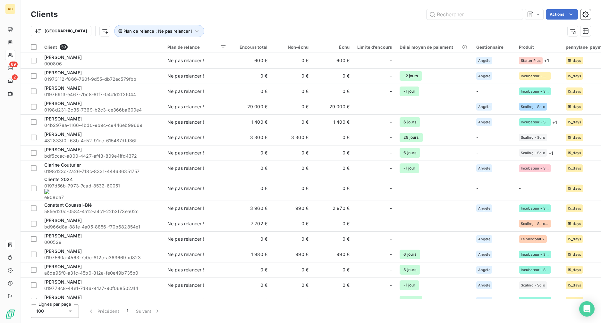
click at [69, 32] on html "AC 69 2 Clients Actions Trier Plan de relance : Ne pas relancer ! Client 59 Pla…" at bounding box center [300, 161] width 601 height 323
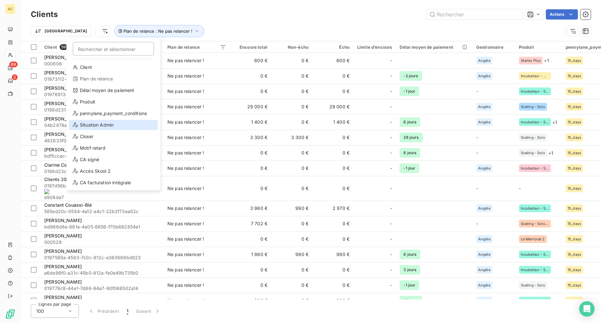
scroll to position [69, 0]
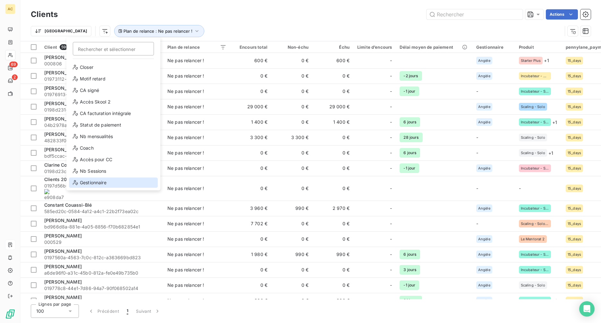
click at [100, 180] on div "Gestionnaire" at bounding box center [113, 183] width 89 height 10
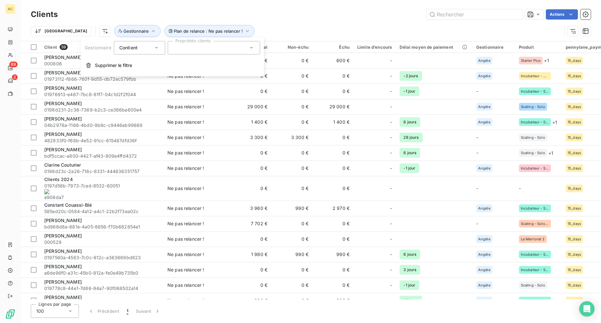
click at [188, 52] on div at bounding box center [214, 47] width 92 height 13
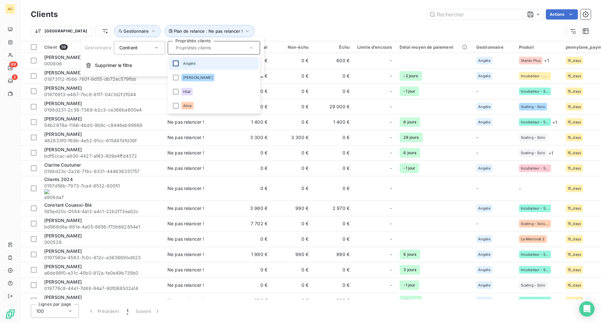
click at [178, 64] on div at bounding box center [176, 64] width 6 height 6
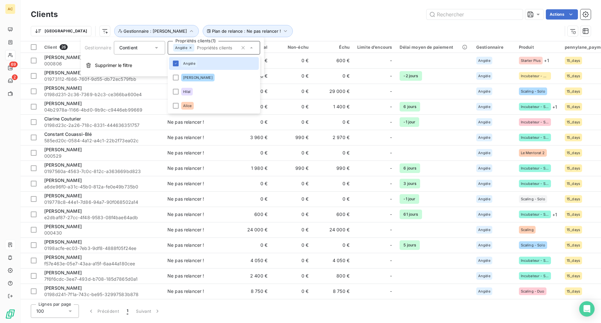
click at [285, 19] on div "Actions" at bounding box center [327, 14] width 525 height 10
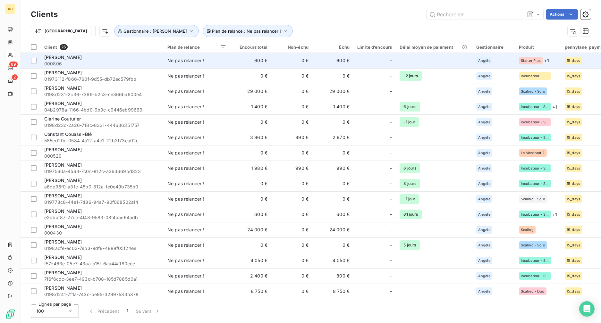
click at [122, 66] on span "000806" at bounding box center [101, 64] width 115 height 6
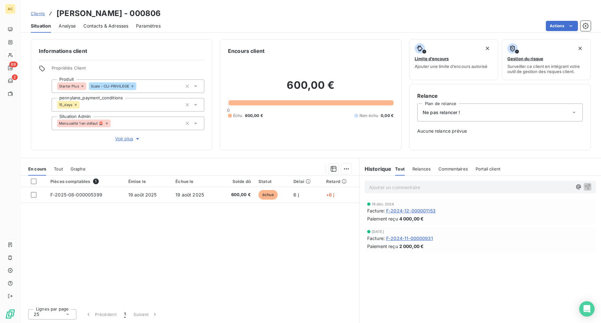
click at [57, 168] on span "Tout" at bounding box center [58, 168] width 9 height 5
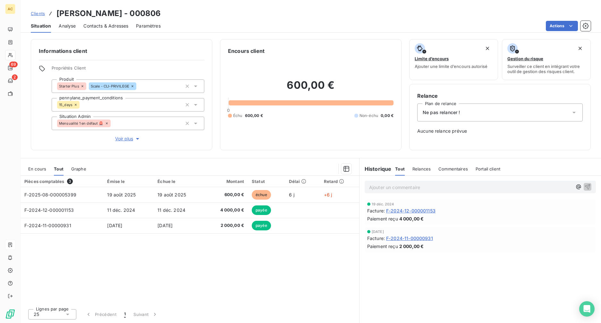
click at [119, 140] on span "Voir plus" at bounding box center [128, 139] width 26 height 6
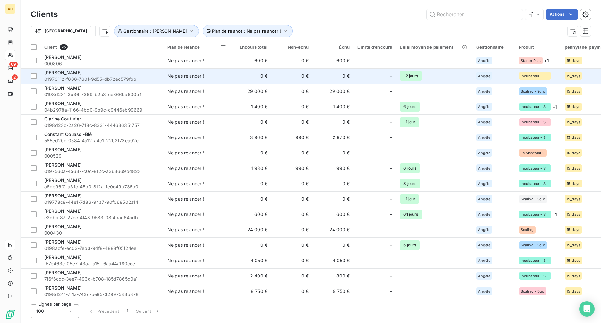
click at [150, 76] on span "01973112-f866-760f-9d55-db72ec579fbb" at bounding box center [101, 79] width 115 height 6
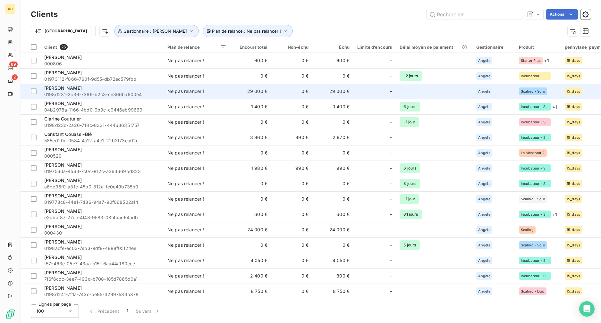
click at [112, 90] on div "[PERSON_NAME]" at bounding box center [101, 88] width 115 height 6
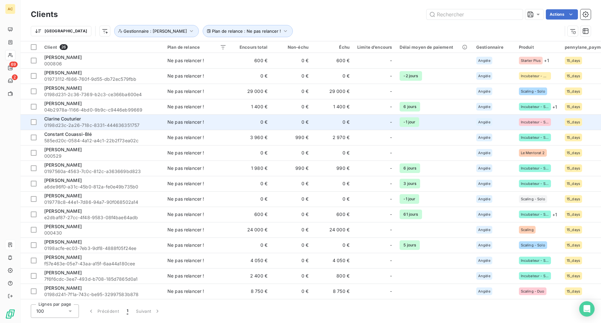
click at [155, 125] on span "0198d23c-2a26-718c-8331-444636351757" at bounding box center [101, 125] width 115 height 6
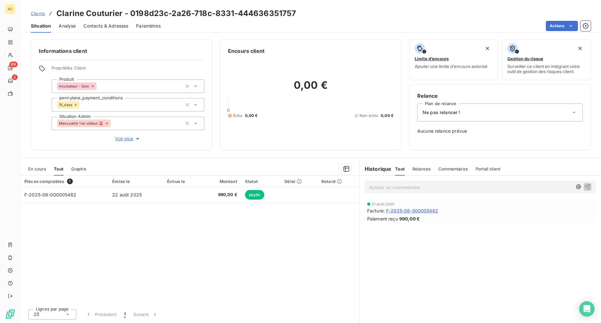
click at [510, 108] on div "Ne pas relancer !" at bounding box center [499, 113] width 165 height 18
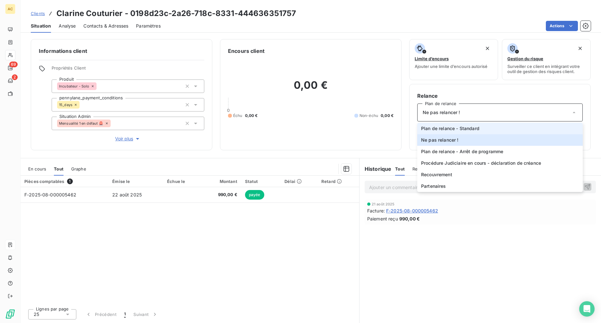
click at [485, 129] on li "Plan de relance - Standard" at bounding box center [499, 129] width 165 height 12
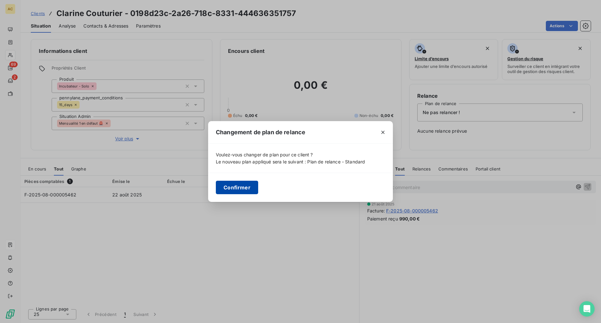
click at [225, 189] on button "Confirmer" at bounding box center [237, 187] width 42 height 13
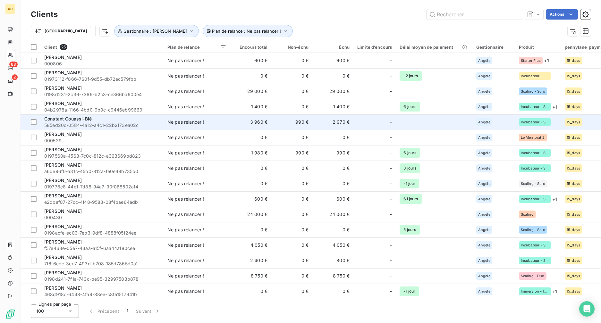
click at [114, 123] on span "585ed20c-0584-4a12-a4c1-22b2f73ea02c" at bounding box center [101, 125] width 115 height 6
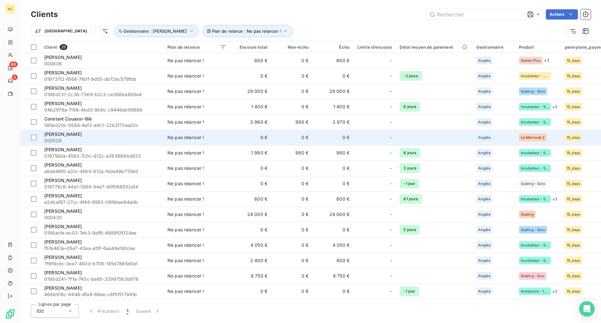
click at [69, 136] on span "[PERSON_NAME]" at bounding box center [63, 133] width 38 height 5
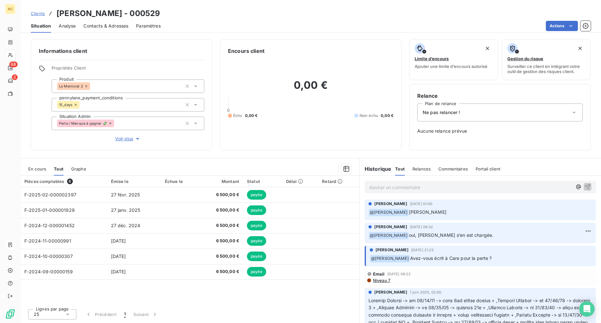
click at [288, 299] on div "Pièces comptables 6 Émise le Échue le Montant Statut Délai Retard F-2025-02-000…" at bounding box center [190, 240] width 339 height 128
click at [573, 114] on icon at bounding box center [574, 112] width 6 height 6
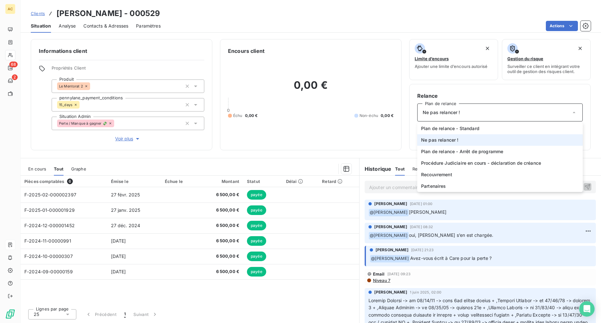
click at [573, 114] on icon at bounding box center [574, 112] width 6 height 6
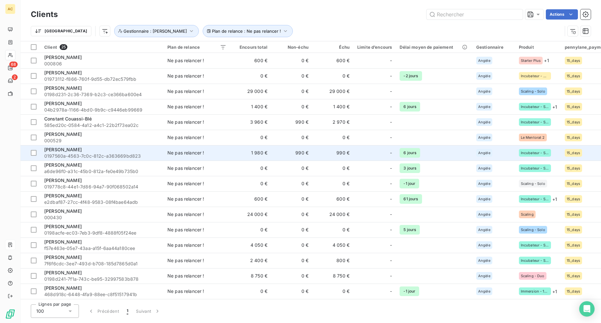
click at [67, 153] on span "0197560a-4563-7c0c-812c-a363669bd823" at bounding box center [101, 156] width 115 height 6
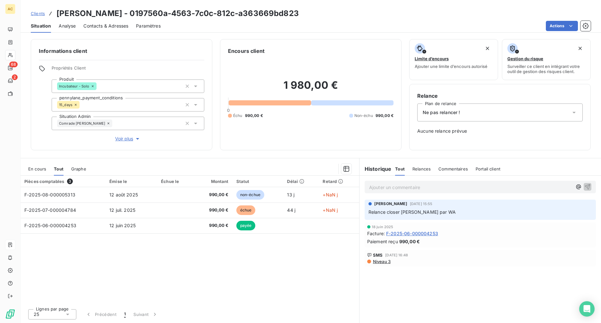
click at [292, 269] on div "Pièces comptables 3 Émise le Échue le Montant Statut Délai Retard F-2025-08-000…" at bounding box center [190, 240] width 339 height 128
click at [117, 136] on span "Voir plus" at bounding box center [128, 139] width 26 height 6
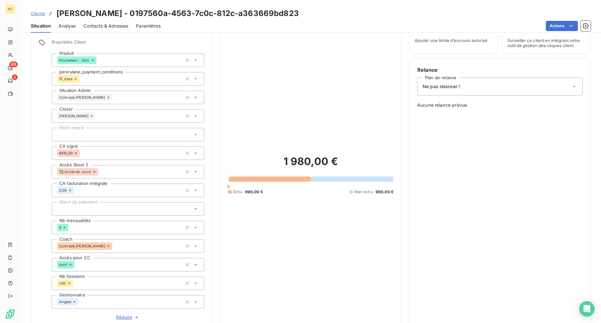
scroll to position [11, 0]
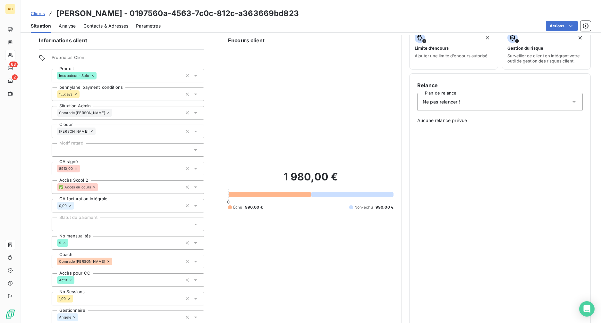
click at [462, 108] on div "Ne pas relancer !" at bounding box center [499, 102] width 165 height 18
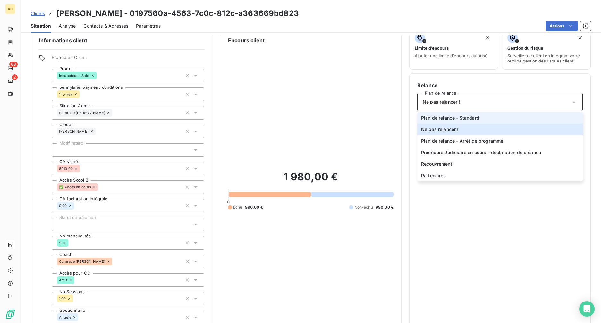
click at [457, 116] on span "Plan de relance - Standard" at bounding box center [450, 118] width 58 height 6
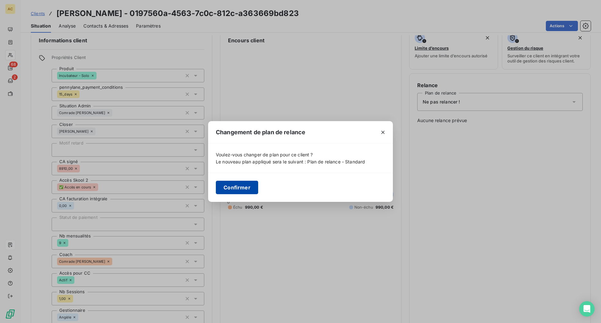
click at [231, 186] on button "Confirmer" at bounding box center [237, 187] width 42 height 13
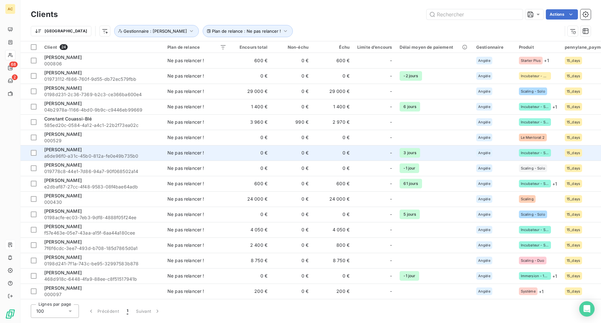
click at [105, 152] on div "[PERSON_NAME]" at bounding box center [101, 150] width 115 height 6
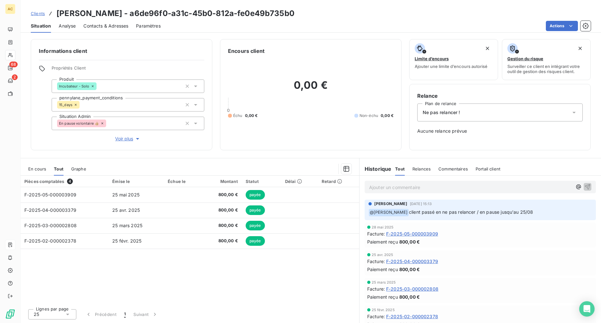
click at [465, 114] on div "Ne pas relancer !" at bounding box center [499, 113] width 165 height 18
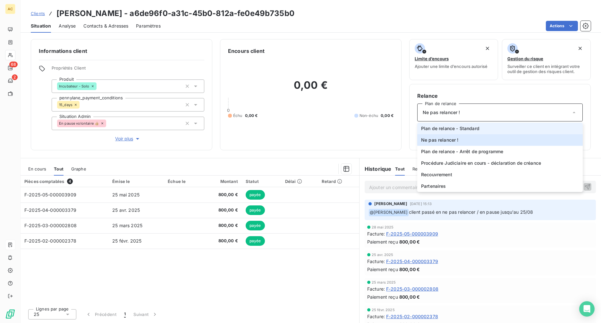
click at [456, 128] on span "Plan de relance - Standard" at bounding box center [450, 128] width 58 height 6
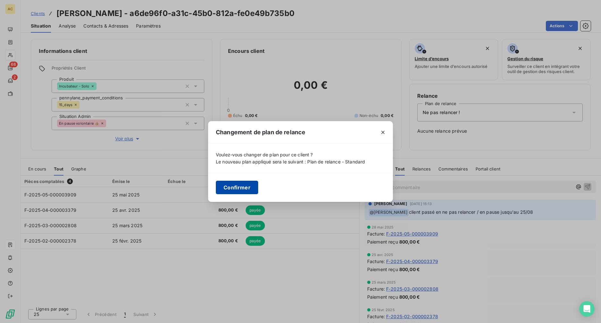
click at [236, 186] on button "Confirmer" at bounding box center [237, 187] width 42 height 13
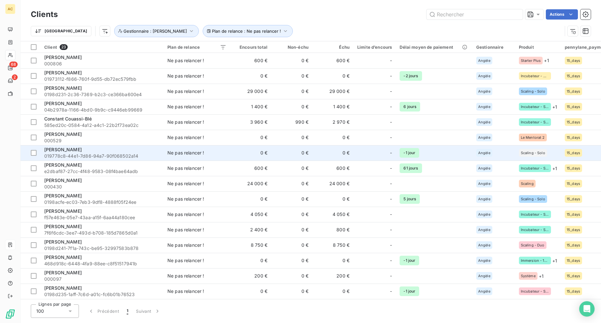
click at [113, 154] on span "019778c8-44e1-7d86-94a7-90f068502a14" at bounding box center [101, 156] width 115 height 6
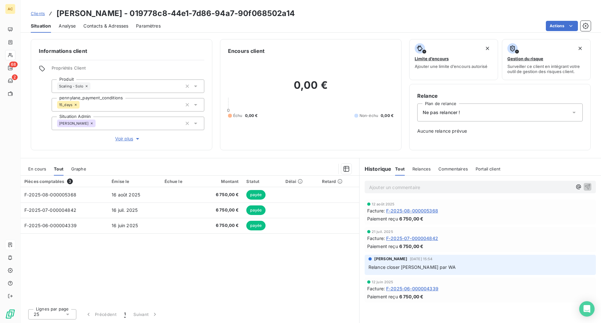
click at [126, 141] on span "Voir plus" at bounding box center [128, 139] width 26 height 6
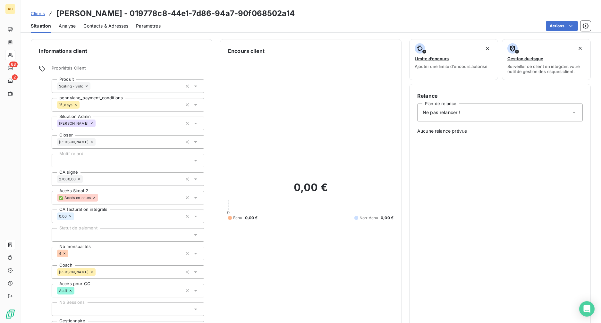
click at [473, 110] on div "Ne pas relancer !" at bounding box center [499, 113] width 165 height 18
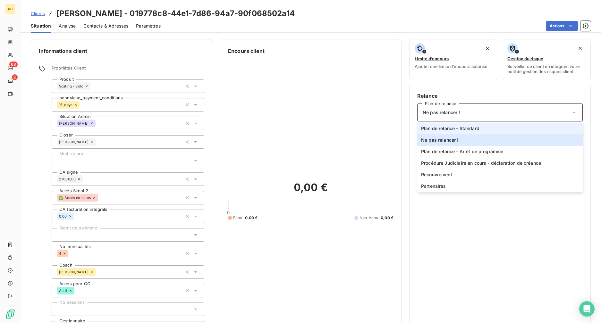
click at [466, 124] on li "Plan de relance - Standard" at bounding box center [499, 129] width 165 height 12
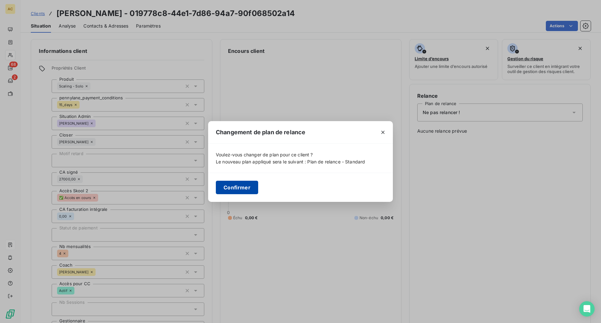
click at [233, 189] on button "Confirmer" at bounding box center [237, 187] width 42 height 13
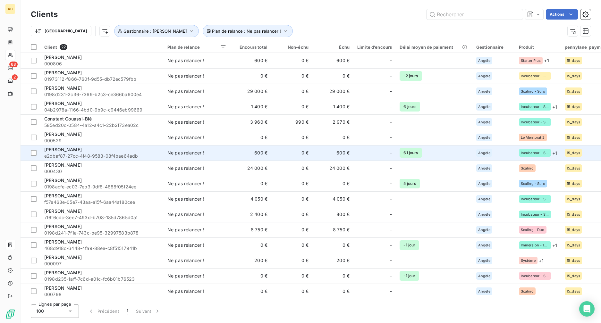
click at [100, 152] on div "[PERSON_NAME]" at bounding box center [101, 150] width 115 height 6
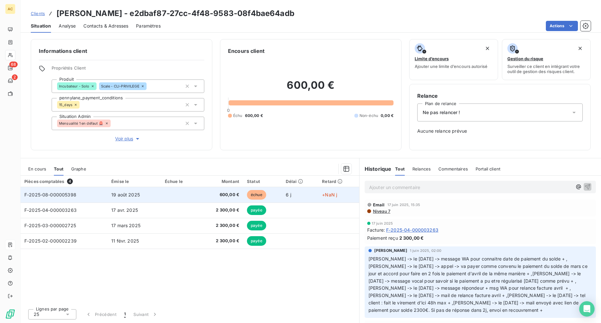
click at [214, 195] on span "600,00 €" at bounding box center [220, 195] width 37 height 6
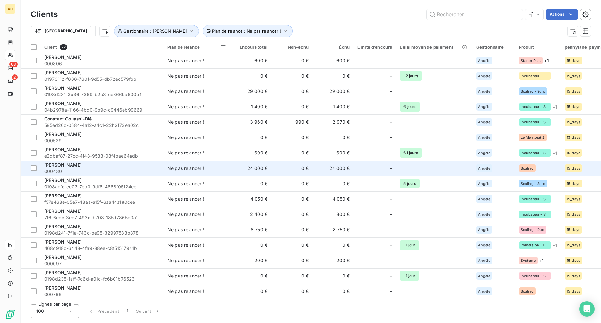
click at [113, 171] on span "000430" at bounding box center [101, 171] width 115 height 6
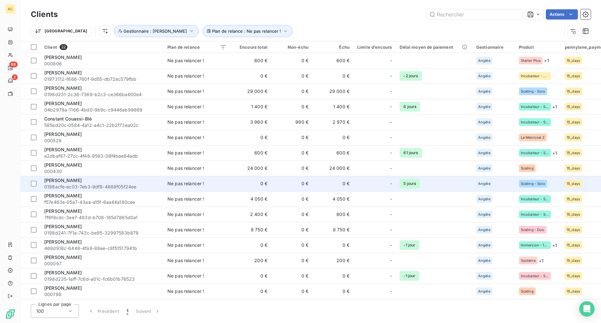
click at [102, 182] on div "[PERSON_NAME]" at bounding box center [101, 180] width 115 height 6
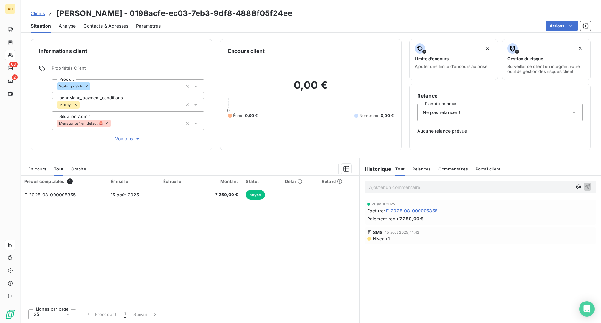
click at [491, 116] on div "Ne pas relancer !" at bounding box center [499, 113] width 165 height 18
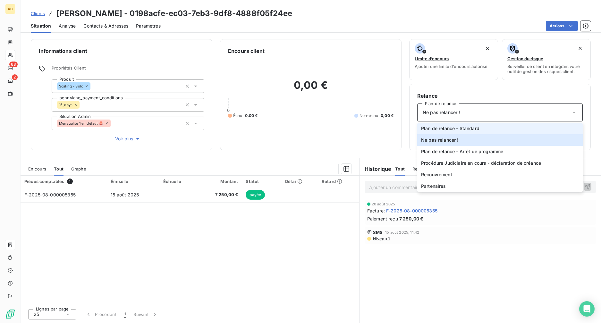
click at [471, 131] on span "Plan de relance - Standard" at bounding box center [450, 128] width 58 height 6
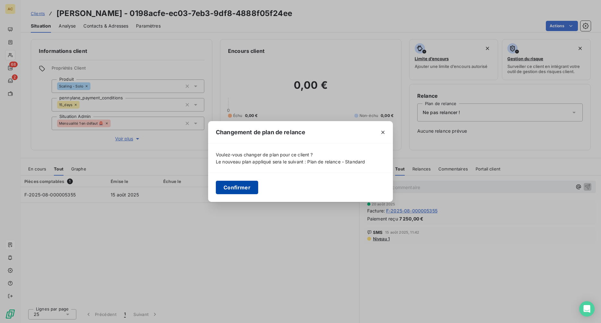
click at [235, 187] on button "Confirmer" at bounding box center [237, 187] width 42 height 13
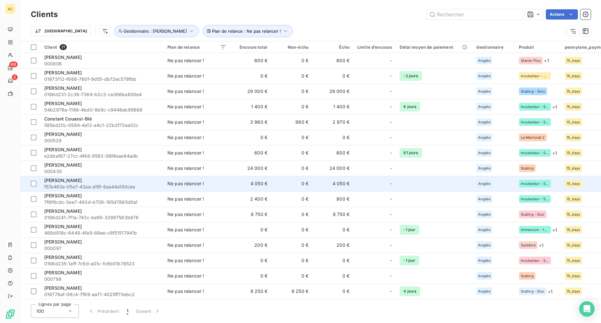
click at [74, 187] on span "f57e463e-05e7-43aa-a15f-6aa44a180cee" at bounding box center [101, 187] width 115 height 6
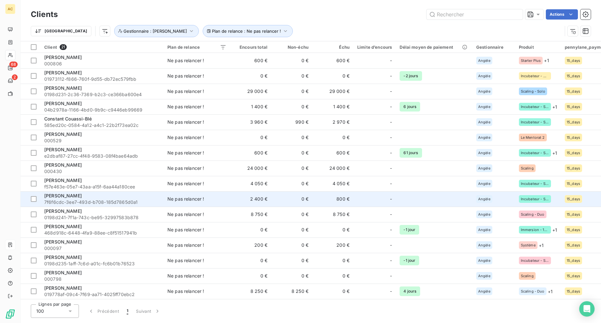
click at [92, 201] on span "7f6f6cdc-3ee7-493d-b708-185d7865d0a1" at bounding box center [101, 202] width 115 height 6
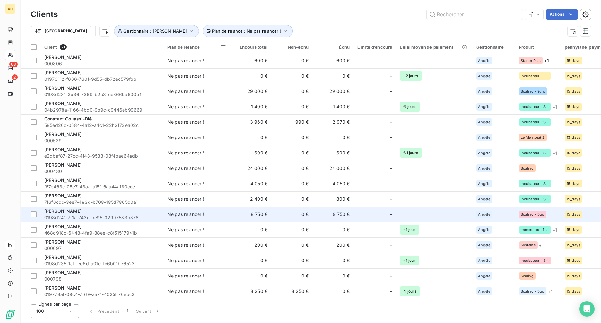
click at [110, 216] on span "0198d241-7f1a-743c-be95-32997583b878" at bounding box center [101, 218] width 115 height 6
click at [111, 220] on span "0198d241-7f1a-743c-be95-32997583b878" at bounding box center [101, 218] width 115 height 6
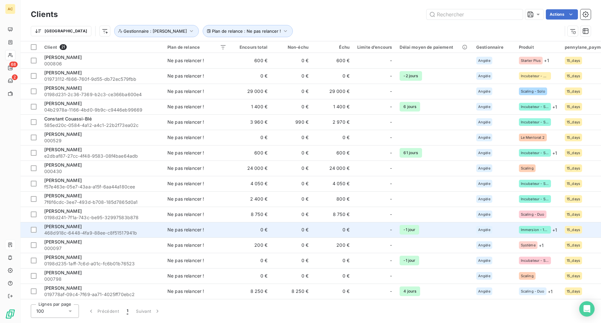
click at [97, 229] on div "[PERSON_NAME]" at bounding box center [101, 227] width 115 height 6
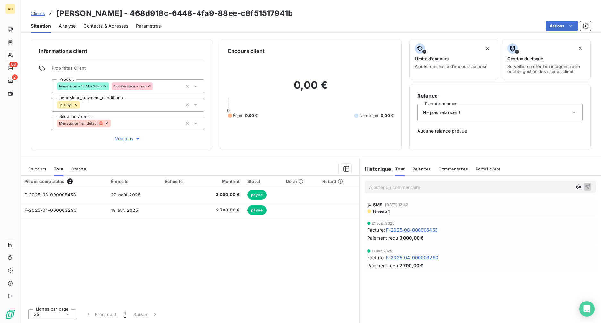
click at [468, 115] on div "Ne pas relancer !" at bounding box center [499, 113] width 165 height 18
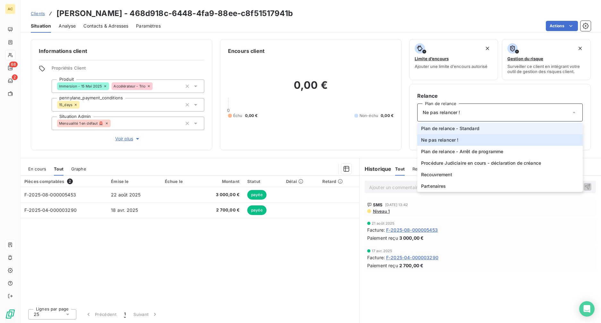
click at [466, 129] on span "Plan de relance - Standard" at bounding box center [450, 128] width 58 height 6
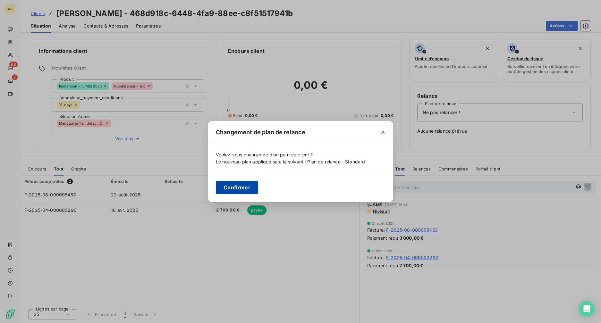
click at [236, 188] on button "Confirmer" at bounding box center [237, 187] width 42 height 13
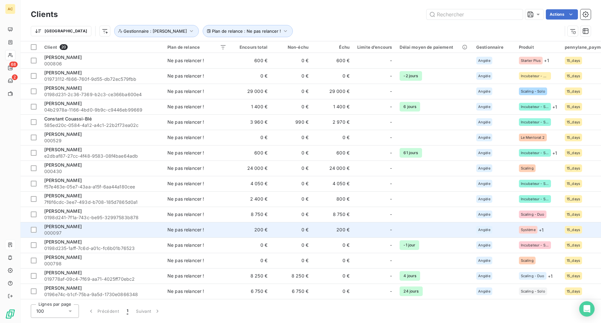
click at [118, 233] on span "000097" at bounding box center [101, 233] width 115 height 6
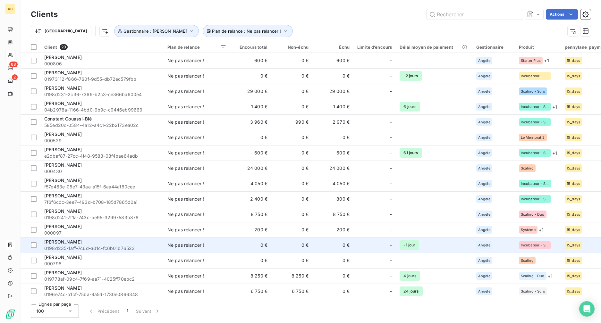
click at [115, 247] on span "0198d235-1aff-7c6d-a01c-fc6b01b76523" at bounding box center [101, 248] width 115 height 6
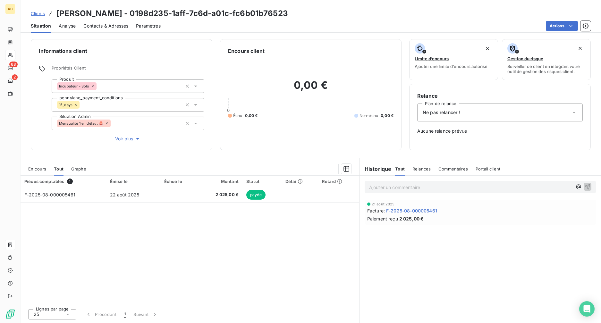
click at [478, 117] on div "Ne pas relancer !" at bounding box center [499, 113] width 165 height 18
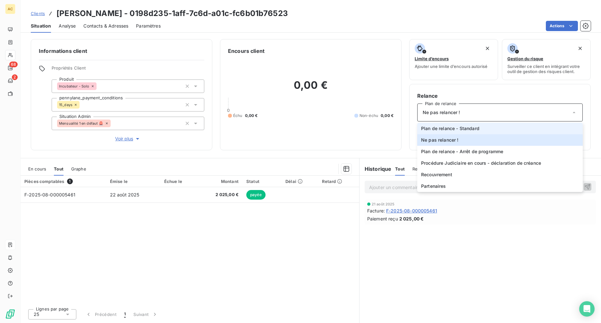
click at [475, 128] on span "Plan de relance - Standard" at bounding box center [450, 128] width 58 height 6
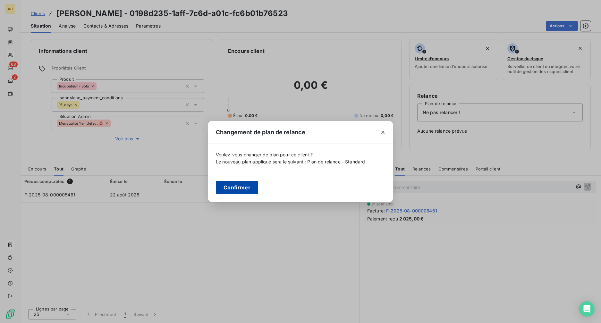
click at [229, 190] on button "Confirmer" at bounding box center [237, 187] width 42 height 13
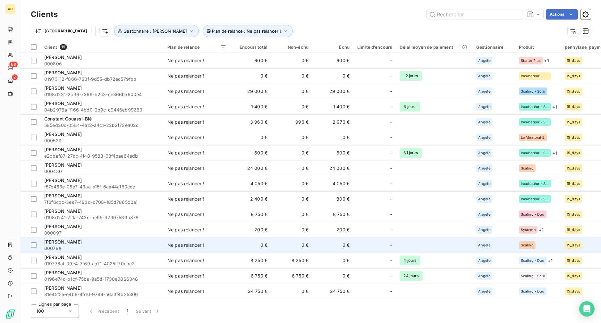
click at [89, 249] on span "000798" at bounding box center [101, 248] width 115 height 6
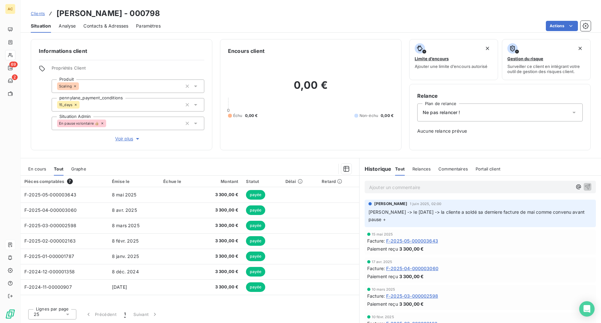
click at [386, 186] on p "Ajouter un commentaire ﻿" at bounding box center [470, 187] width 203 height 8
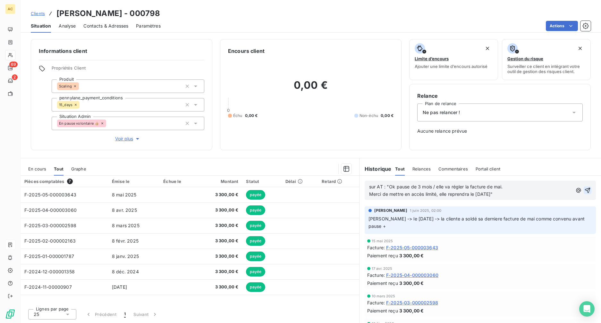
click at [584, 190] on icon "button" at bounding box center [587, 190] width 6 height 6
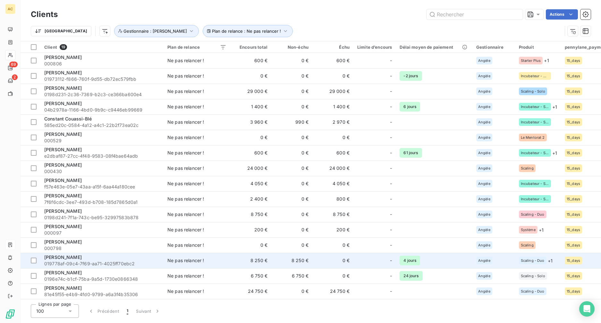
click at [92, 264] on span "019778af-09c4-7f69-aa71-4025ff70ebc2" at bounding box center [101, 264] width 115 height 6
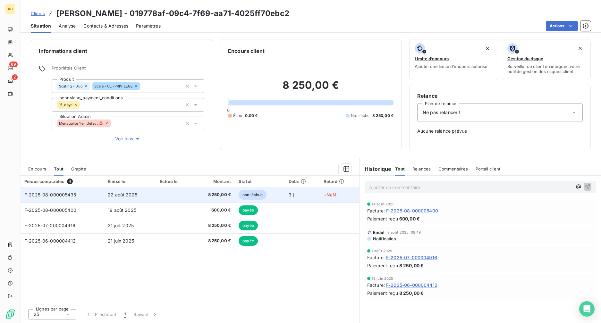
click at [188, 194] on td at bounding box center [174, 194] width 36 height 15
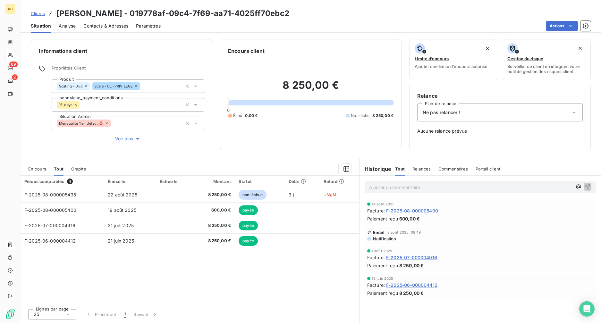
click at [475, 113] on div "Ne pas relancer !" at bounding box center [499, 113] width 165 height 18
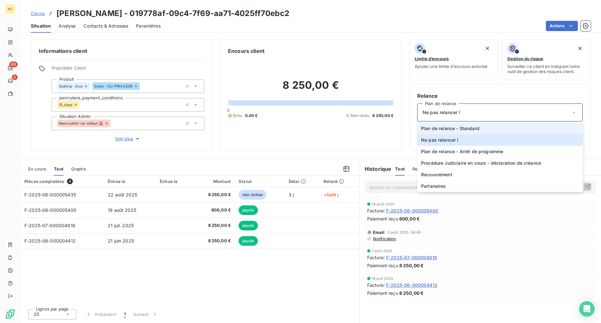
click at [479, 128] on span "Plan de relance - Standard" at bounding box center [450, 128] width 58 height 6
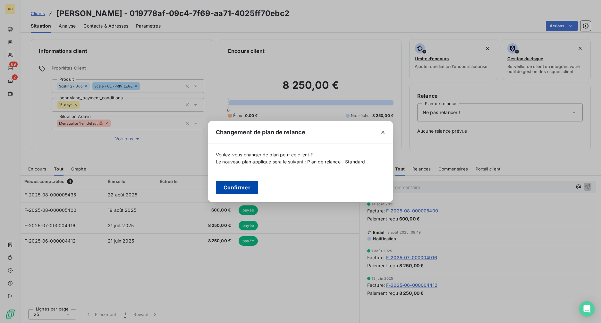
click at [223, 187] on button "Confirmer" at bounding box center [237, 187] width 42 height 13
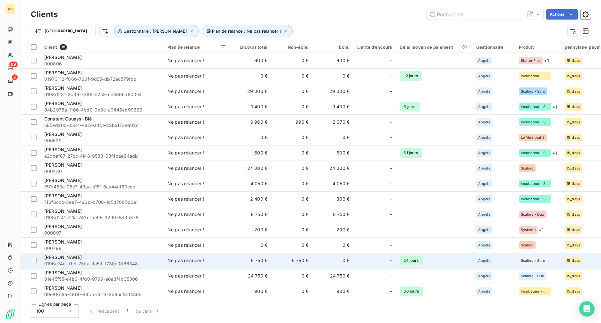
click at [92, 260] on div "[PERSON_NAME]" at bounding box center [101, 257] width 115 height 6
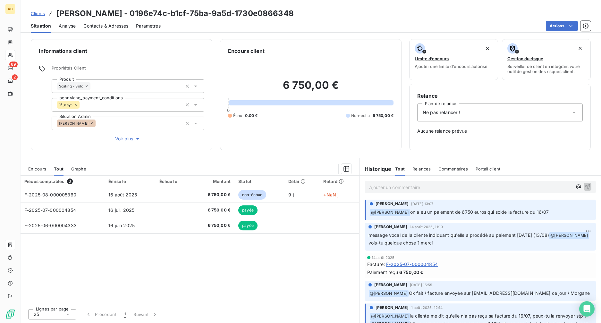
click at [131, 140] on span "Voir plus" at bounding box center [128, 139] width 26 height 6
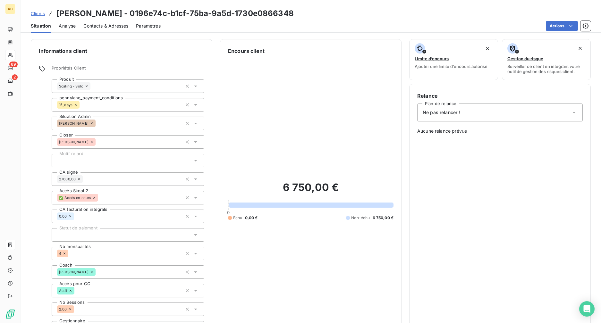
click at [495, 116] on div "Ne pas relancer !" at bounding box center [499, 113] width 165 height 18
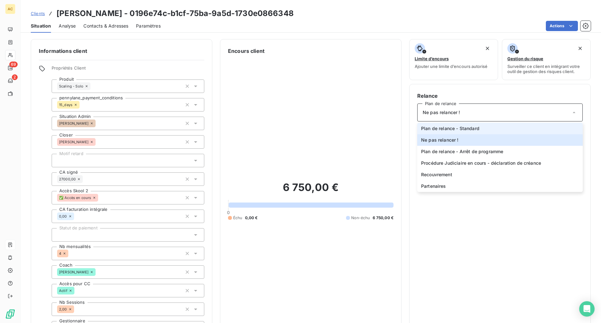
click at [487, 132] on li "Plan de relance - Standard" at bounding box center [499, 129] width 165 height 12
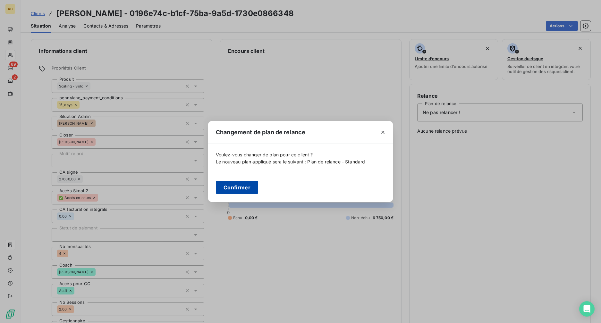
click at [233, 187] on button "Confirmer" at bounding box center [237, 187] width 42 height 13
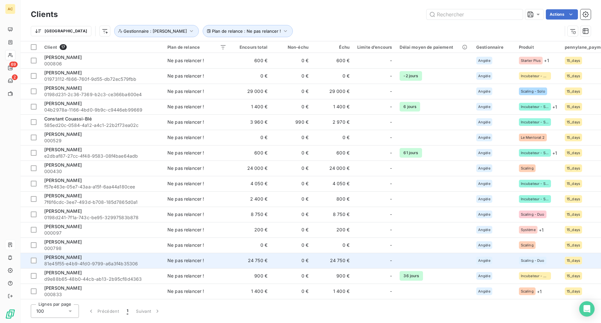
click at [98, 262] on span "81e45f55-e4b9-4fd0-9799-a6a3f4b35306" at bounding box center [101, 264] width 115 height 6
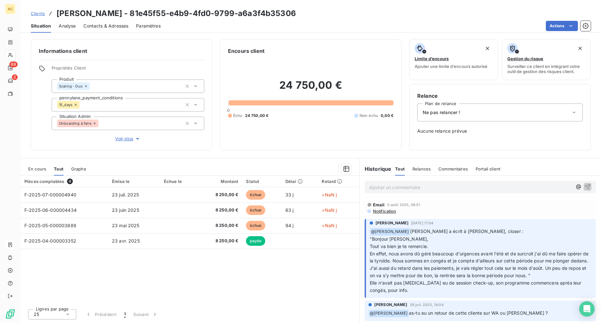
scroll to position [16, 0]
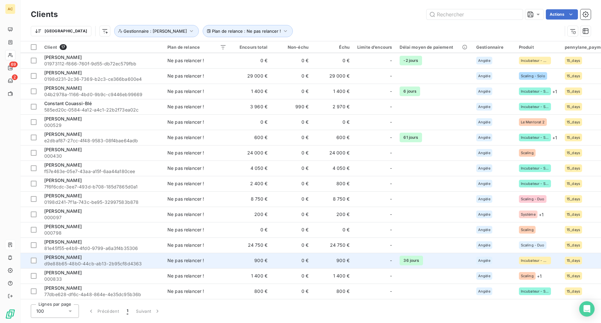
scroll to position [18, 0]
click at [98, 261] on span "d9e88b65-48b0-44cb-ab13-2b95cf8d4363" at bounding box center [101, 264] width 115 height 6
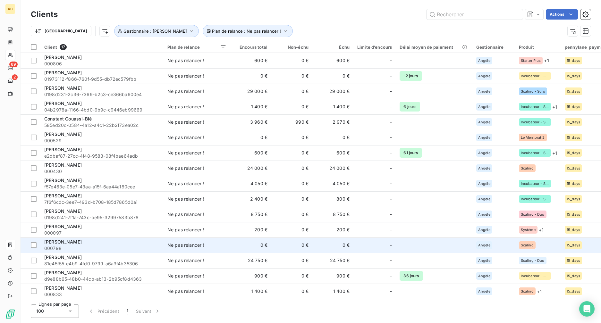
scroll to position [15, 0]
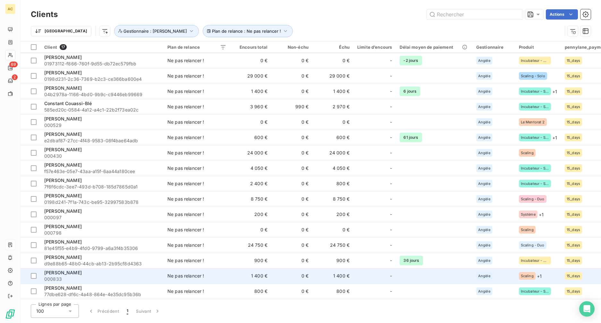
click at [97, 278] on span "000833" at bounding box center [101, 279] width 115 height 6
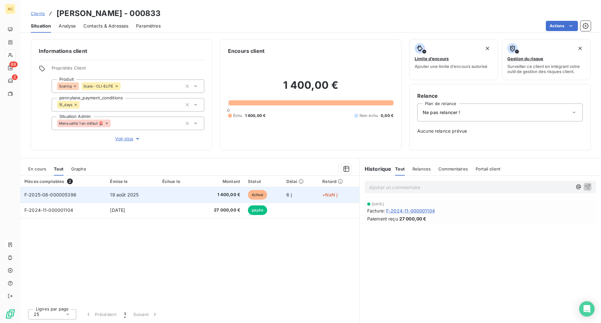
click at [177, 194] on td at bounding box center [176, 194] width 37 height 15
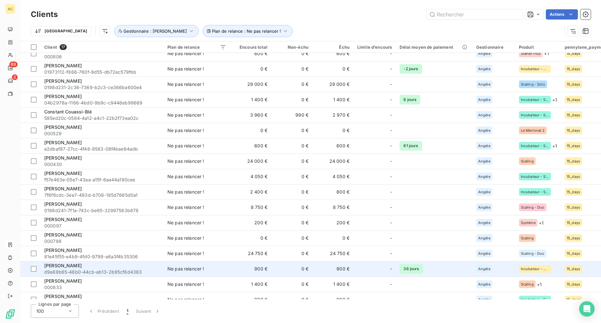
scroll to position [18, 0]
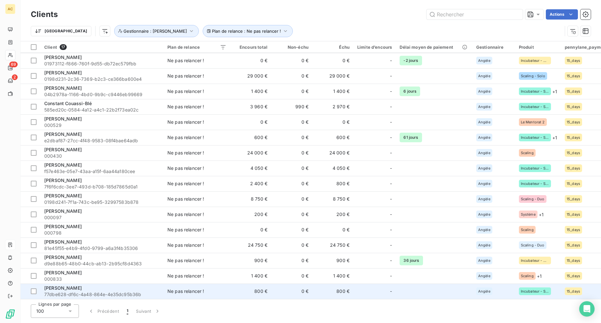
click at [92, 287] on div "[PERSON_NAME]" at bounding box center [101, 288] width 115 height 6
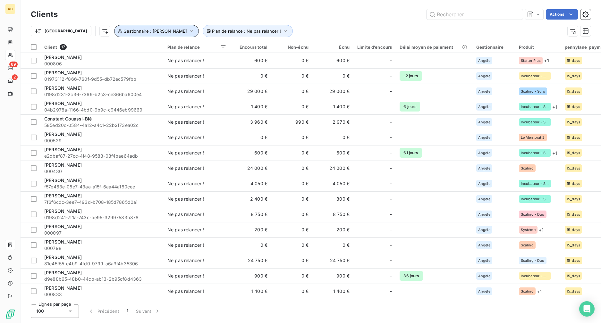
click at [188, 32] on icon "button" at bounding box center [191, 31] width 6 height 6
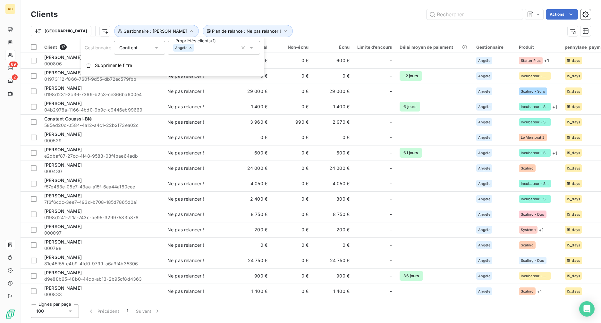
click at [197, 51] on div "Angèle" at bounding box center [214, 47] width 92 height 13
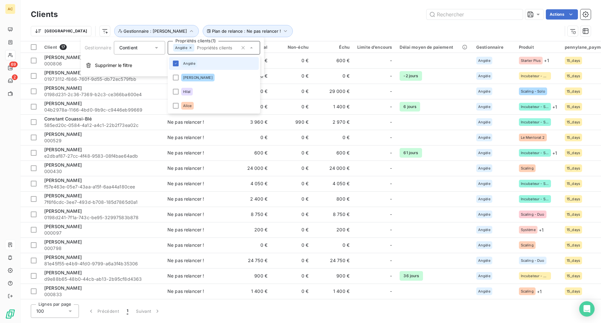
click at [256, 29] on div "Trier Plan de relance : Ne pas relancer ! Gestionnaire : Angèle" at bounding box center [296, 31] width 531 height 12
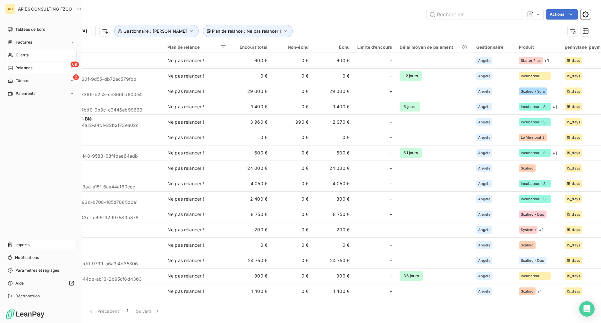
click at [7, 67] on div "69 Relances" at bounding box center [41, 68] width 72 height 10
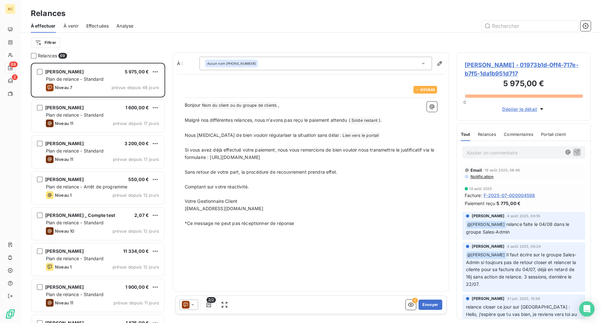
scroll to position [256, 129]
click at [50, 42] on html "AC 69 2 Relances À effectuer À venir Effectuées Analyse Filtrer Relances 69 [PE…" at bounding box center [300, 161] width 601 height 323
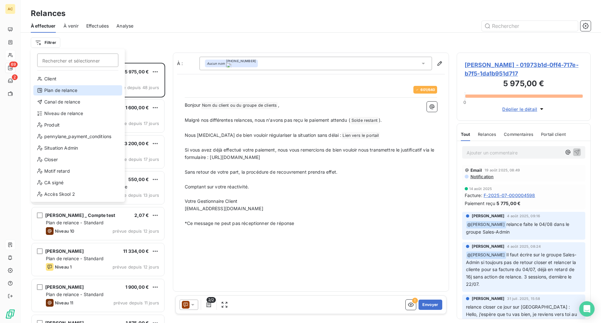
click at [81, 92] on div "Plan de relance" at bounding box center [77, 90] width 89 height 10
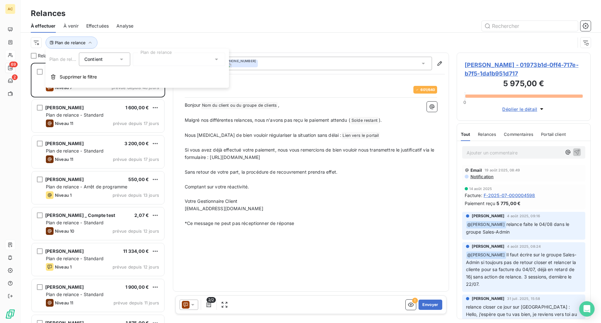
click at [175, 65] on div at bounding box center [179, 59] width 92 height 13
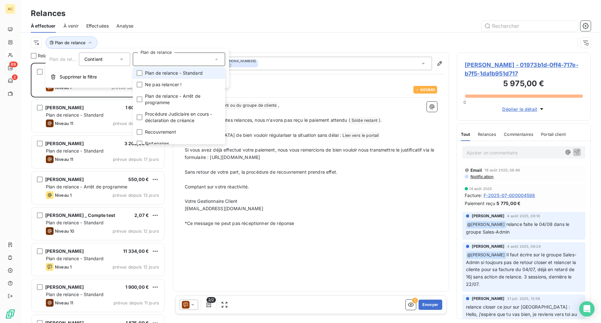
click at [177, 76] on li "Plan de relance - Standard" at bounding box center [179, 73] width 92 height 12
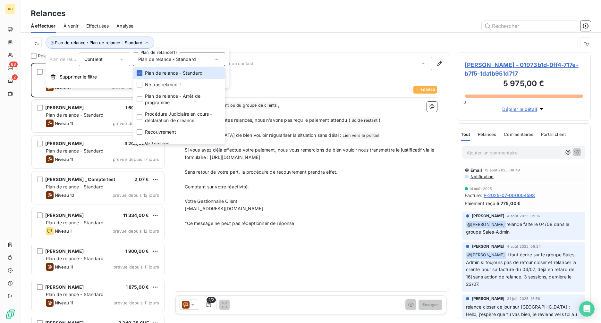
click at [205, 30] on div at bounding box center [366, 26] width 450 height 10
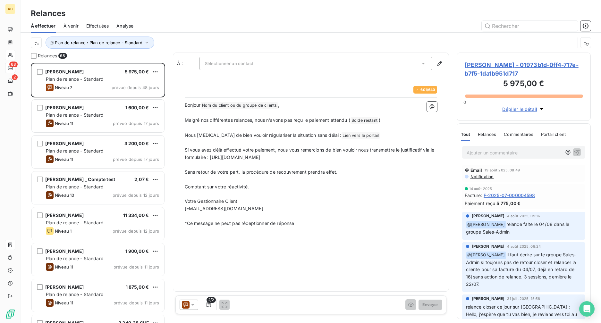
click at [37, 45] on html "AC 68 2 Relances À effectuer À venir Effectuées Analyse Plan de relance : Plan …" at bounding box center [300, 161] width 601 height 323
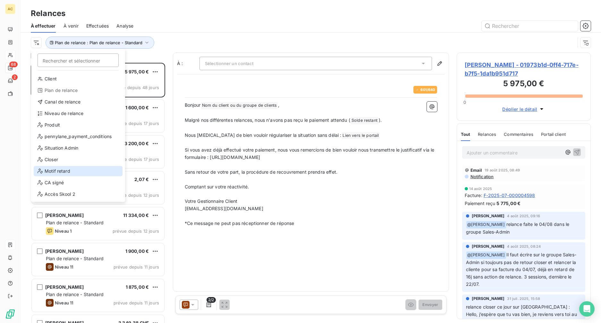
scroll to position [92, 0]
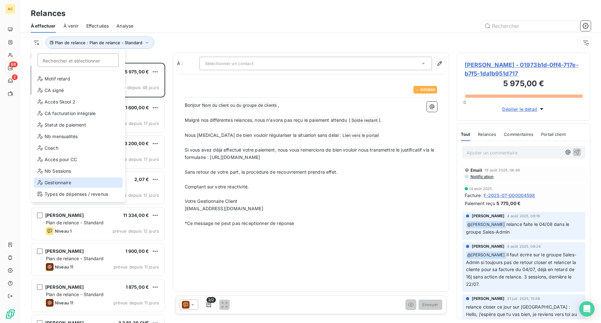
click at [57, 182] on div "Gestionnaire" at bounding box center [78, 183] width 89 height 10
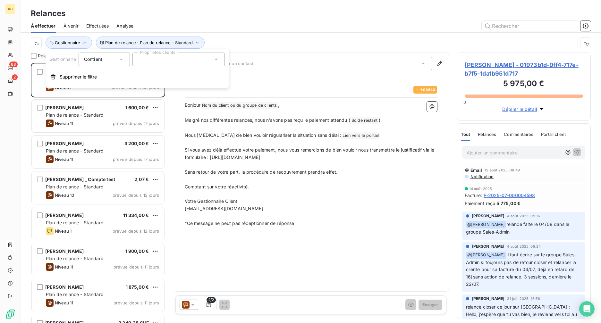
click at [152, 61] on div at bounding box center [178, 59] width 92 height 13
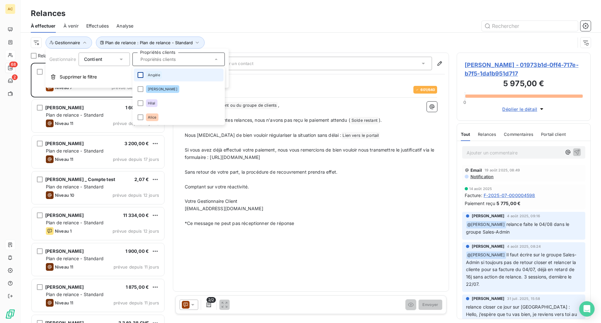
click at [142, 75] on div at bounding box center [141, 75] width 6 height 6
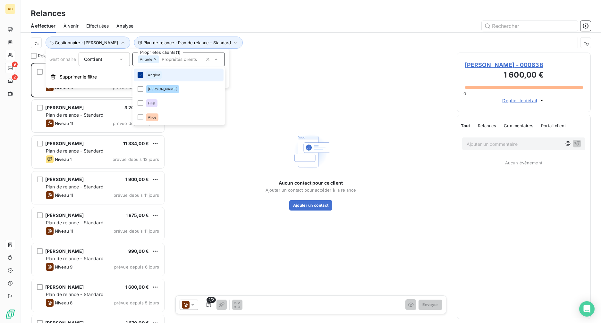
scroll to position [256, 129]
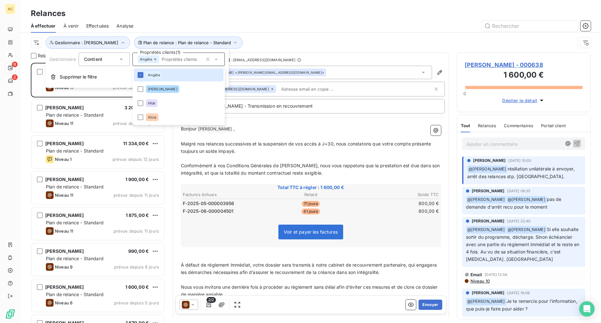
click at [302, 32] on div "À effectuer À venir Effectuées Analyse" at bounding box center [311, 25] width 581 height 13
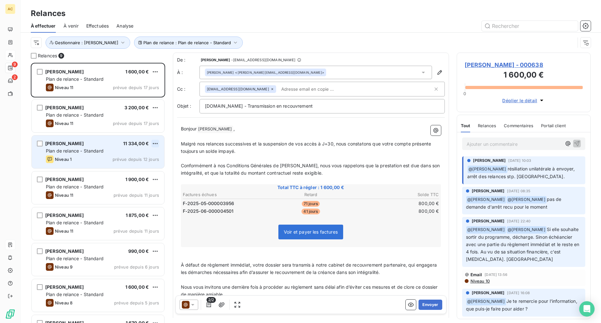
click at [155, 143] on html "AC 9 2 Relances À effectuer À venir Effectuées Analyse Plan de relance : Plan d…" at bounding box center [300, 161] width 601 height 323
click at [135, 169] on div "Passer cette action" at bounding box center [127, 168] width 57 height 10
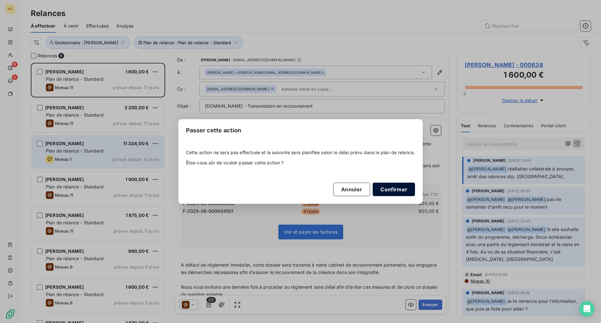
click at [391, 192] on button "Confirmer" at bounding box center [394, 189] width 42 height 13
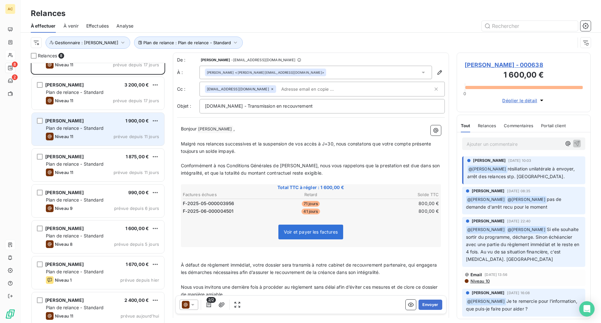
scroll to position [27, 0]
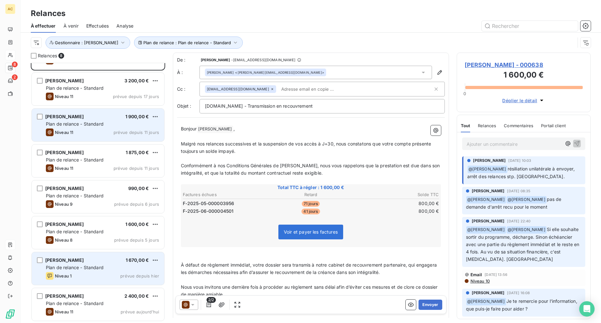
click at [97, 274] on div "Niveau 1 prévue depuis hier" at bounding box center [102, 276] width 113 height 8
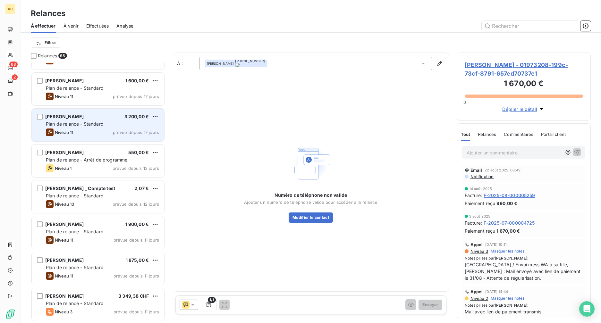
click at [478, 177] on span "Notification" at bounding box center [482, 176] width 24 height 5
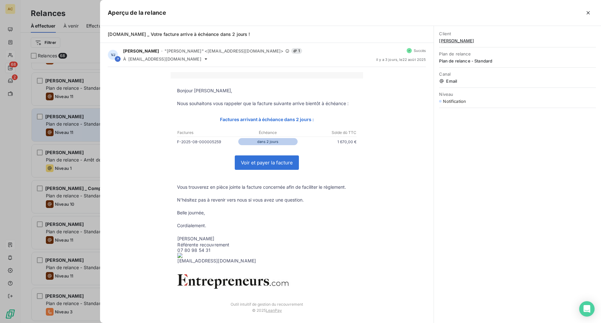
click at [483, 155] on div "Client [PERSON_NAME] Plan de relance Plan de relance - Standard Canal Email Niv…" at bounding box center [517, 174] width 167 height 297
click at [586, 13] on icon "button" at bounding box center [588, 13] width 6 height 6
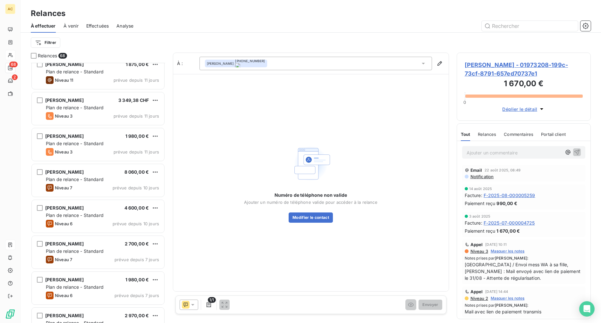
scroll to position [205, 0]
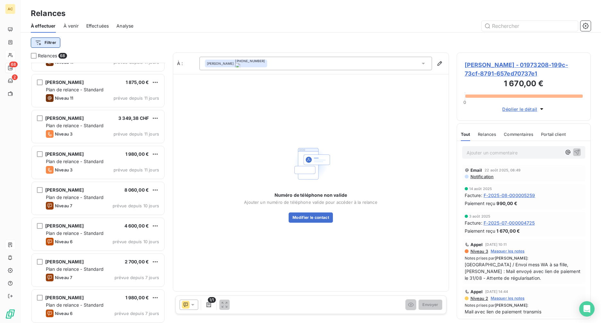
click at [49, 40] on html "AC 68 2 Relances À effectuer À venir Effectuées Analyse Filtrer Relances 68 [PE…" at bounding box center [300, 161] width 601 height 323
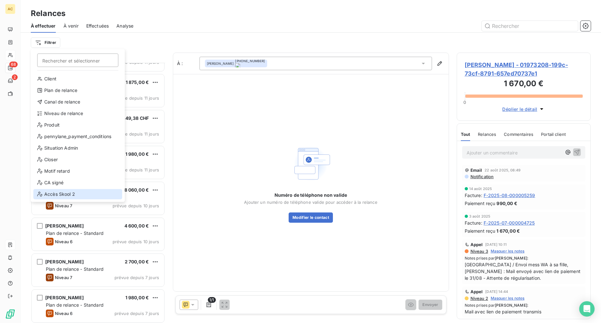
scroll to position [92, 0]
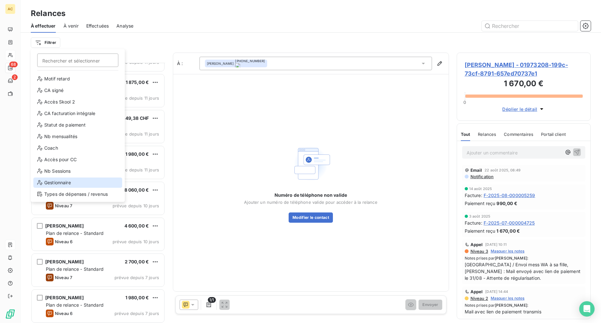
click at [59, 185] on div "Gestionnaire" at bounding box center [77, 183] width 89 height 10
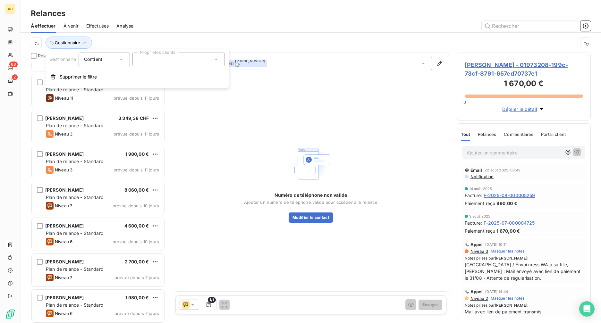
click at [174, 58] on div at bounding box center [178, 59] width 92 height 13
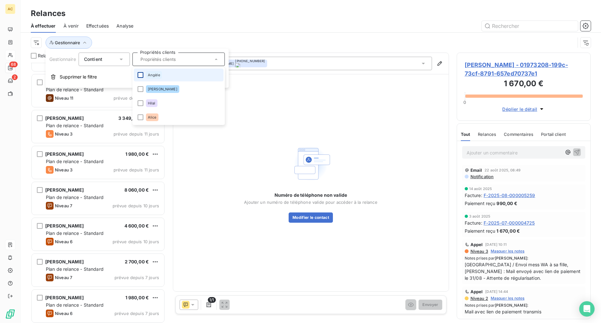
click at [142, 75] on div at bounding box center [141, 75] width 6 height 6
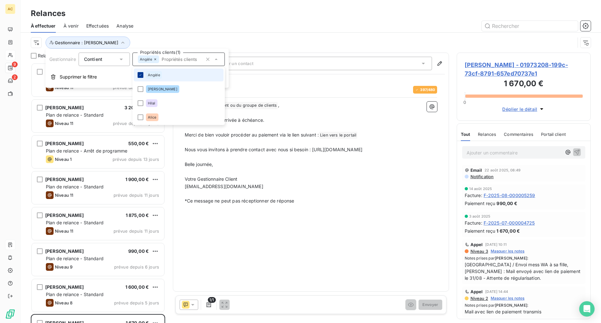
scroll to position [256, 129]
click at [139, 32] on div "À effectuer À venir Effectuées Analyse" at bounding box center [311, 25] width 581 height 13
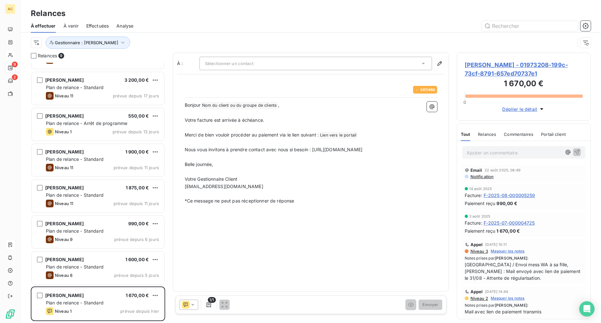
scroll to position [63, 0]
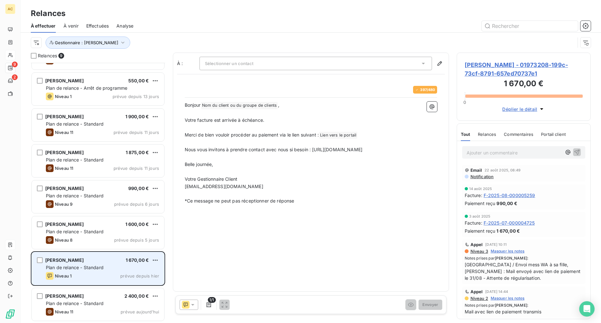
click at [116, 267] on div "Plan de relance - Standard" at bounding box center [102, 268] width 113 height 6
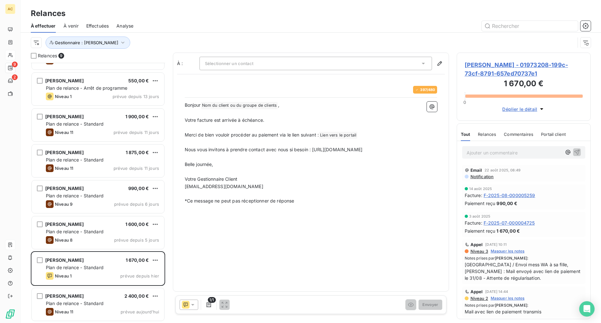
click at [248, 62] on span "Sélectionner un contact" at bounding box center [229, 63] width 48 height 5
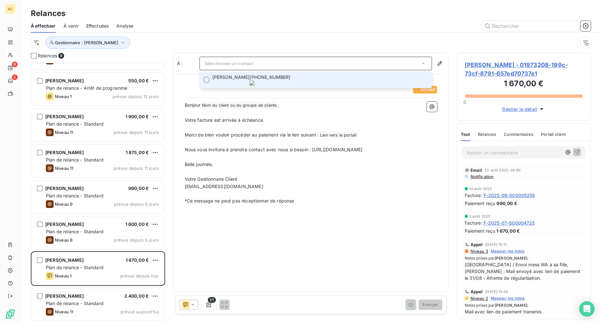
click at [241, 76] on span "[PERSON_NAME]" at bounding box center [231, 80] width 38 height 12
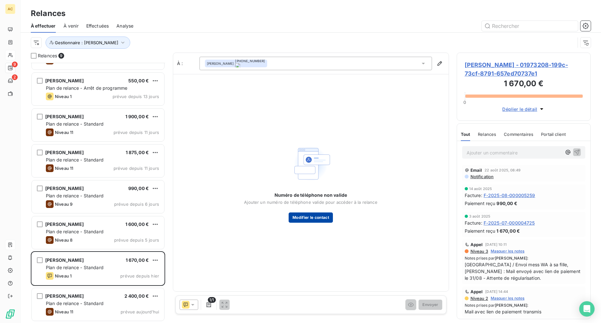
click at [302, 217] on button "Modifier le contact" at bounding box center [311, 218] width 44 height 10
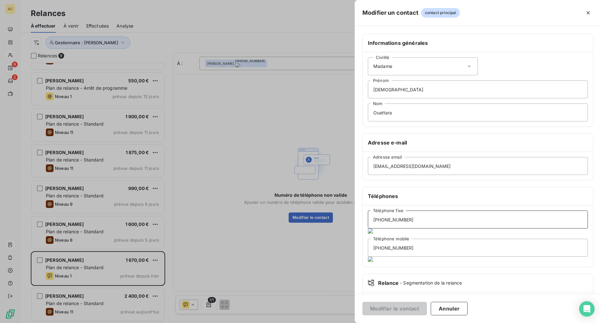
click at [384, 221] on input "[PHONE_NUMBER]" at bounding box center [478, 220] width 220 height 18
click at [394, 219] on input "[PHONE_NUMBER]" at bounding box center [478, 220] width 220 height 18
click at [391, 219] on input "[PHONE_NUMBER]" at bounding box center [478, 220] width 220 height 18
click at [398, 220] on input "[PHONE_NUMBER]" at bounding box center [478, 220] width 220 height 18
click at [406, 220] on input "[PHONE_NUMBER]" at bounding box center [478, 220] width 220 height 18
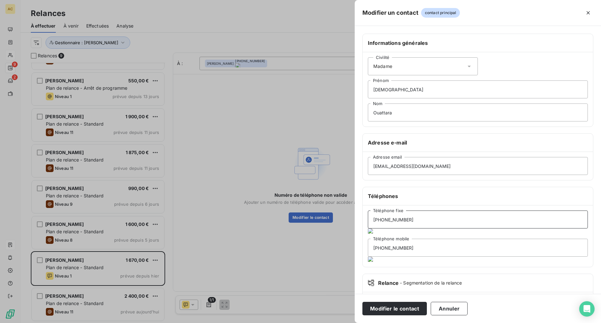
type input "[PHONE_NUMBER]"
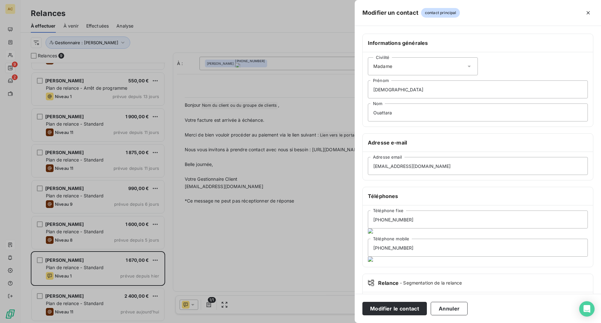
click at [290, 260] on div at bounding box center [300, 161] width 601 height 323
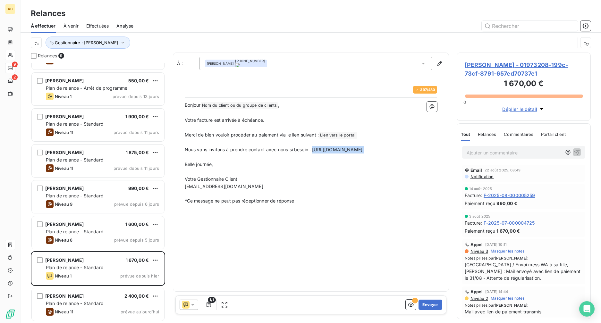
drag, startPoint x: 314, startPoint y: 149, endPoint x: 326, endPoint y: 161, distance: 16.8
click at [326, 161] on div "Bonjour Nom du client ou du groupe de clients ﻿ , ﻿ Votre facture est arrivée à…" at bounding box center [311, 153] width 252 height 103
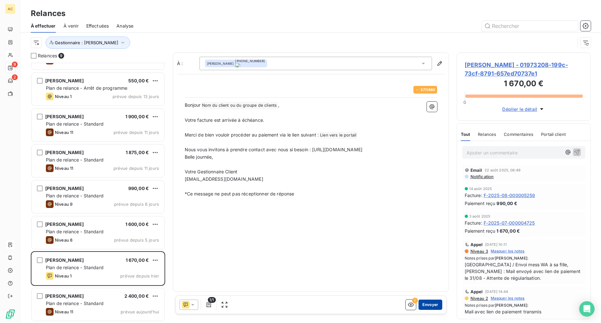
click at [426, 307] on button "Envoyer" at bounding box center [430, 305] width 23 height 10
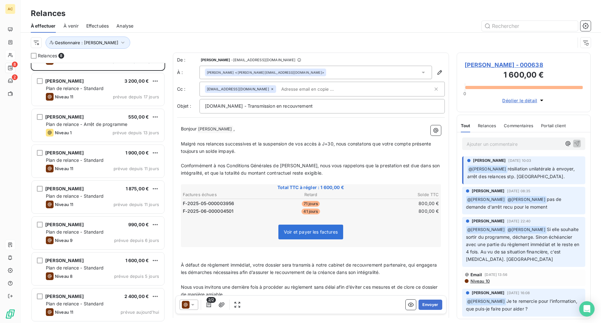
scroll to position [27, 0]
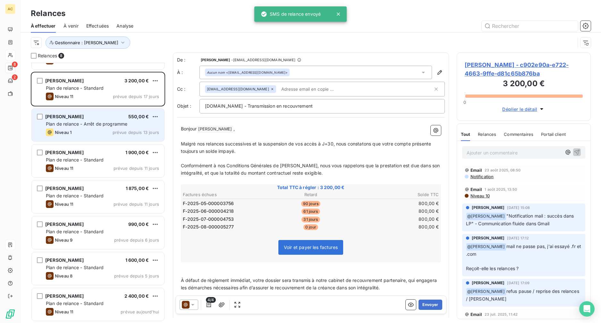
click at [99, 132] on div "Niveau 1 prévue depuis 13 jours" at bounding box center [102, 133] width 113 height 8
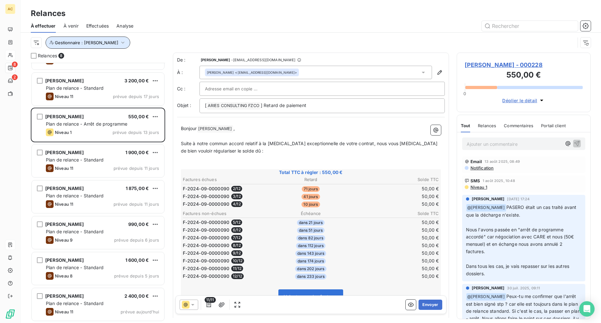
click at [120, 42] on icon "button" at bounding box center [123, 42] width 6 height 6
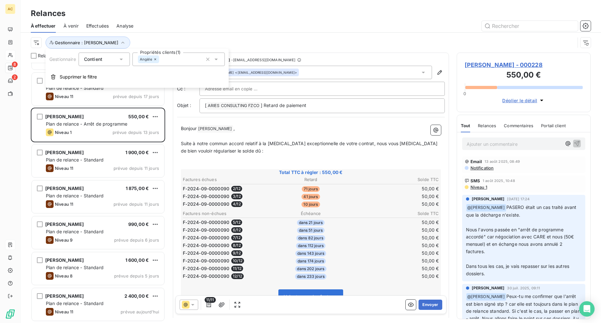
click at [218, 60] on icon at bounding box center [216, 59] width 6 height 6
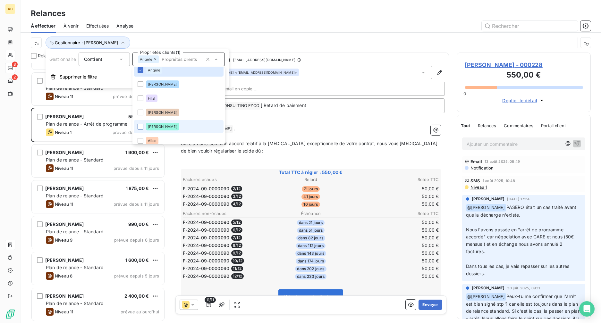
scroll to position [9, 0]
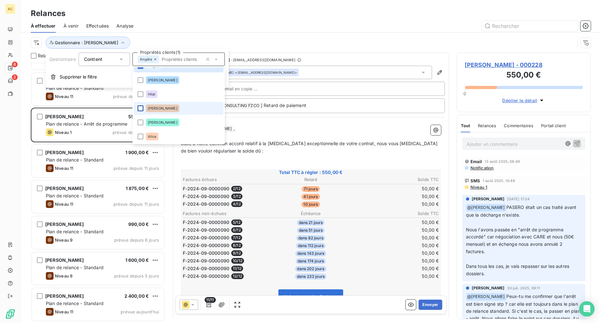
click at [140, 109] on div at bounding box center [141, 109] width 6 height 6
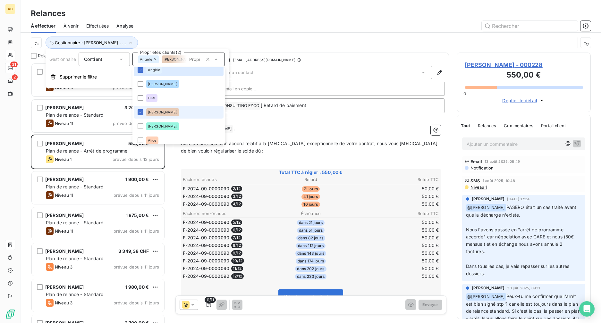
scroll to position [0, 0]
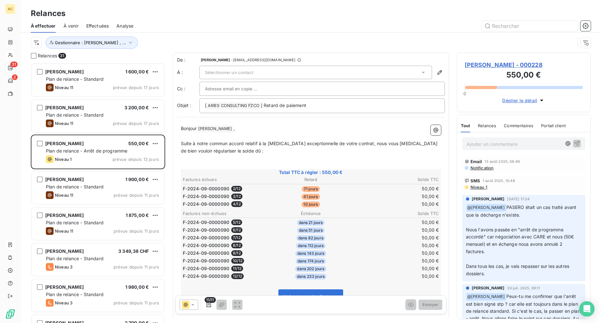
click at [233, 31] on div "À effectuer À venir Effectuées Analyse" at bounding box center [311, 25] width 581 height 13
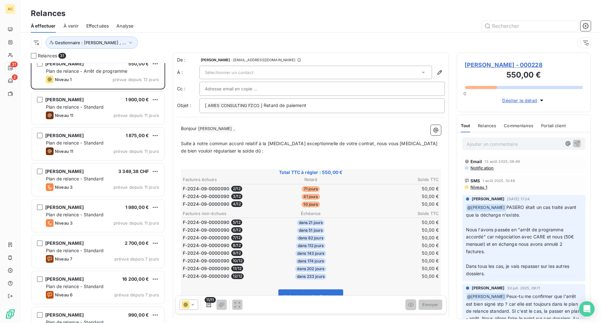
scroll to position [89, 0]
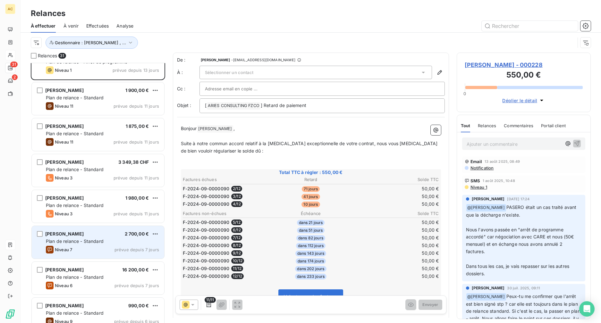
click at [104, 247] on div "Niveau 7 prévue depuis 7 jours" at bounding box center [102, 250] width 113 height 8
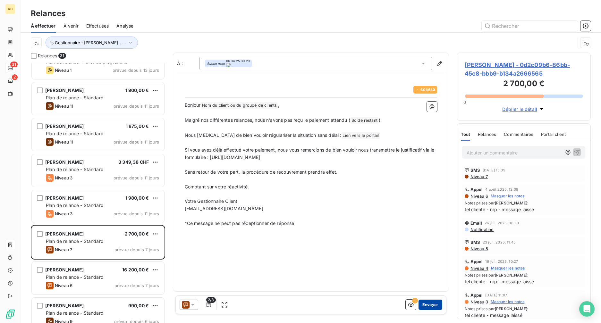
click at [424, 305] on button "Envoyer" at bounding box center [430, 305] width 23 height 10
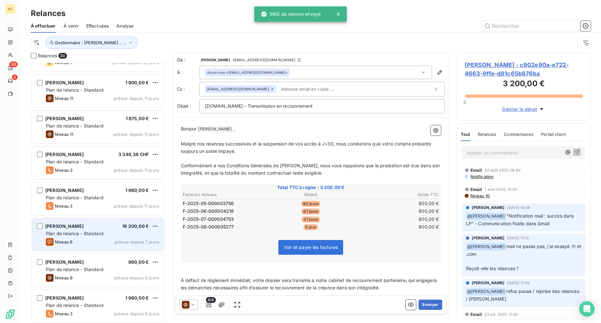
scroll to position [108, 0]
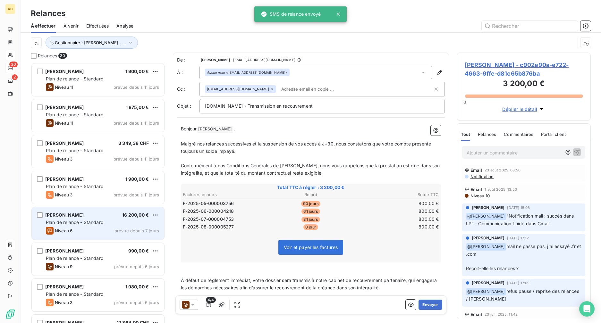
click at [120, 226] on div "[PERSON_NAME] 16 200,00 € Plan de relance - Standard Niveau 6 prévue depuis 7 j…" at bounding box center [98, 223] width 132 height 33
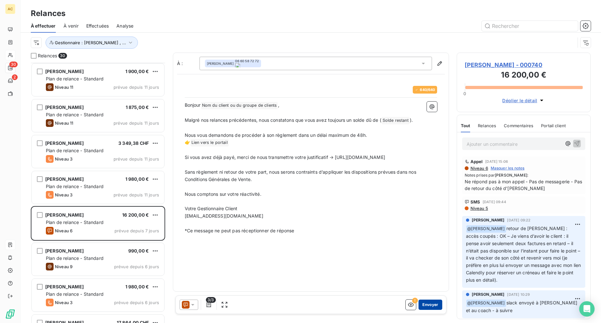
click at [430, 305] on button "Envoyer" at bounding box center [430, 305] width 23 height 10
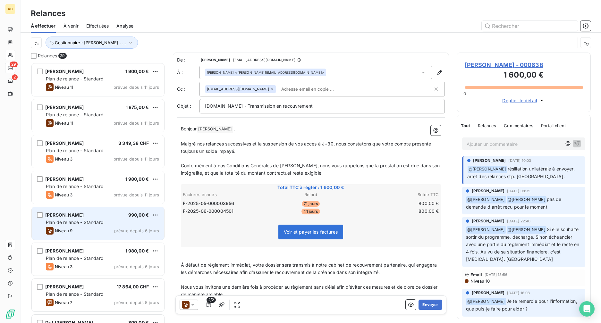
scroll to position [203, 0]
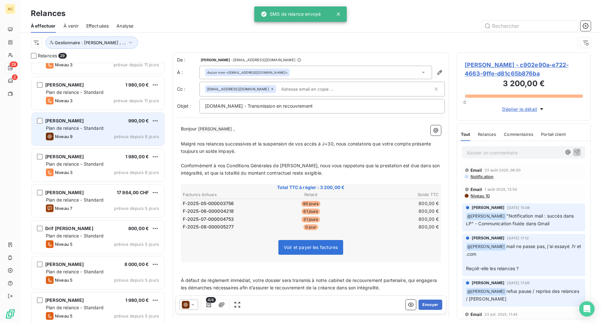
click at [104, 133] on div "Niveau 9 prévue depuis 6 jours" at bounding box center [102, 137] width 113 height 8
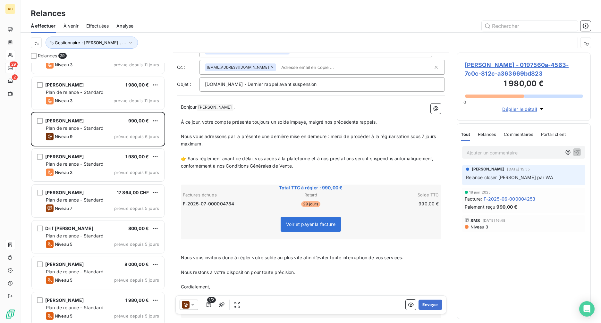
scroll to position [57, 0]
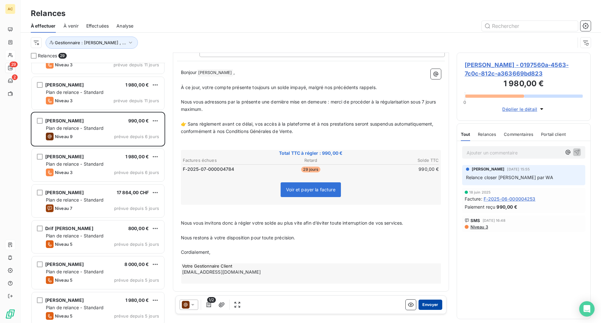
click at [424, 307] on button "Envoyer" at bounding box center [430, 305] width 23 height 10
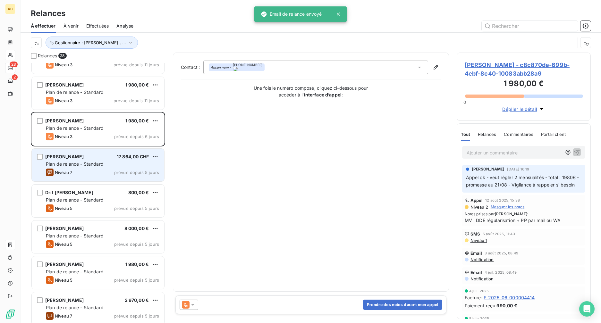
click at [85, 172] on div "Niveau 7 prévue depuis 5 jours" at bounding box center [102, 173] width 113 height 8
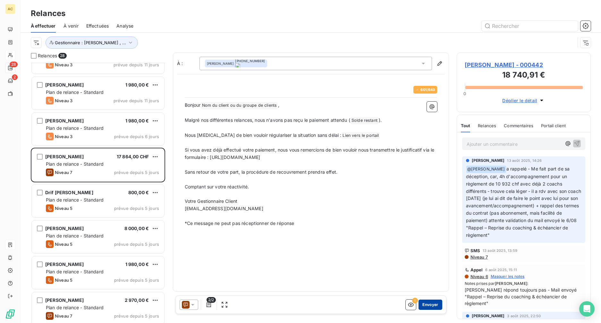
click at [432, 305] on button "Envoyer" at bounding box center [430, 305] width 23 height 10
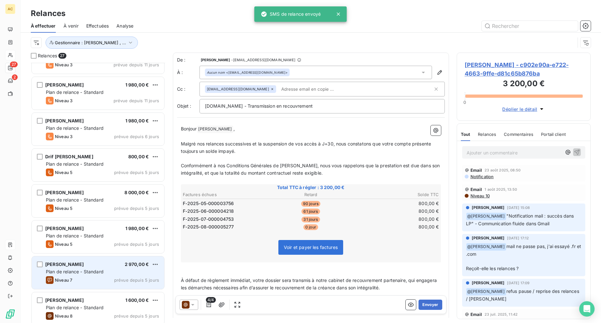
click at [103, 275] on div "[PERSON_NAME] 2 970,00 € Plan de relance - Standard Niveau 7 prévue depuis 5 jo…" at bounding box center [98, 273] width 132 height 33
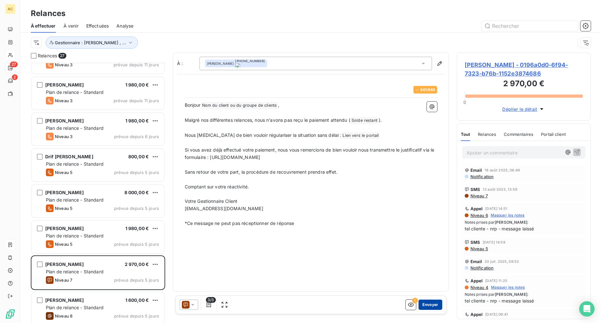
click at [434, 305] on button "Envoyer" at bounding box center [430, 305] width 23 height 10
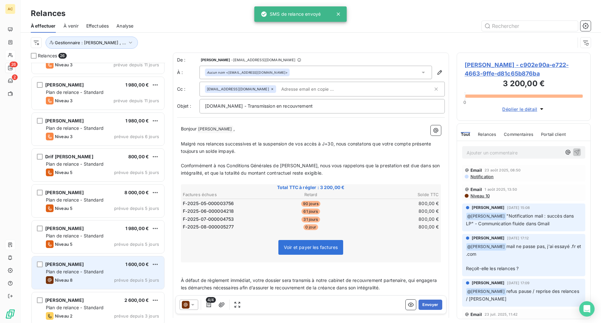
click at [95, 278] on div "Niveau 8 prévue depuis 5 jours" at bounding box center [102, 280] width 113 height 8
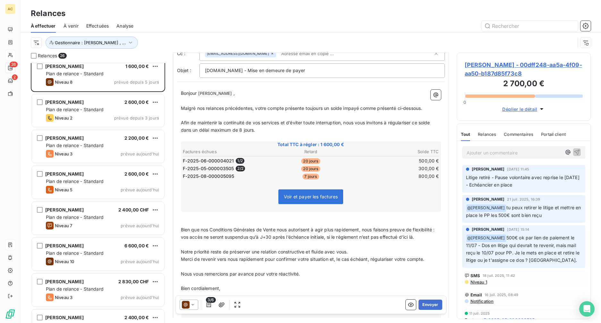
scroll to position [402, 0]
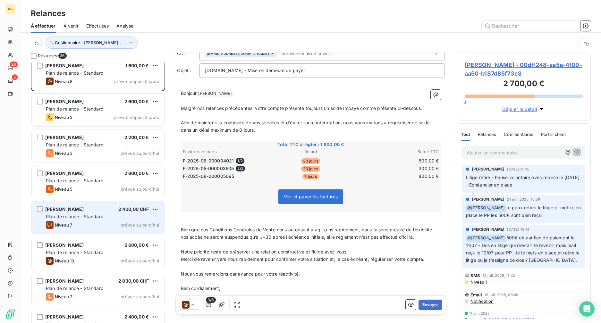
click at [102, 223] on div "Niveau 7 prévue [DATE]" at bounding box center [102, 225] width 113 height 8
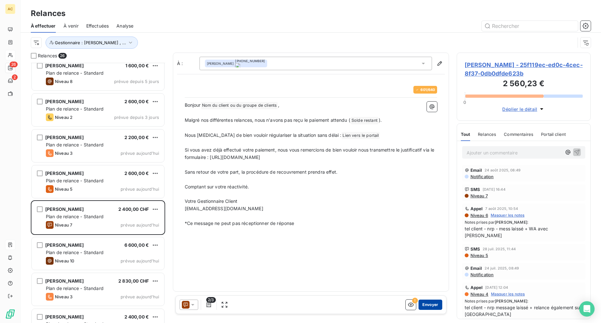
click at [428, 304] on button "Envoyer" at bounding box center [430, 305] width 23 height 10
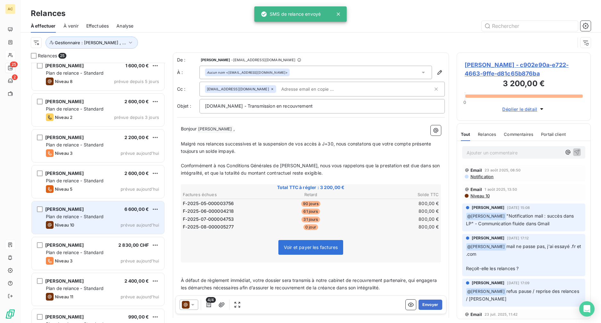
click at [106, 222] on div "Niveau 10 prévue [DATE]" at bounding box center [102, 225] width 113 height 8
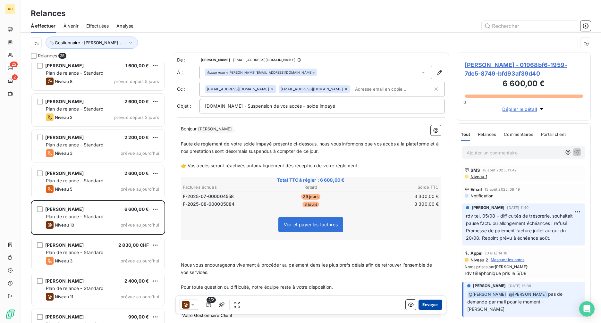
click at [424, 304] on button "Envoyer" at bounding box center [430, 305] width 23 height 10
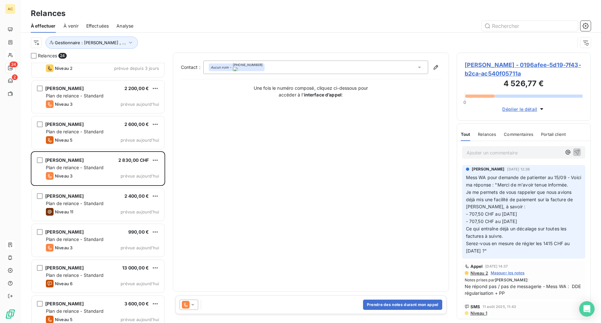
scroll to position [495, 0]
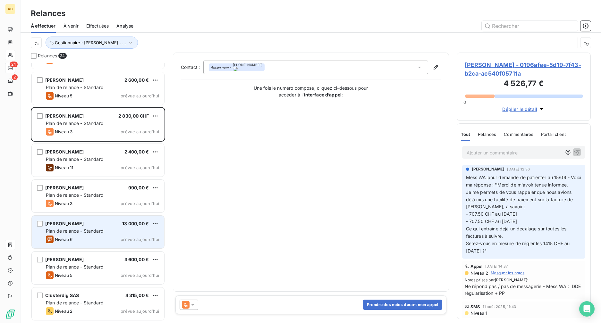
click at [102, 235] on div "[PERSON_NAME] 13 000,00 € Plan de relance - Standard Niveau 6 prévue [DATE]" at bounding box center [98, 232] width 132 height 33
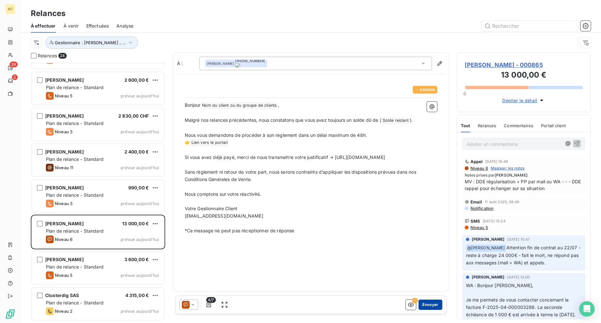
click at [428, 305] on button "Envoyer" at bounding box center [430, 305] width 23 height 10
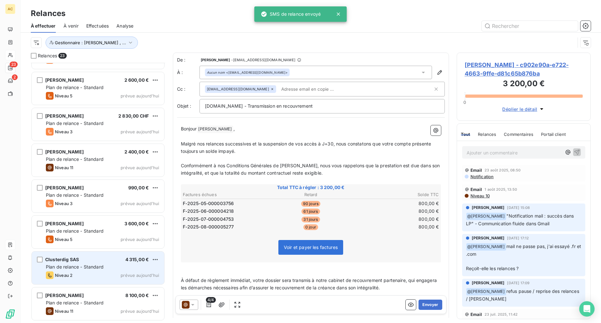
scroll to position [566, 0]
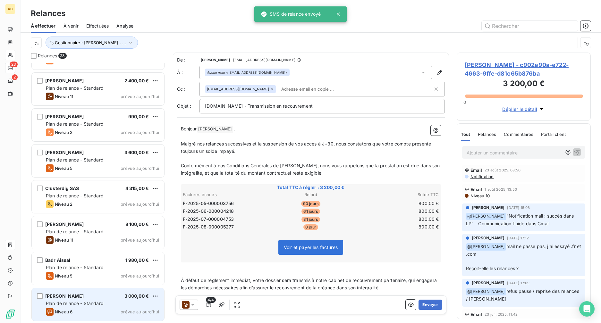
click at [84, 309] on div "Niveau 6 prévue [DATE]" at bounding box center [102, 312] width 113 height 8
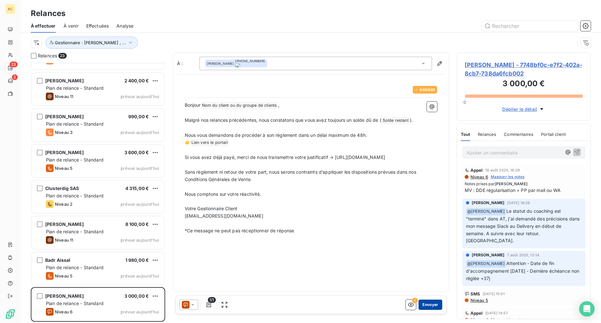
click at [432, 306] on button "Envoyer" at bounding box center [430, 305] width 23 height 10
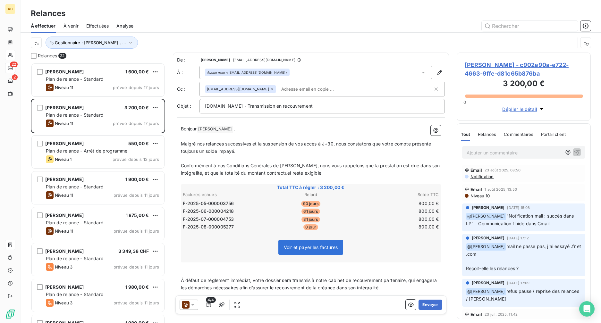
click at [97, 24] on span "Effectuées" at bounding box center [97, 26] width 23 height 6
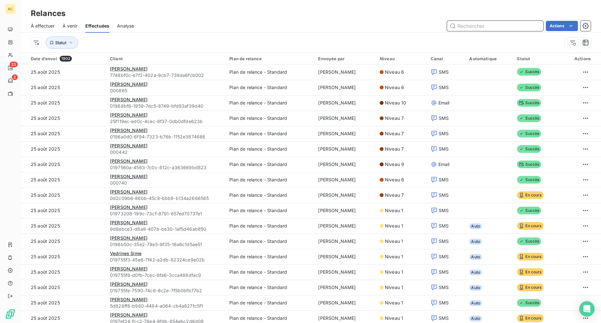
click at [36, 28] on span "À effectuer" at bounding box center [43, 26] width 24 height 6
